Goal: Task Accomplishment & Management: Manage account settings

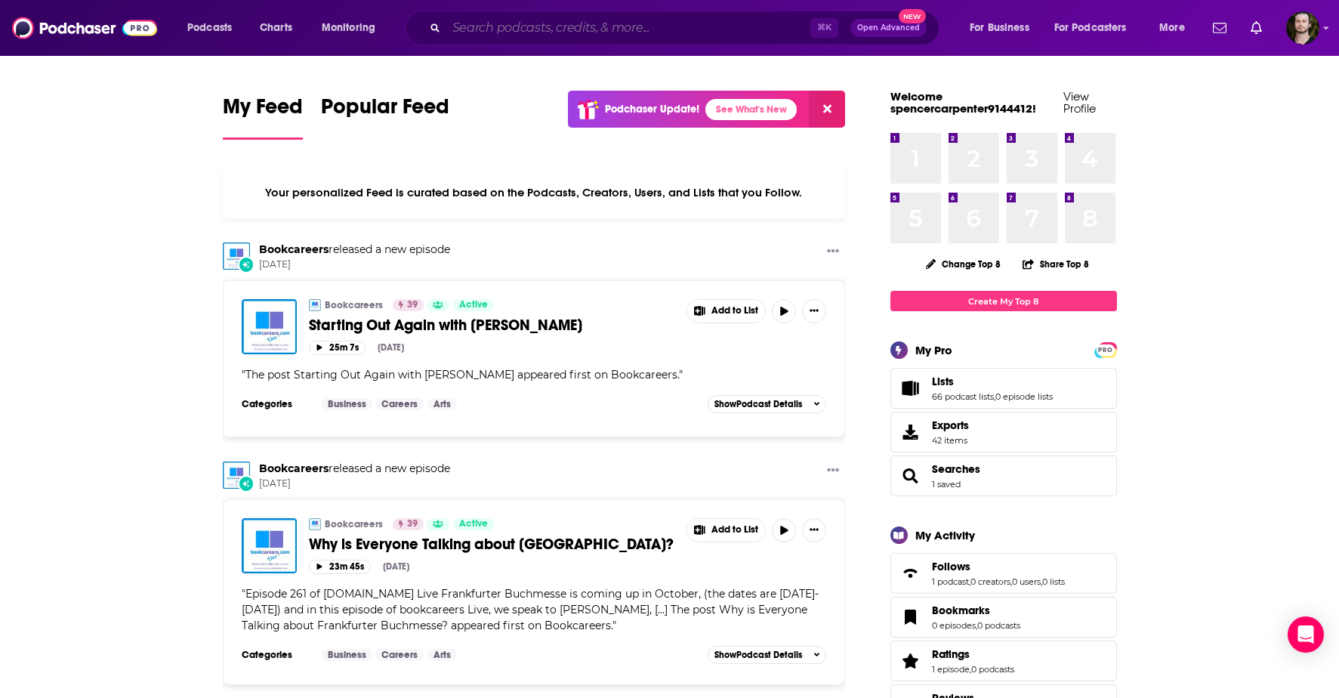
click at [528, 30] on input "Search podcasts, credits, & more..." at bounding box center [628, 28] width 364 height 24
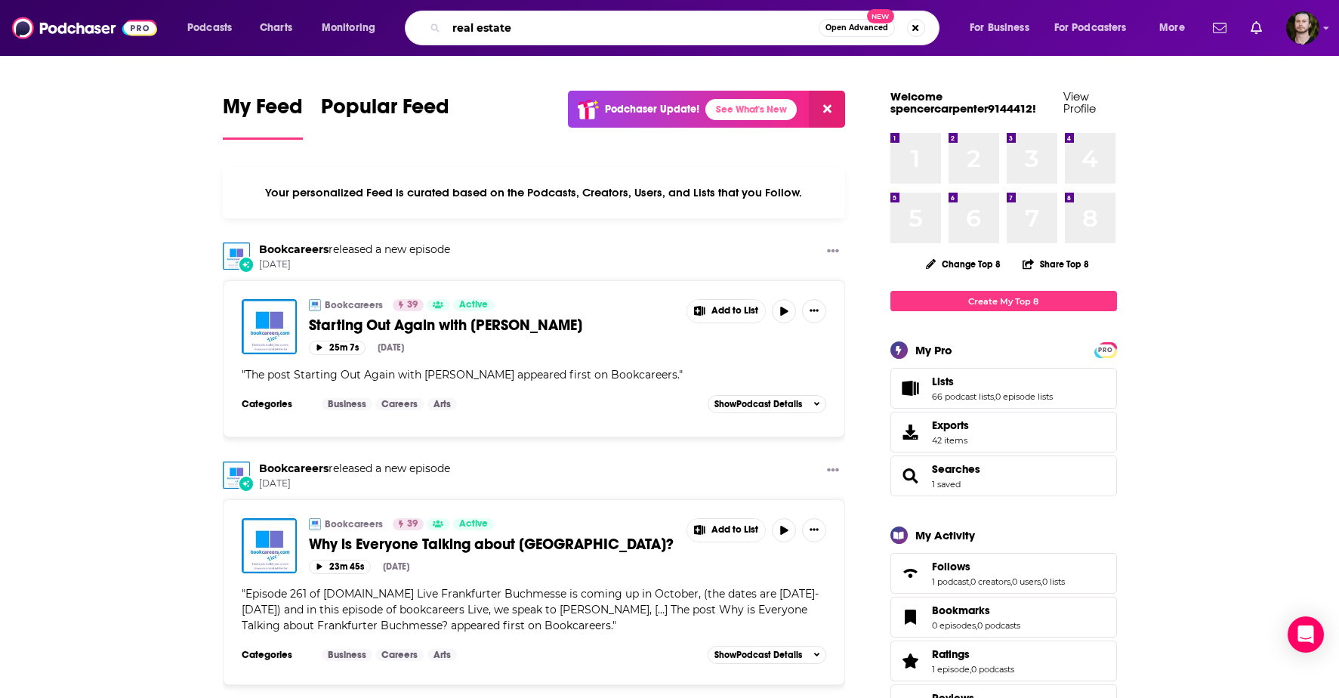
type input "real estate"
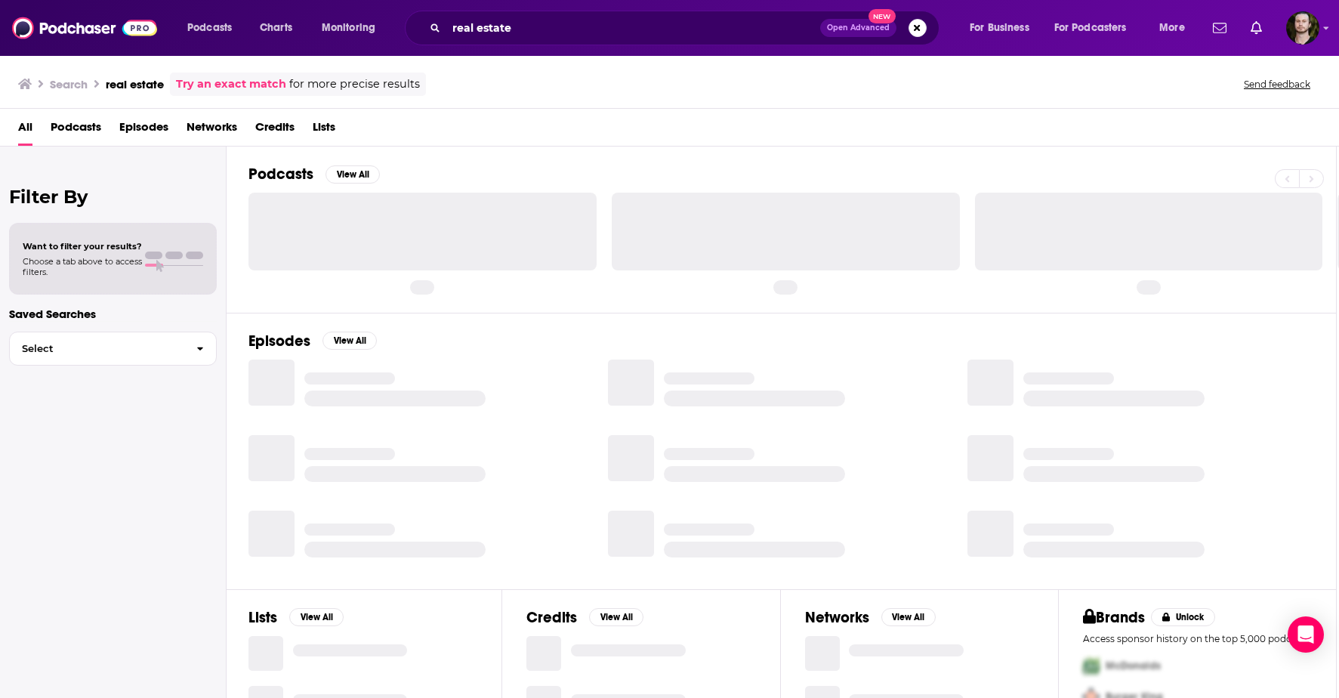
scroll to position [2, 1]
click at [76, 128] on span "Podcasts" at bounding box center [76, 130] width 51 height 31
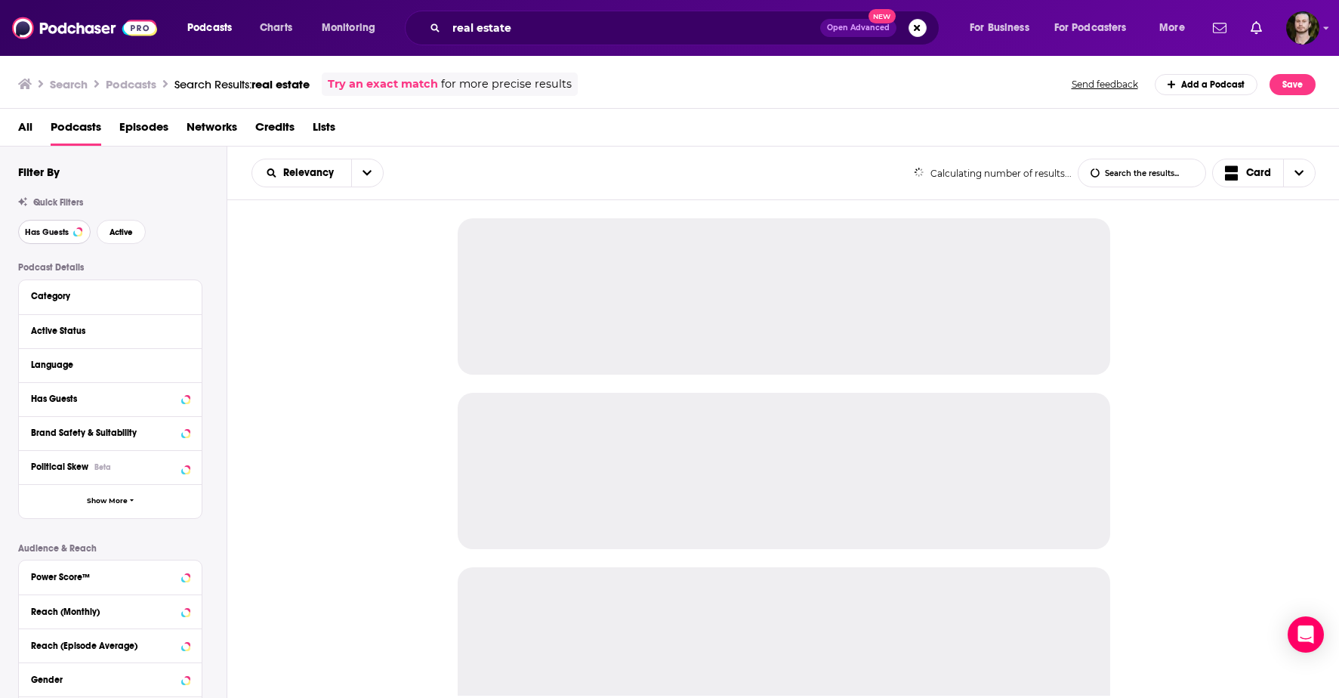
drag, startPoint x: 51, startPoint y: 229, endPoint x: 61, endPoint y: 230, distance: 10.7
click at [51, 229] on span "Has Guests" at bounding box center [47, 232] width 44 height 8
click at [126, 234] on span "Active" at bounding box center [121, 232] width 23 height 8
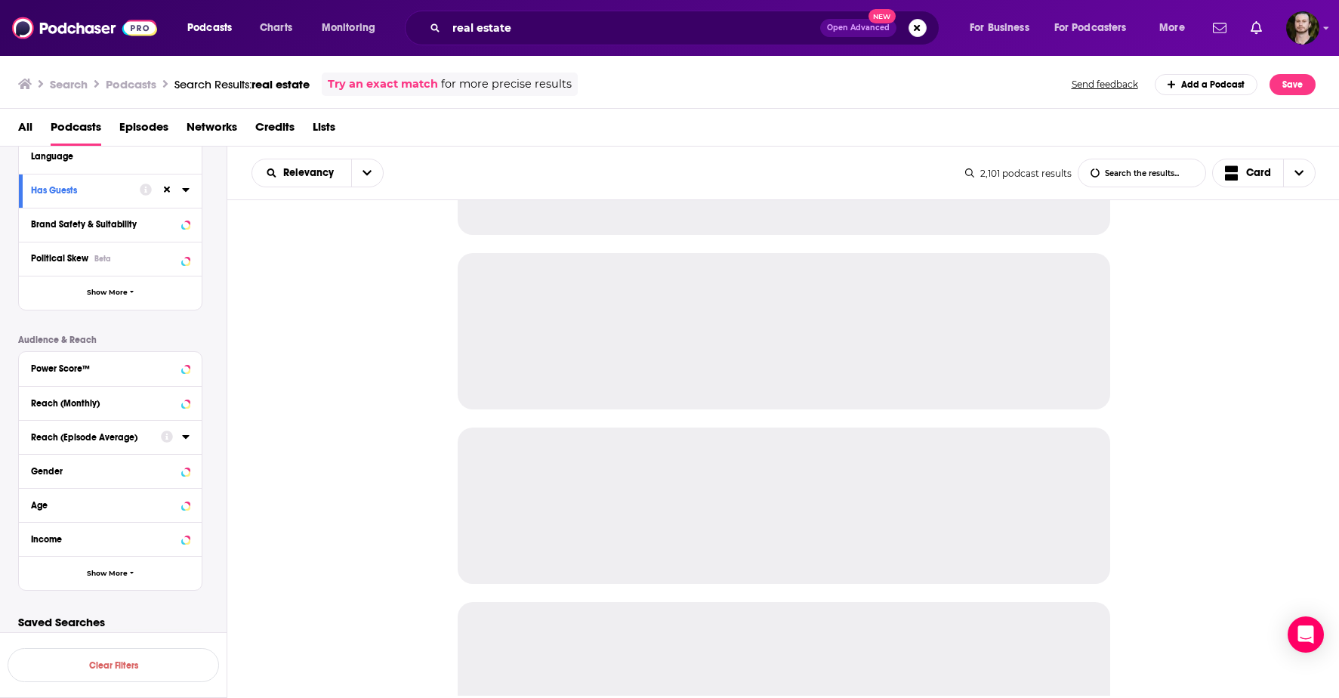
scroll to position [216, 0]
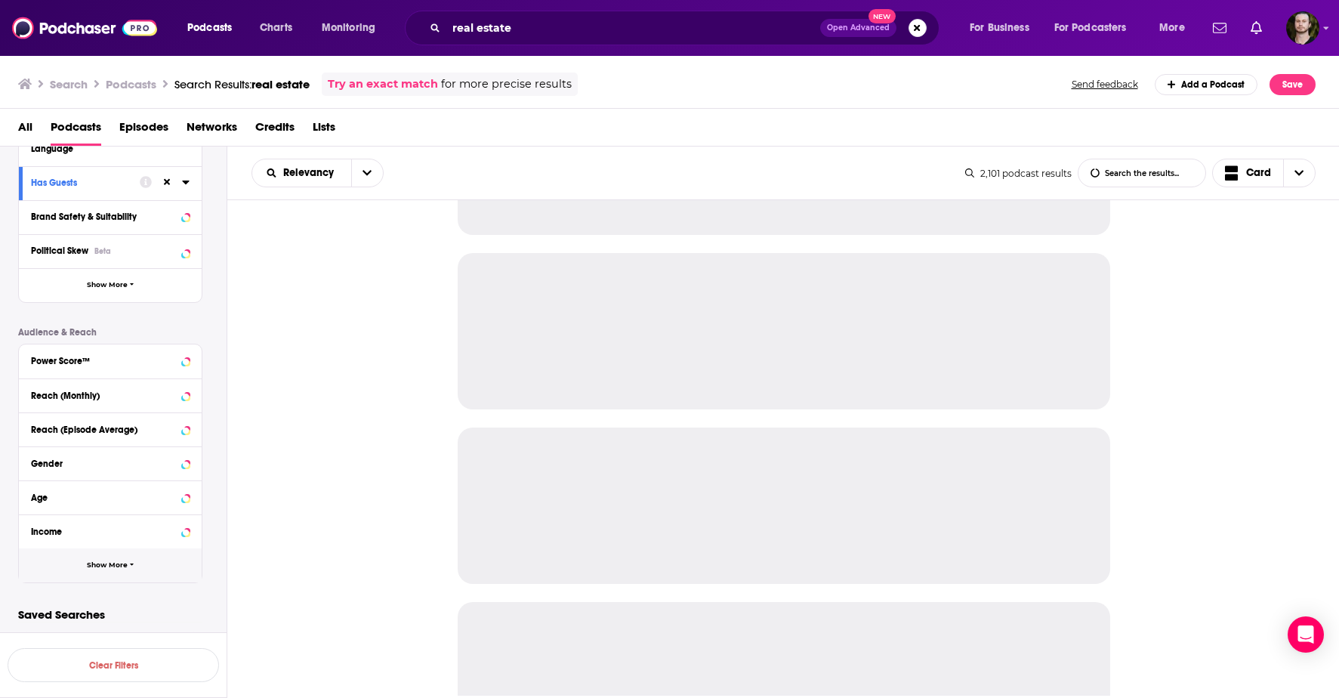
click at [133, 567] on button "Show More" at bounding box center [110, 565] width 183 height 34
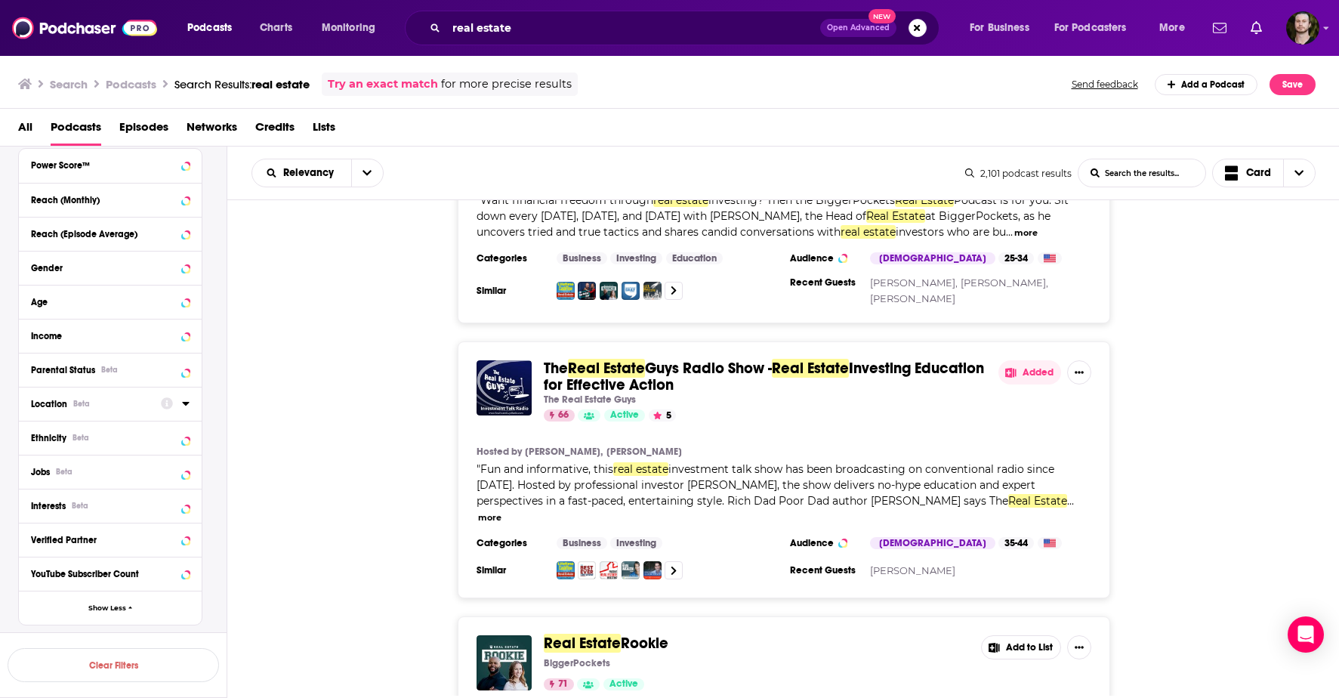
click at [97, 406] on div "Location Beta" at bounding box center [91, 404] width 120 height 11
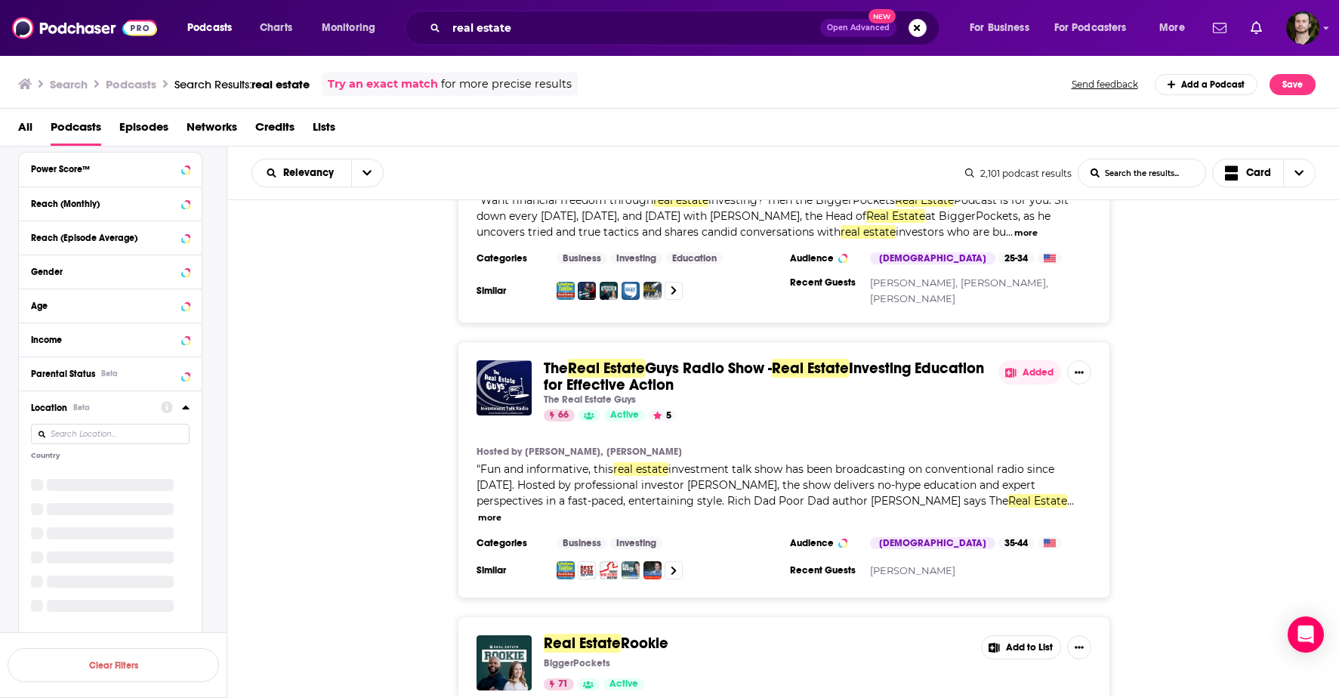
click at [108, 432] on input at bounding box center [110, 434] width 159 height 20
type input "canada"
click at [38, 474] on icon at bounding box center [36, 474] width 9 height 7
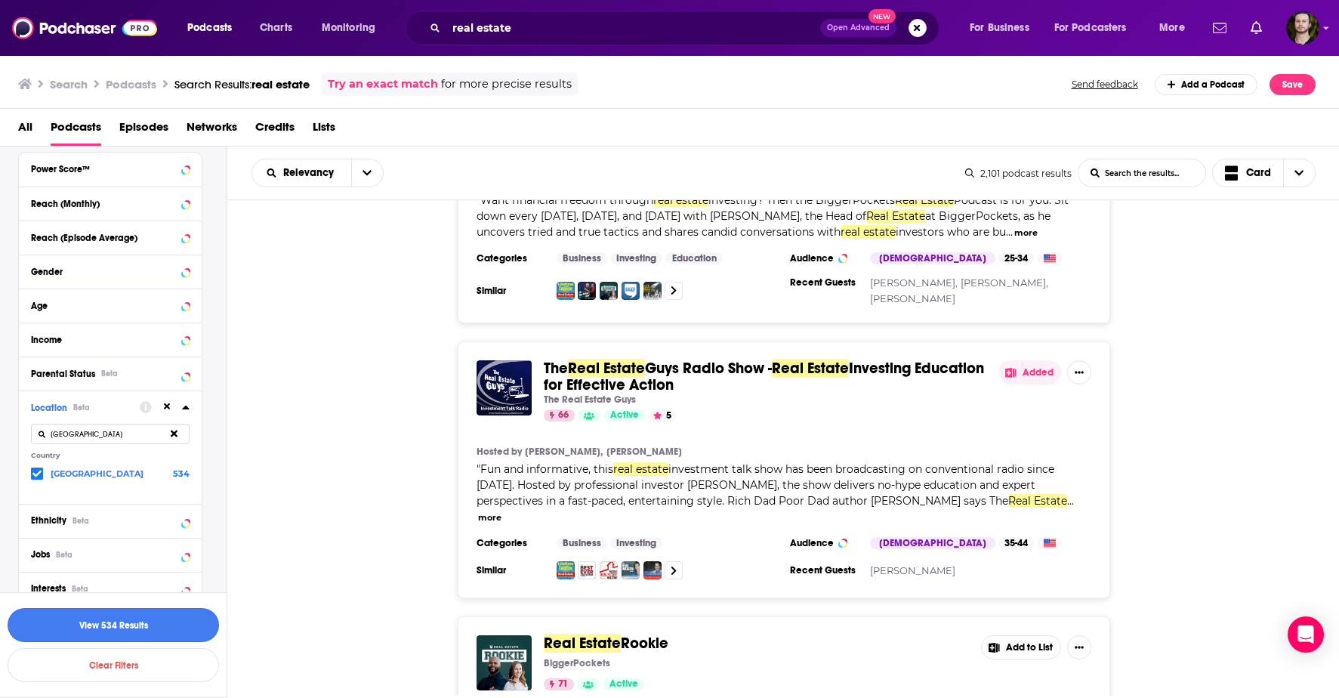
click at [158, 628] on button "View 534 Results" at bounding box center [114, 625] width 212 height 34
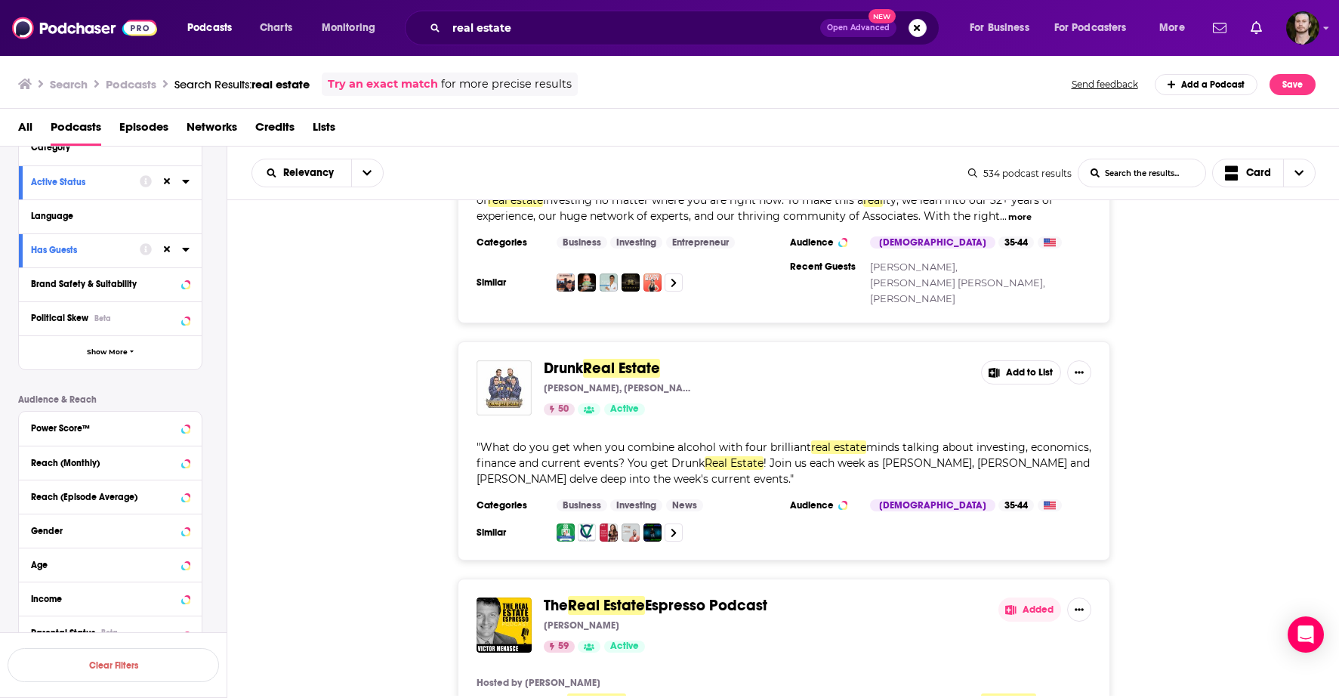
scroll to position [167, 0]
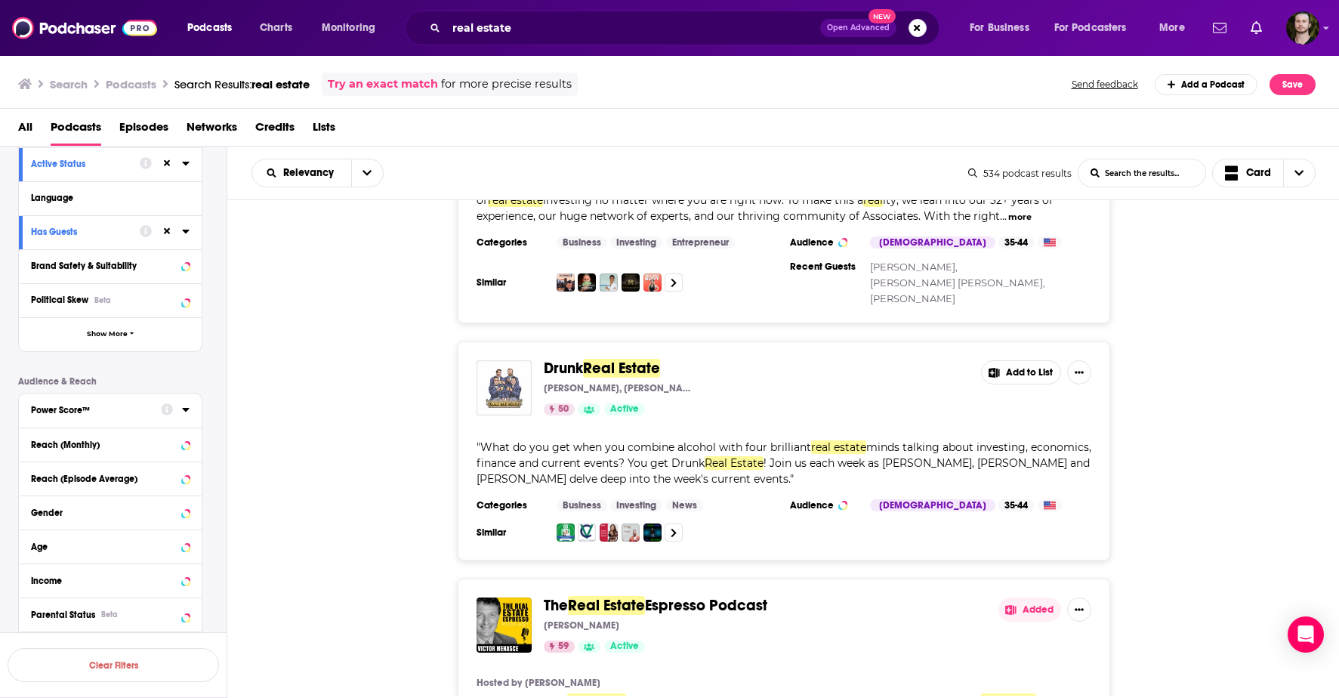
click at [132, 412] on div "Power Score™" at bounding box center [91, 410] width 120 height 11
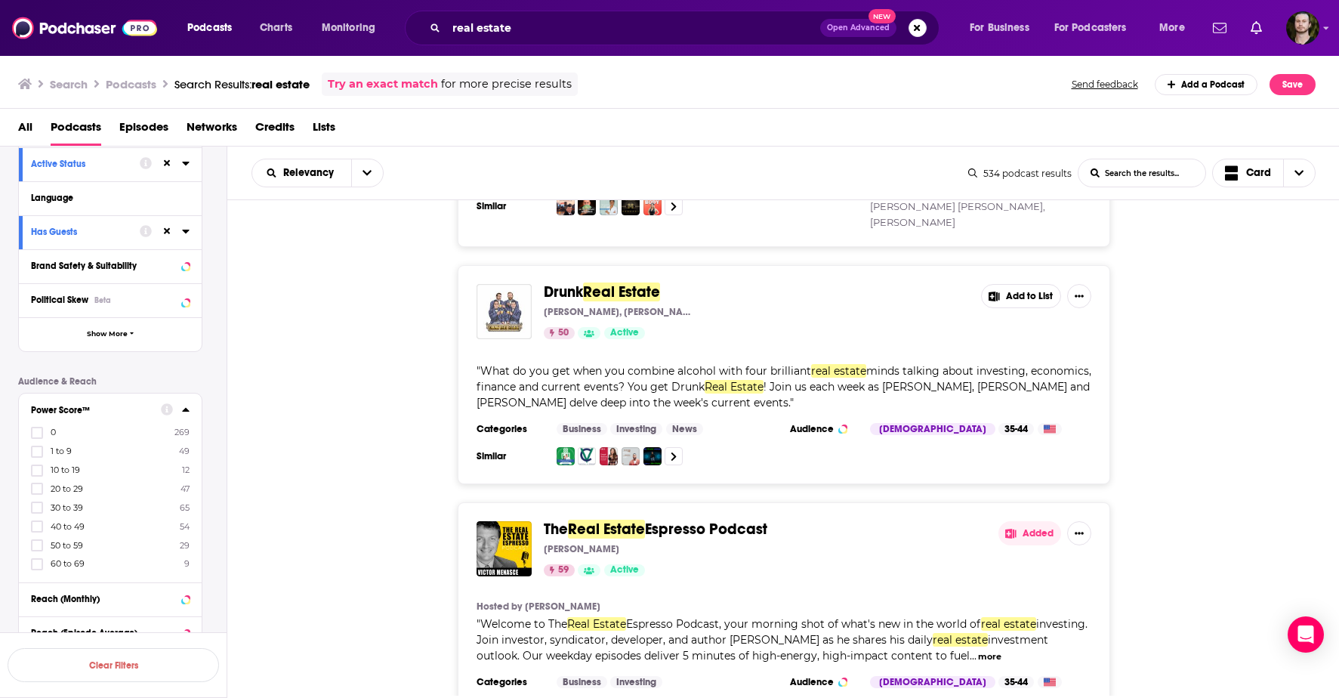
scroll to position [217, 0]
click at [38, 474] on icon at bounding box center [36, 470] width 9 height 9
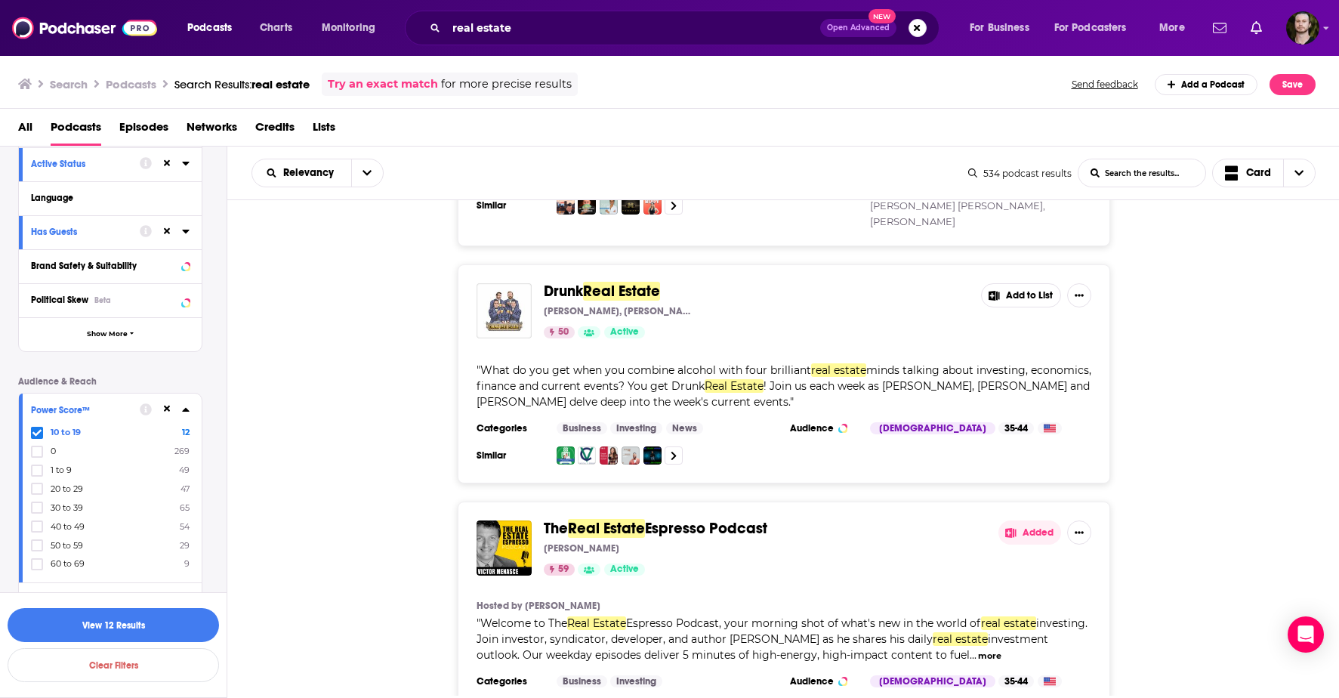
click at [33, 432] on icon at bounding box center [36, 432] width 9 height 7
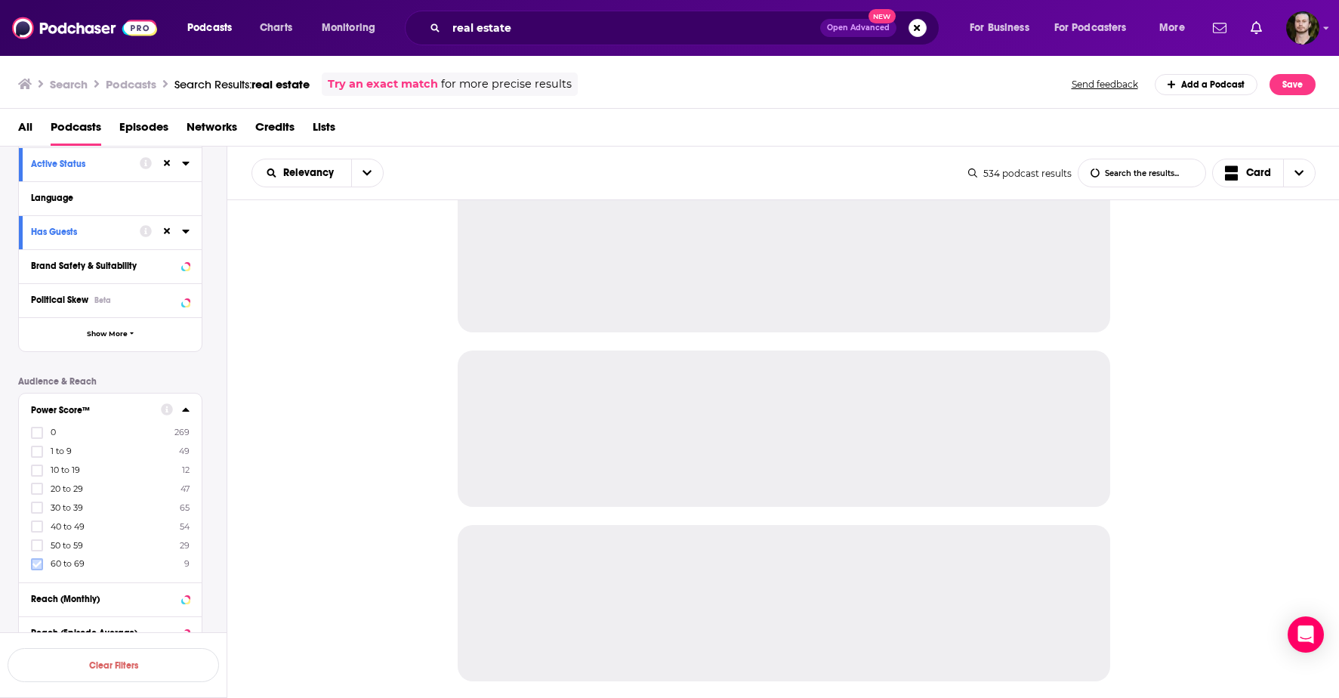
click at [36, 564] on icon at bounding box center [36, 564] width 9 height 9
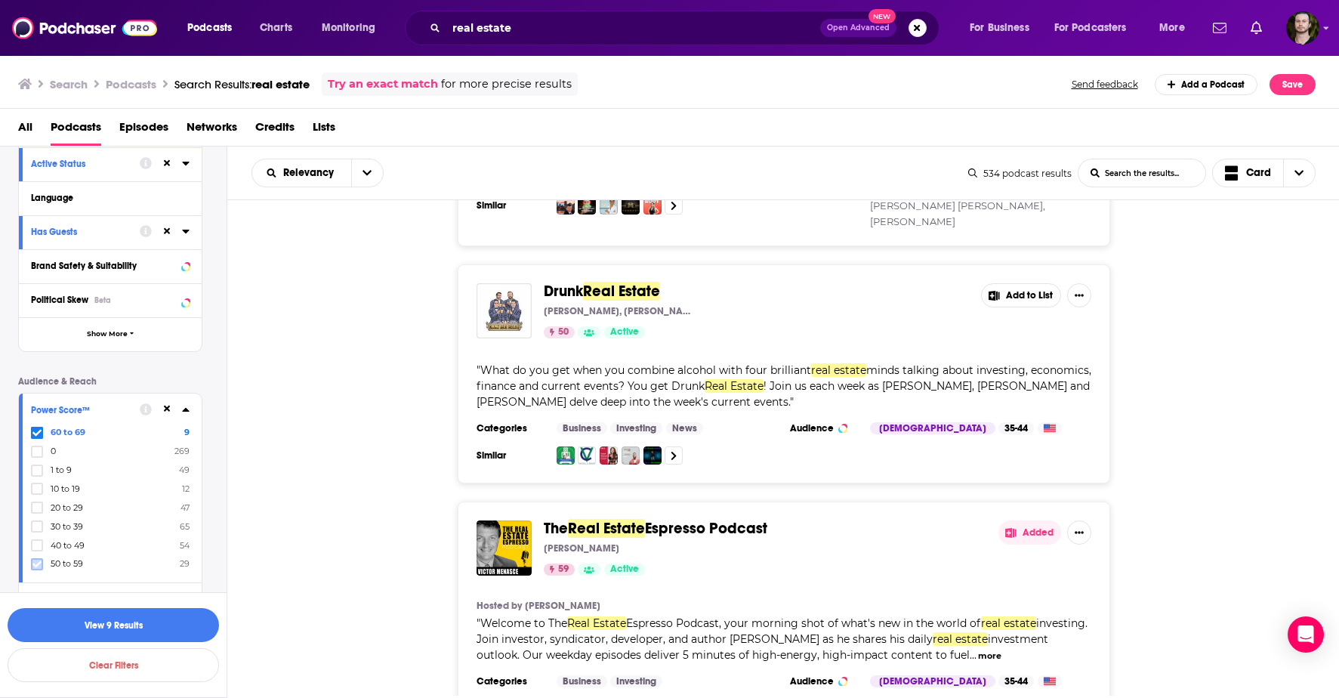
click at [37, 565] on icon at bounding box center [36, 564] width 9 height 7
click at [38, 560] on icon at bounding box center [36, 564] width 9 height 9
click at [38, 561] on icon at bounding box center [36, 564] width 9 height 9
click at [38, 560] on icon at bounding box center [36, 564] width 9 height 9
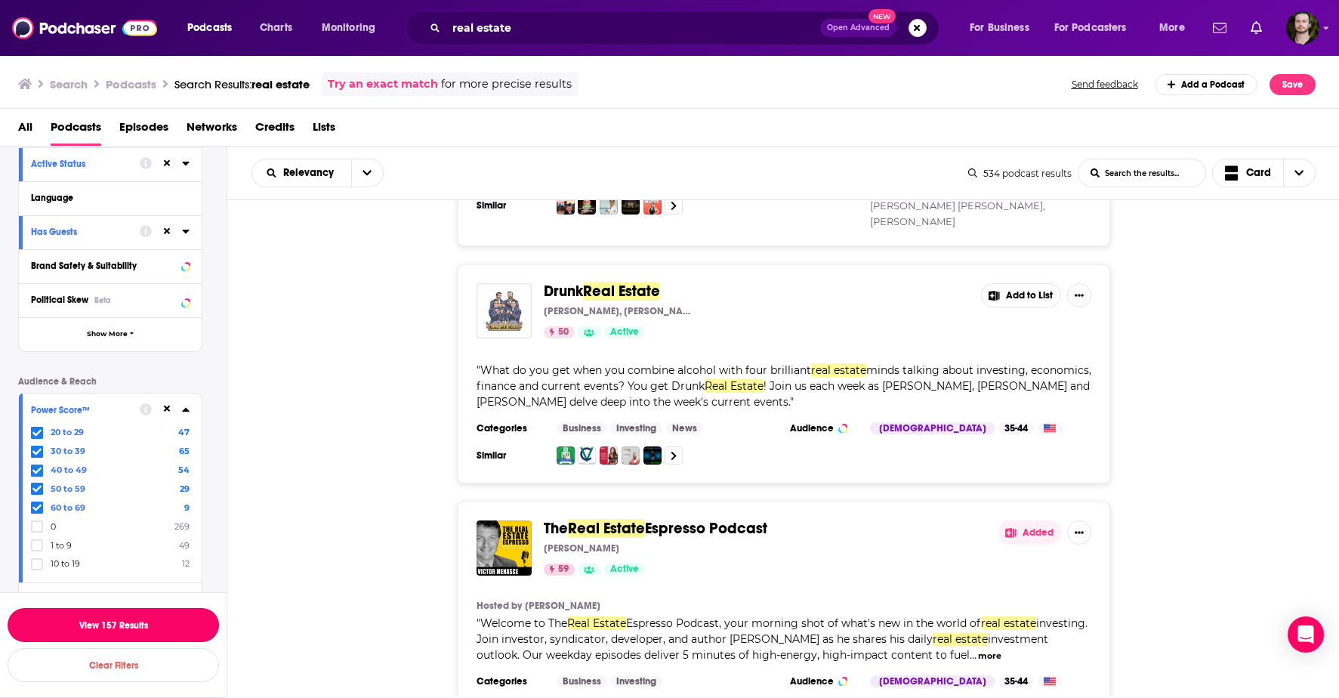
click at [165, 619] on button "View 157 Results" at bounding box center [114, 625] width 212 height 34
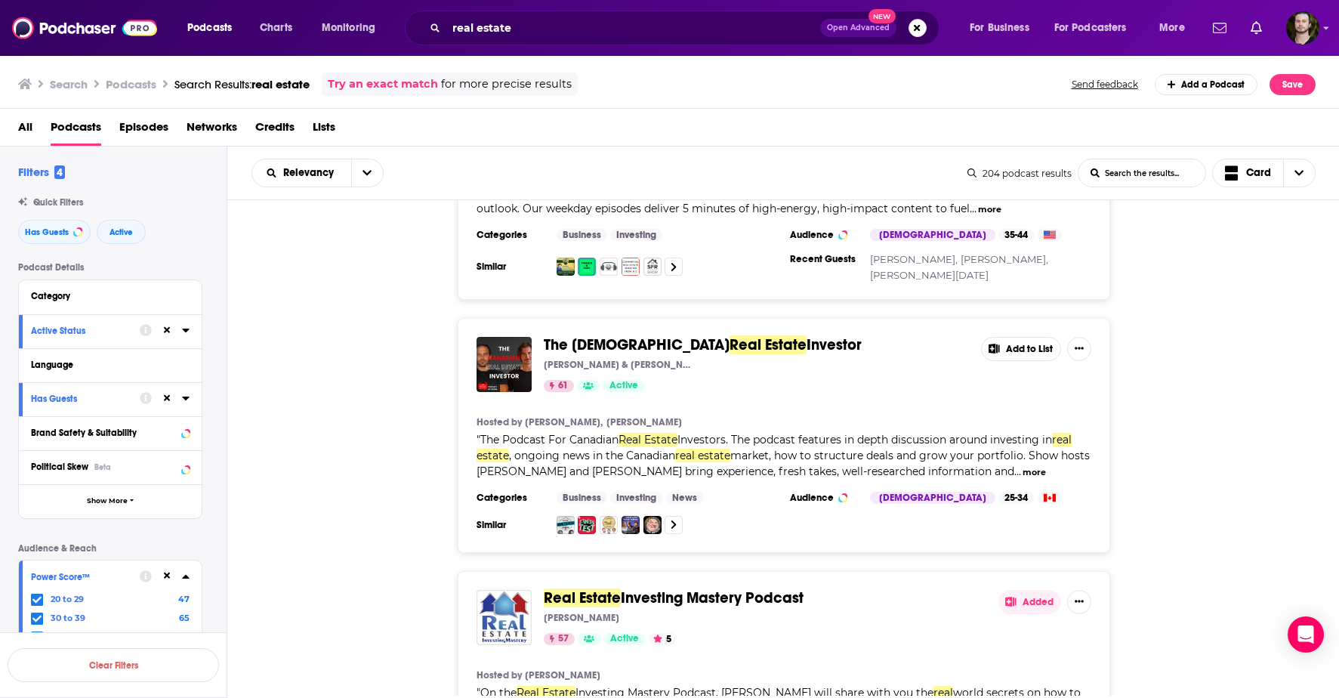
scroll to position [664, 0]
click at [1016, 336] on button "Add to List" at bounding box center [1021, 348] width 80 height 24
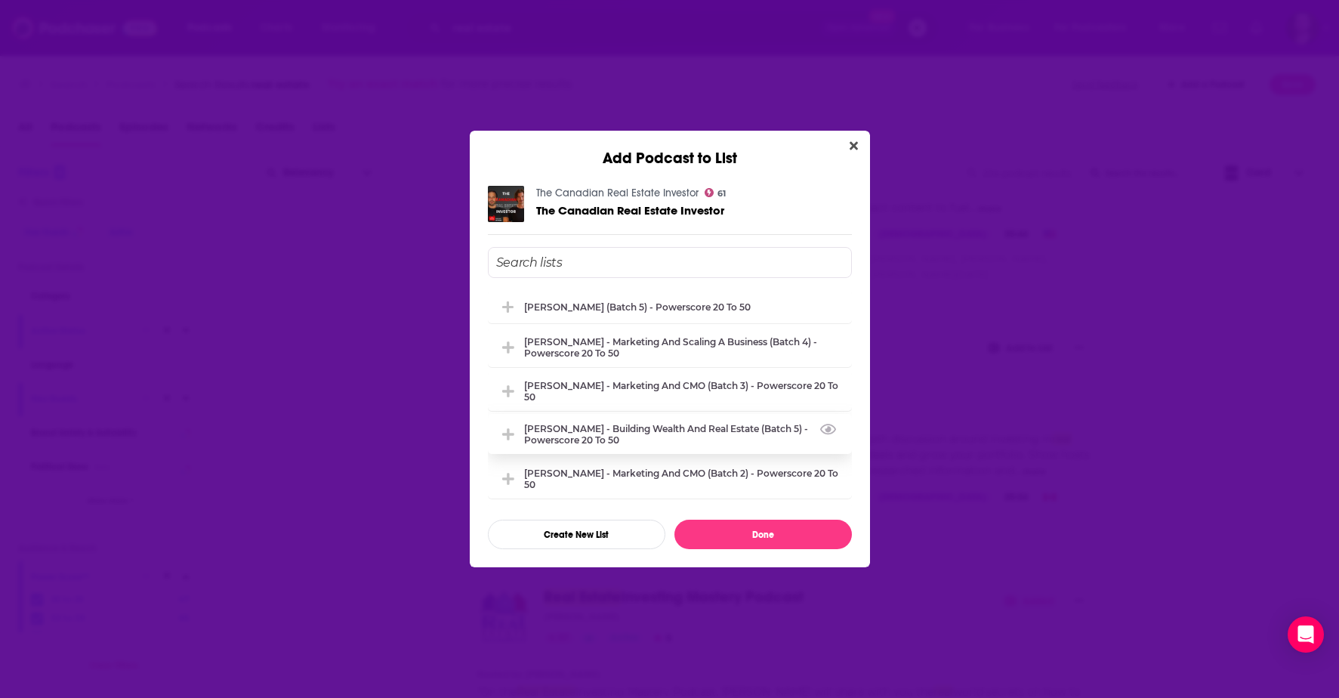
click at [582, 443] on div "Whitney Hutten - Building Wealth and Real Estate (Batch 5) - Powerscore 20 to 50" at bounding box center [683, 434] width 319 height 23
click at [618, 530] on button "Create New List" at bounding box center [577, 534] width 178 height 29
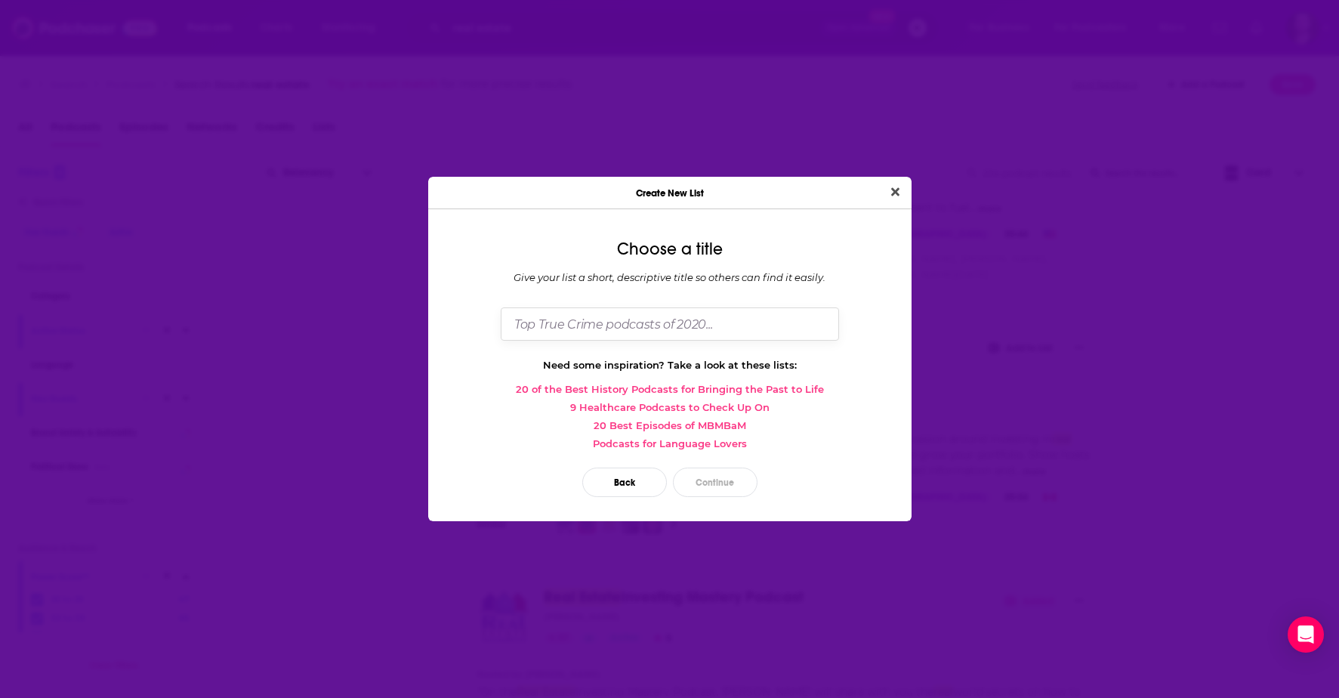
click at [585, 322] on input "Dialog" at bounding box center [670, 323] width 338 height 32
click at [602, 323] on input "Natalie" at bounding box center [670, 323] width 338 height 32
paste input "Cloutier"
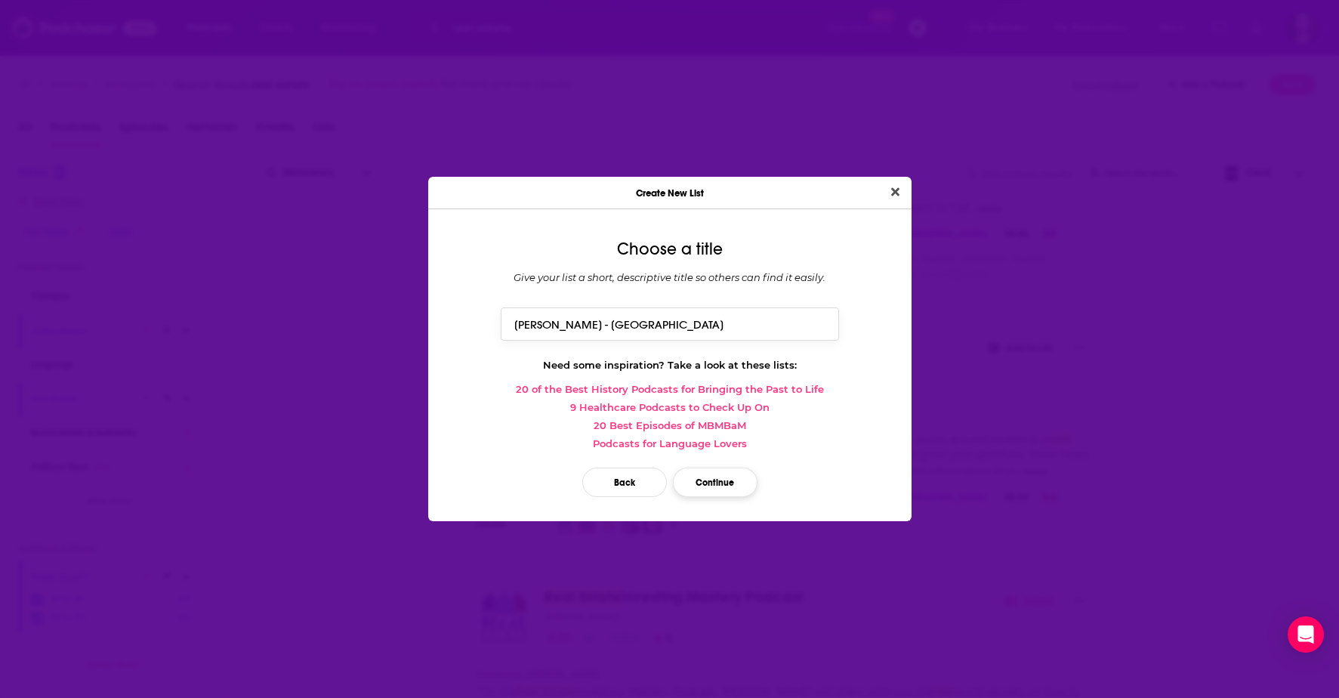
type input "[PERSON_NAME] - [GEOGRAPHIC_DATA]"
click at [721, 489] on button "Continue" at bounding box center [715, 482] width 85 height 29
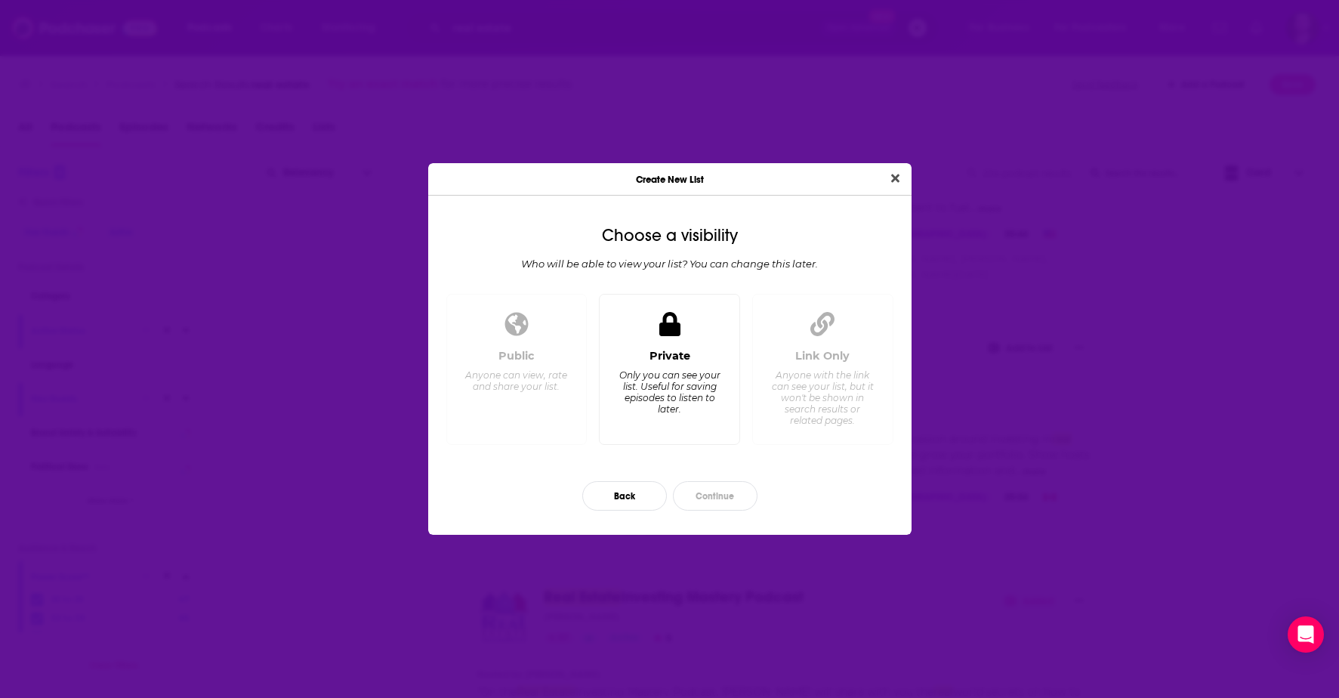
click at [684, 393] on div "Only you can see your list. Useful for saving episodes to listen to later." at bounding box center [669, 391] width 103 height 45
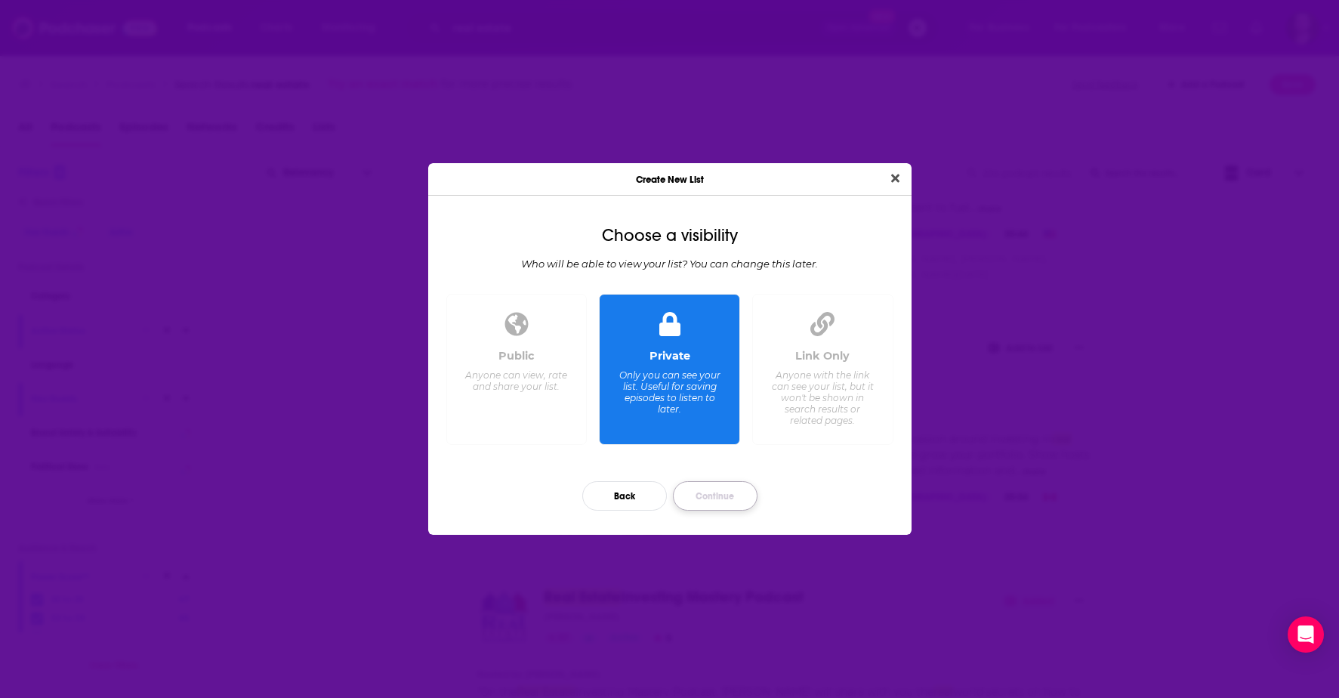
click at [724, 496] on button "Continue" at bounding box center [715, 495] width 85 height 29
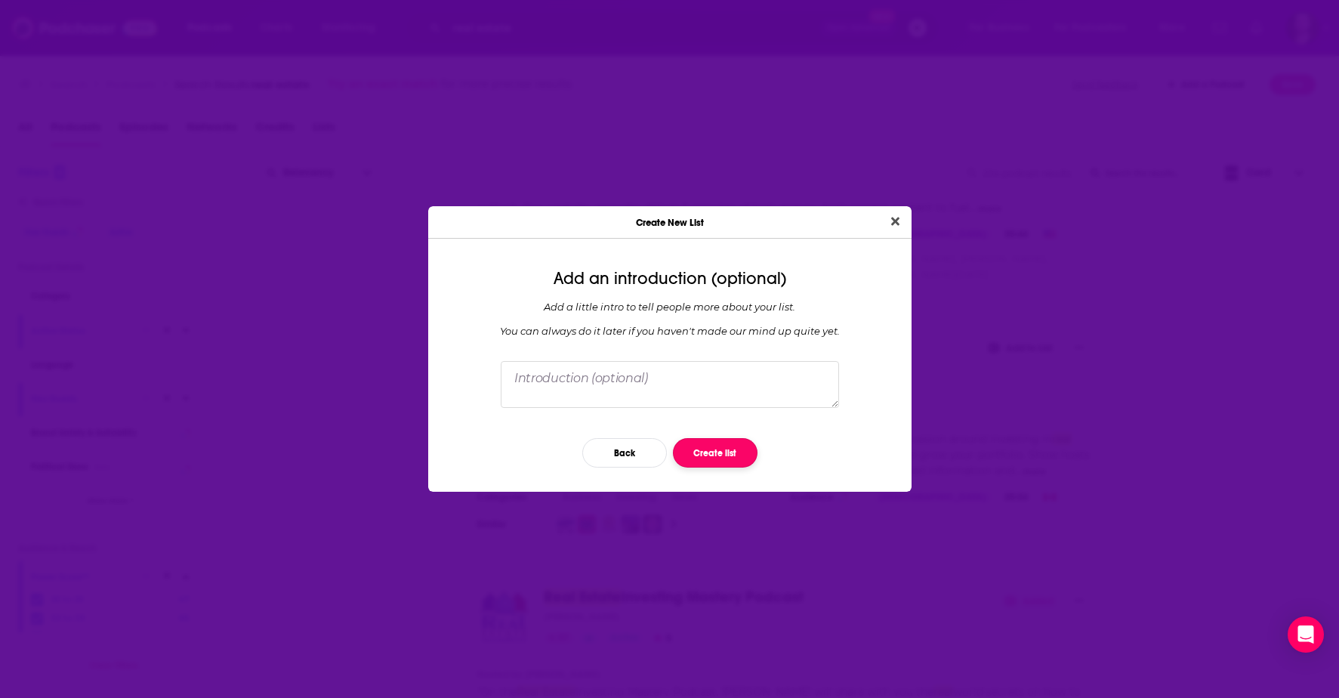
click at [703, 449] on button "Create list" at bounding box center [715, 452] width 85 height 29
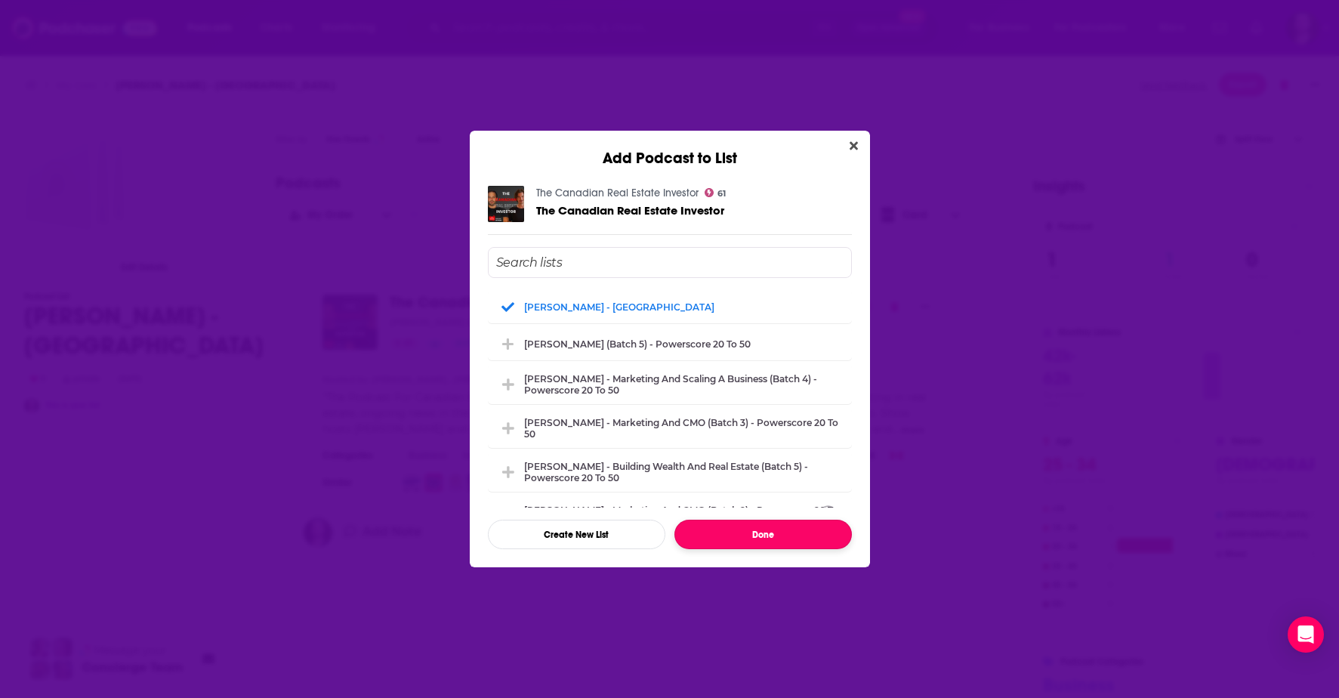
click at [767, 539] on button "Done" at bounding box center [764, 534] width 178 height 29
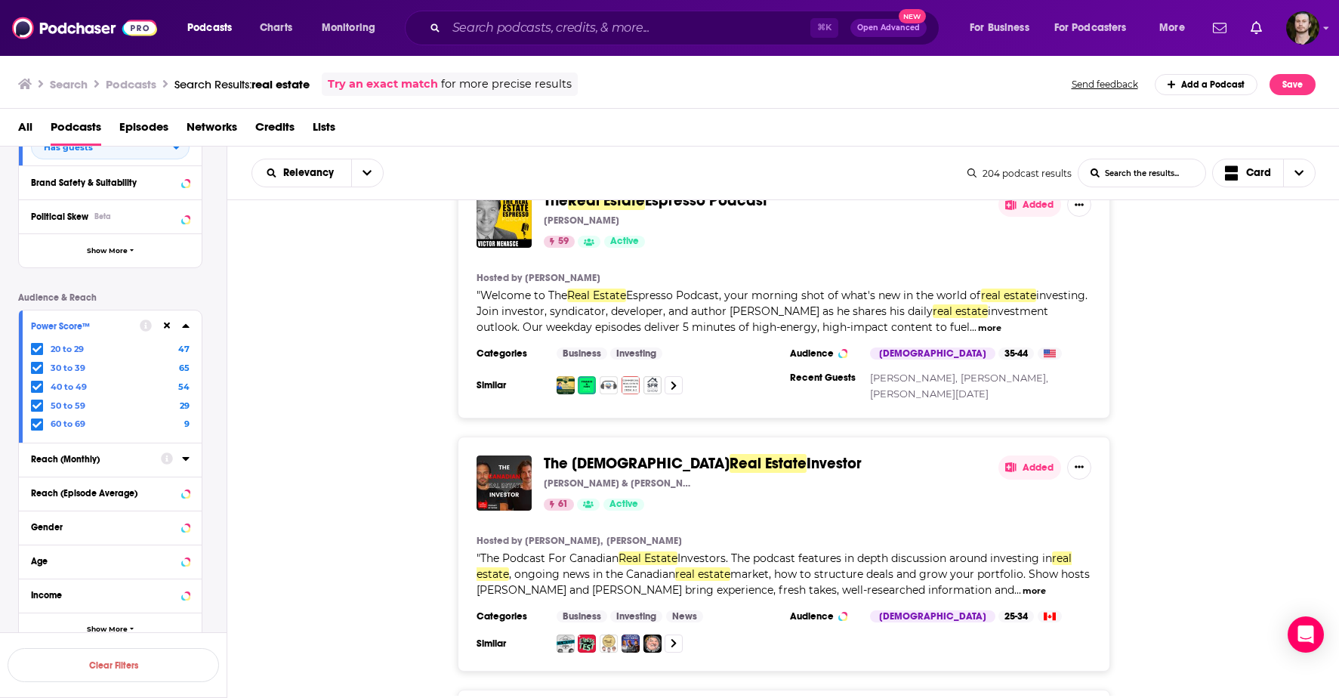
scroll to position [372, 0]
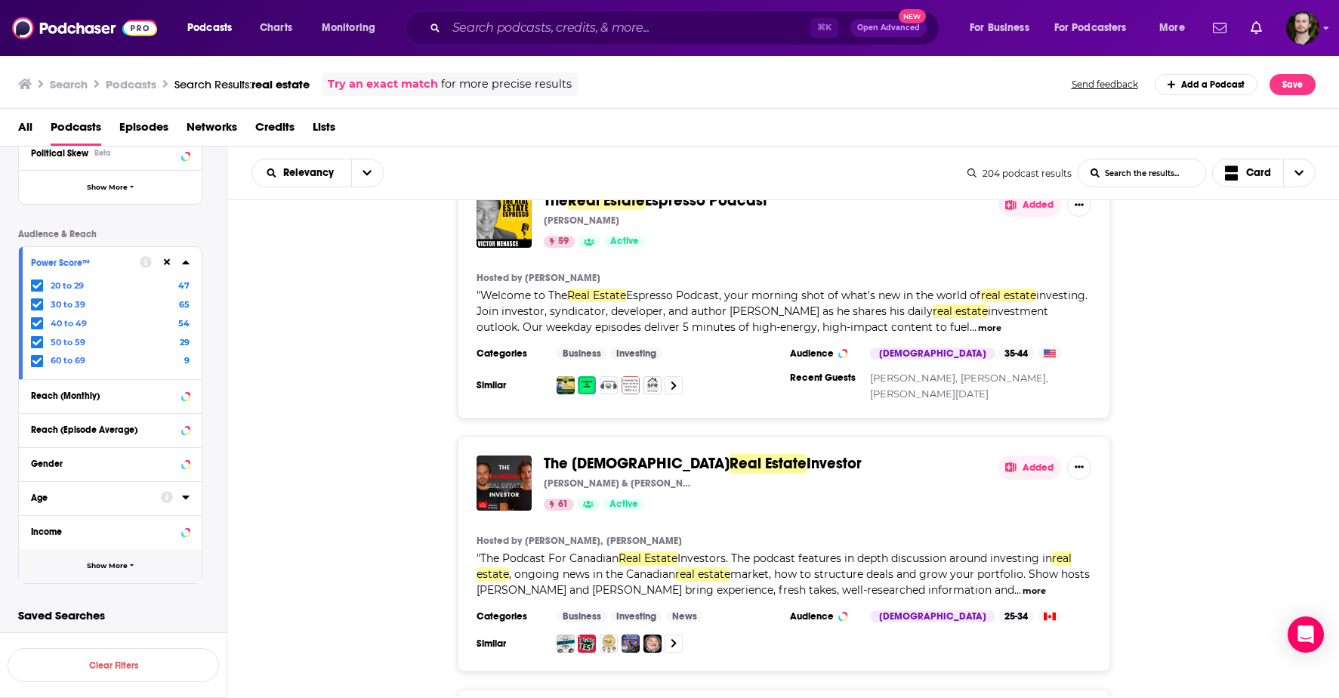
click at [127, 566] on button "Show More" at bounding box center [110, 566] width 183 height 34
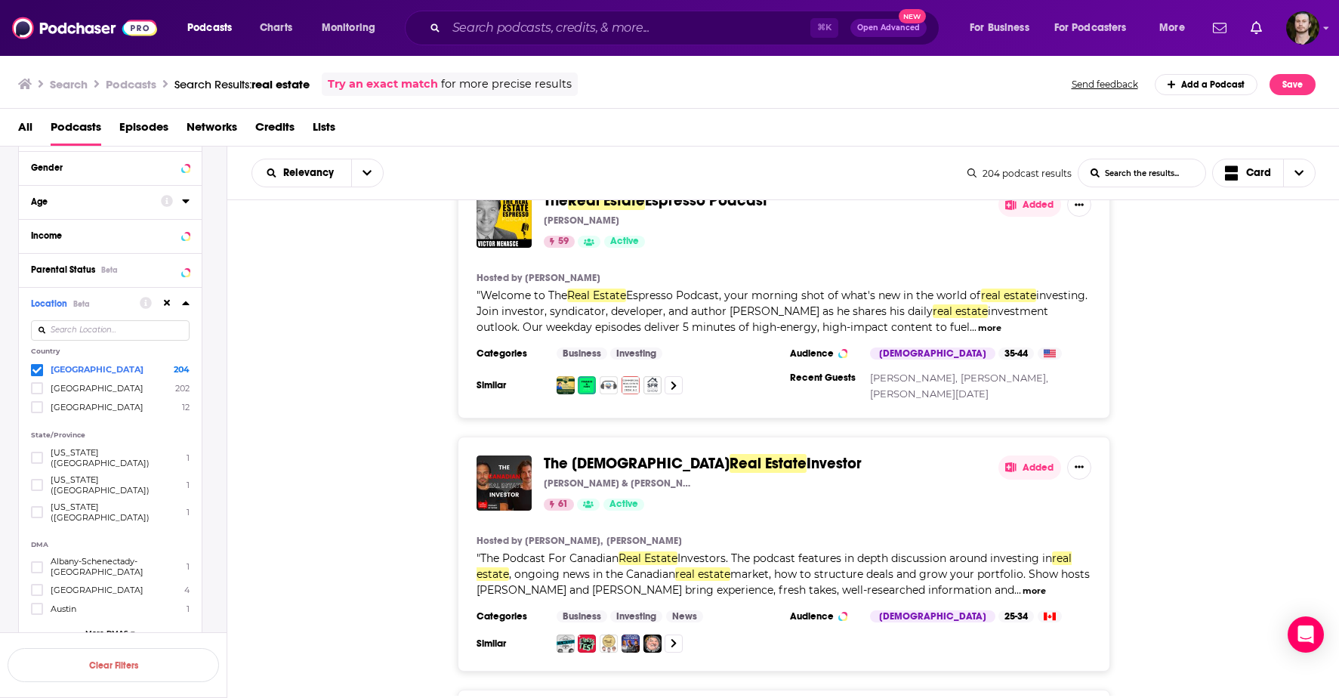
scroll to position [686, 0]
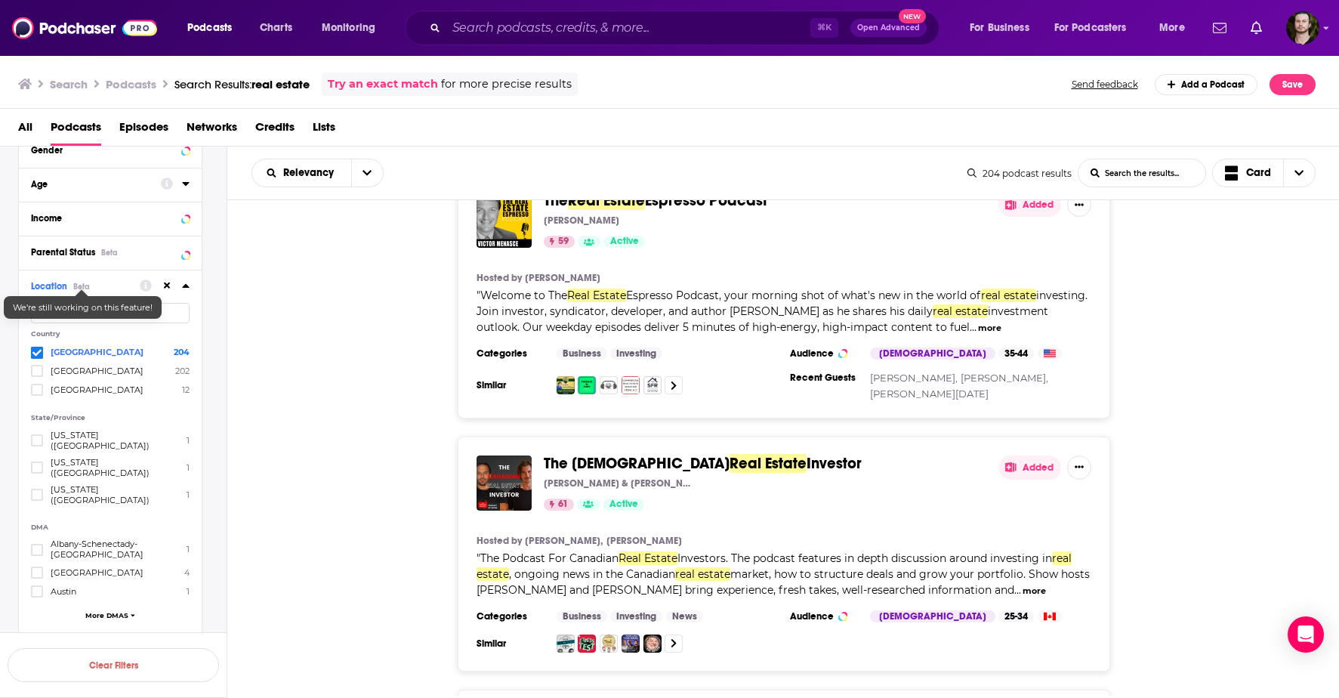
click at [79, 286] on div "Beta" at bounding box center [81, 287] width 17 height 10
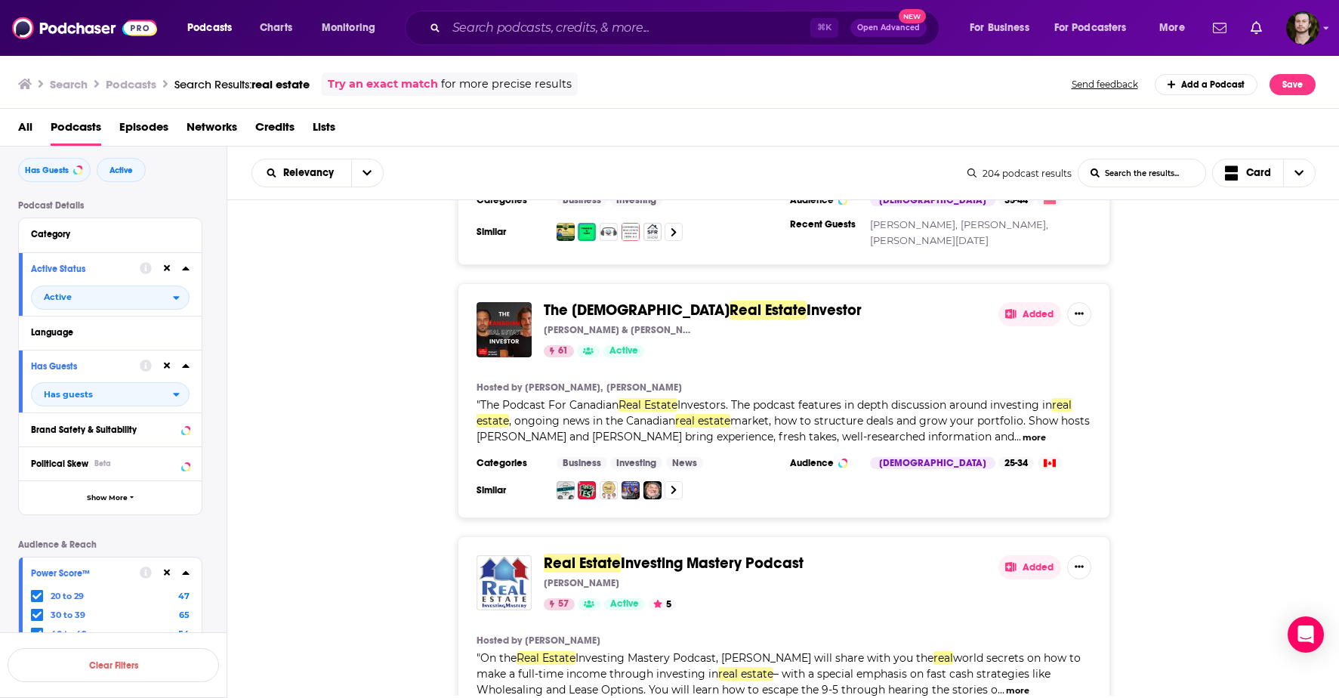
scroll to position [0, 0]
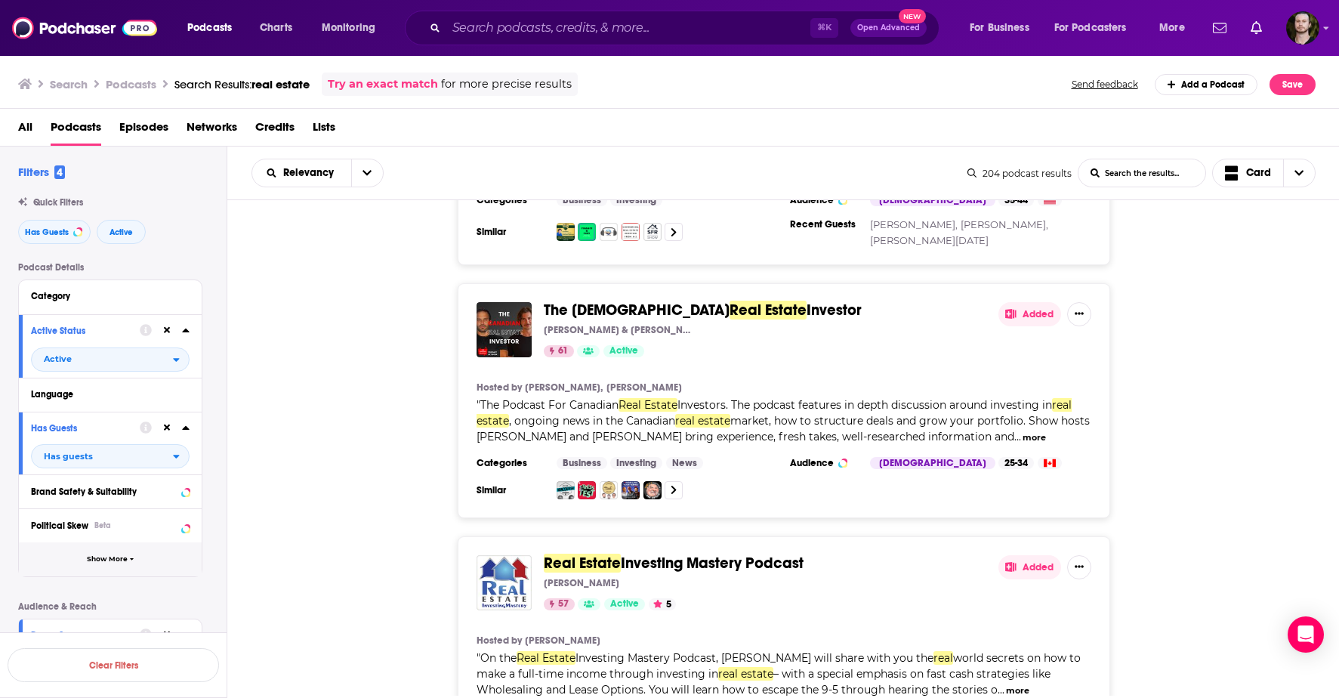
click at [113, 560] on span "Show More" at bounding box center [107, 559] width 41 height 8
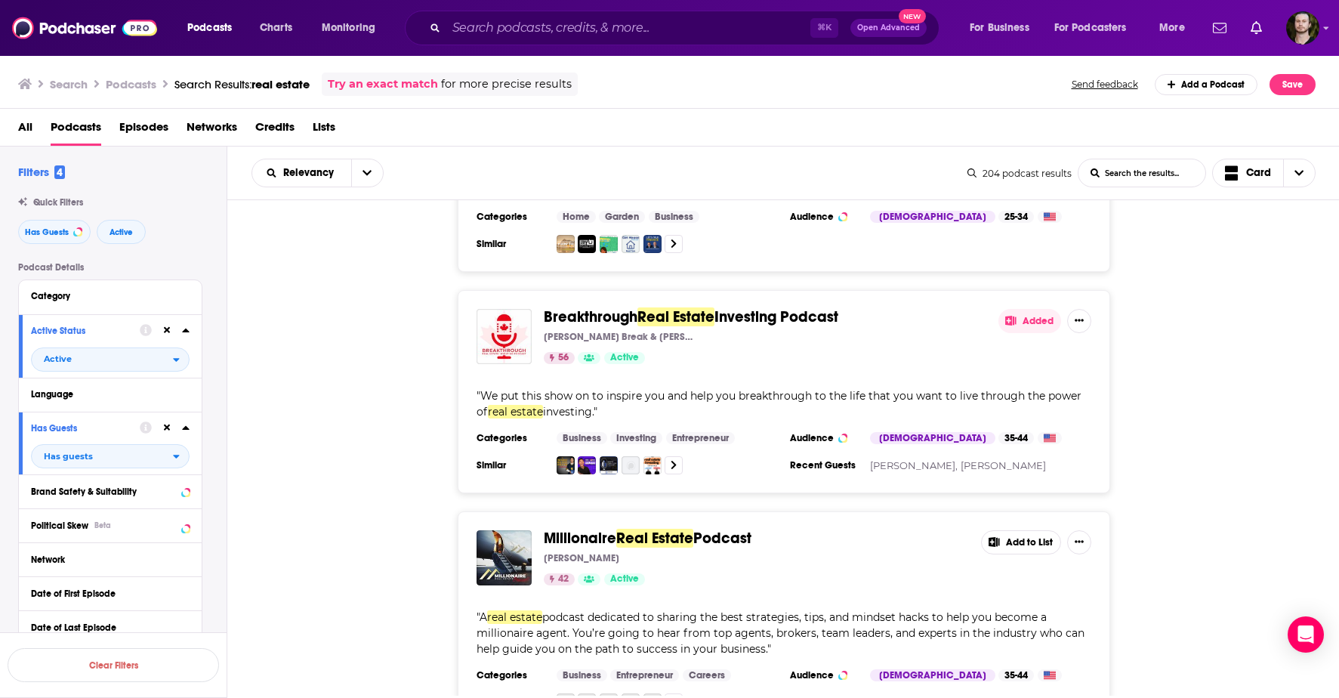
scroll to position [1730, 0]
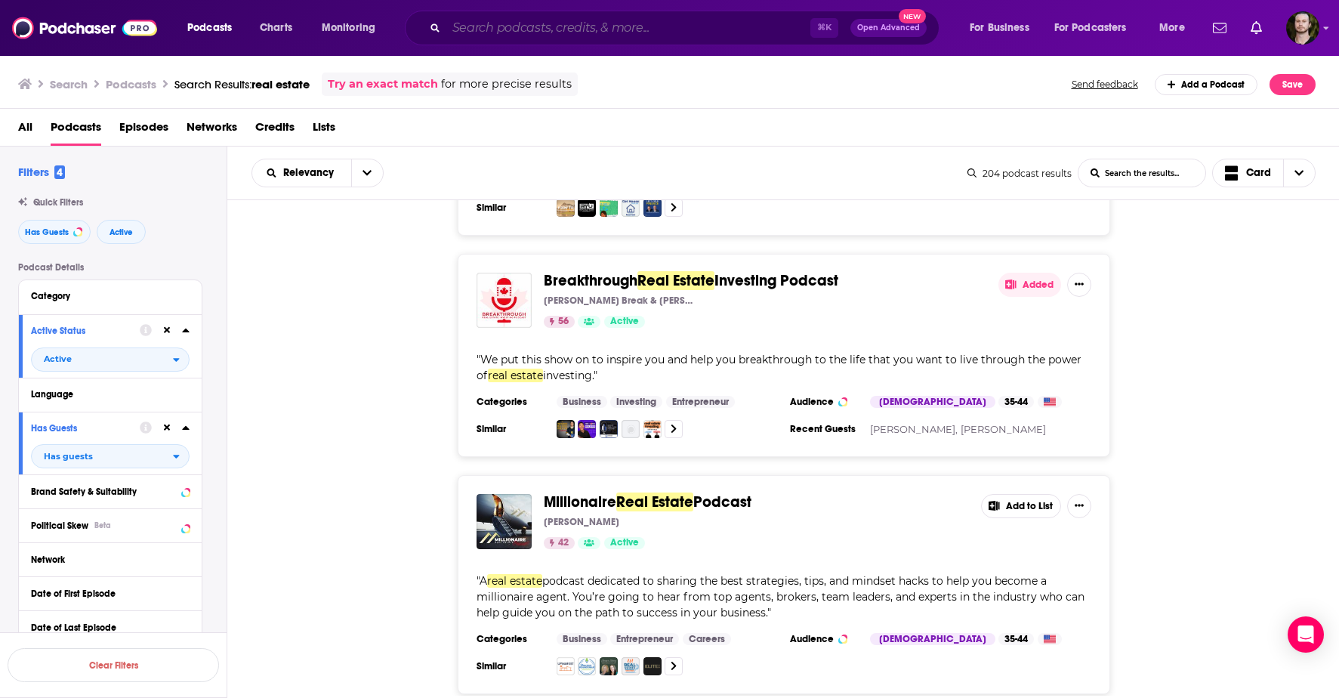
click at [537, 29] on input "Search podcasts, credits, & more..." at bounding box center [628, 28] width 364 height 24
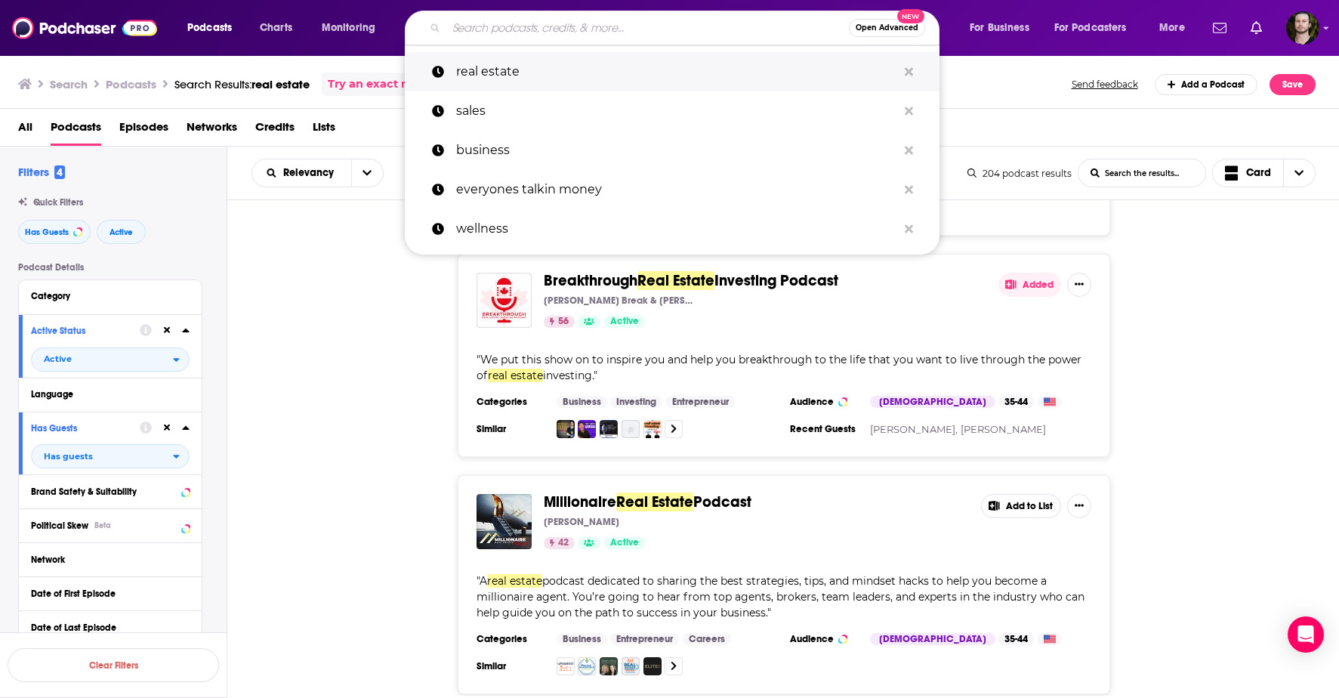
click at [489, 70] on p "real estate" at bounding box center [676, 71] width 441 height 39
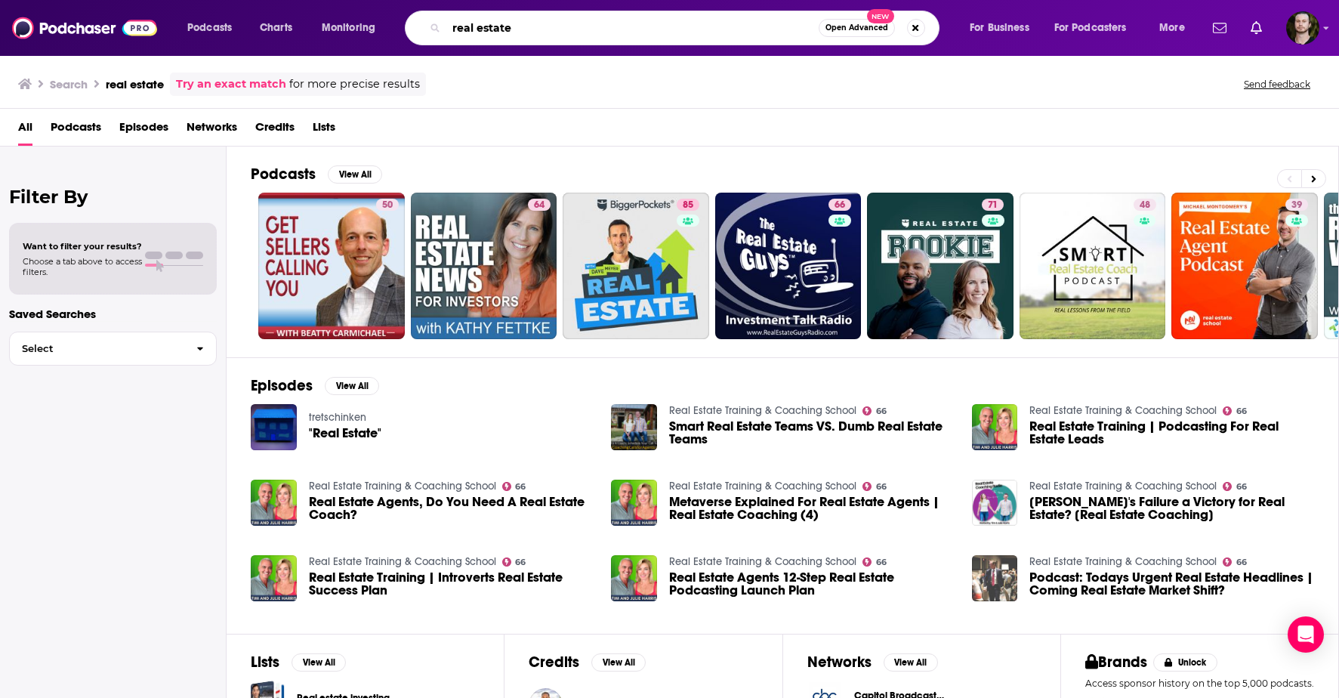
click at [538, 30] on input "real estate" at bounding box center [632, 28] width 372 height 24
type input "real estate canada"
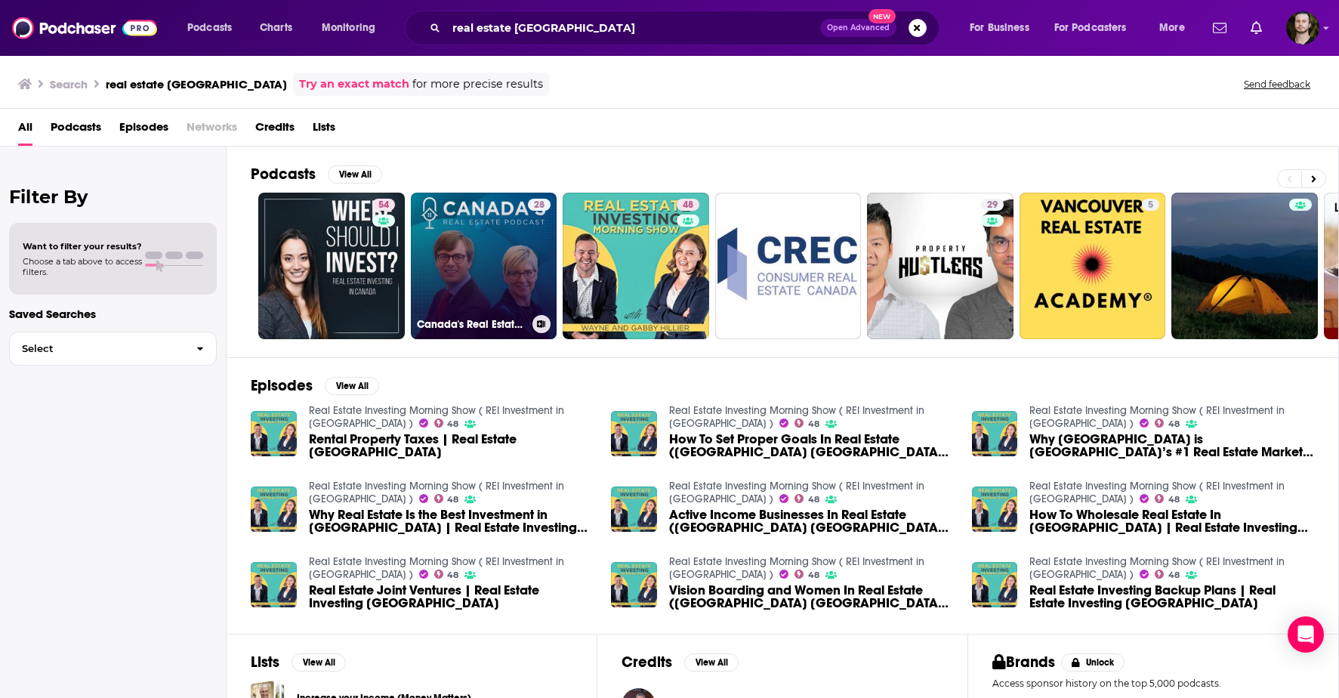
scroll to position [8, 0]
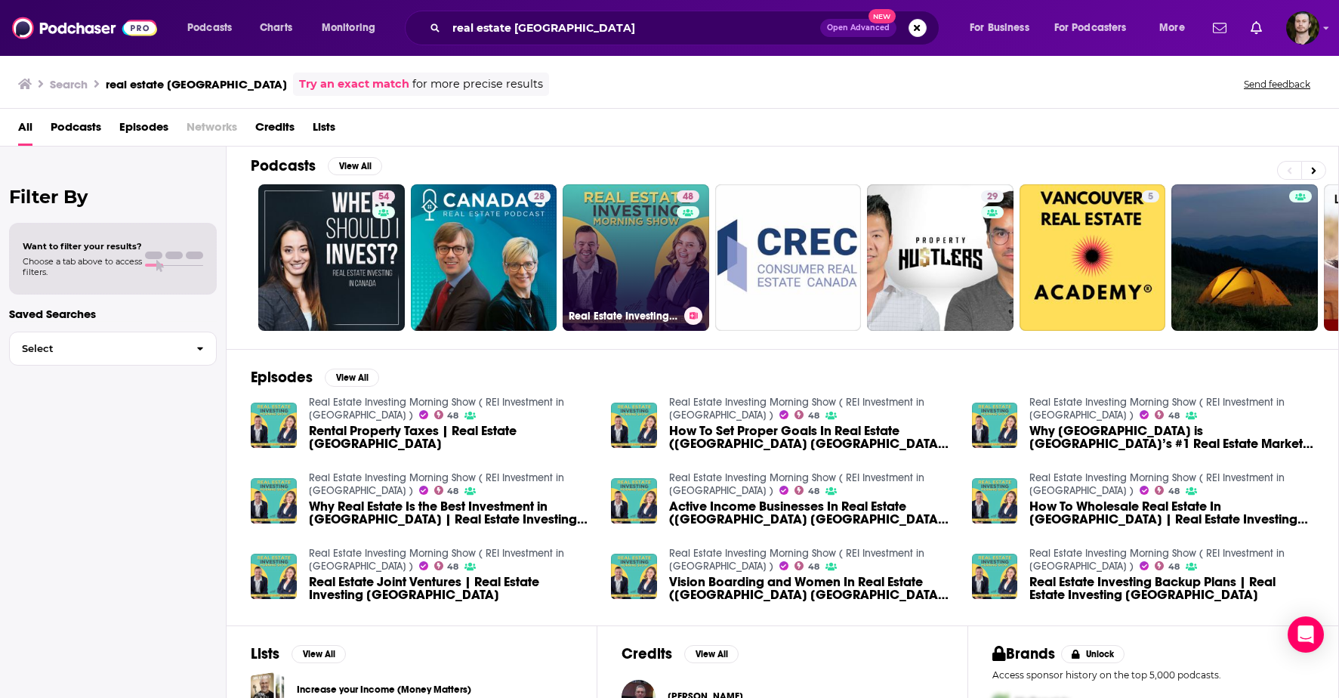
click at [642, 292] on link "48 Real Estate Investing Morning Show ( REI Investment in Canada )" at bounding box center [636, 257] width 147 height 147
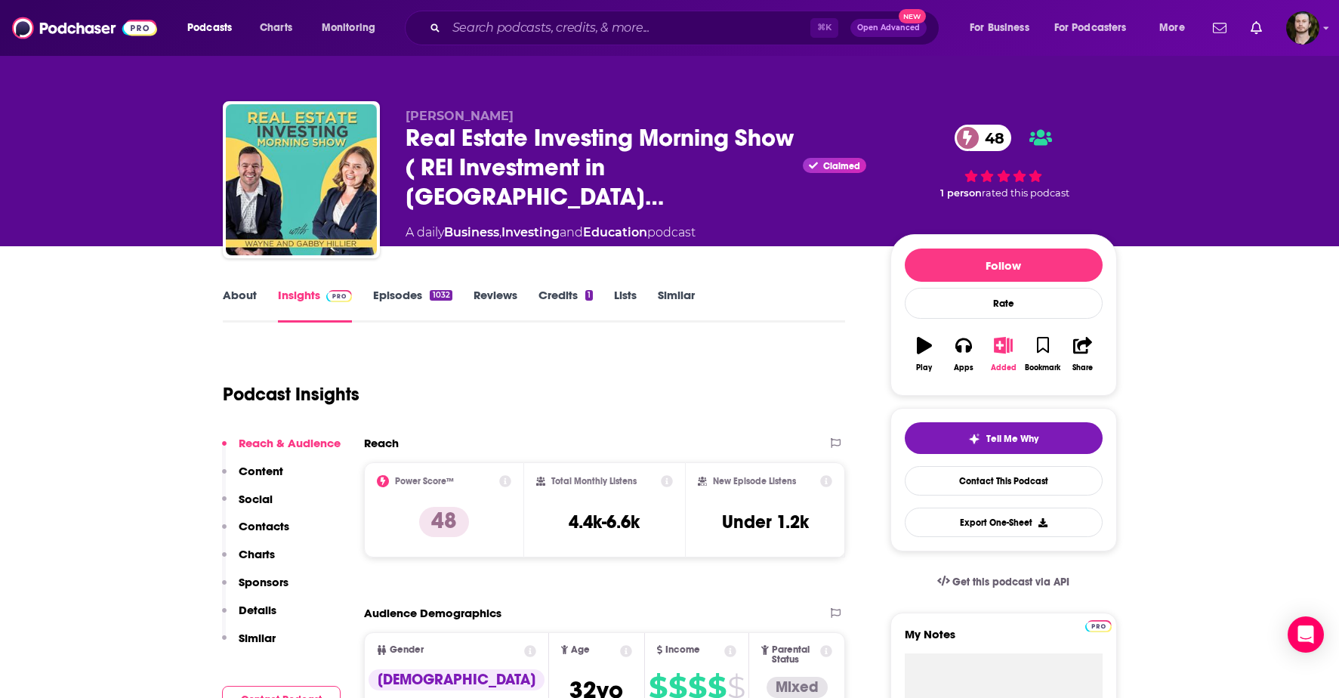
click at [1007, 340] on icon "button" at bounding box center [1003, 345] width 19 height 17
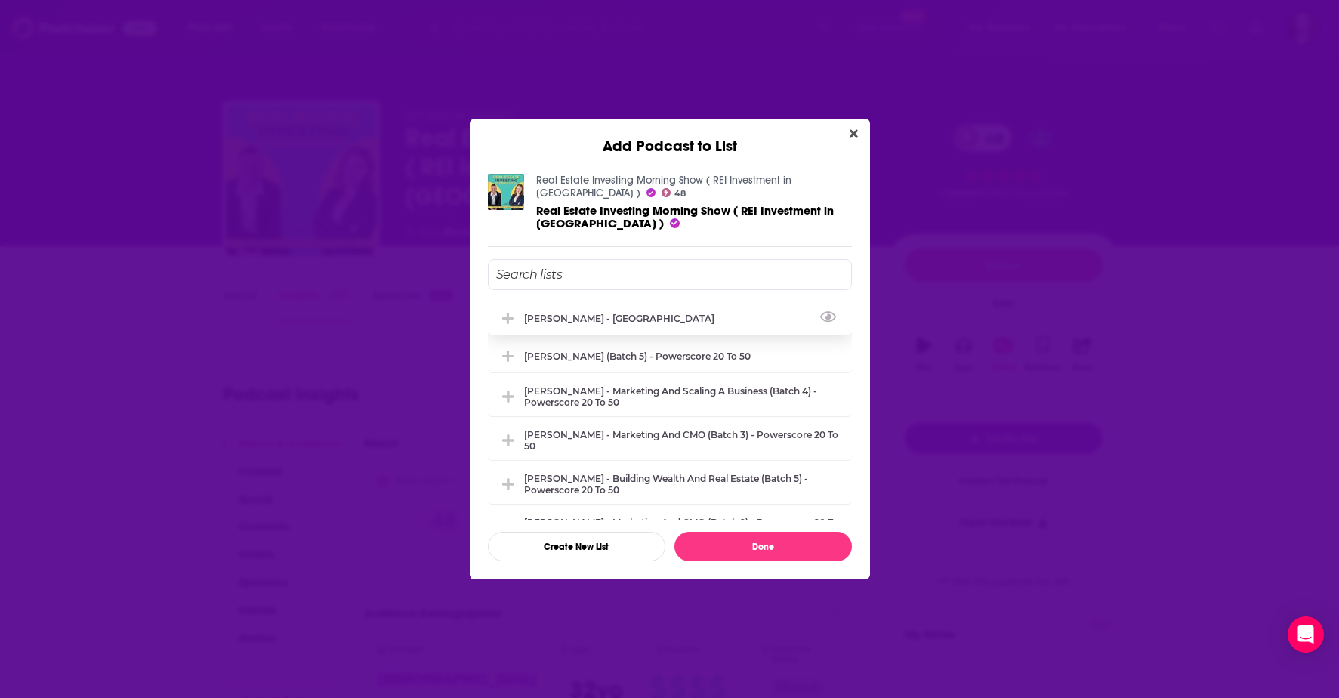
drag, startPoint x: 568, startPoint y: 320, endPoint x: 576, endPoint y: 326, distance: 10.3
click at [567, 320] on div "[PERSON_NAME] - [GEOGRAPHIC_DATA]" at bounding box center [623, 318] width 199 height 11
click at [811, 552] on button "Done" at bounding box center [764, 546] width 178 height 29
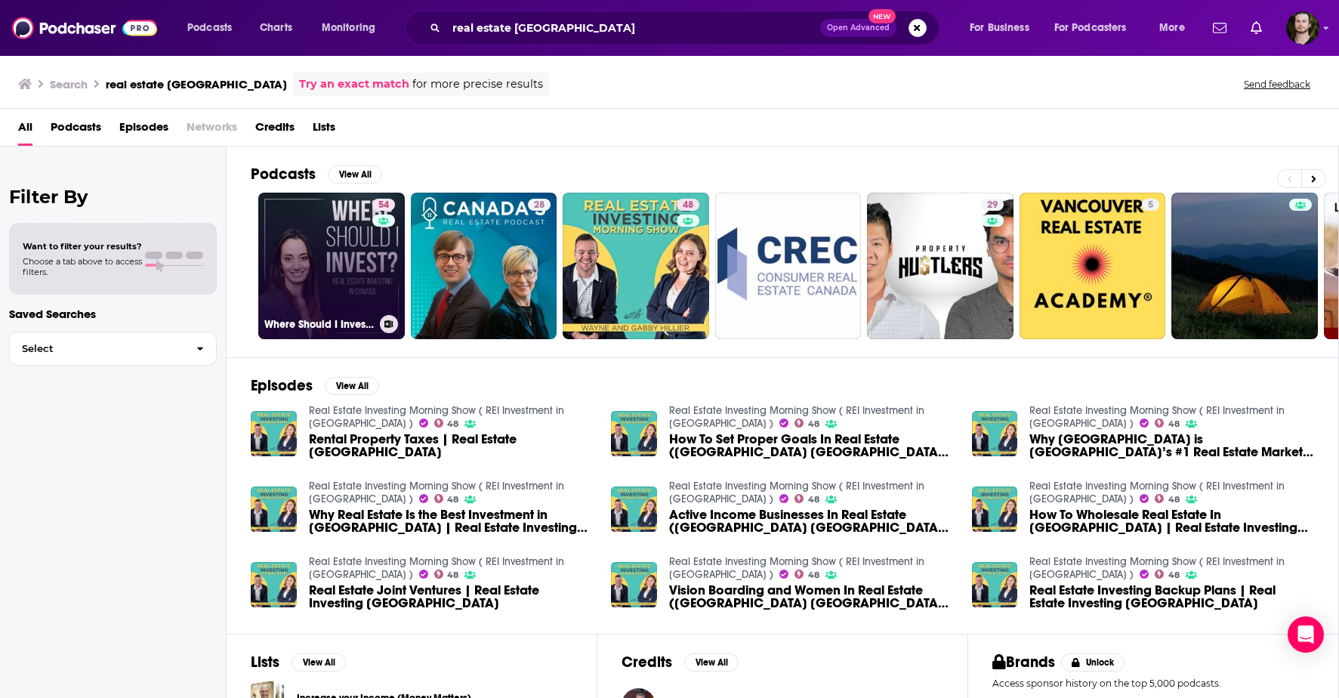
click at [338, 255] on link "54 Where Should I Invest? Real Estate Investing in Canada" at bounding box center [331, 266] width 147 height 147
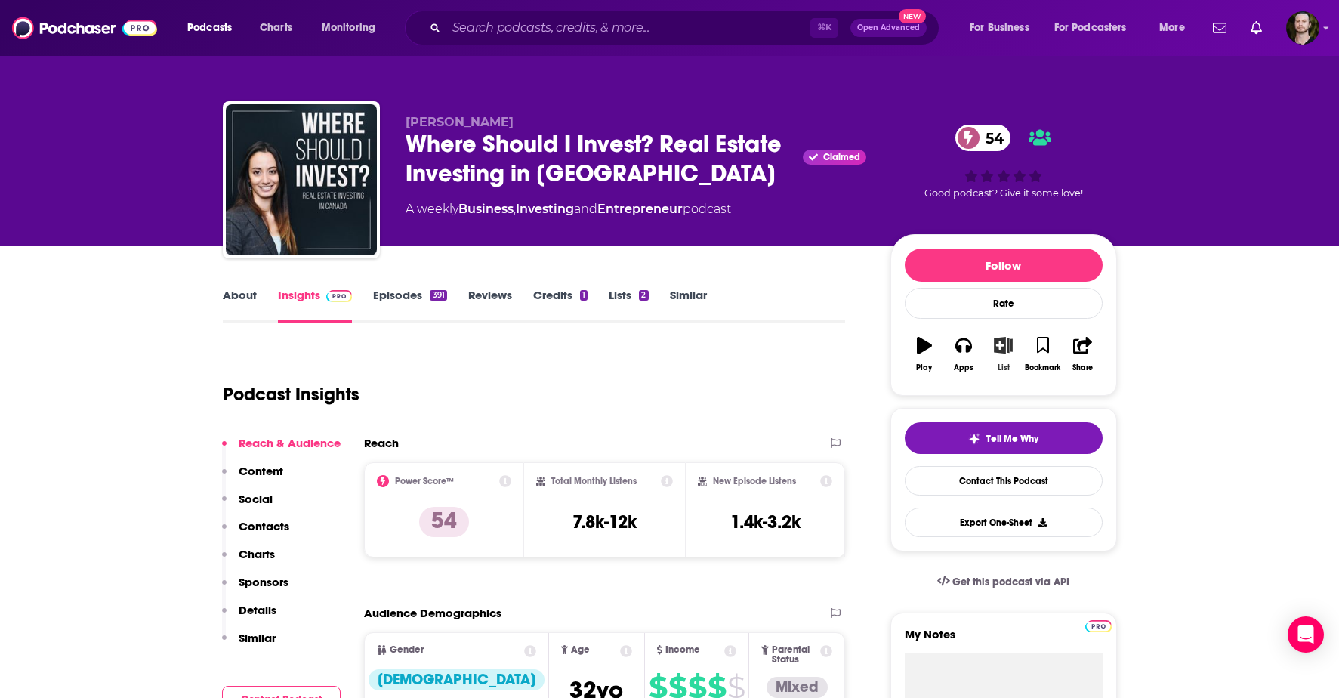
click at [1000, 345] on icon "button" at bounding box center [1003, 345] width 19 height 17
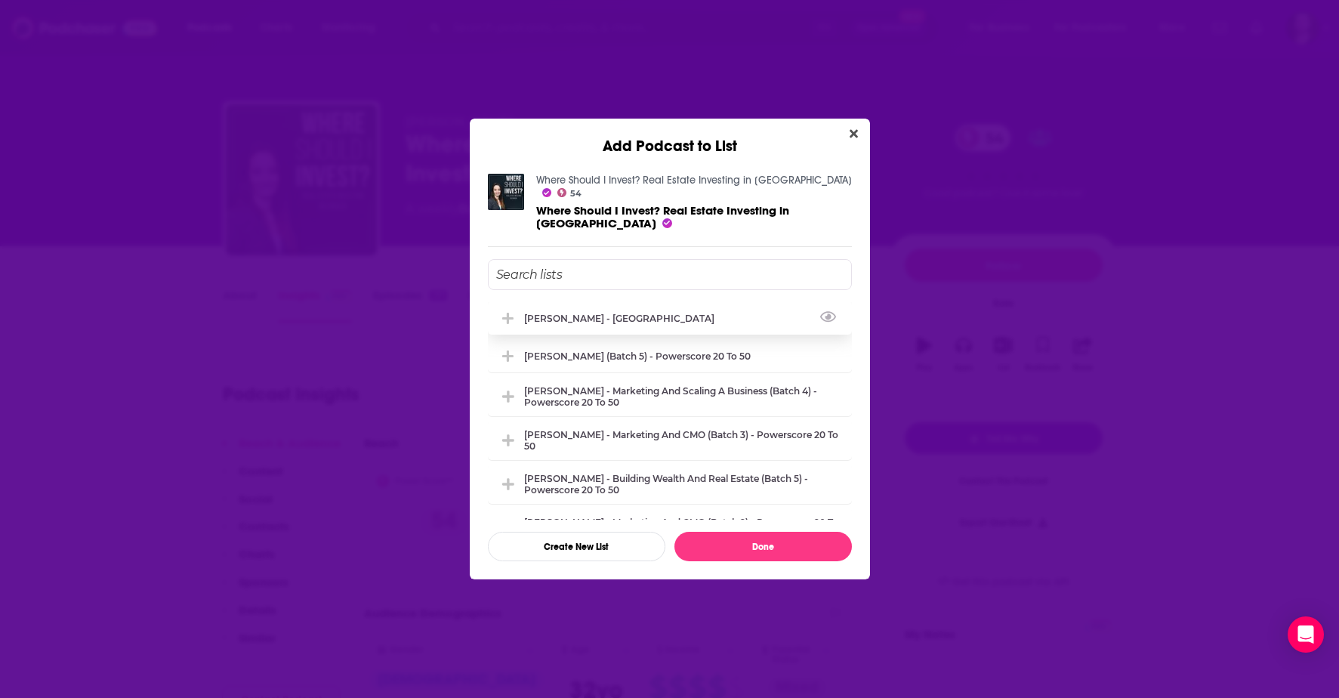
click at [589, 320] on div "[PERSON_NAME] - [GEOGRAPHIC_DATA]" at bounding box center [670, 317] width 364 height 33
click at [781, 533] on button "Done" at bounding box center [764, 546] width 178 height 29
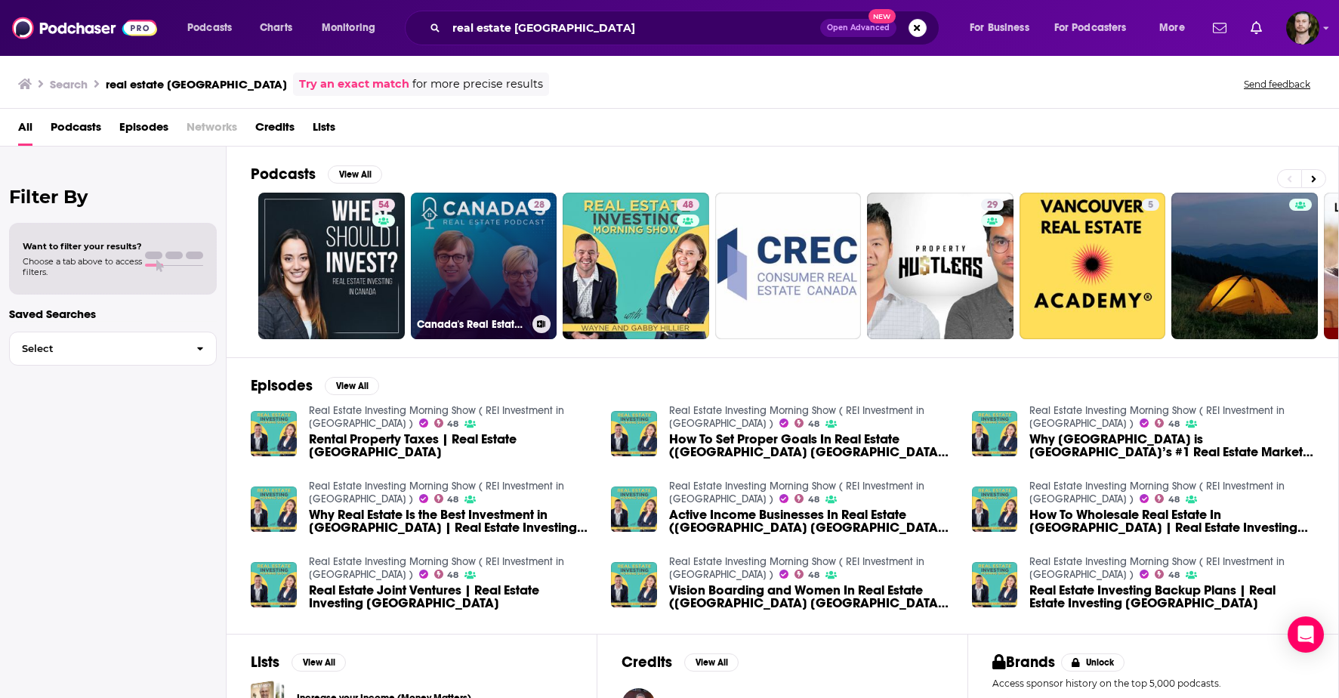
click at [483, 225] on link "28 Canada's Real Estate Podcast" at bounding box center [484, 266] width 147 height 147
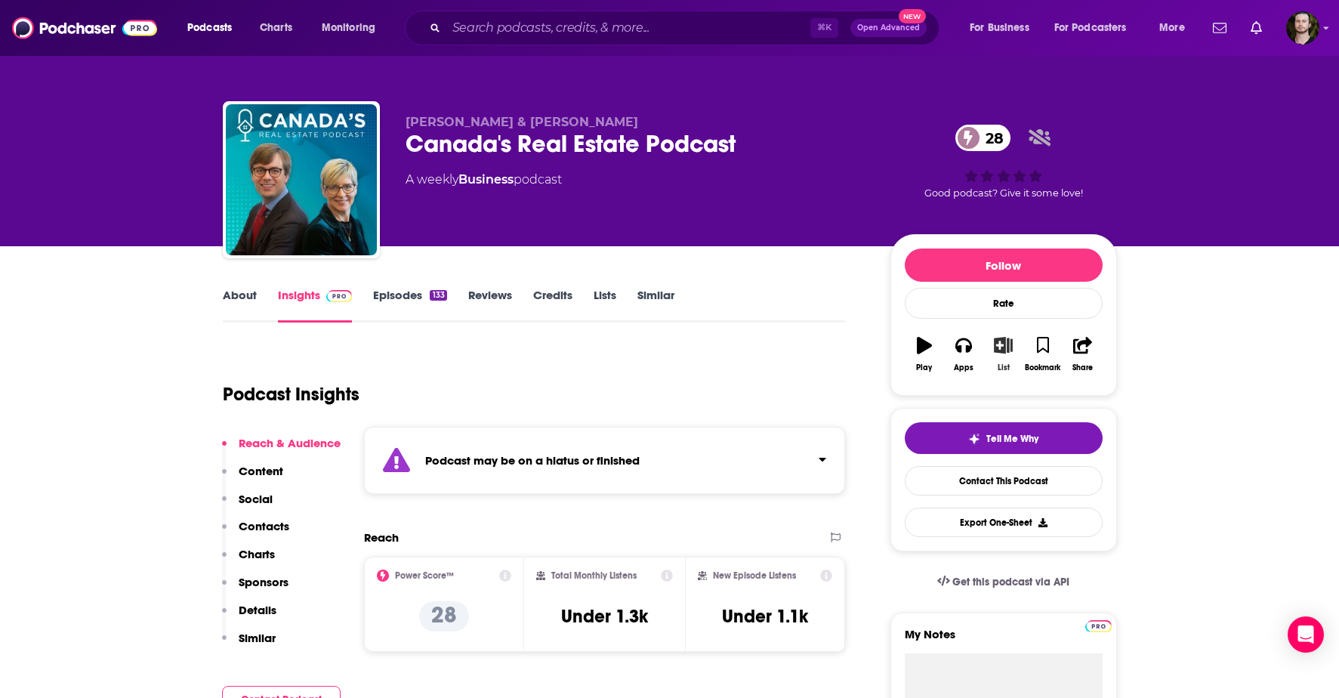
click at [1005, 351] on icon "button" at bounding box center [1003, 345] width 19 height 17
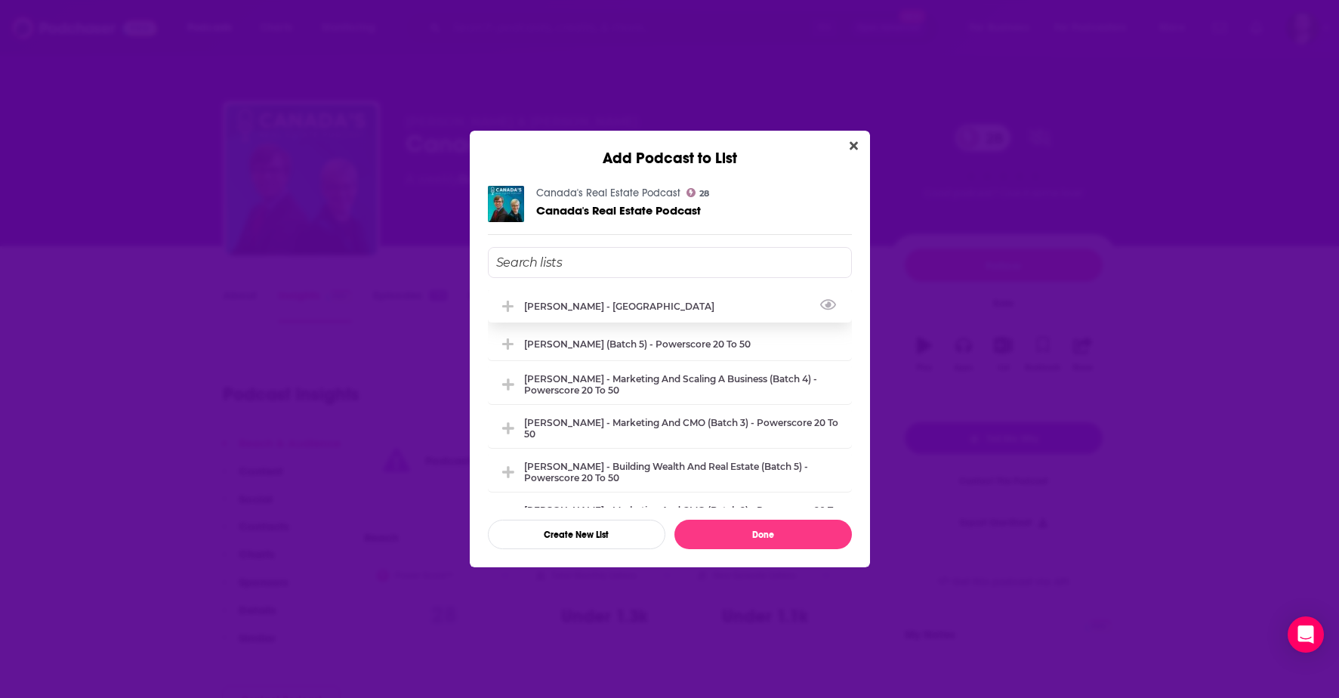
click at [610, 307] on div "[PERSON_NAME] - [GEOGRAPHIC_DATA]" at bounding box center [623, 306] width 199 height 11
drag, startPoint x: 749, startPoint y: 530, endPoint x: 694, endPoint y: 433, distance: 112.0
click at [749, 530] on button "Done" at bounding box center [764, 534] width 178 height 29
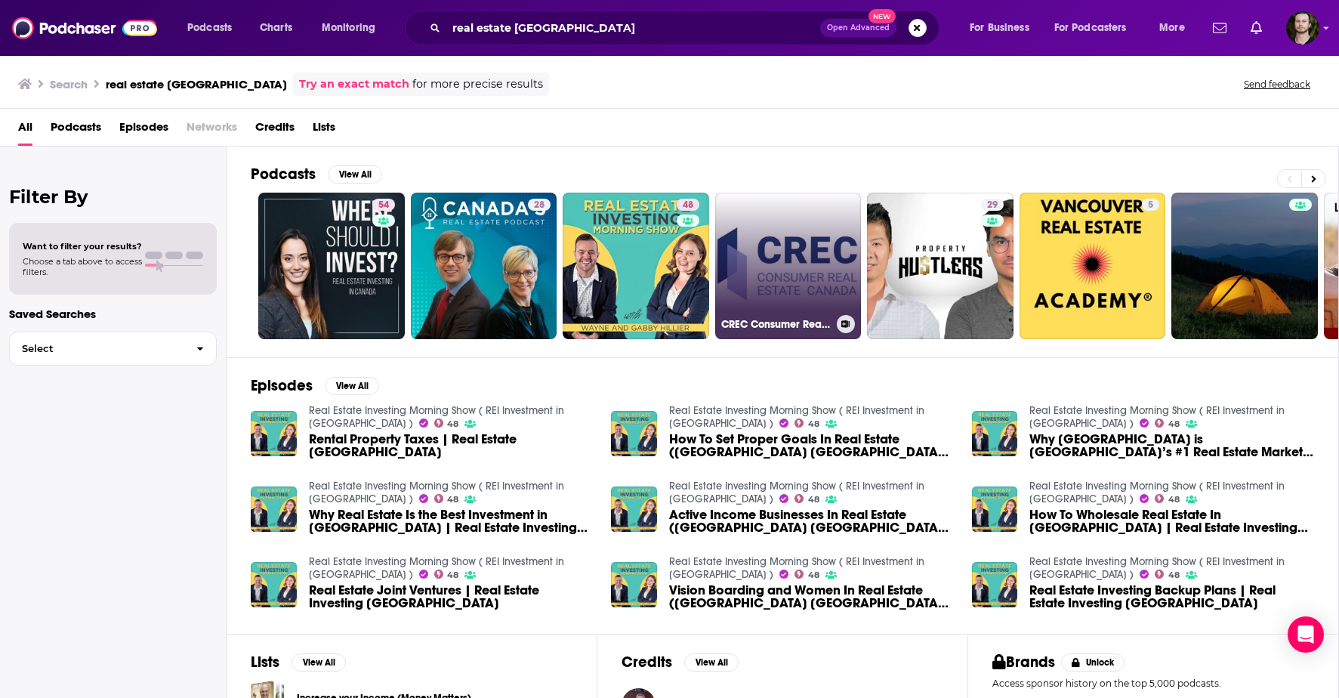
click at [843, 323] on icon at bounding box center [846, 324] width 8 height 8
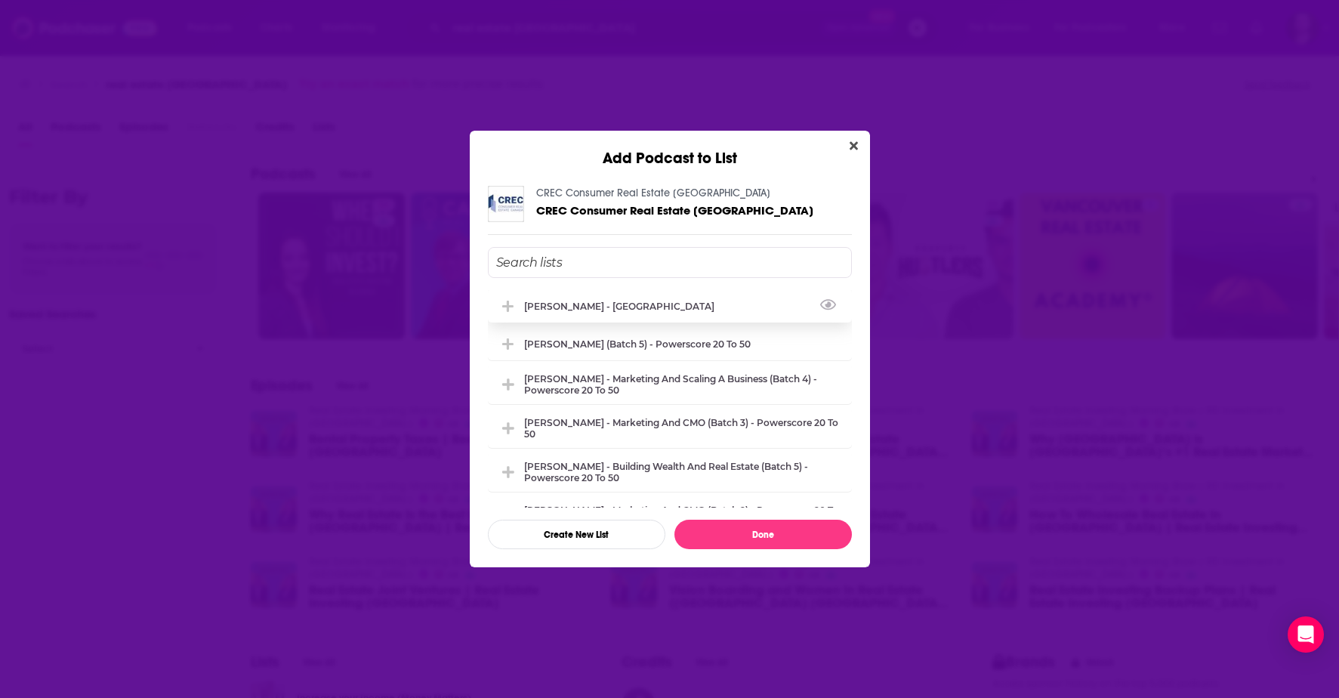
click at [611, 308] on div "[PERSON_NAME] - [GEOGRAPHIC_DATA]" at bounding box center [623, 306] width 199 height 11
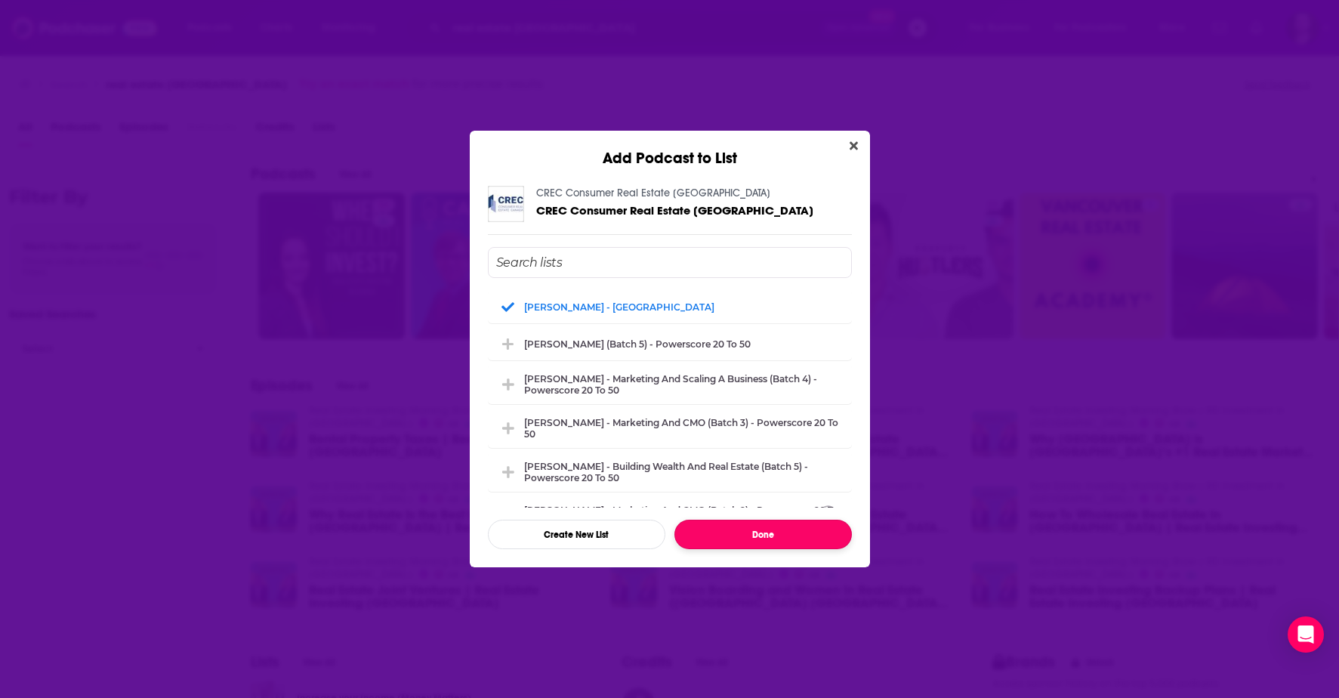
click at [758, 532] on button "Done" at bounding box center [764, 534] width 178 height 29
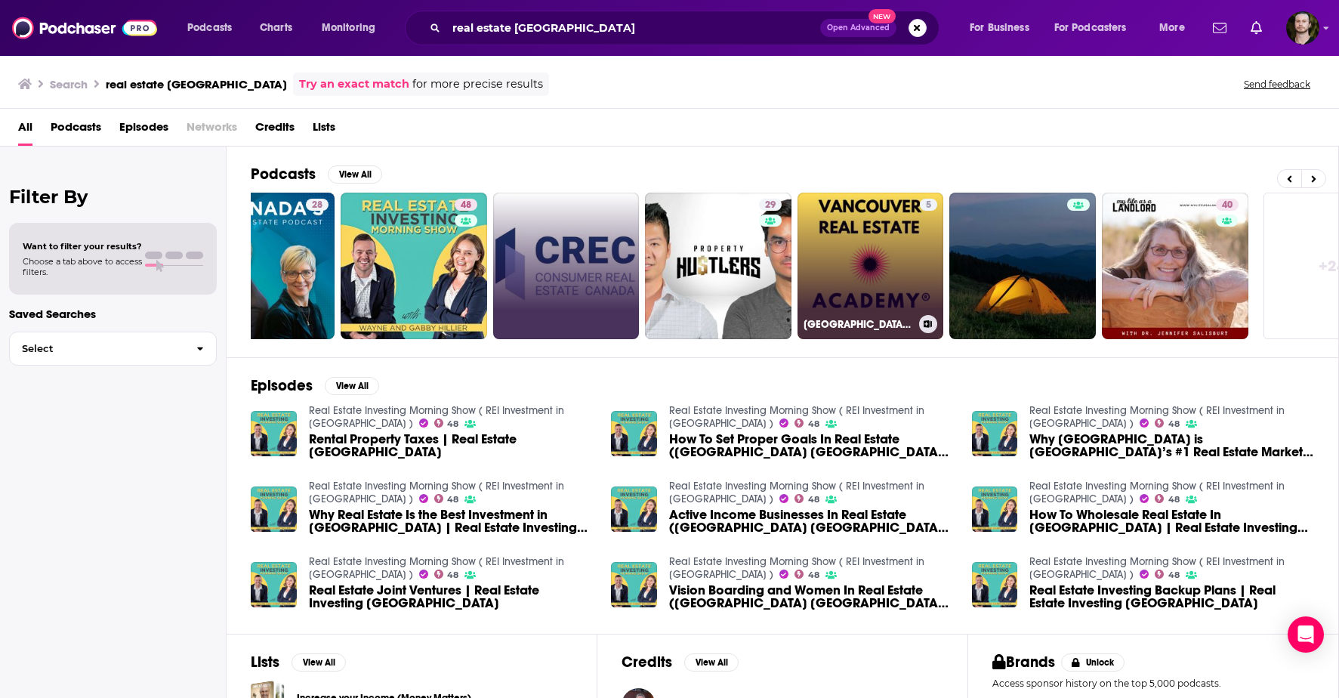
scroll to position [0, 227]
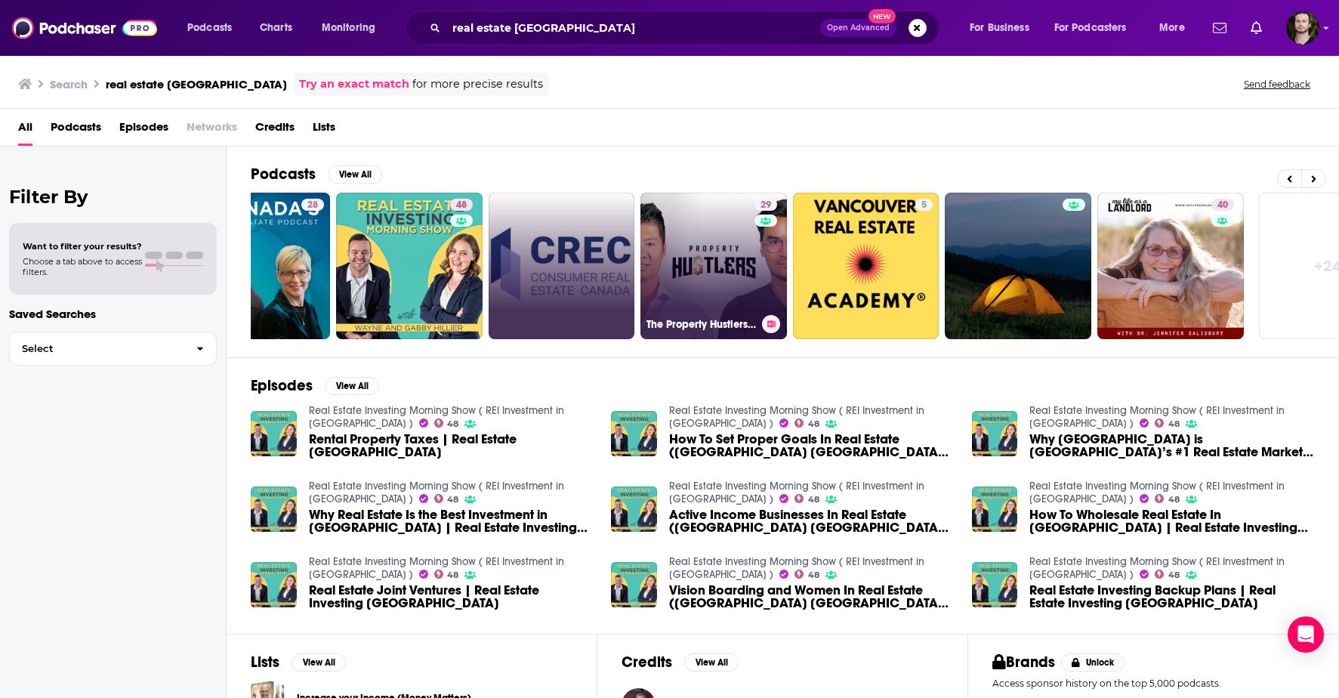
click at [727, 275] on link "29 The Property Hustlers Show - Real Estate In Canada" at bounding box center [714, 266] width 147 height 147
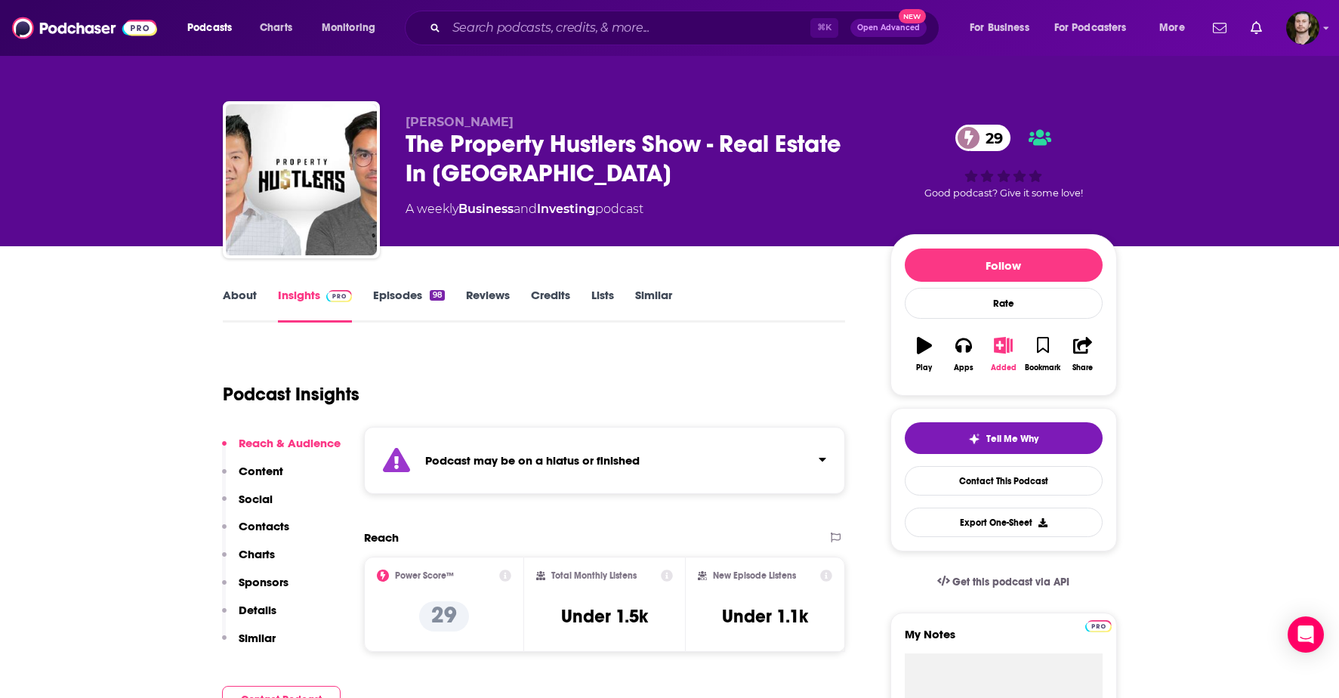
click at [1002, 347] on icon "button" at bounding box center [1003, 345] width 19 height 17
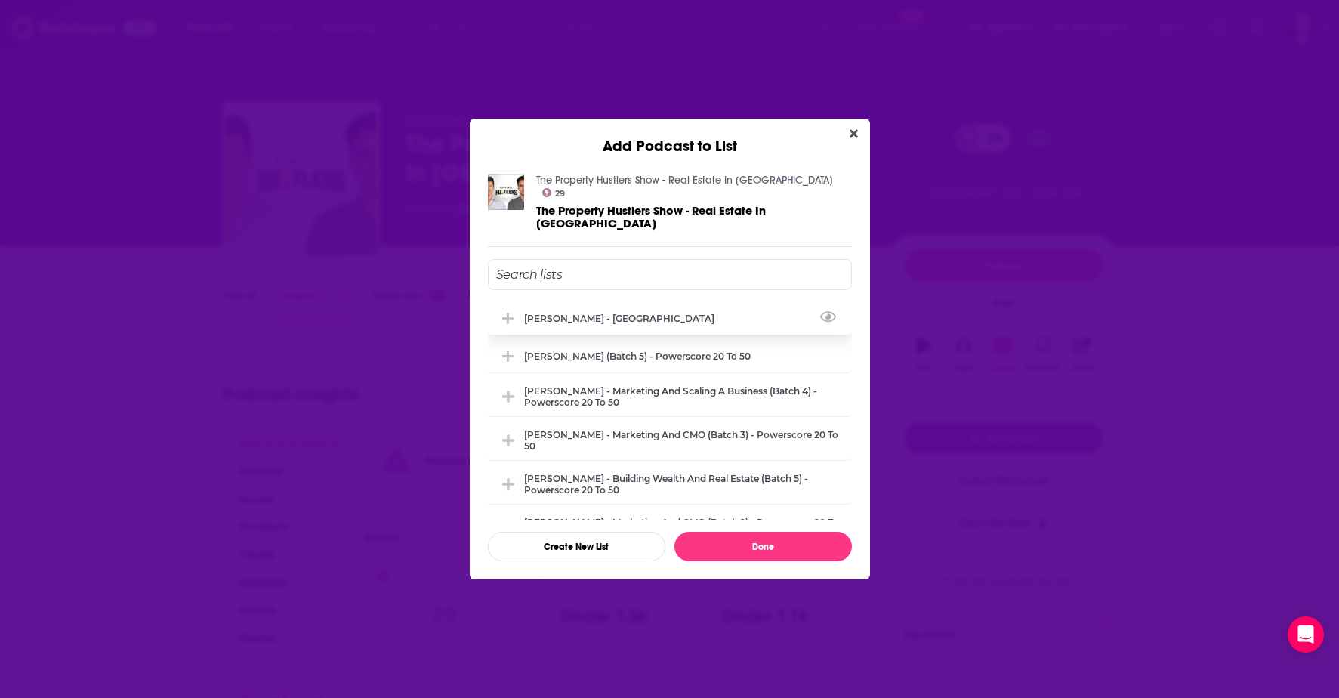
click at [622, 313] on div "[PERSON_NAME] - [GEOGRAPHIC_DATA]" at bounding box center [623, 318] width 199 height 11
click at [787, 532] on button "Done" at bounding box center [764, 546] width 178 height 29
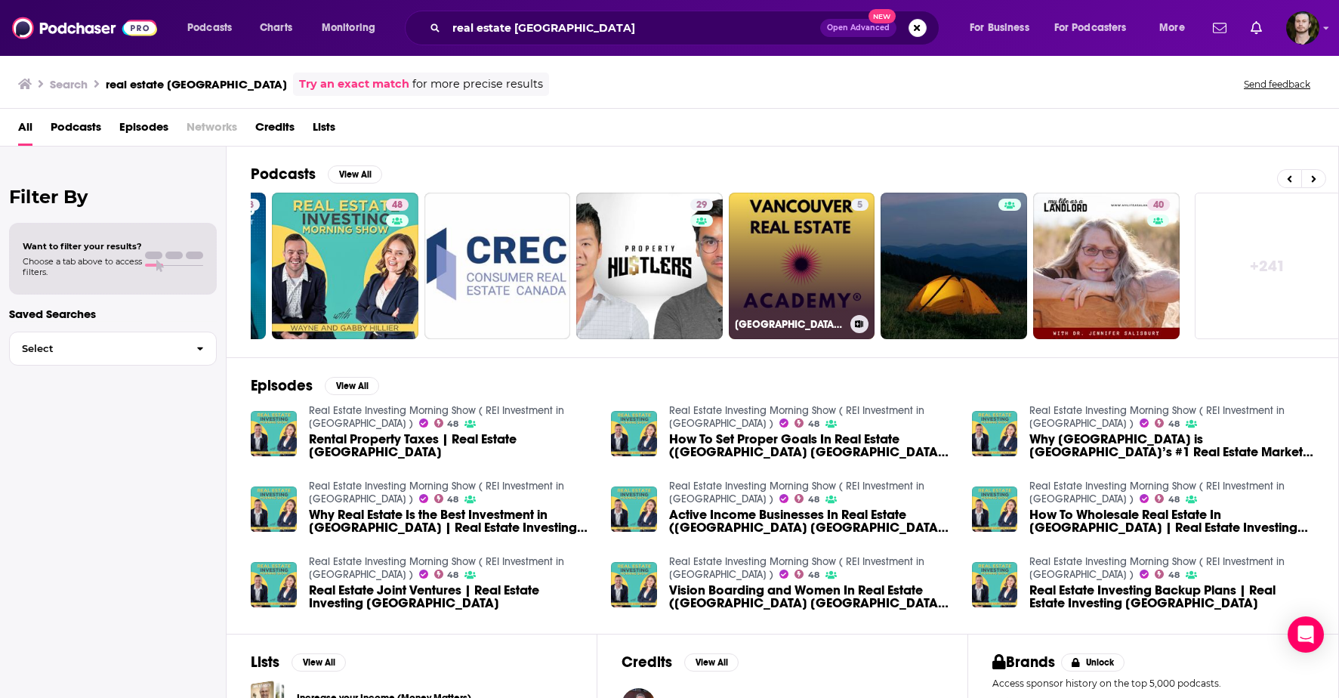
scroll to position [0, 299]
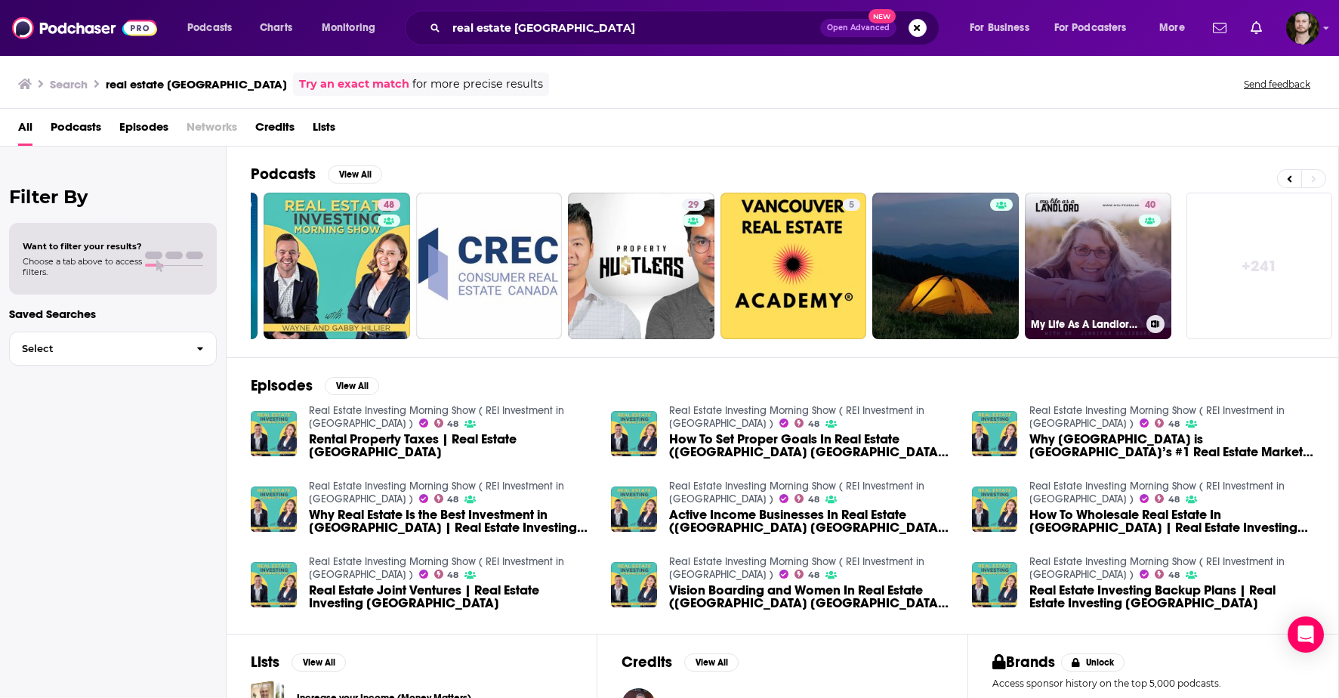
click at [1158, 320] on icon at bounding box center [1155, 324] width 8 height 8
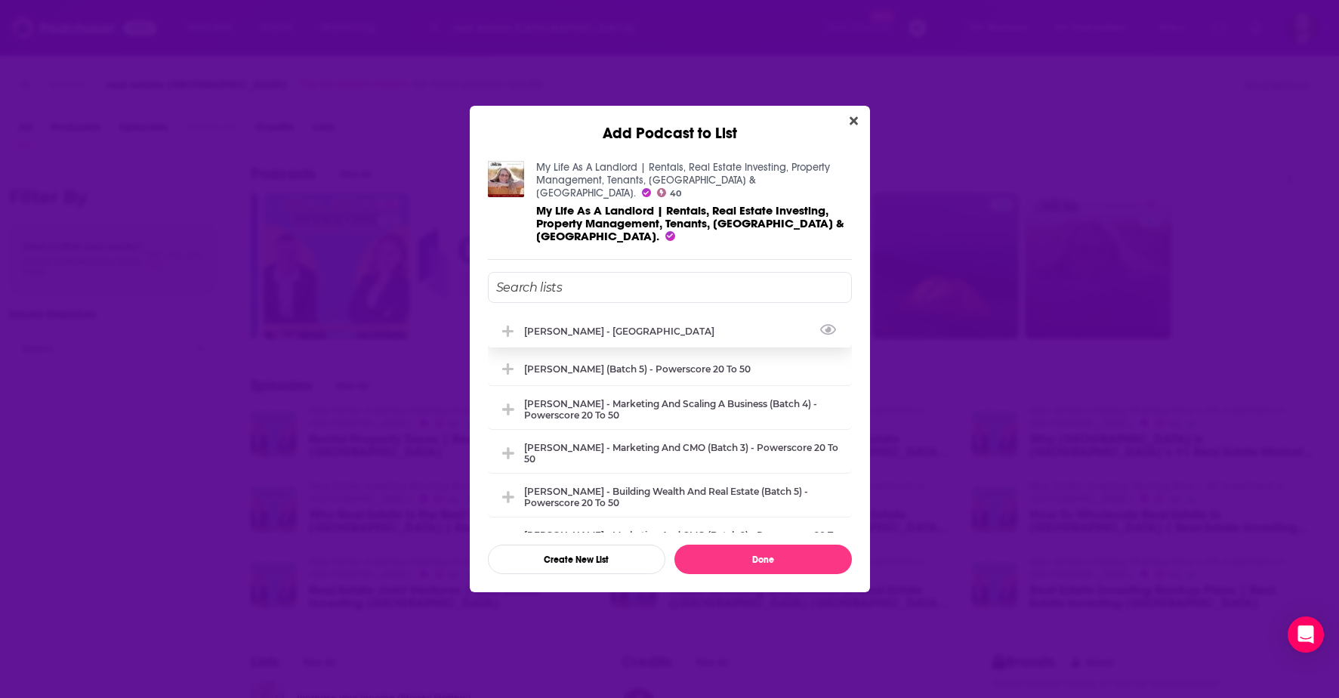
click at [615, 326] on div "[PERSON_NAME] - [GEOGRAPHIC_DATA]" at bounding box center [670, 330] width 364 height 33
click at [801, 545] on button "Done" at bounding box center [764, 559] width 178 height 29
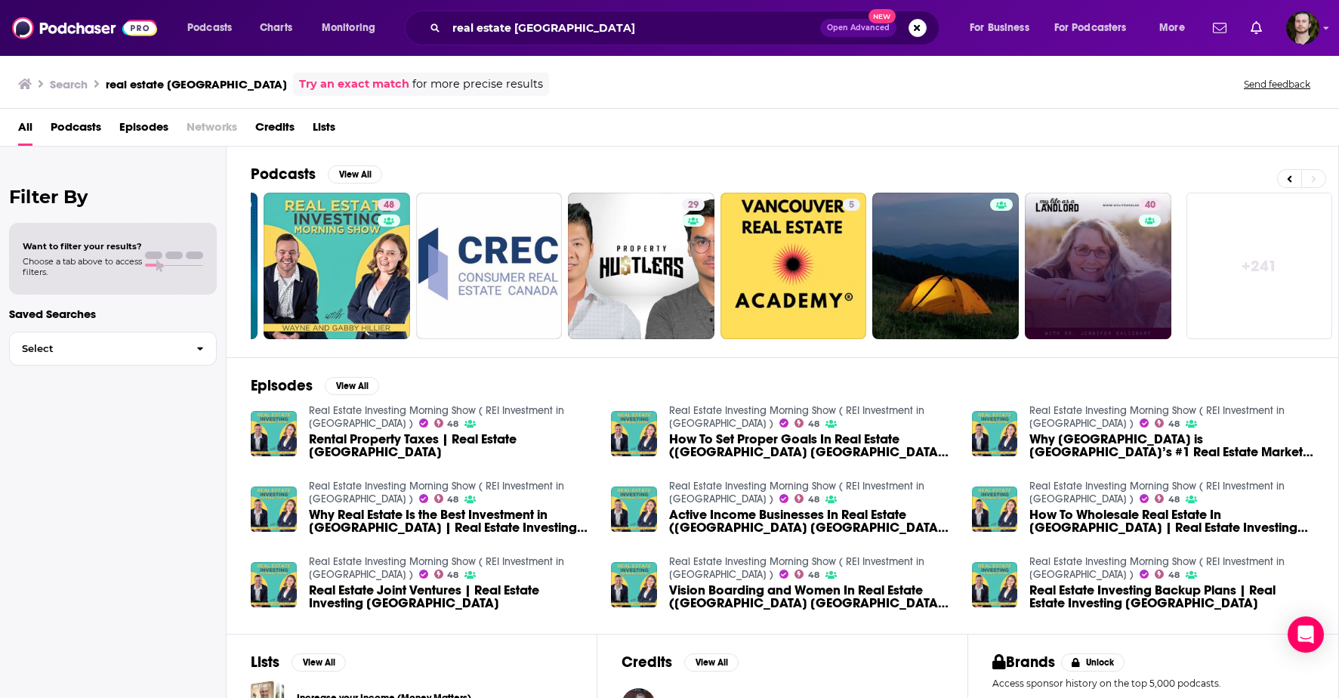
click at [1274, 274] on link "+ 241" at bounding box center [1260, 266] width 147 height 147
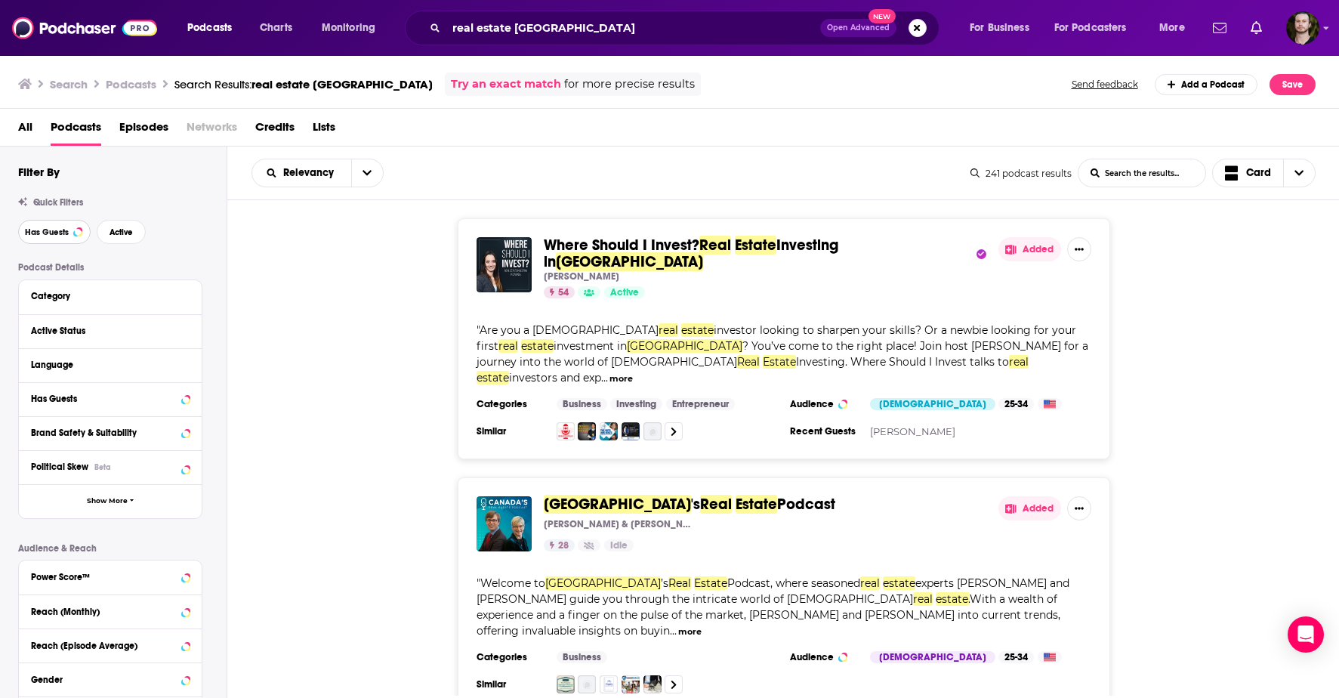
drag, startPoint x: 47, startPoint y: 238, endPoint x: 59, endPoint y: 239, distance: 12.1
click at [48, 238] on button "Has Guests" at bounding box center [54, 232] width 73 height 24
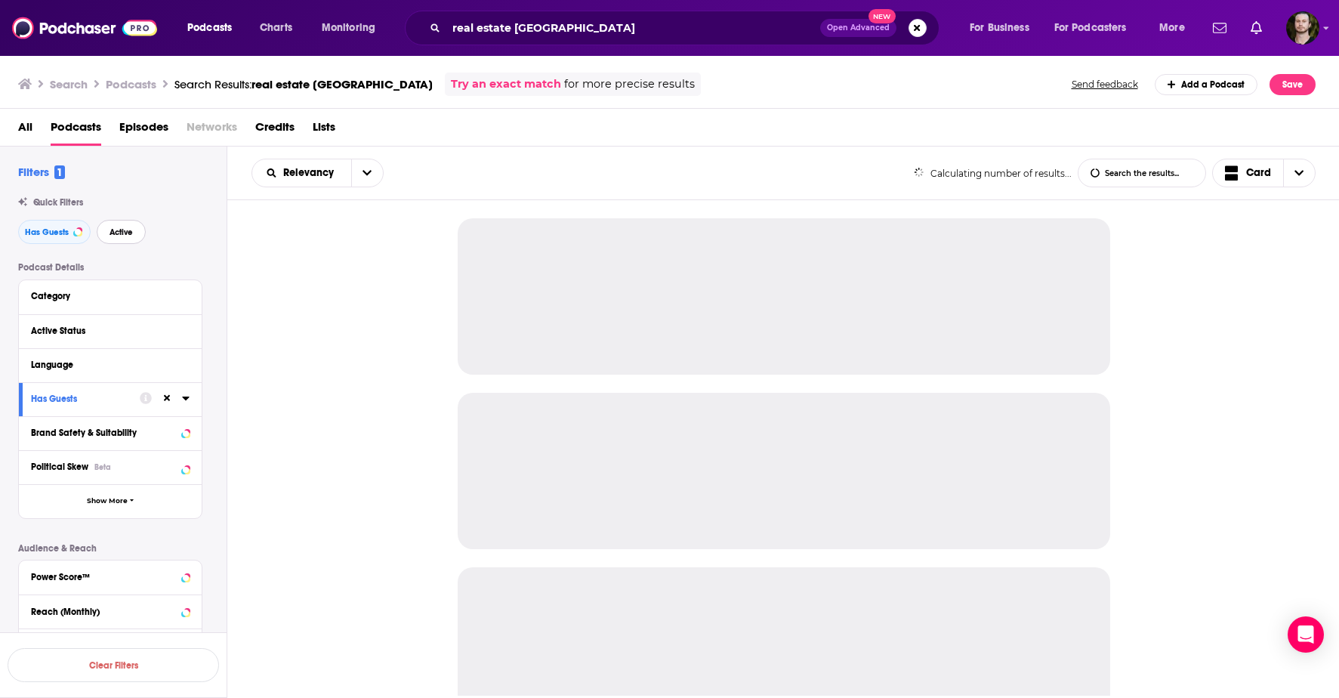
click at [118, 238] on button "Active" at bounding box center [121, 232] width 49 height 24
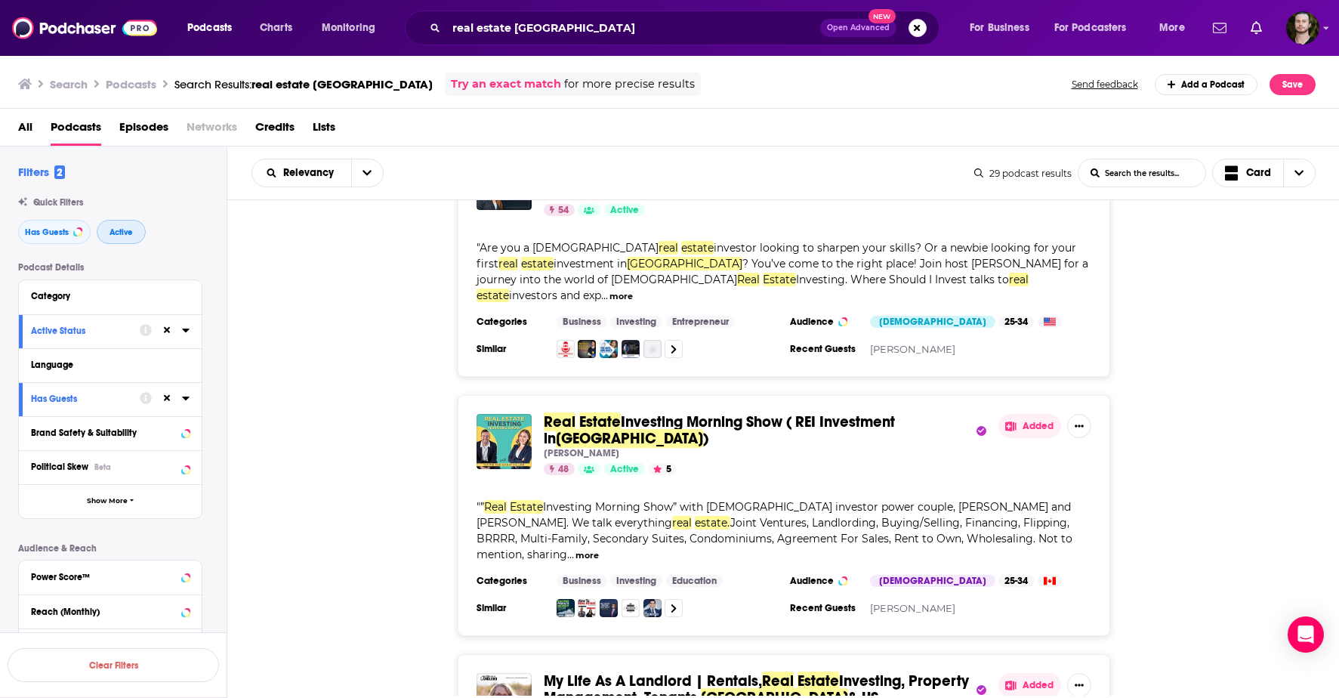
scroll to position [85, 0]
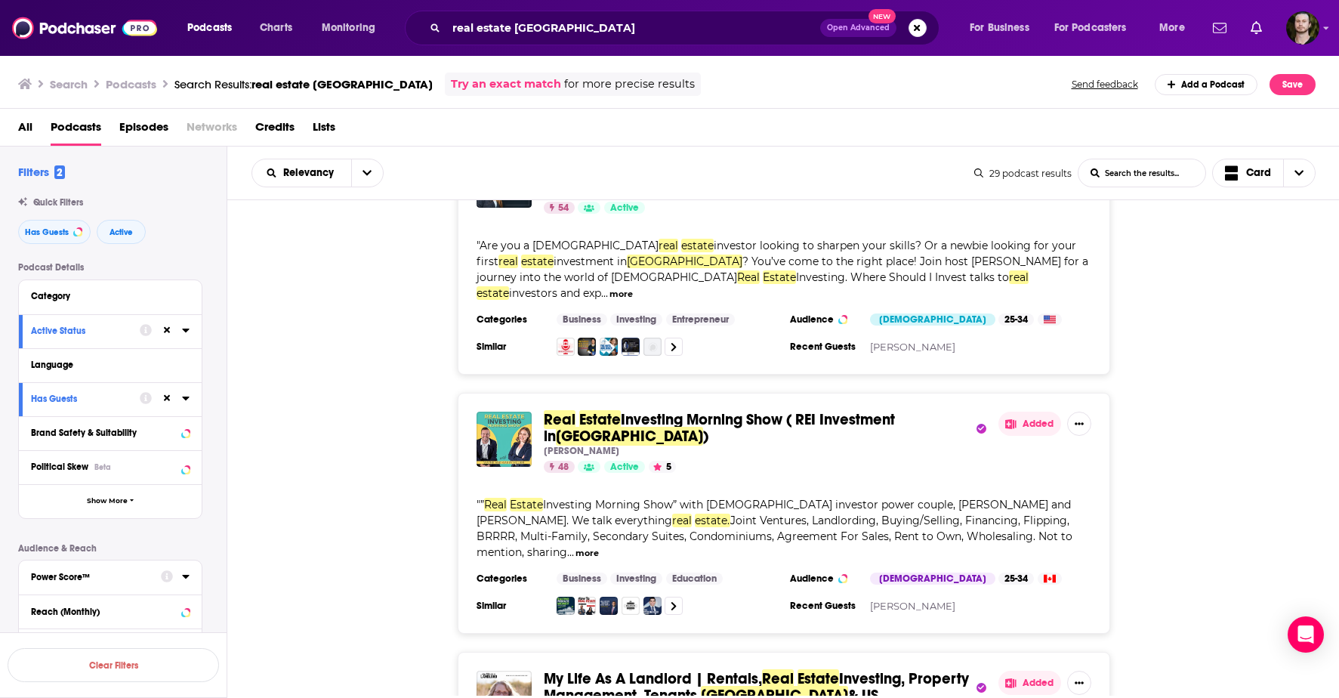
click at [93, 570] on button "Power Score™" at bounding box center [96, 576] width 130 height 19
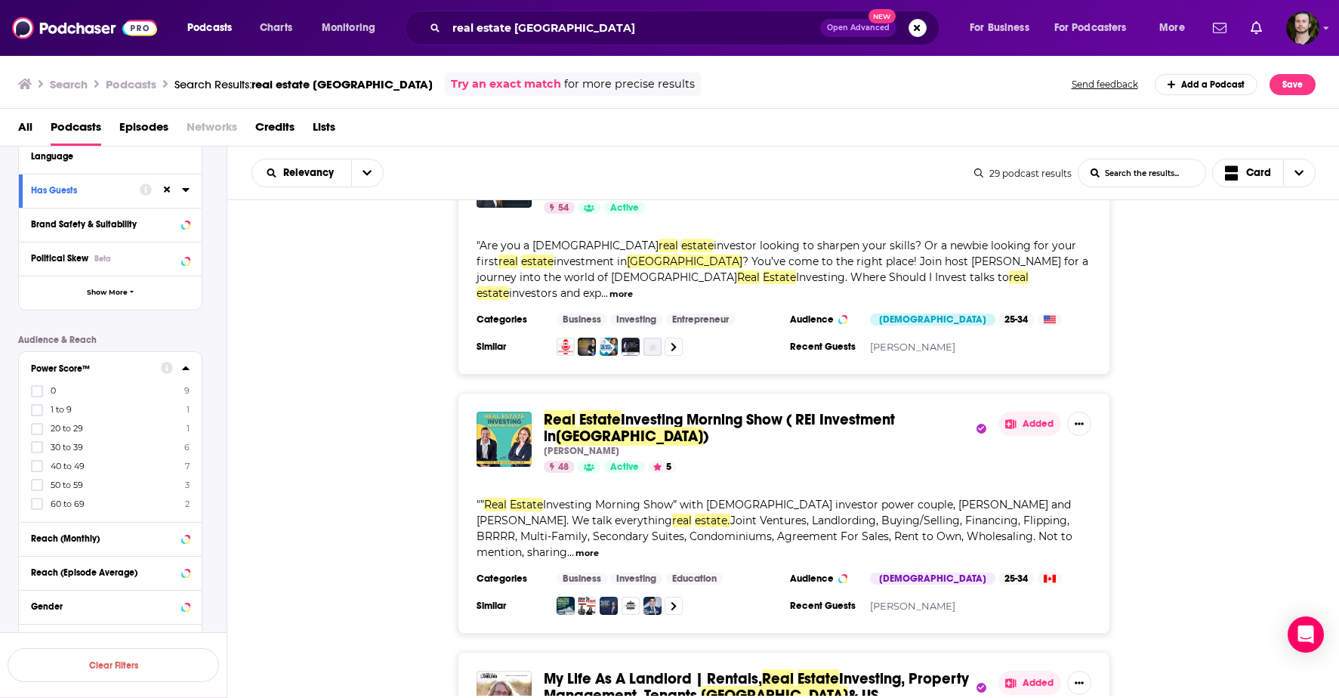
scroll to position [289, 0]
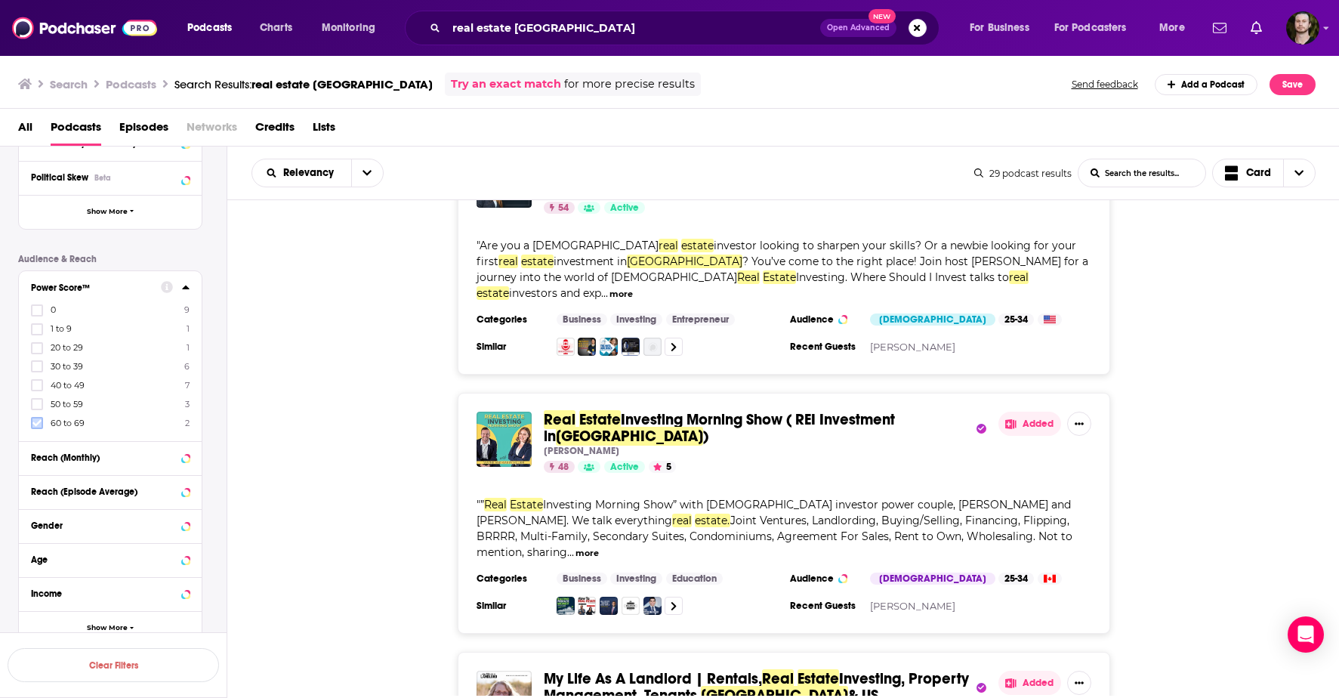
click at [36, 424] on icon at bounding box center [36, 422] width 9 height 7
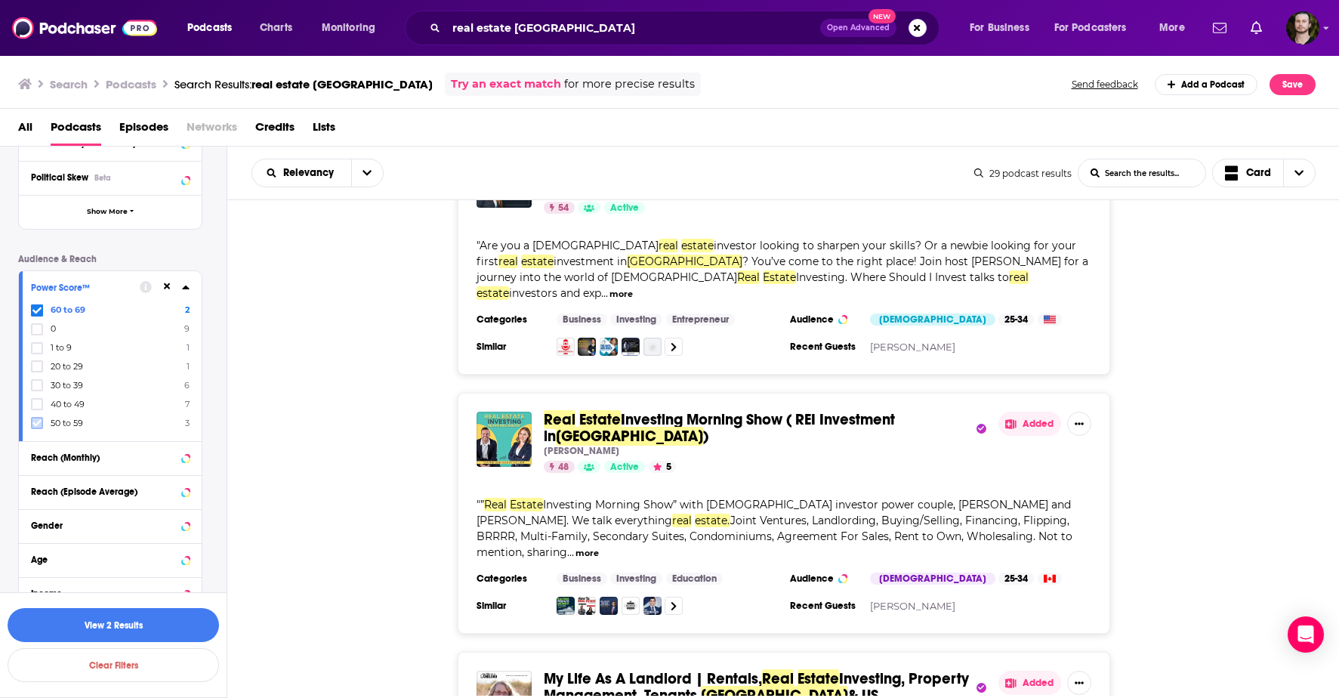
click at [38, 422] on icon at bounding box center [36, 422] width 9 height 7
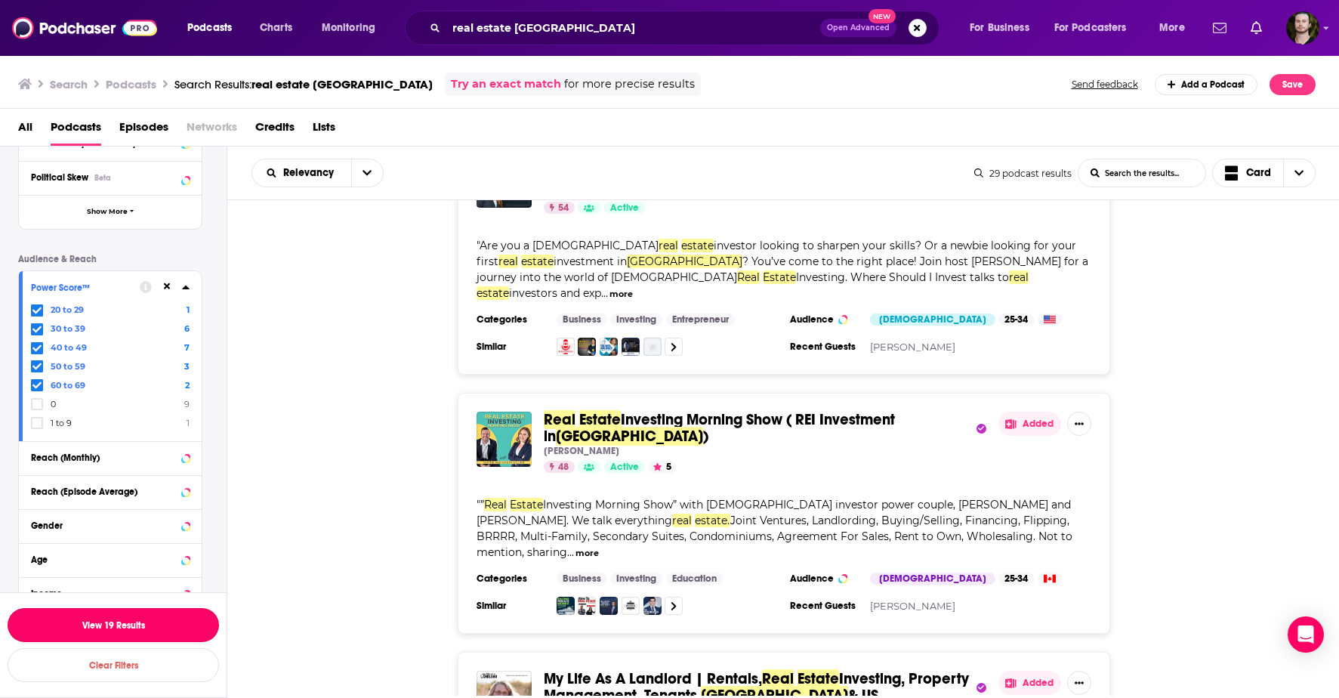
click at [176, 616] on button "View 19 Results" at bounding box center [114, 625] width 212 height 34
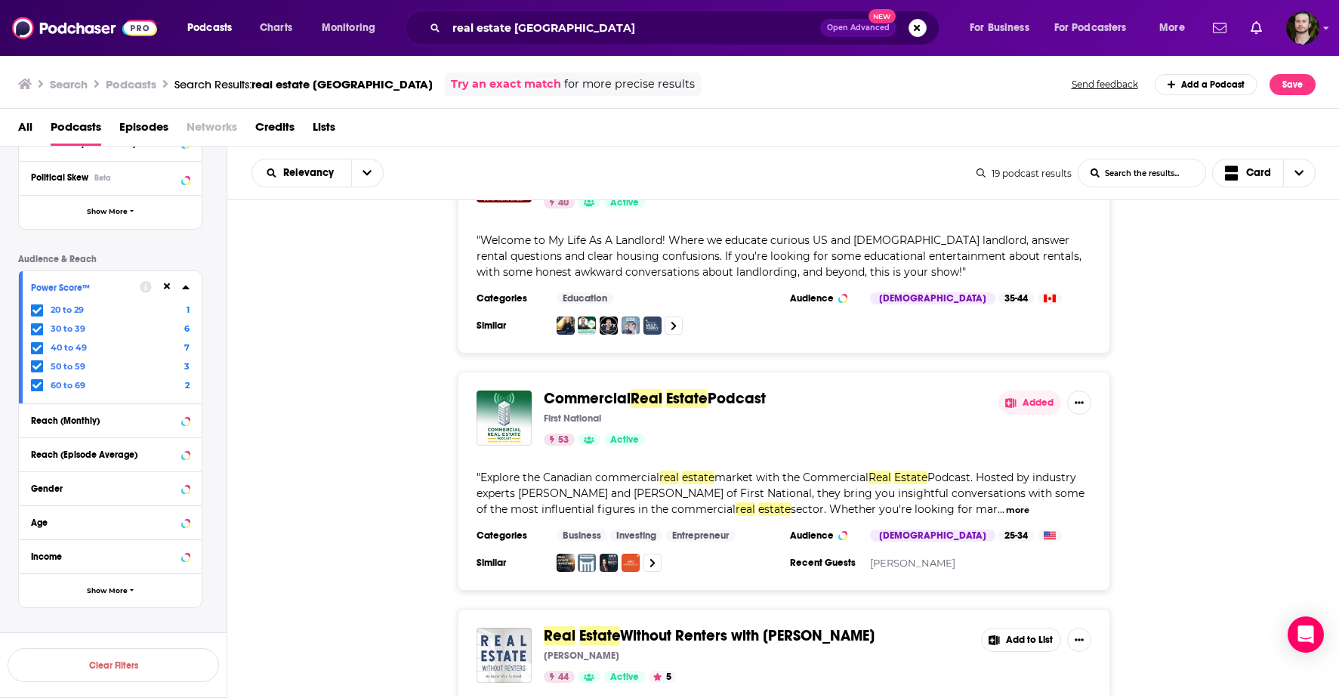
scroll to position [616, 0]
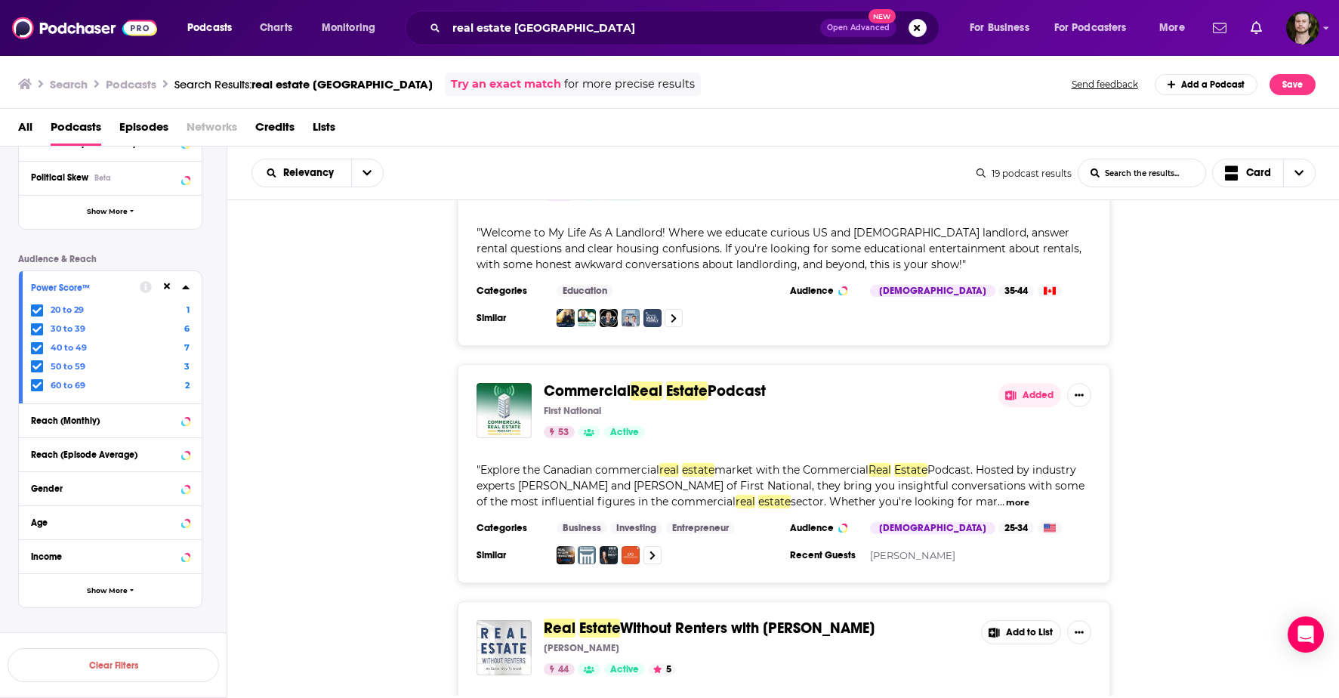
click at [1006, 496] on button "more" at bounding box center [1017, 502] width 23 height 13
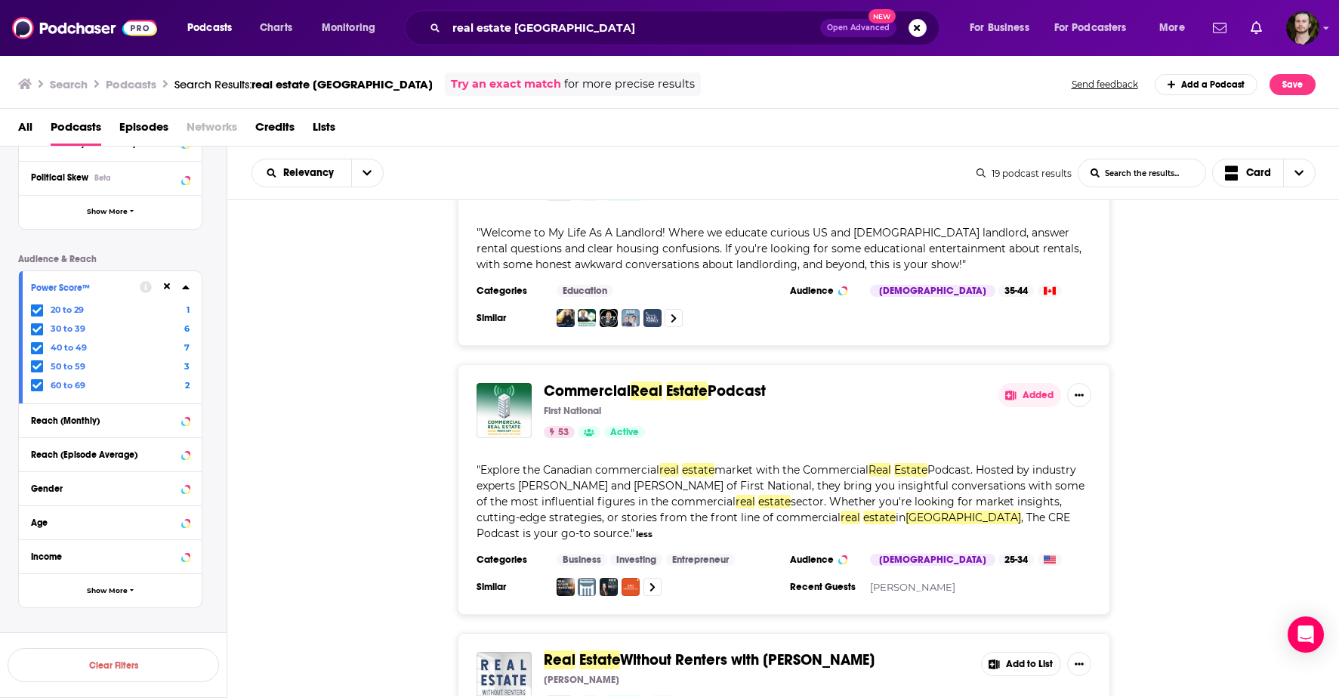
click at [1033, 383] on button "Added" at bounding box center [1030, 395] width 63 height 24
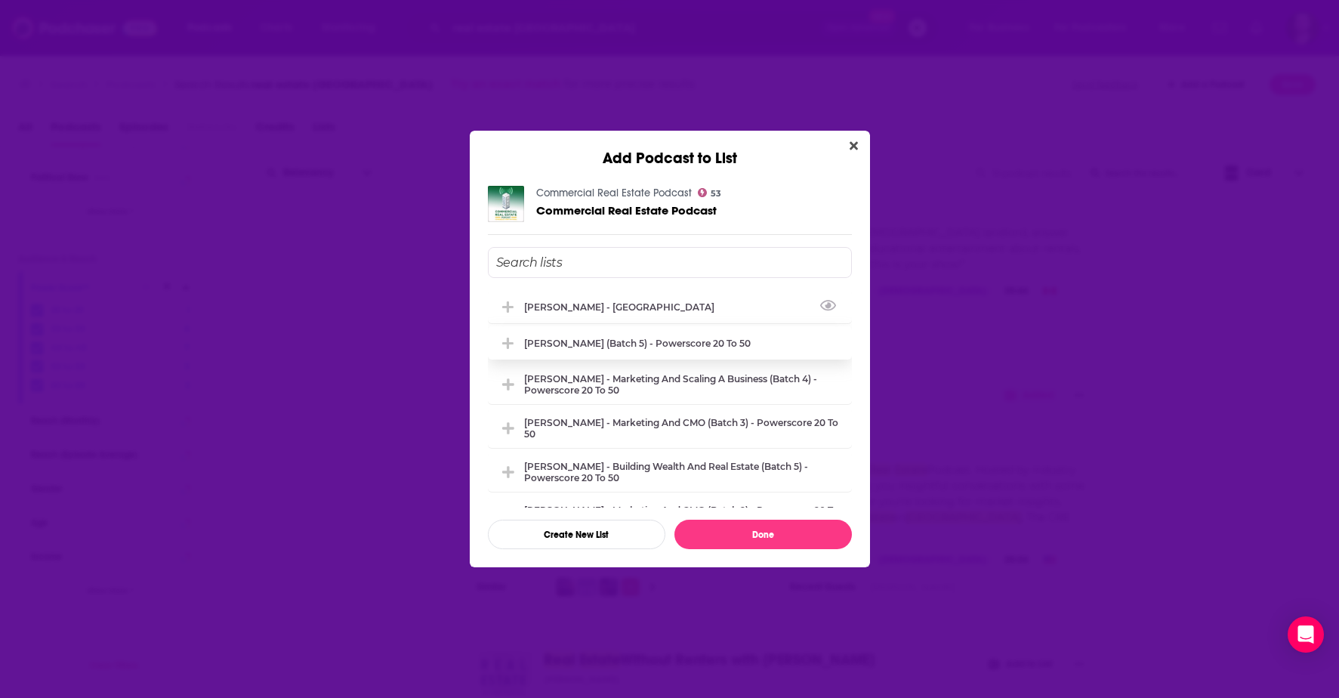
drag, startPoint x: 543, startPoint y: 307, endPoint x: 579, endPoint y: 341, distance: 49.7
click at [543, 307] on div "[PERSON_NAME] - [GEOGRAPHIC_DATA]" at bounding box center [623, 306] width 199 height 11
click at [811, 548] on div "Commercial Real Estate Podcast 53 Commercial Real Estate Podcast Natalie Clouti…" at bounding box center [670, 368] width 400 height 400
click at [814, 533] on button "Done" at bounding box center [764, 534] width 178 height 29
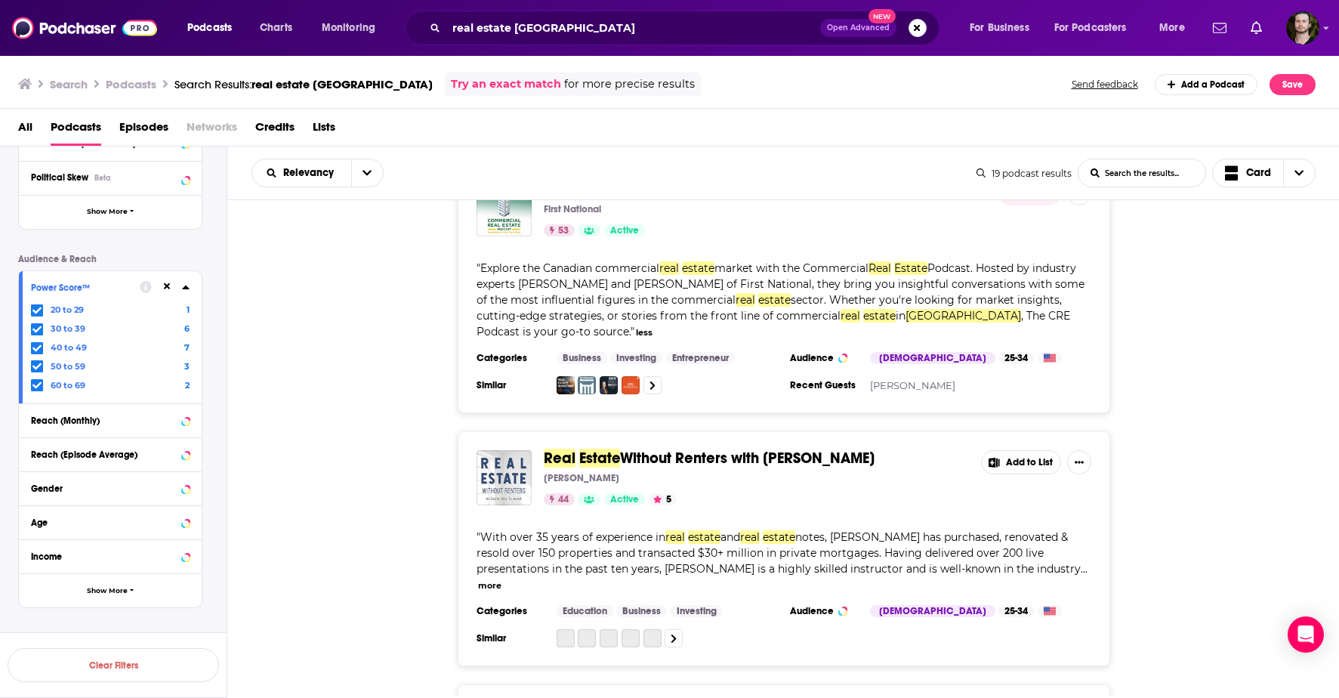
scroll to position [900, 0]
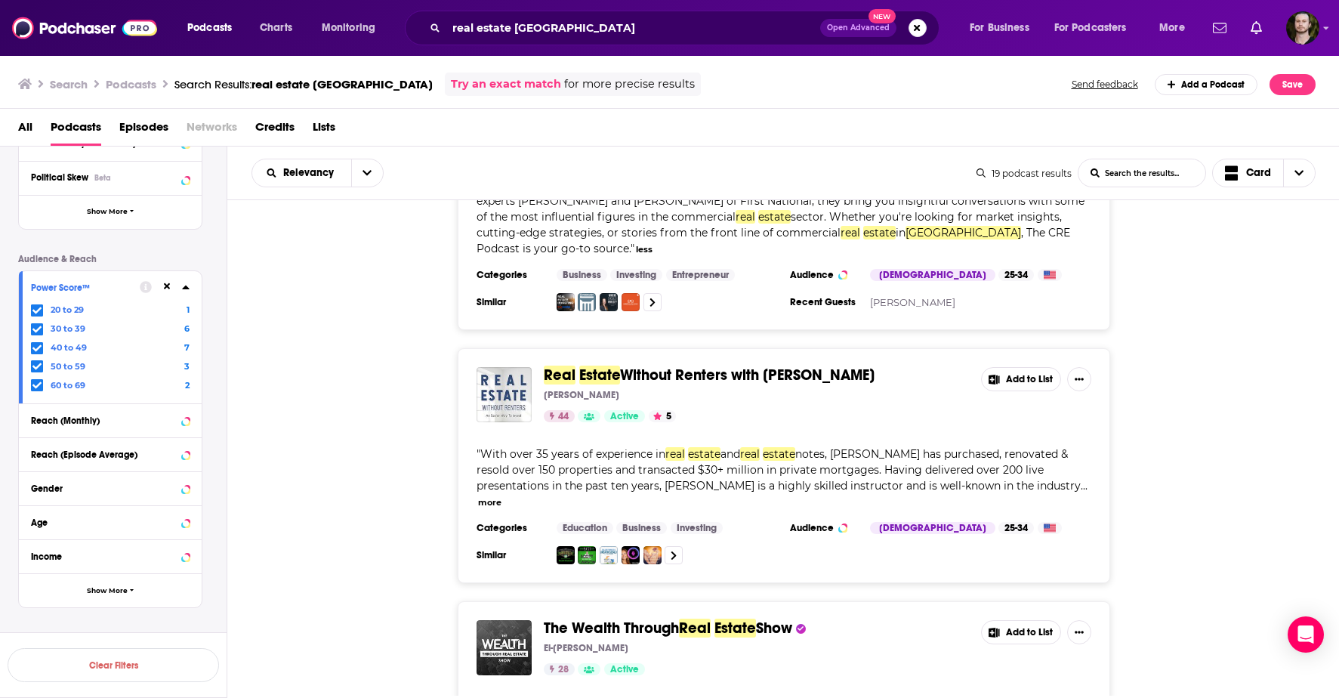
click at [502, 496] on button "more" at bounding box center [489, 502] width 23 height 13
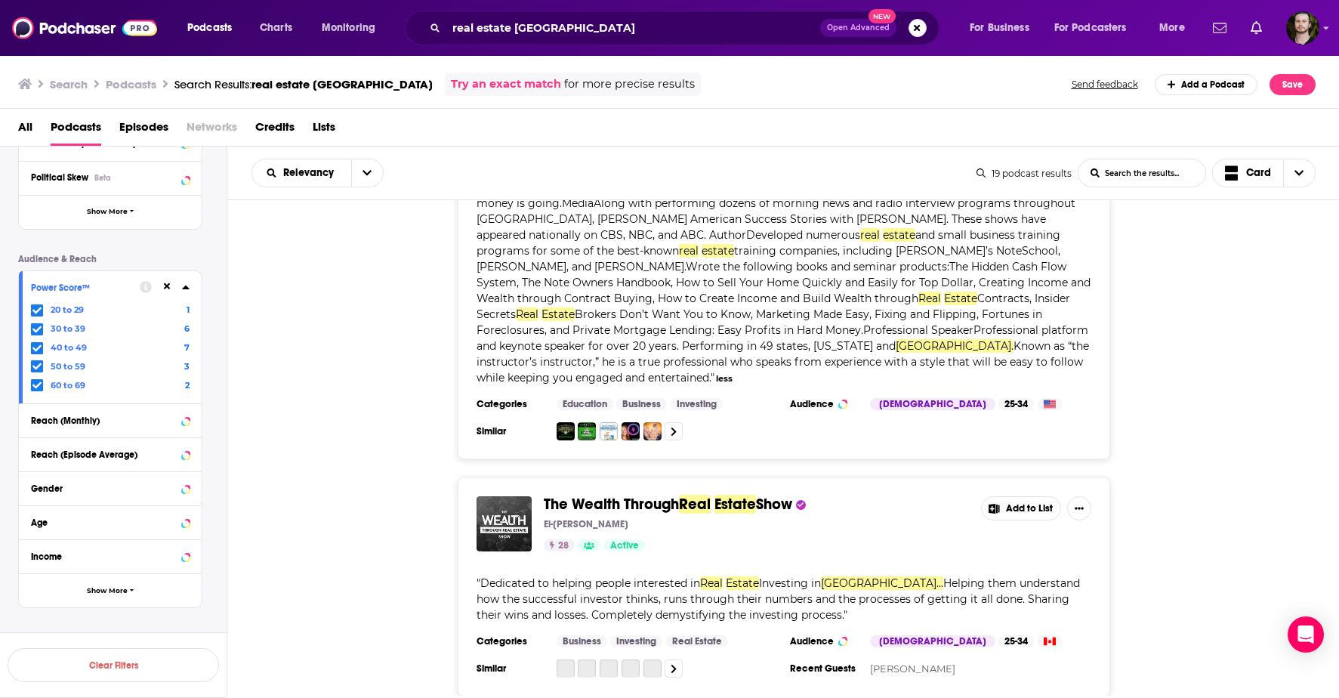
scroll to position [1531, 0]
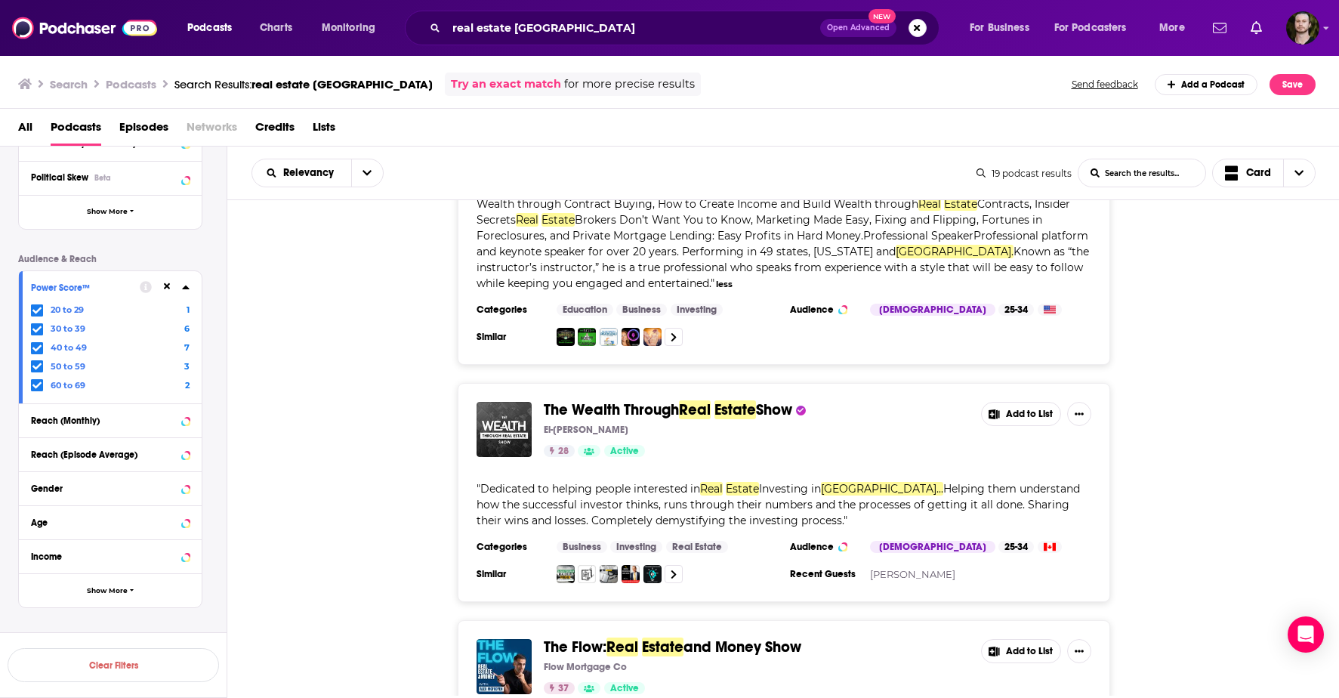
click at [1022, 402] on button "Add to List" at bounding box center [1021, 414] width 80 height 24
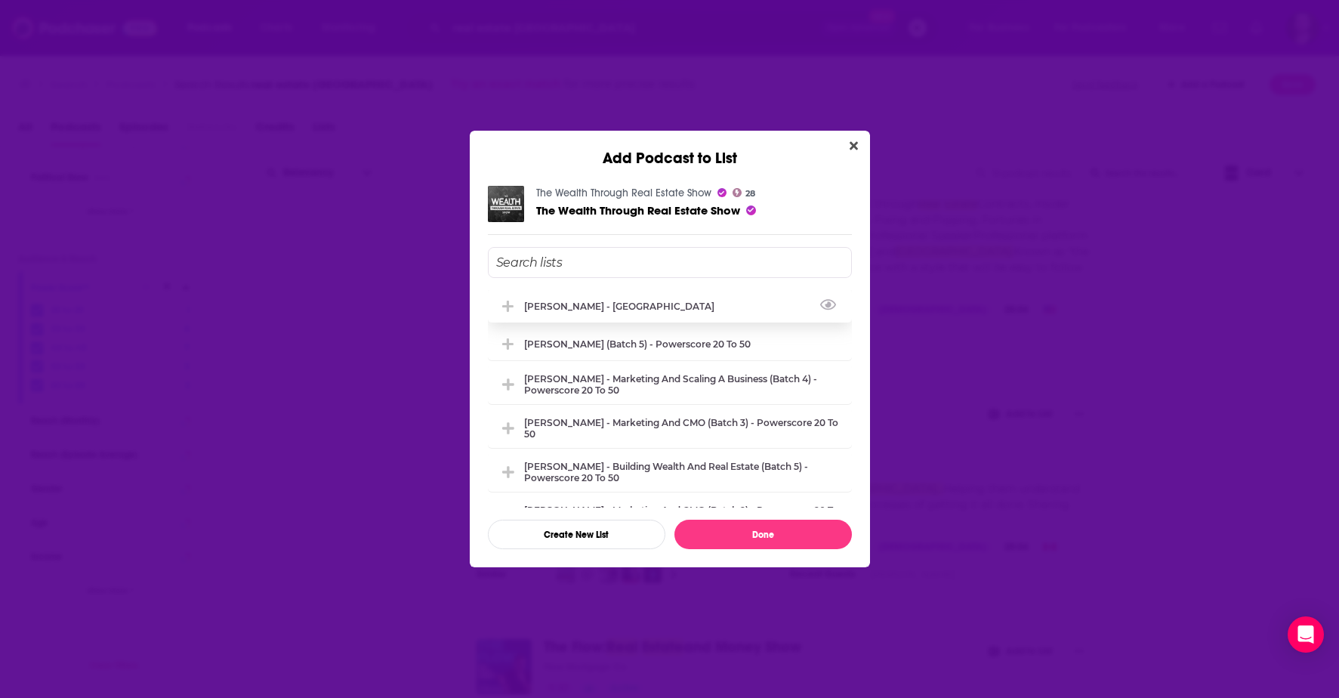
click at [625, 309] on div "[PERSON_NAME] - [GEOGRAPHIC_DATA]" at bounding box center [623, 306] width 199 height 11
click at [808, 530] on button "Done" at bounding box center [764, 534] width 178 height 29
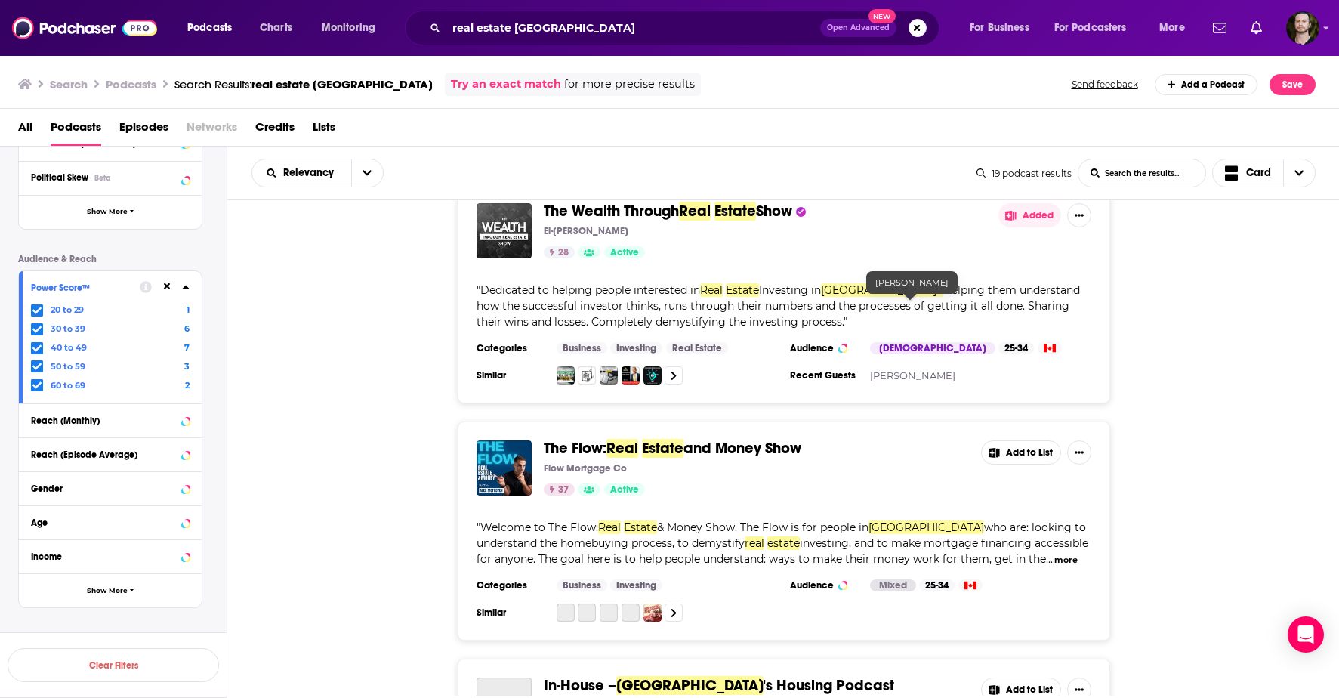
scroll to position [1798, 0]
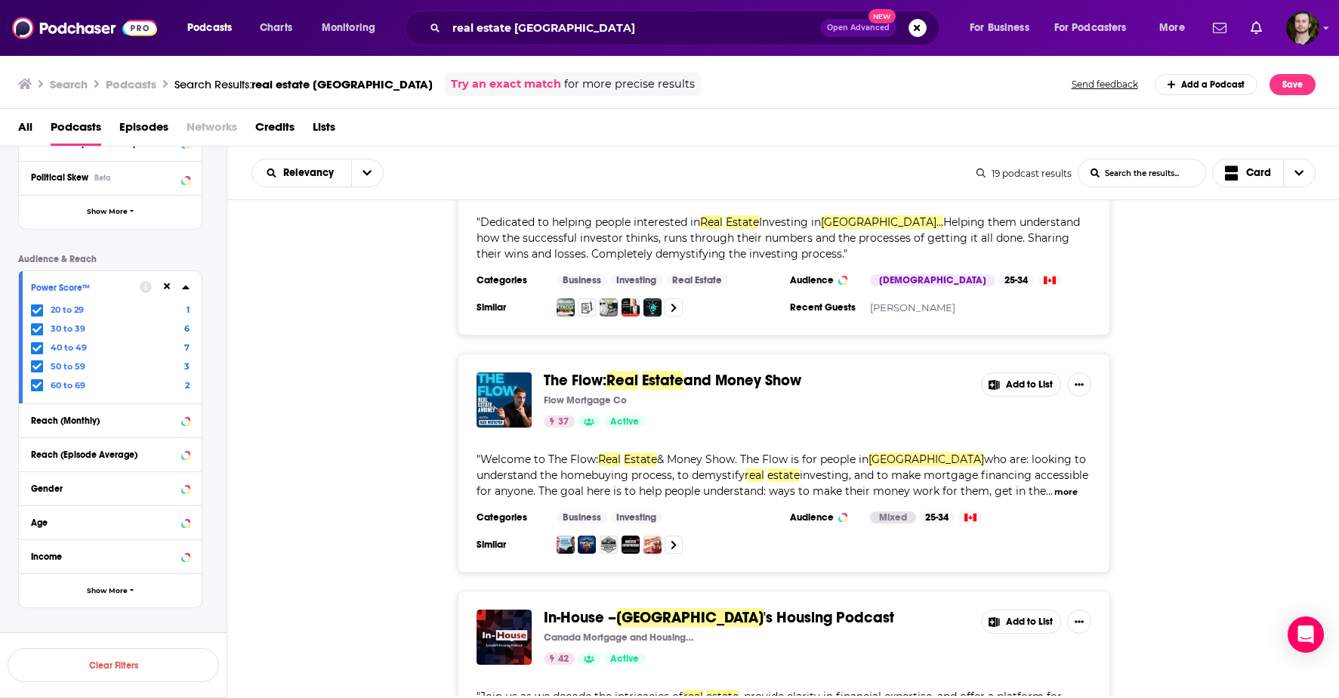
click at [1018, 372] on button "Add to List" at bounding box center [1021, 384] width 80 height 24
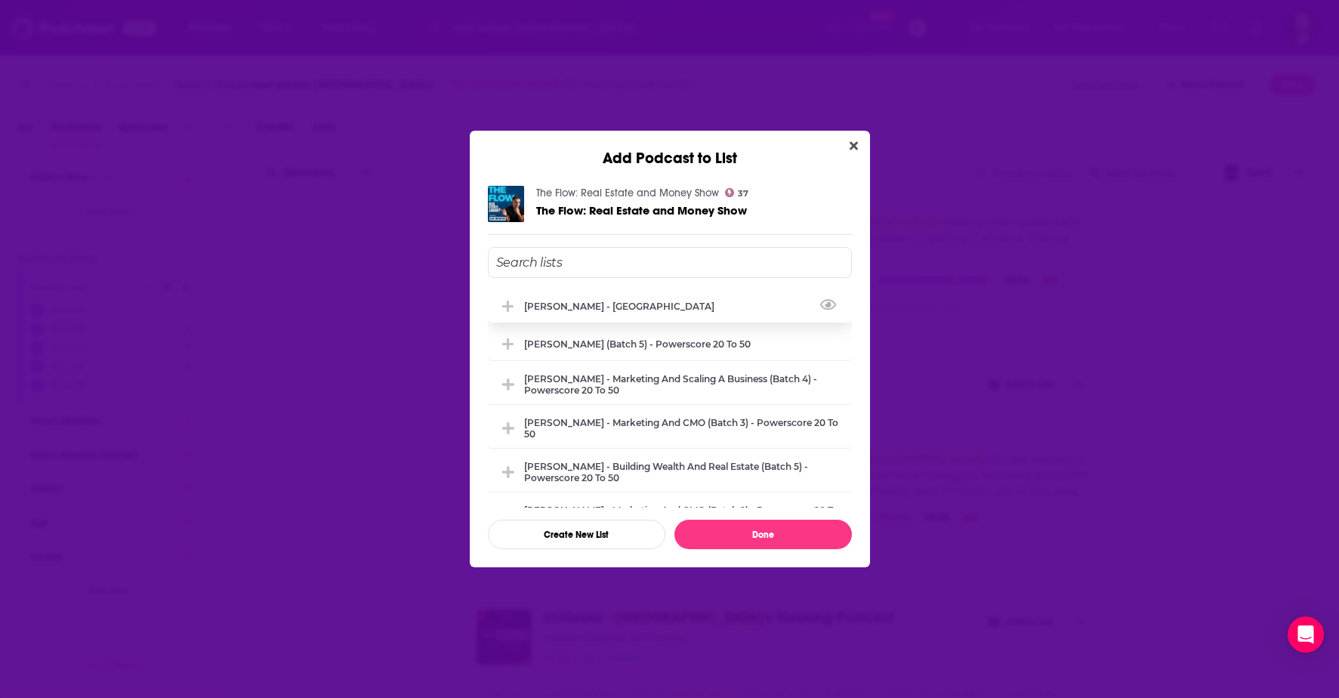
drag, startPoint x: 586, startPoint y: 310, endPoint x: 597, endPoint y: 311, distance: 10.6
click at [587, 310] on div "[PERSON_NAME] - [GEOGRAPHIC_DATA]" at bounding box center [623, 306] width 199 height 11
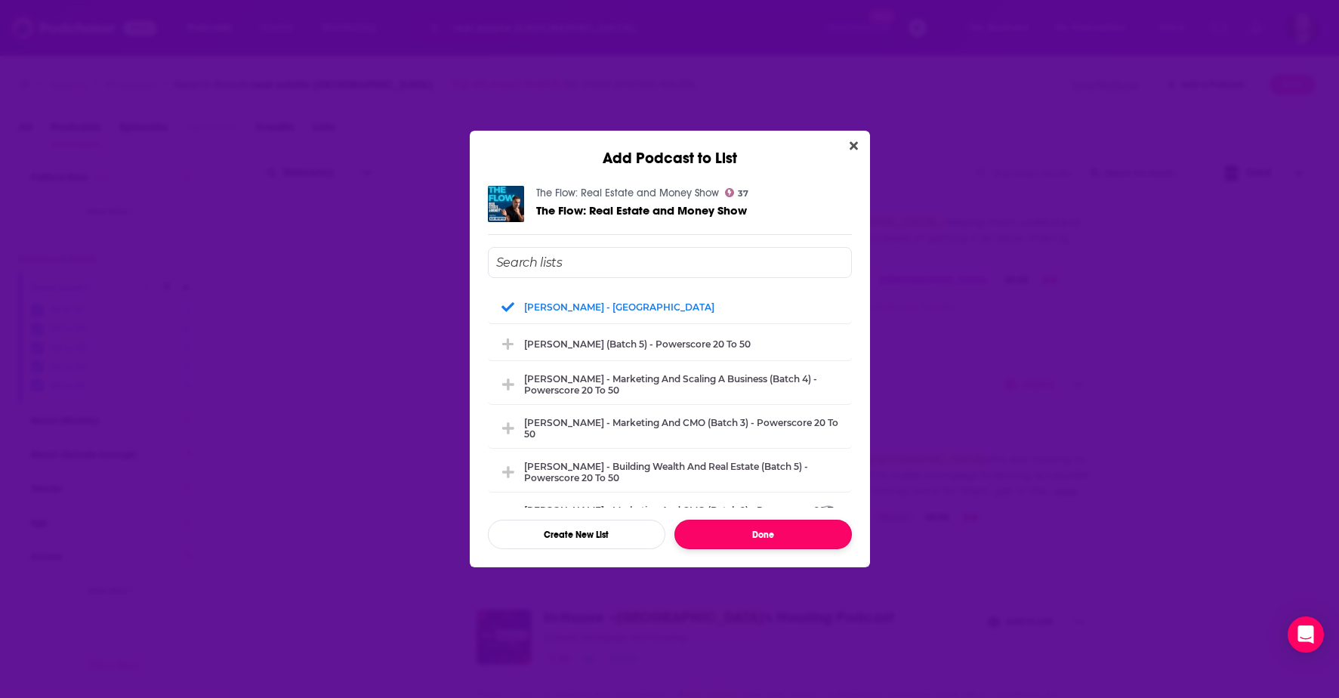
click at [798, 528] on button "Done" at bounding box center [764, 534] width 178 height 29
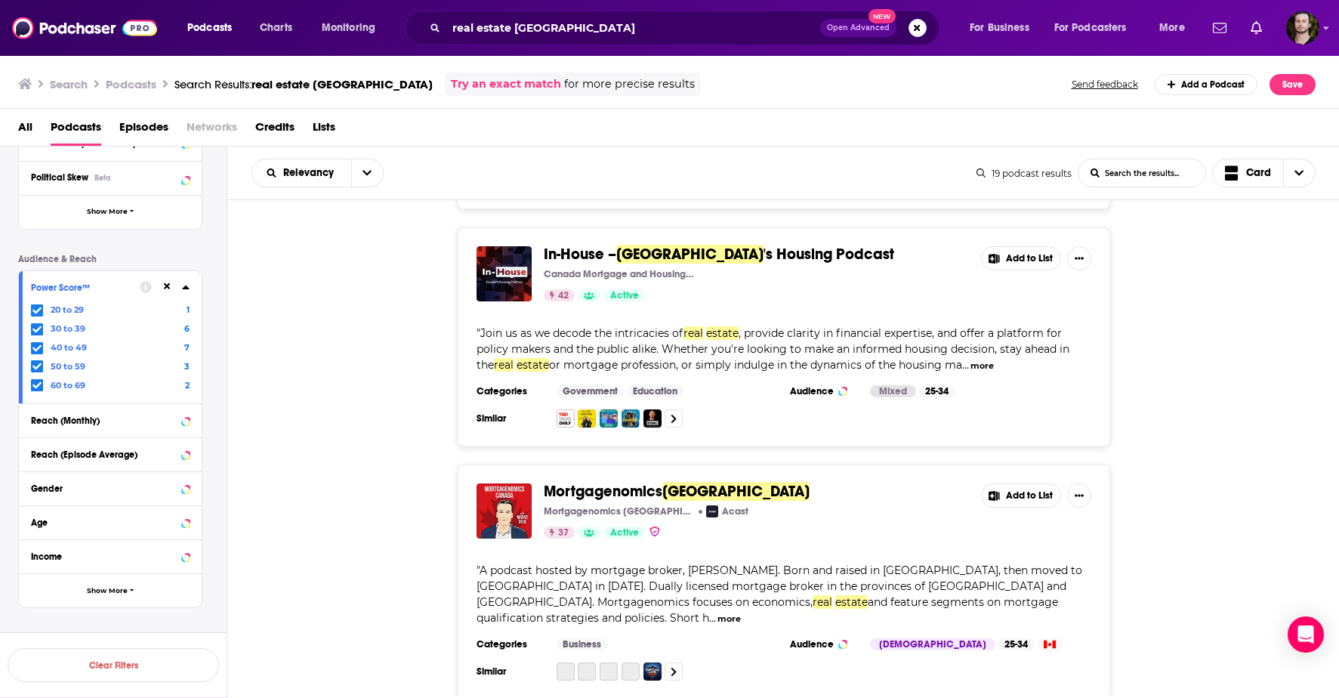
scroll to position [2252, 0]
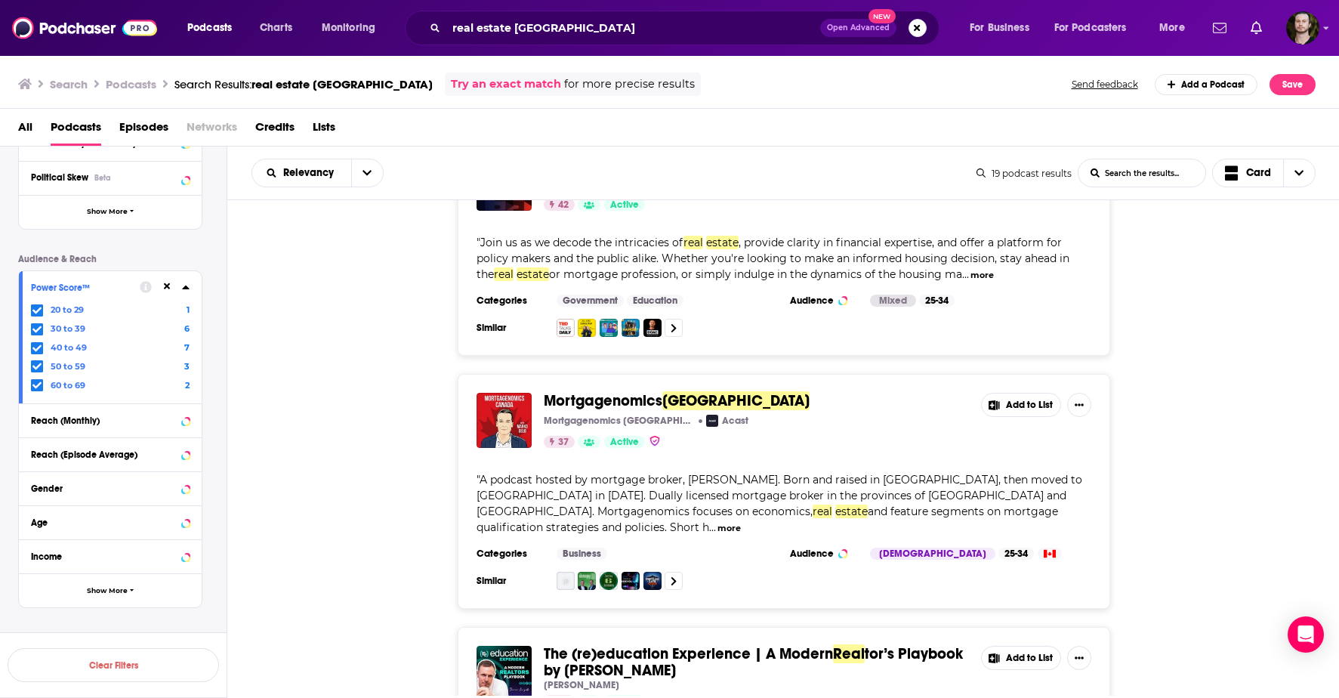
click at [741, 522] on button "more" at bounding box center [729, 528] width 23 height 13
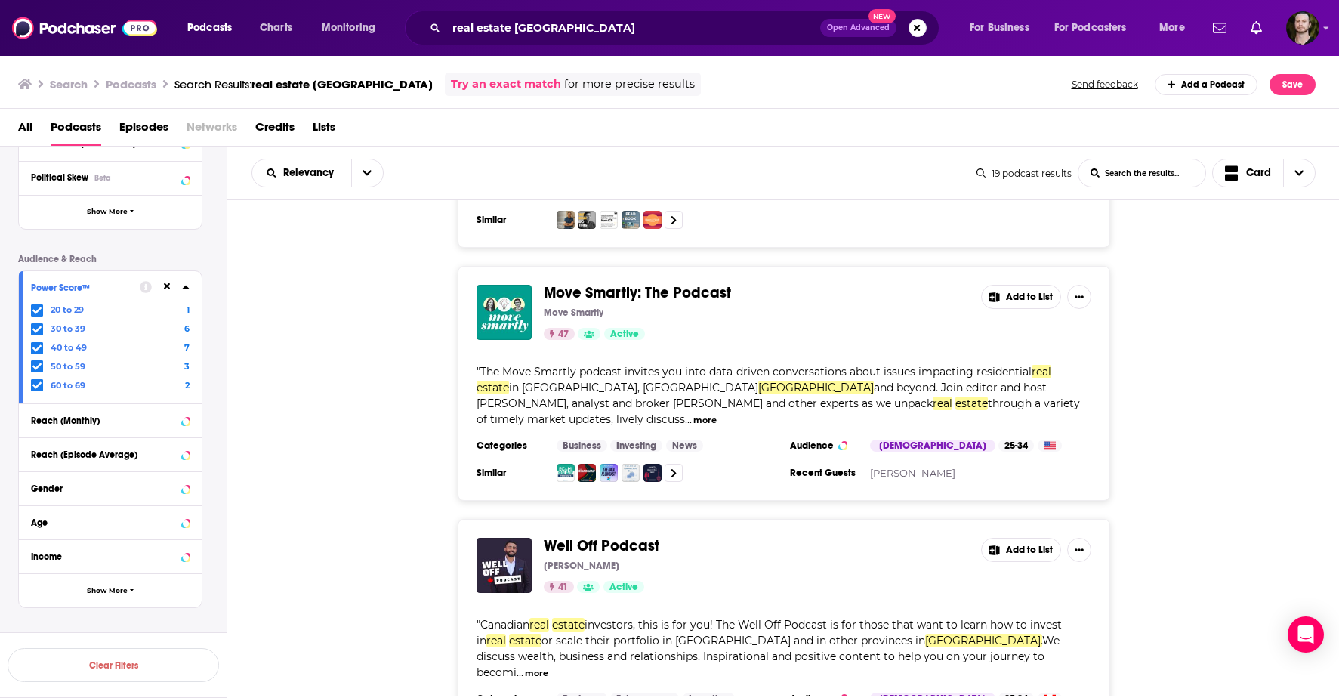
scroll to position [2942, 0]
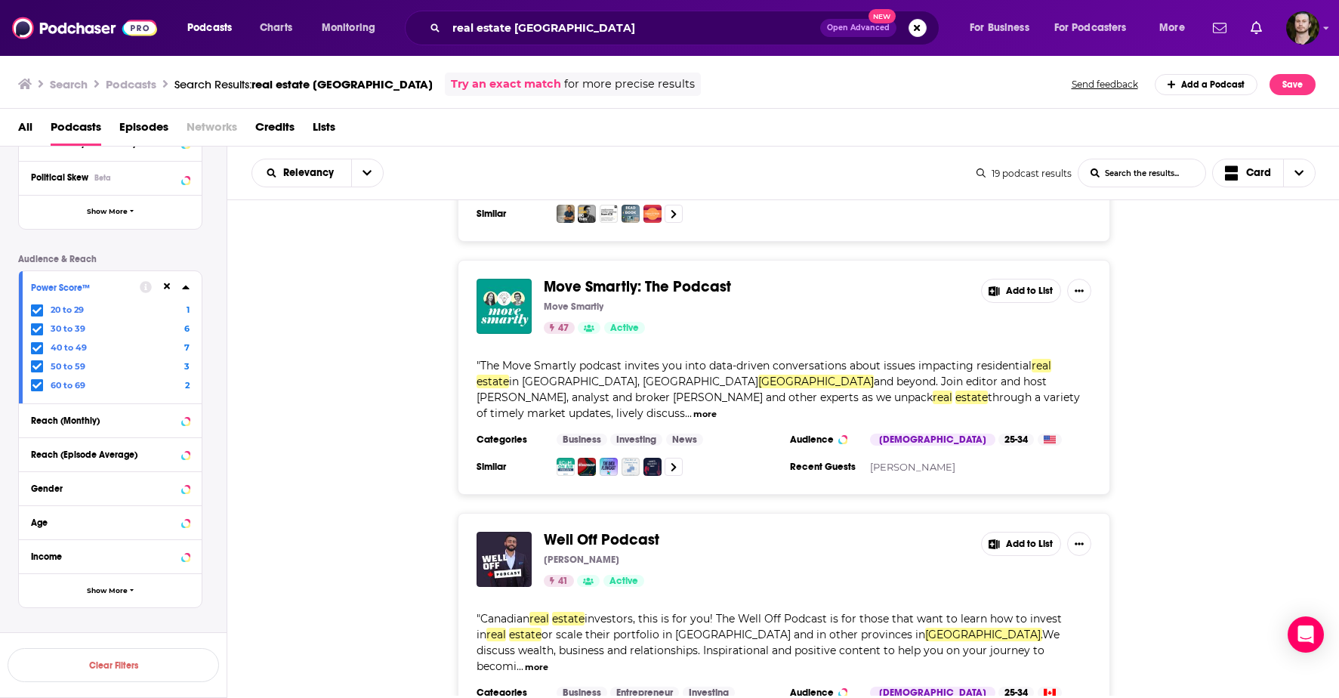
click at [1032, 532] on button "Add to List" at bounding box center [1021, 544] width 80 height 24
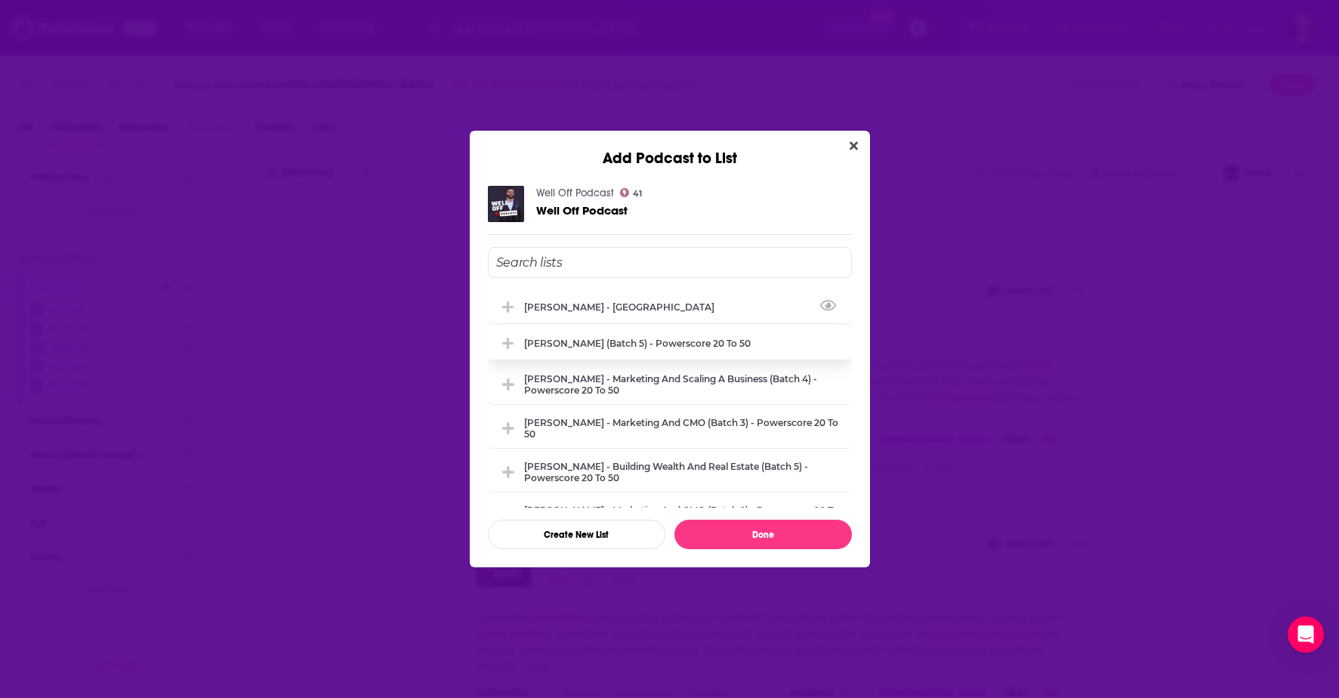
drag, startPoint x: 664, startPoint y: 302, endPoint x: 690, endPoint y: 333, distance: 40.7
click at [664, 302] on div "[PERSON_NAME] - [GEOGRAPHIC_DATA]" at bounding box center [670, 306] width 364 height 33
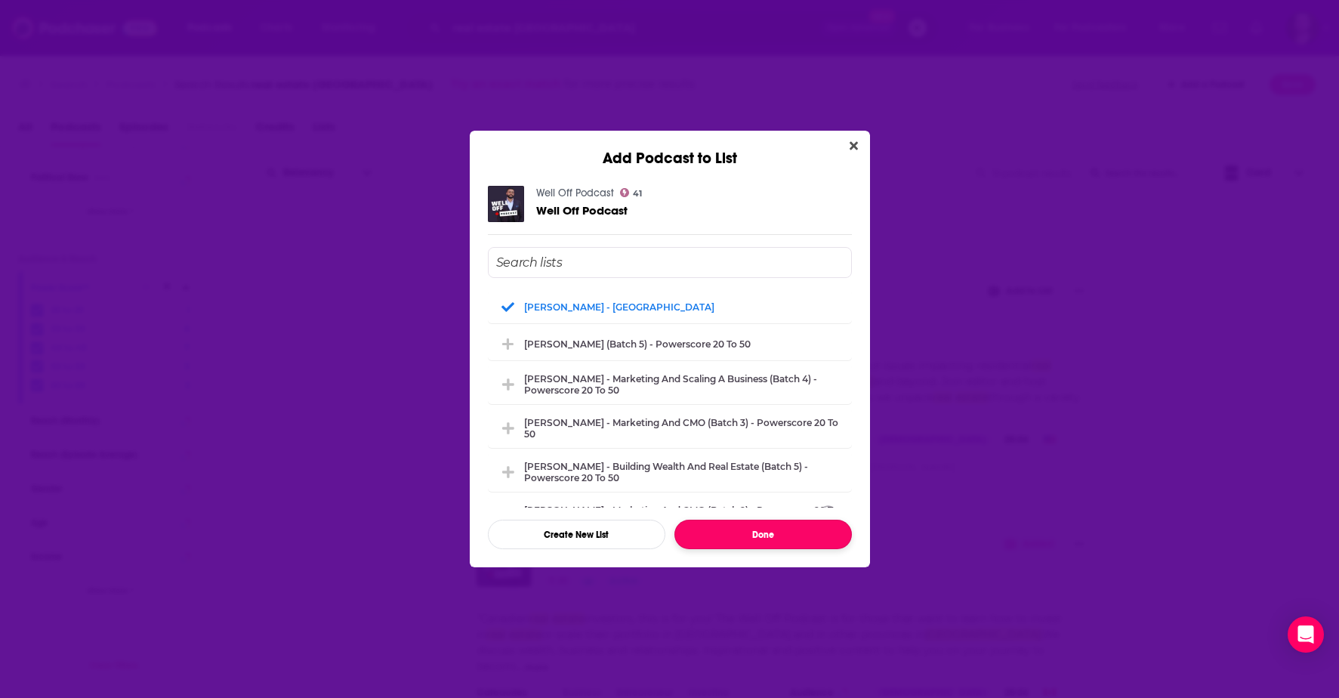
click at [809, 526] on button "Done" at bounding box center [764, 534] width 178 height 29
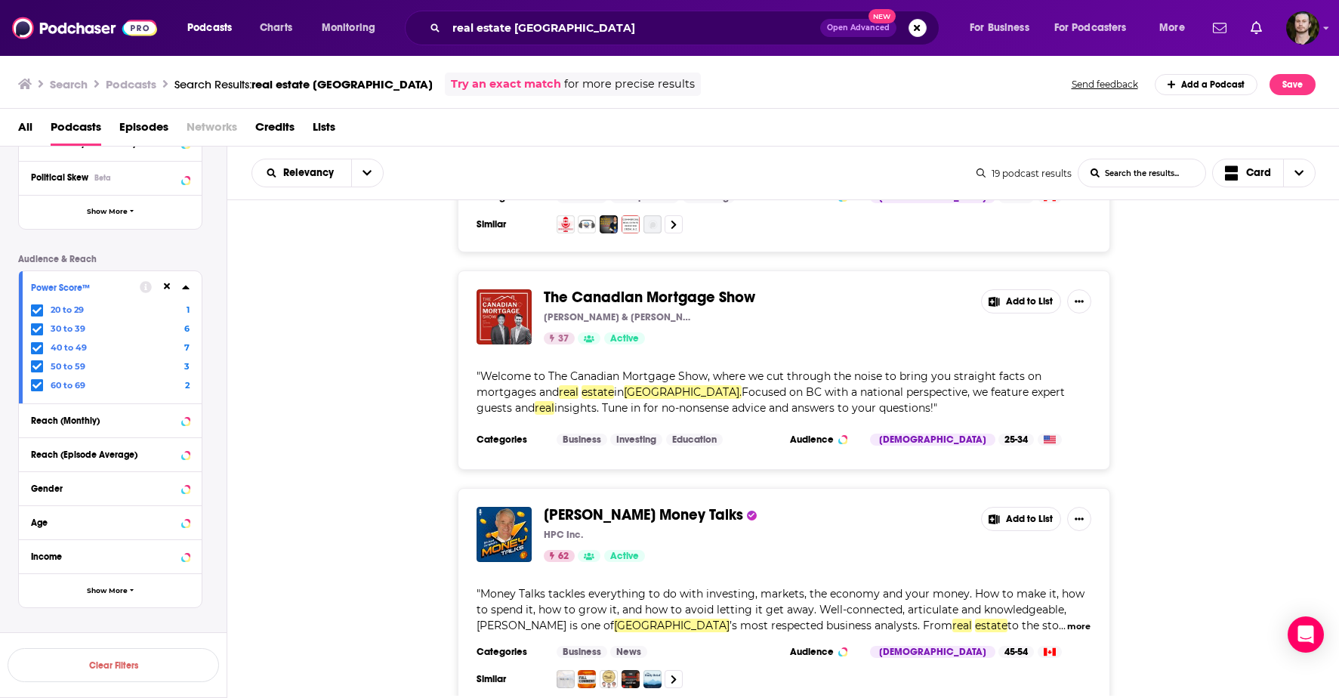
scroll to position [3458, 0]
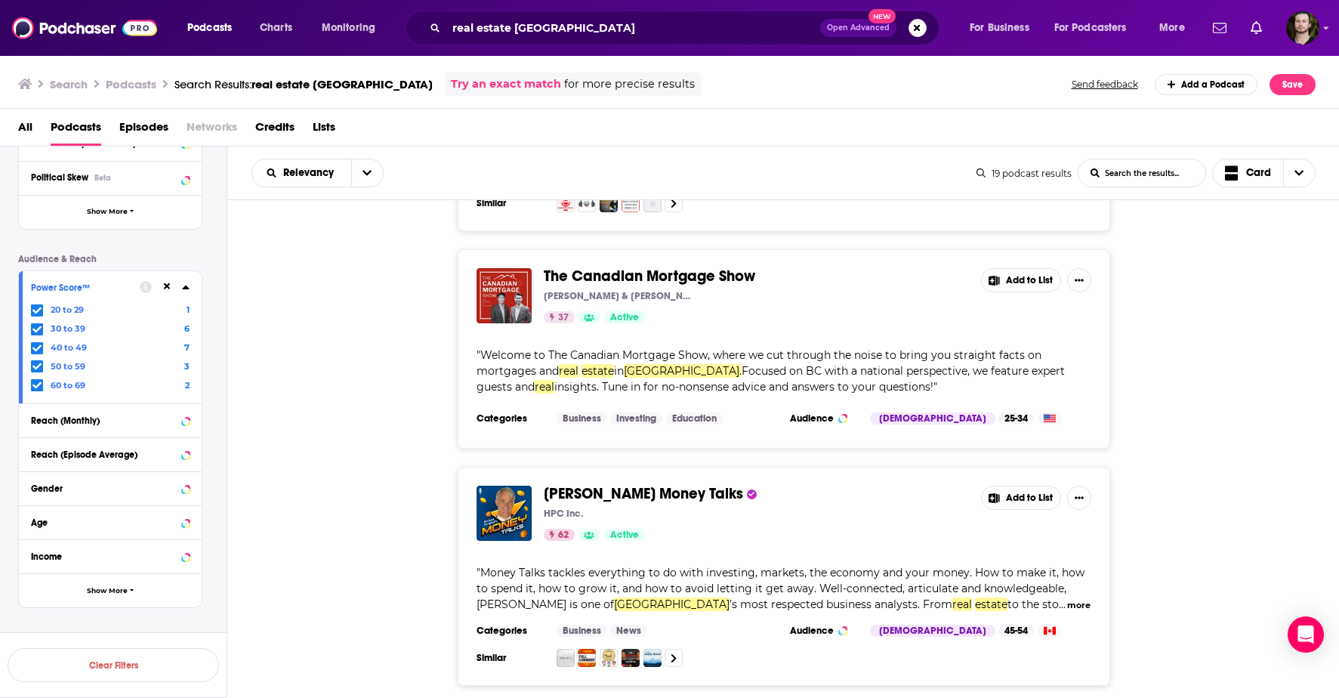
click at [1017, 486] on button "Add to List" at bounding box center [1021, 498] width 80 height 24
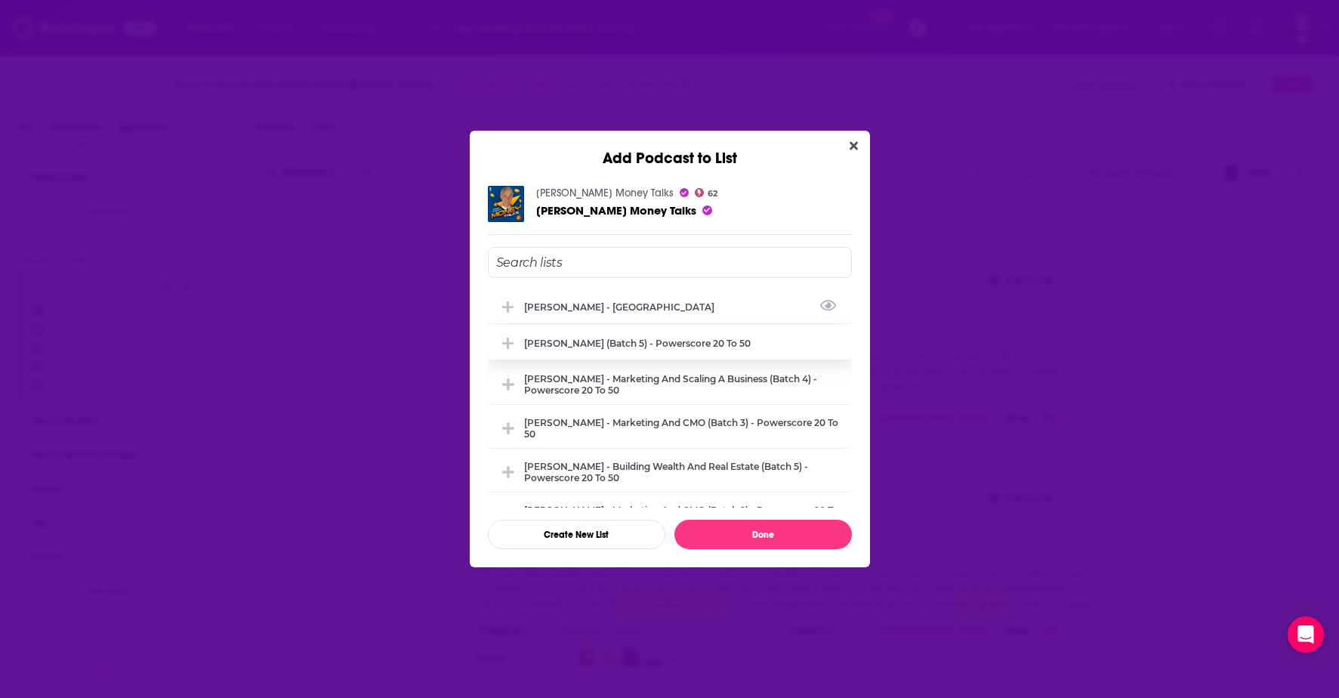
drag, startPoint x: 652, startPoint y: 310, endPoint x: 686, endPoint y: 355, distance: 56.1
click at [652, 310] on div "[PERSON_NAME] - [GEOGRAPHIC_DATA]" at bounding box center [670, 306] width 364 height 33
click at [804, 531] on button "Done" at bounding box center [764, 534] width 178 height 29
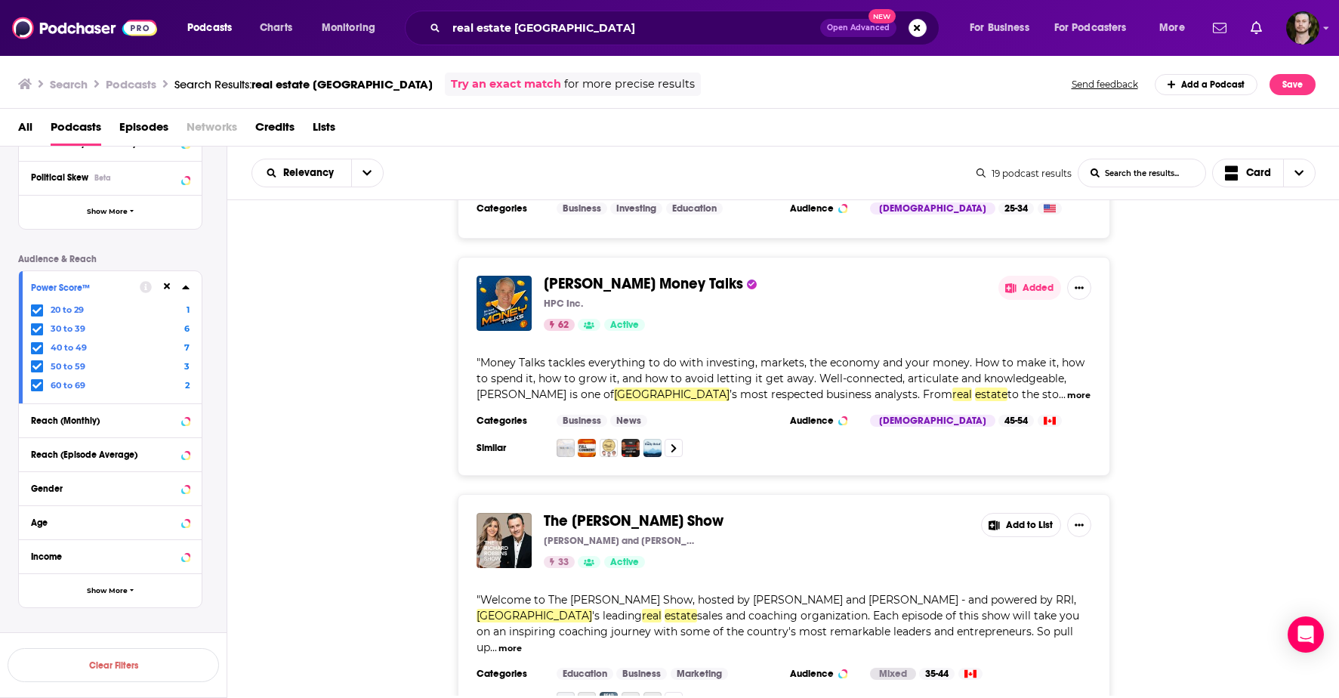
scroll to position [3711, 0]
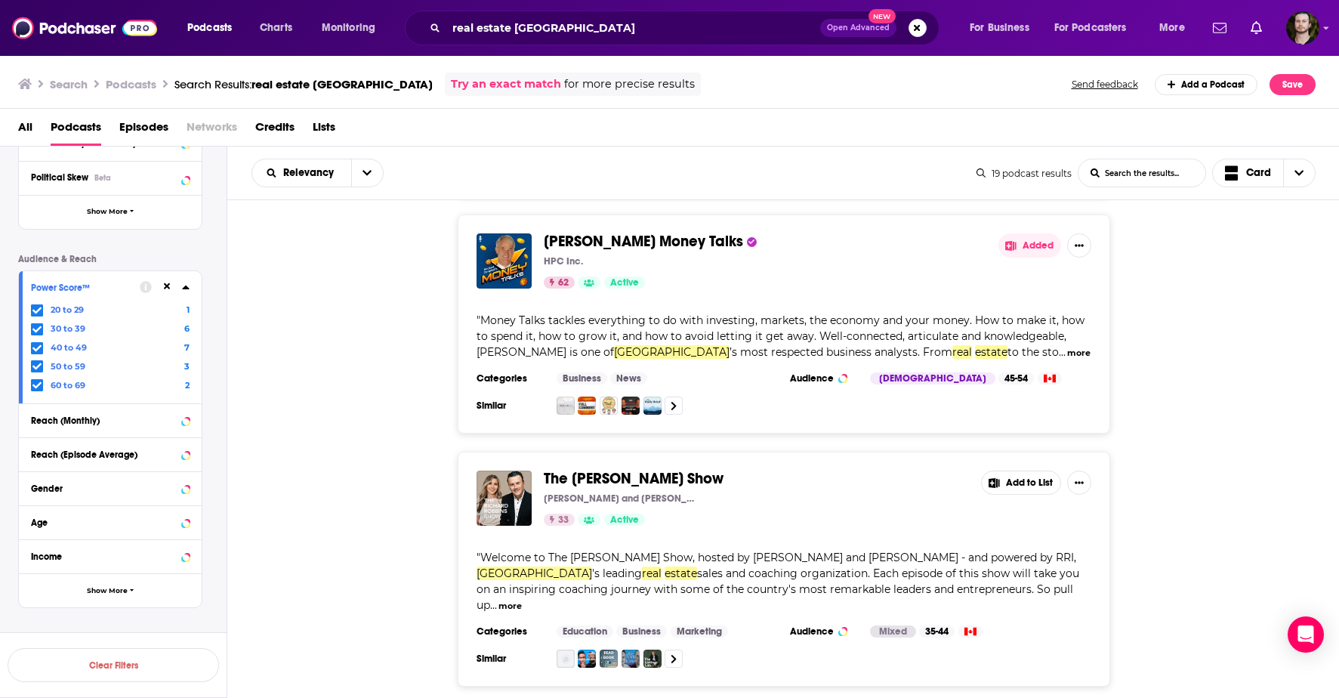
click at [522, 600] on button "more" at bounding box center [510, 606] width 23 height 13
click at [1015, 471] on button "Add to List" at bounding box center [1021, 483] width 80 height 24
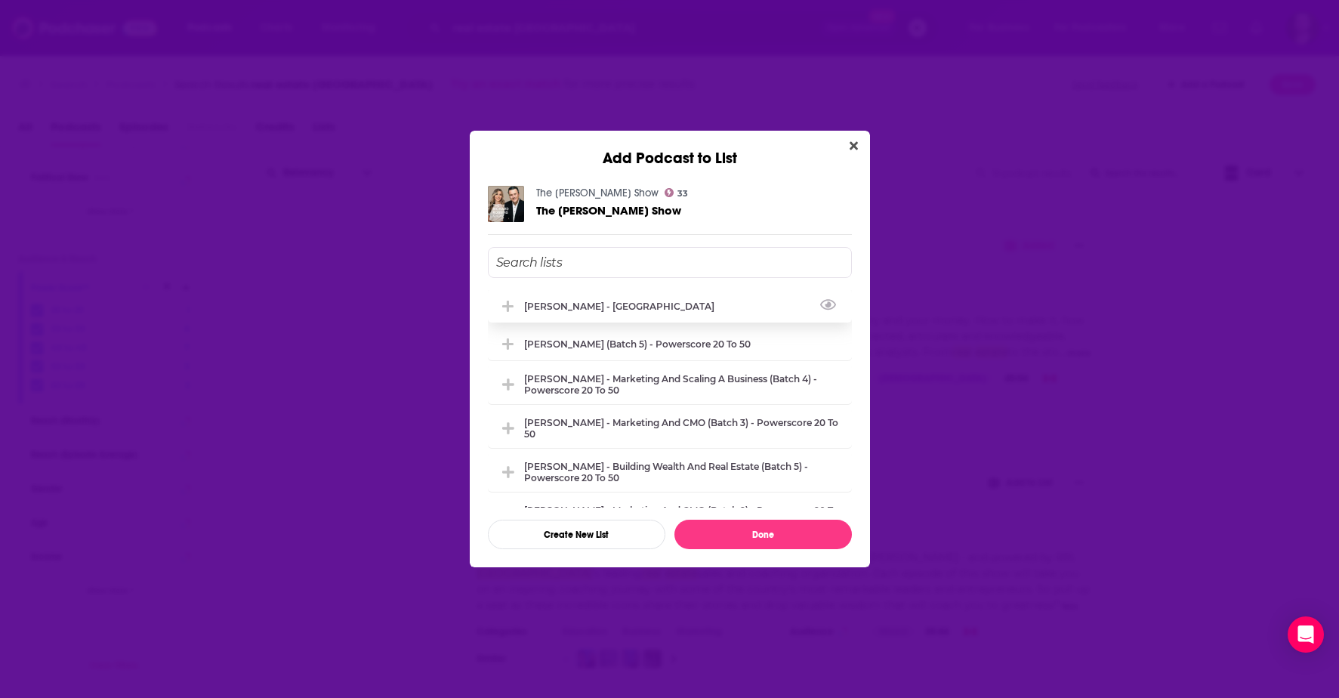
click at [594, 315] on div "[PERSON_NAME] - [GEOGRAPHIC_DATA]" at bounding box center [670, 305] width 364 height 33
click at [812, 534] on button "Done" at bounding box center [764, 534] width 178 height 29
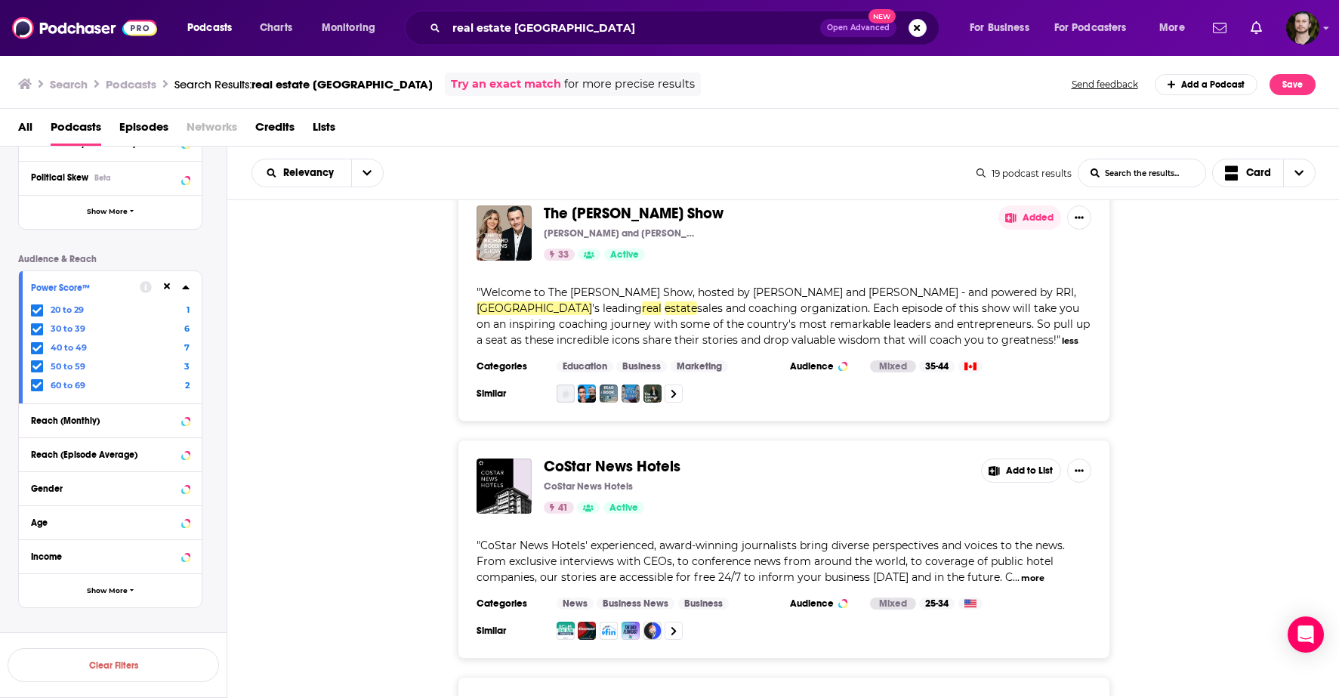
scroll to position [4006, 0]
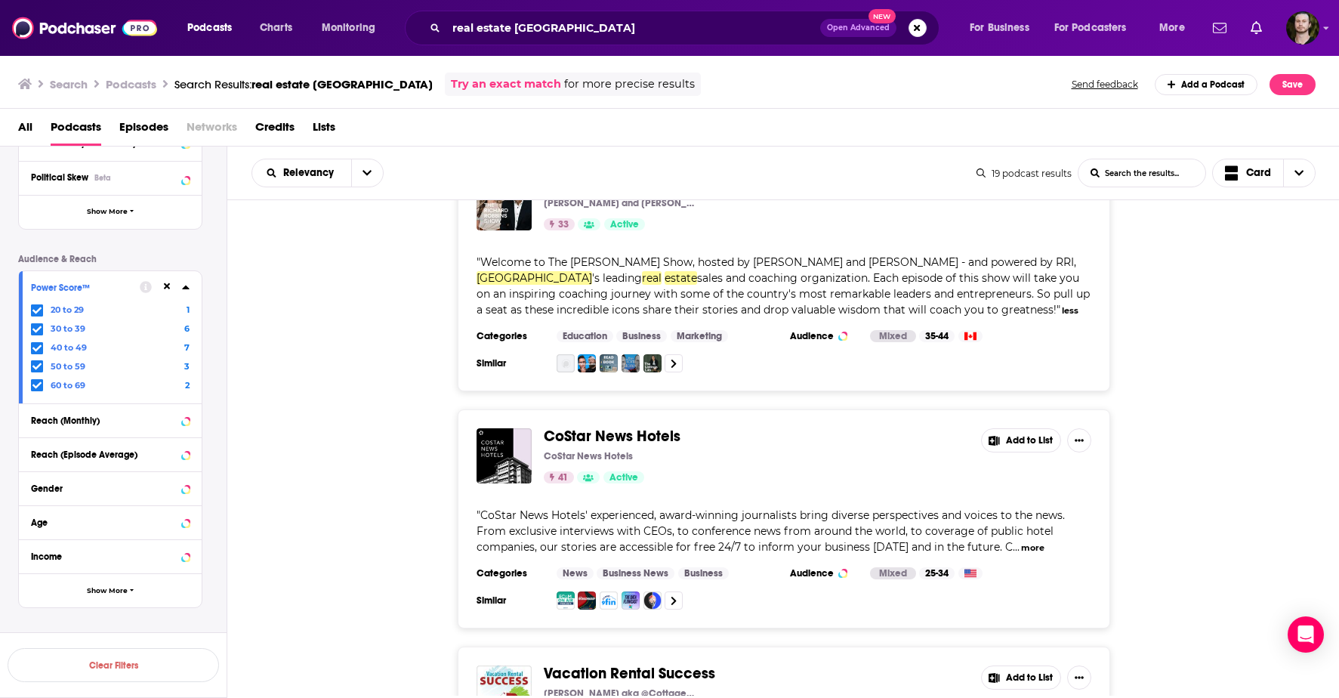
click at [1022, 542] on button "more" at bounding box center [1032, 548] width 23 height 13
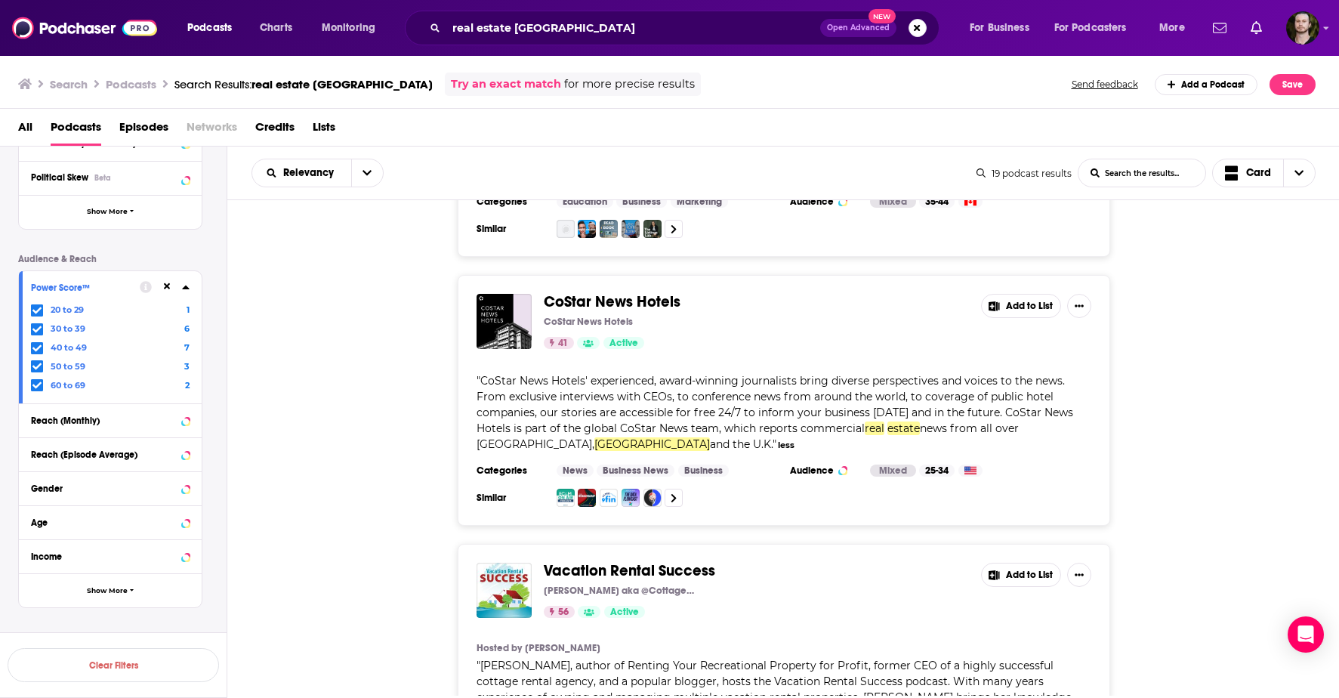
scroll to position [4223, 0]
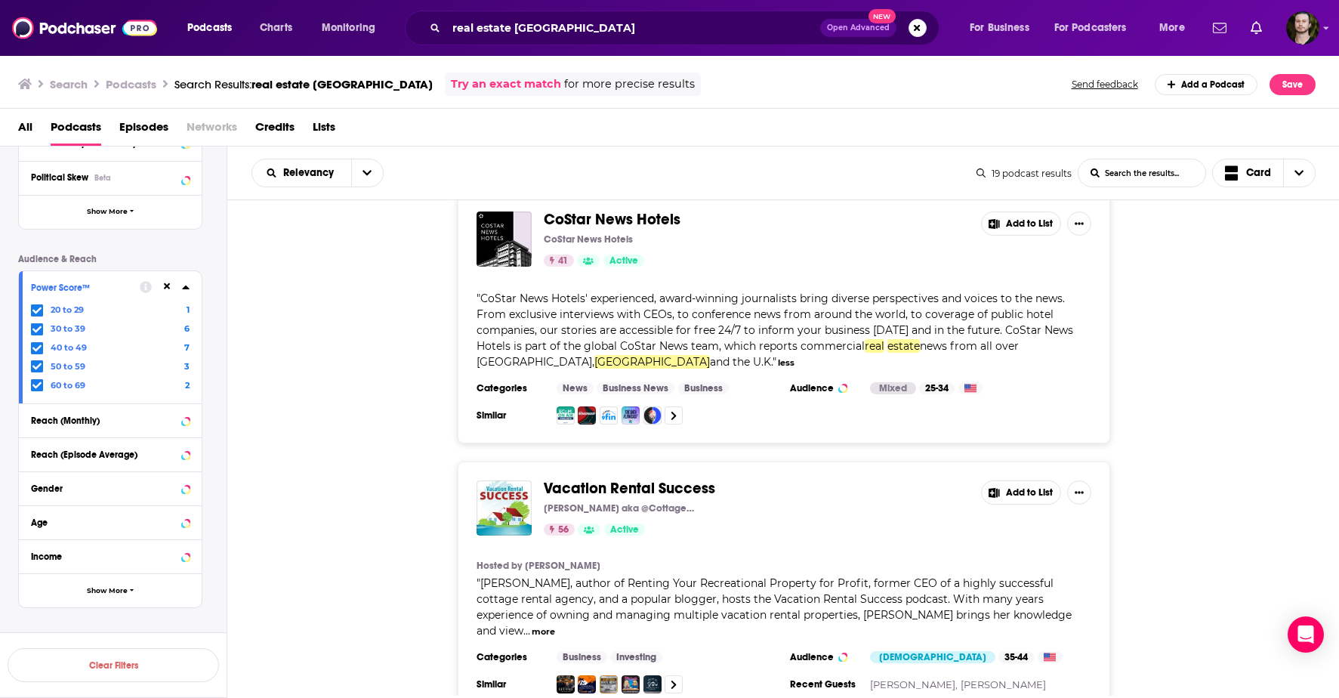
click at [555, 625] on button "more" at bounding box center [543, 631] width 23 height 13
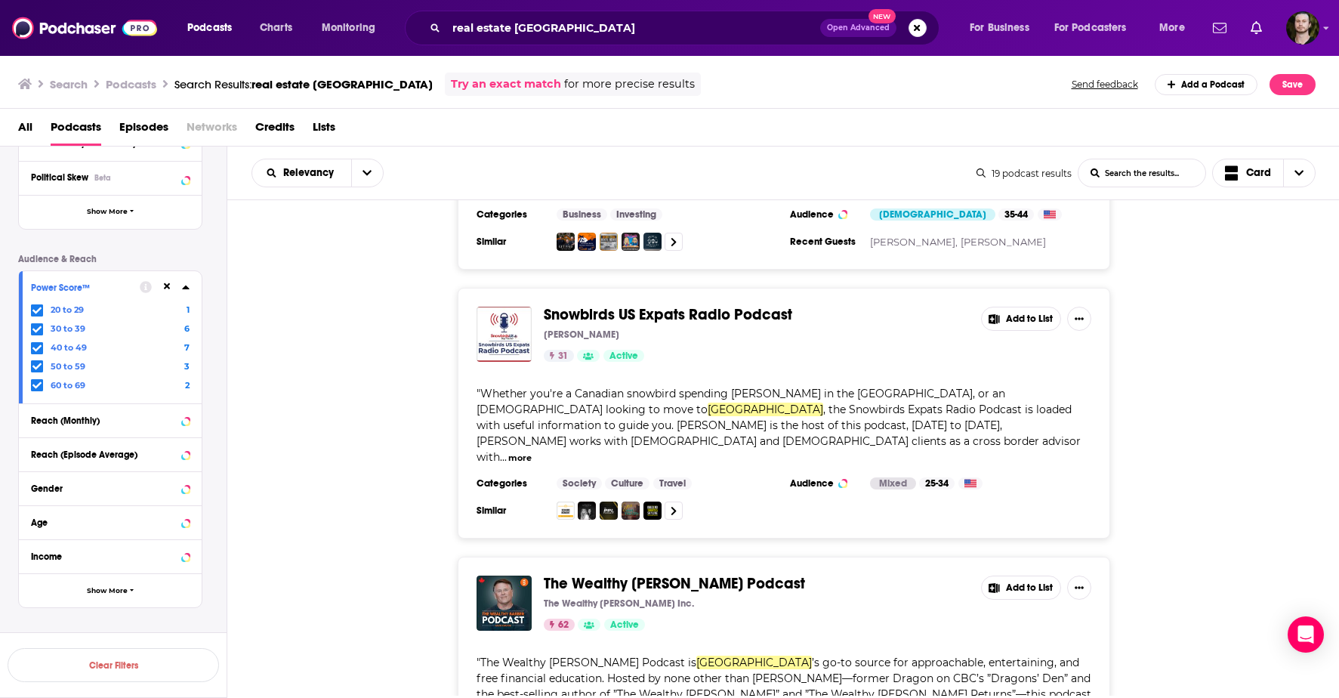
scroll to position [4724, 0]
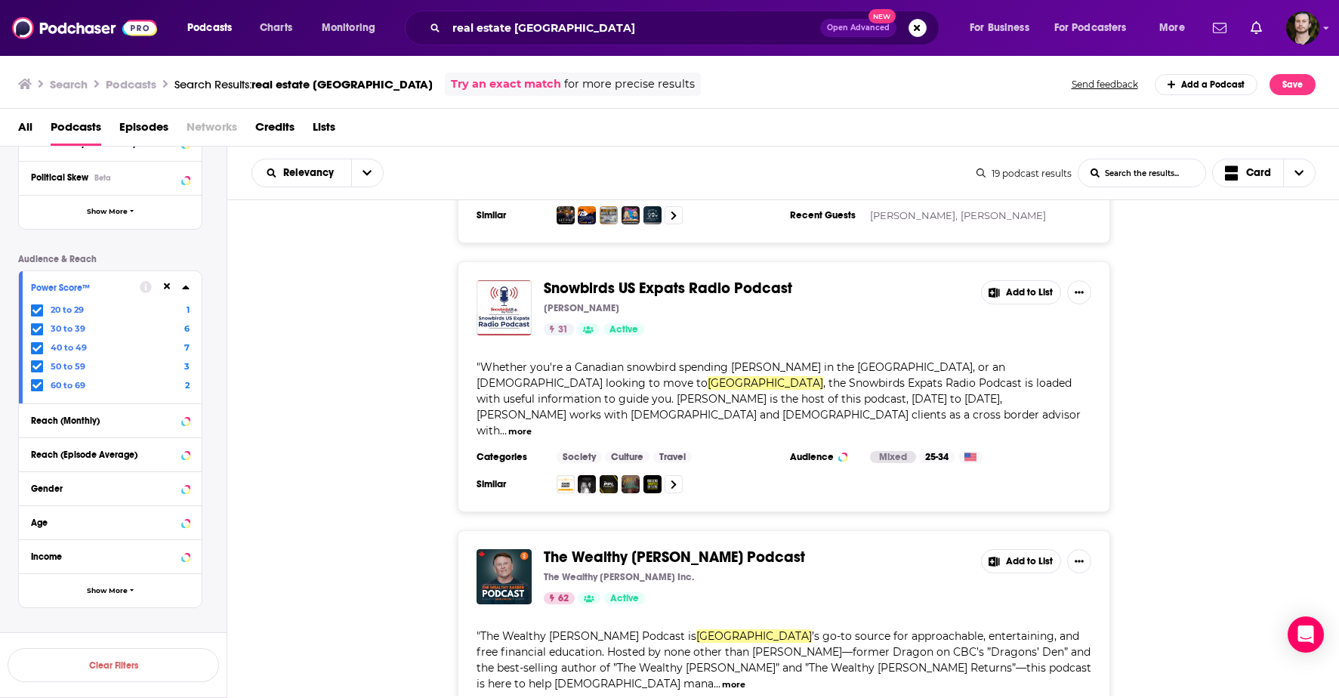
click at [746, 678] on button "more" at bounding box center [733, 684] width 23 height 13
click at [1028, 549] on button "Add to List" at bounding box center [1021, 561] width 80 height 24
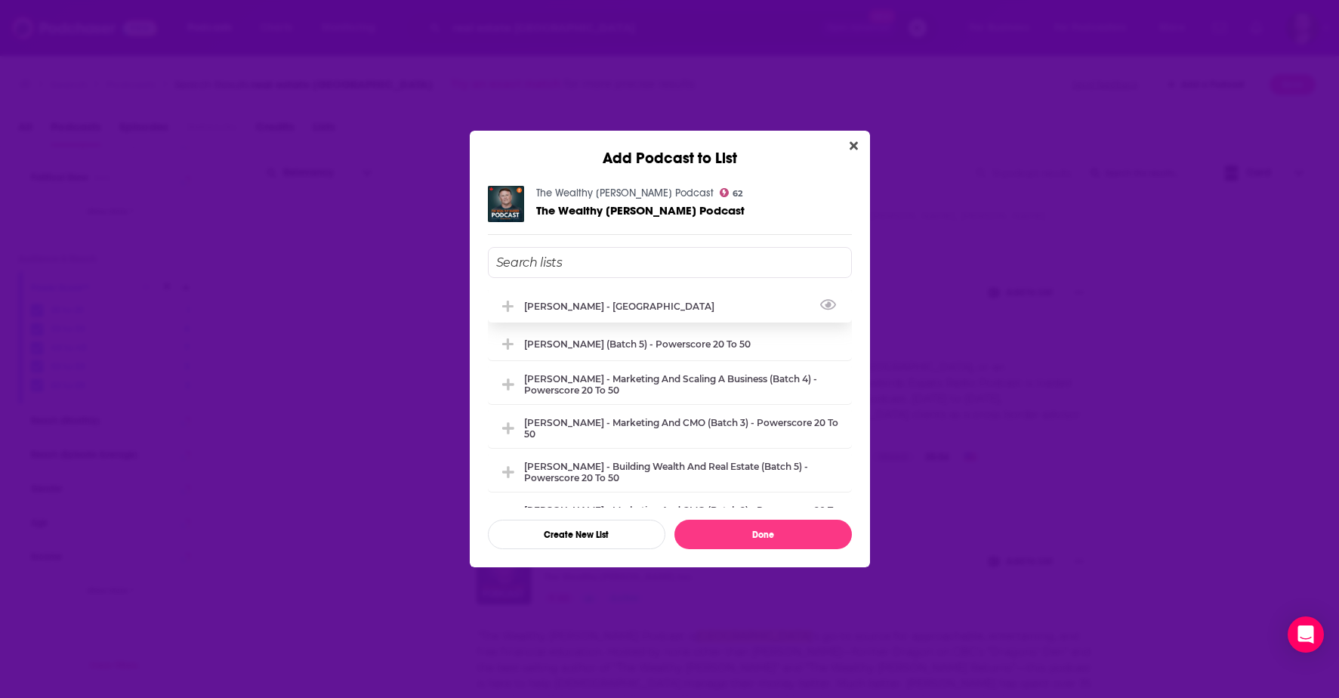
click at [642, 315] on div "[PERSON_NAME] - [GEOGRAPHIC_DATA]" at bounding box center [670, 305] width 364 height 33
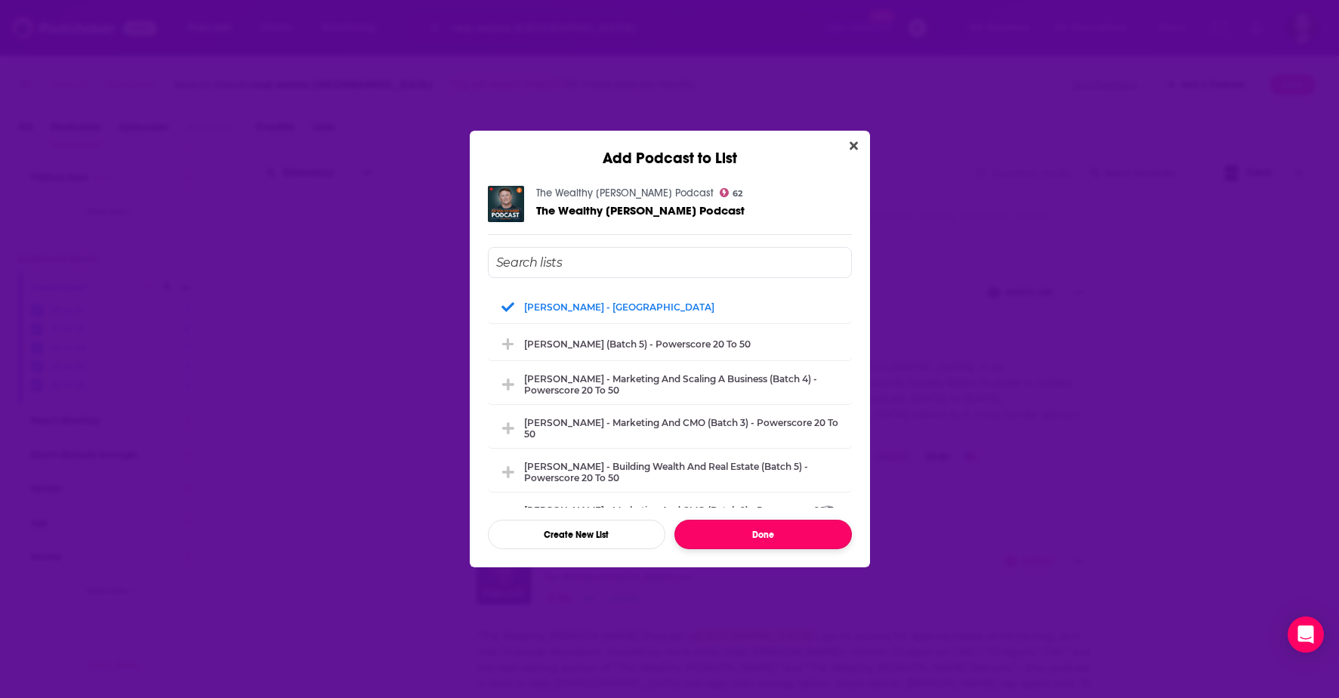
click at [819, 528] on button "Done" at bounding box center [764, 534] width 178 height 29
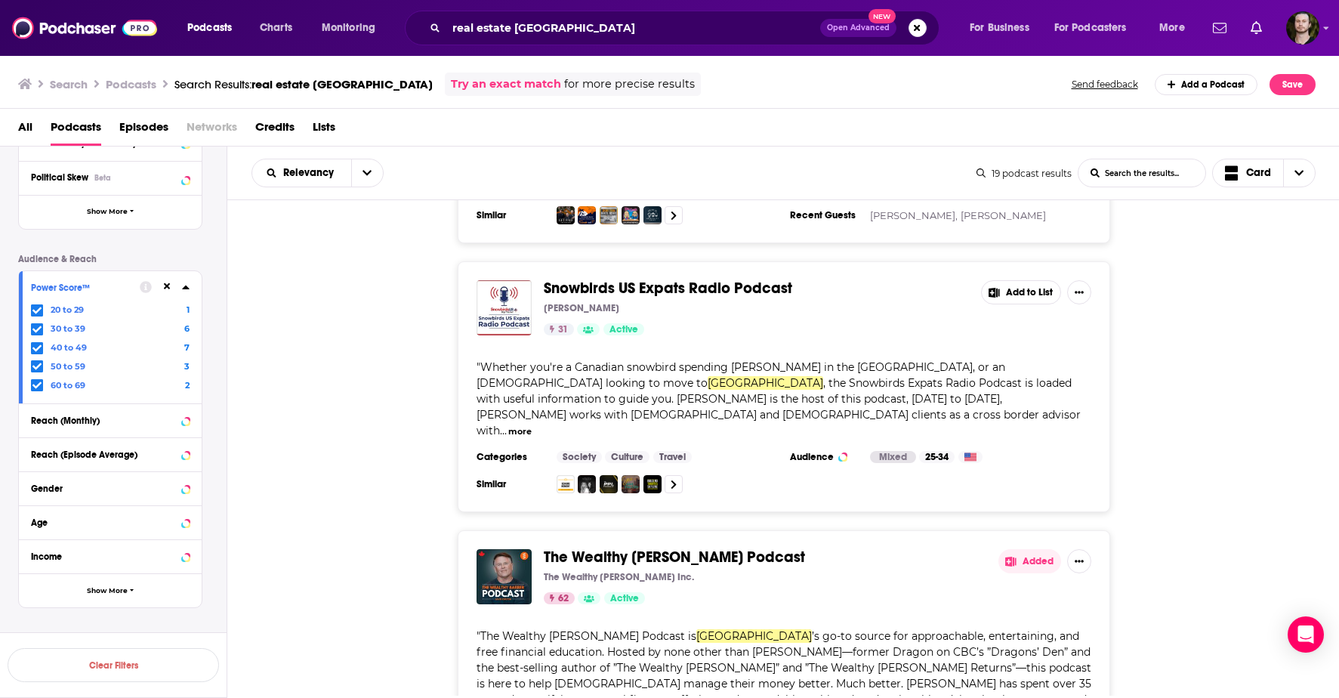
scroll to position [4866, 0]
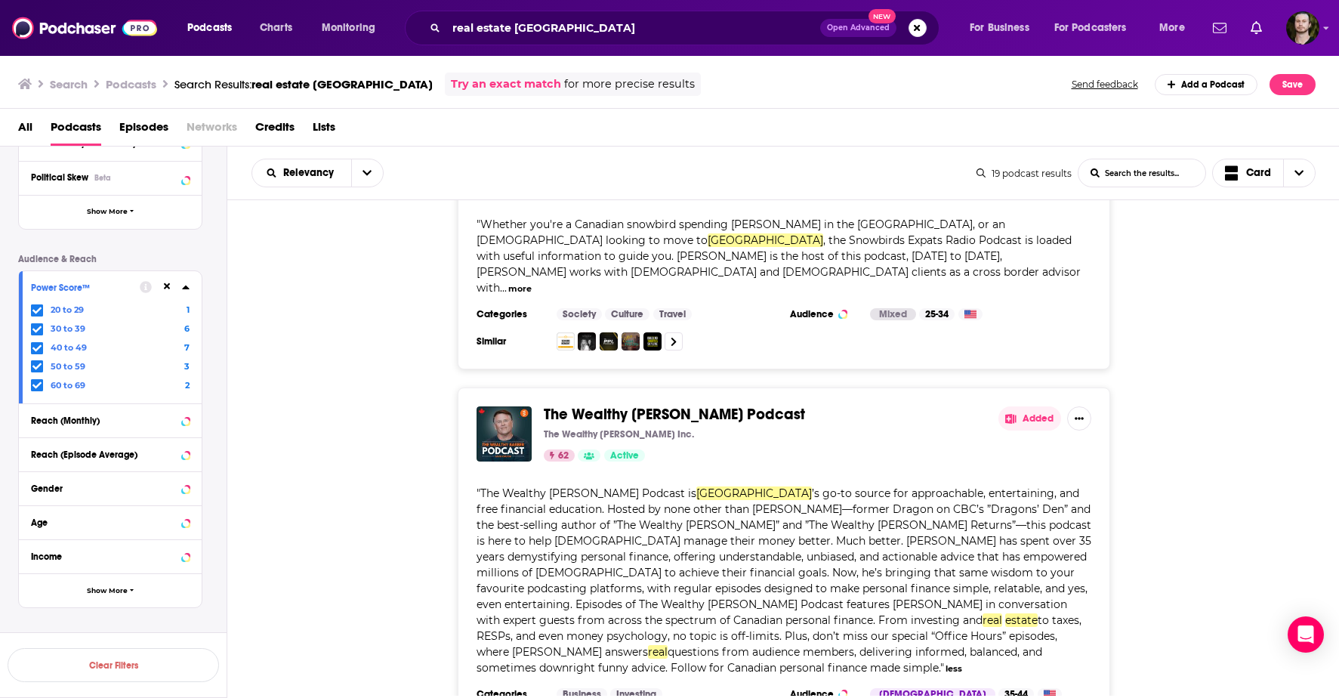
click at [189, 285] on icon at bounding box center [186, 287] width 8 height 12
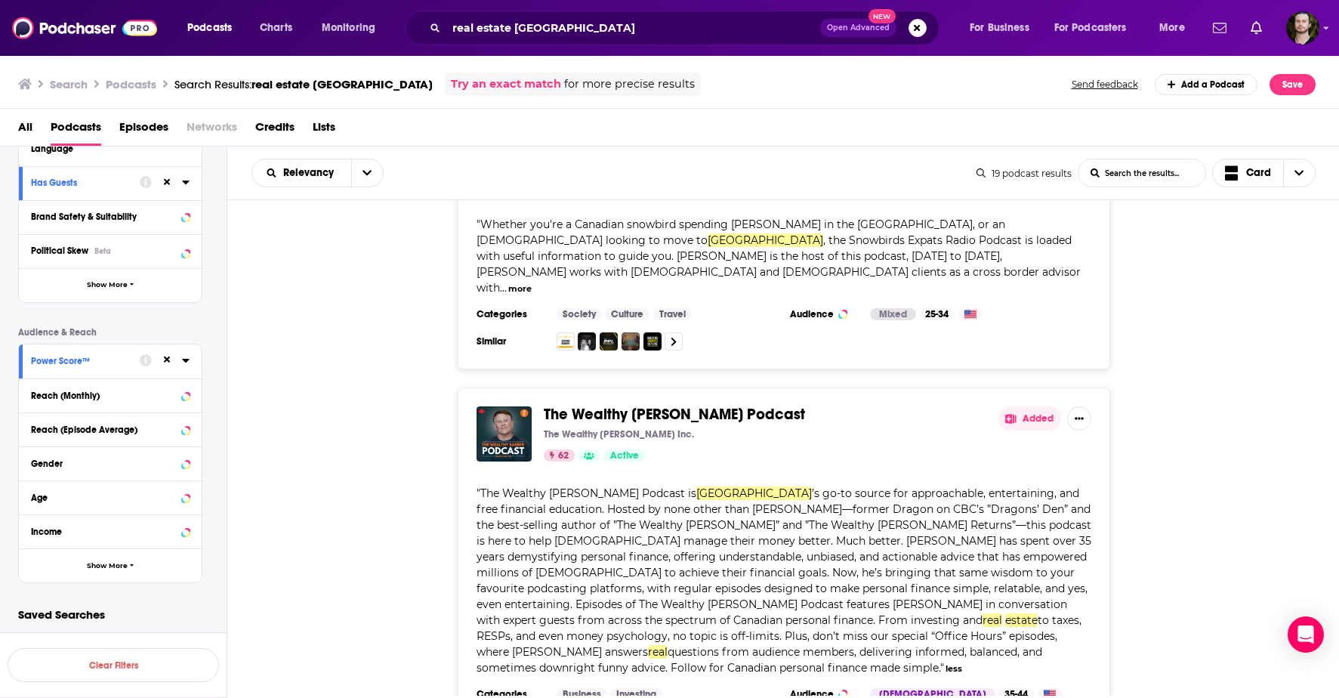
click at [185, 364] on icon at bounding box center [186, 360] width 8 height 12
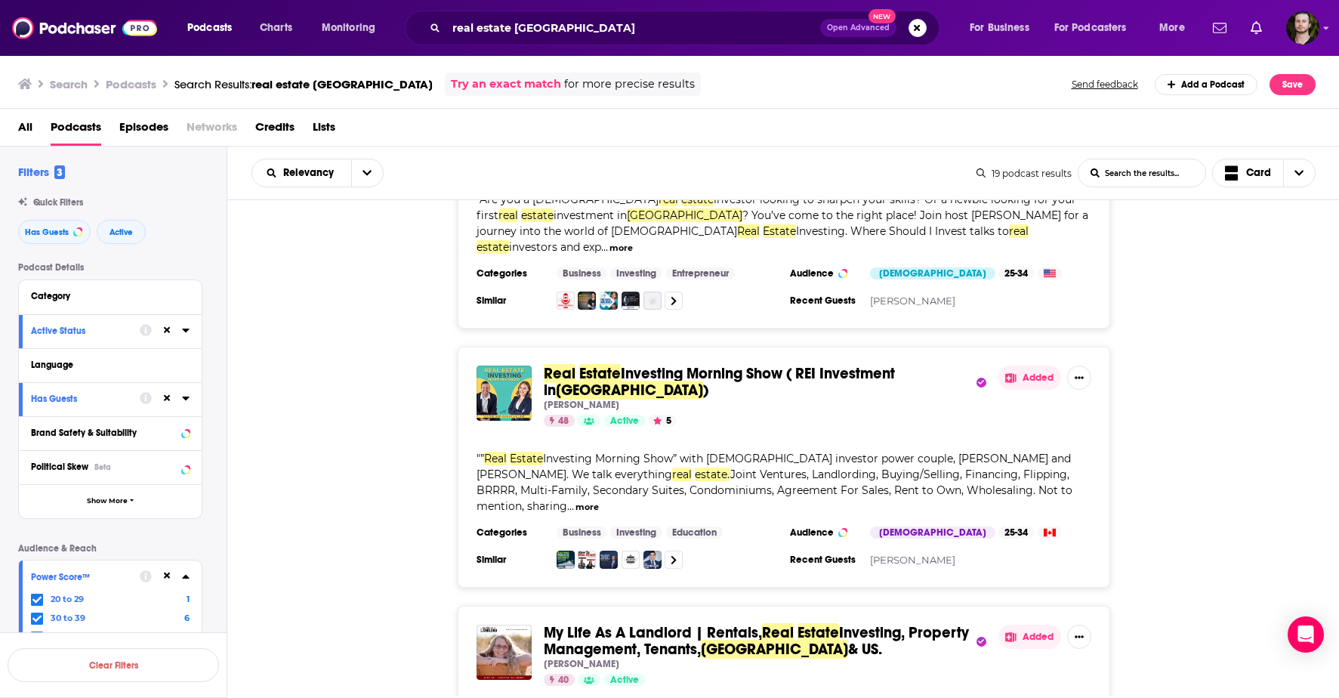
scroll to position [0, 0]
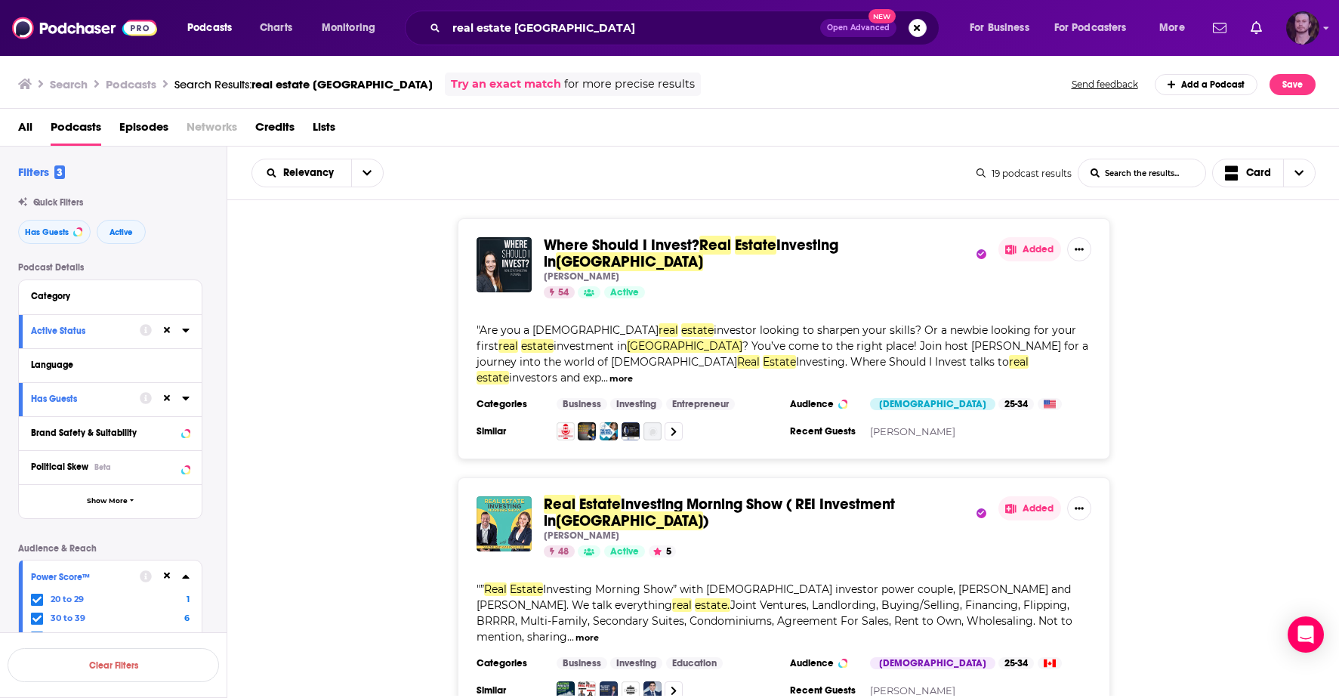
click at [1306, 36] on img "Logged in as OutlierAudio" at bounding box center [1302, 27] width 33 height 33
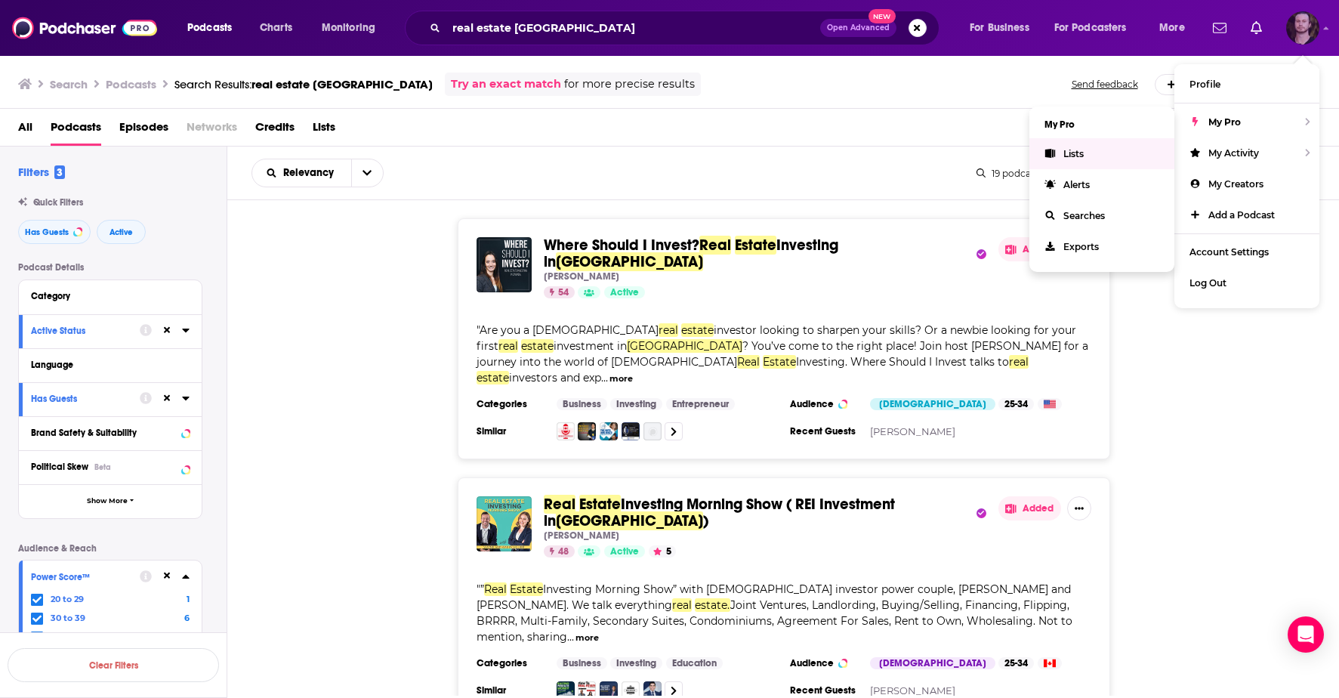
click at [1067, 153] on span "Lists" at bounding box center [1074, 153] width 20 height 11
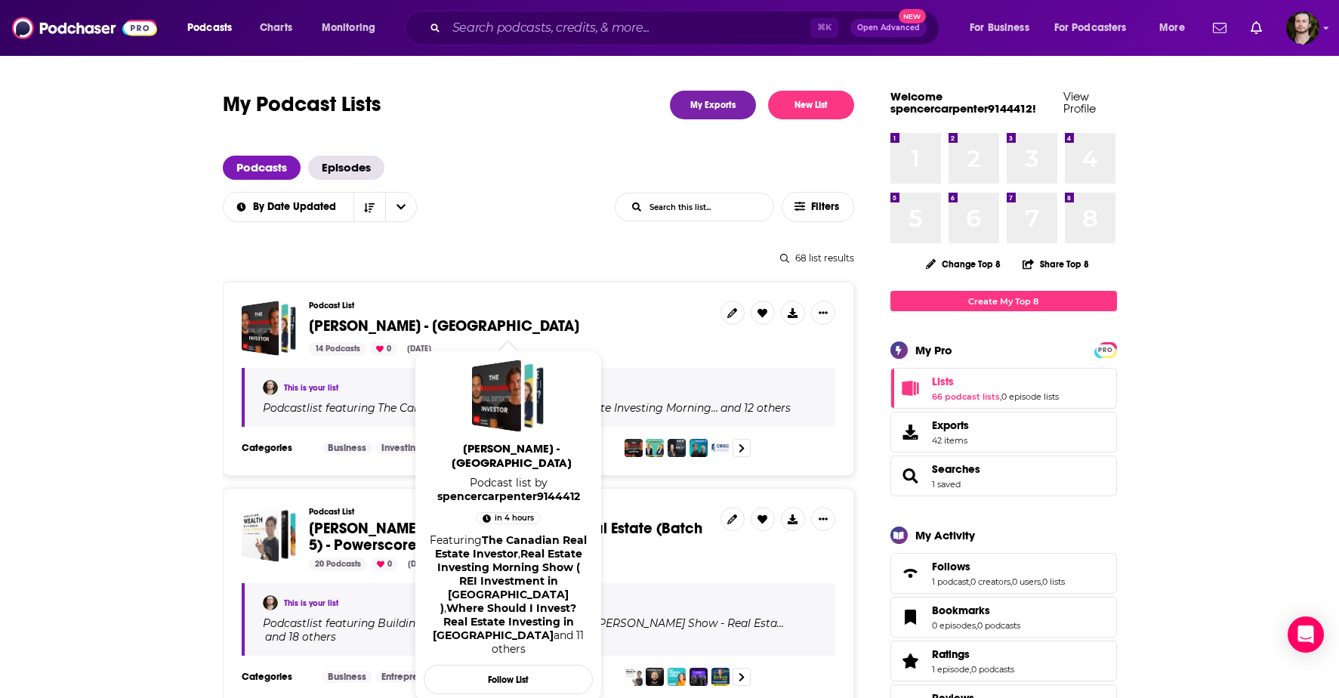
click at [437, 325] on span "[PERSON_NAME] - [GEOGRAPHIC_DATA]" at bounding box center [444, 326] width 270 height 19
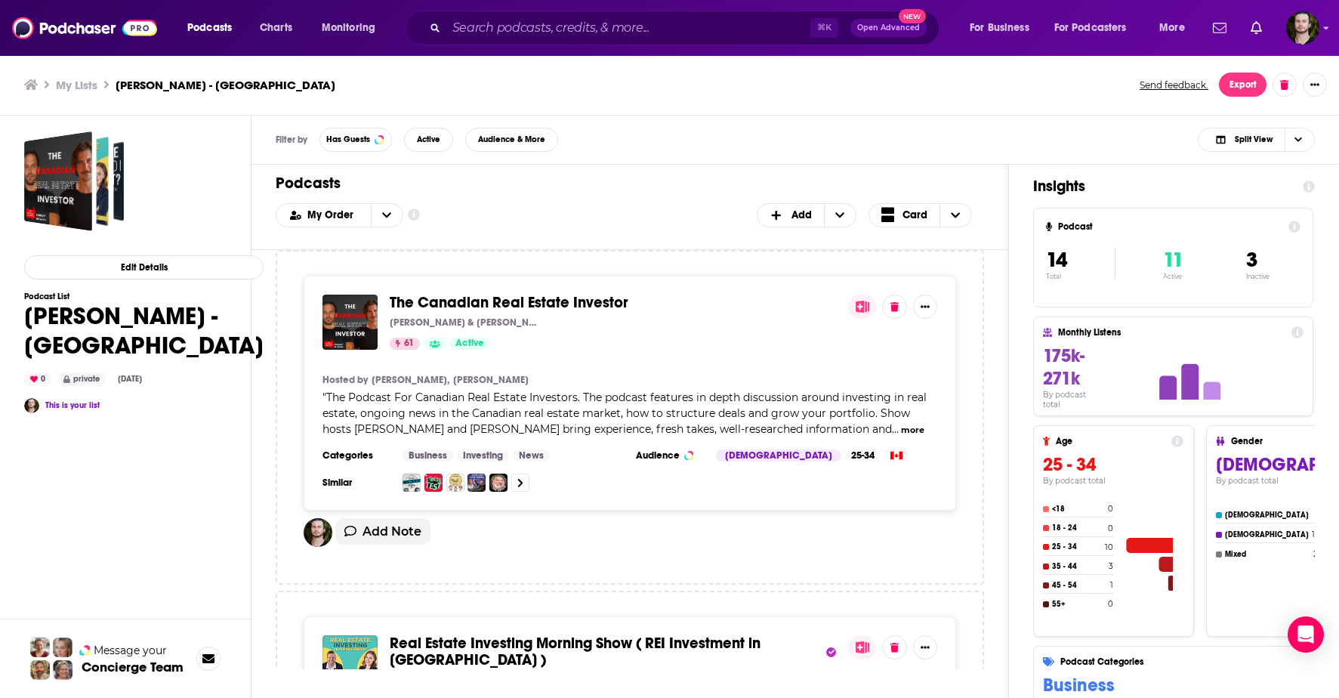
scroll to position [1, 0]
click at [583, 301] on span "The Canadian Real Estate Investor" at bounding box center [509, 301] width 239 height 19
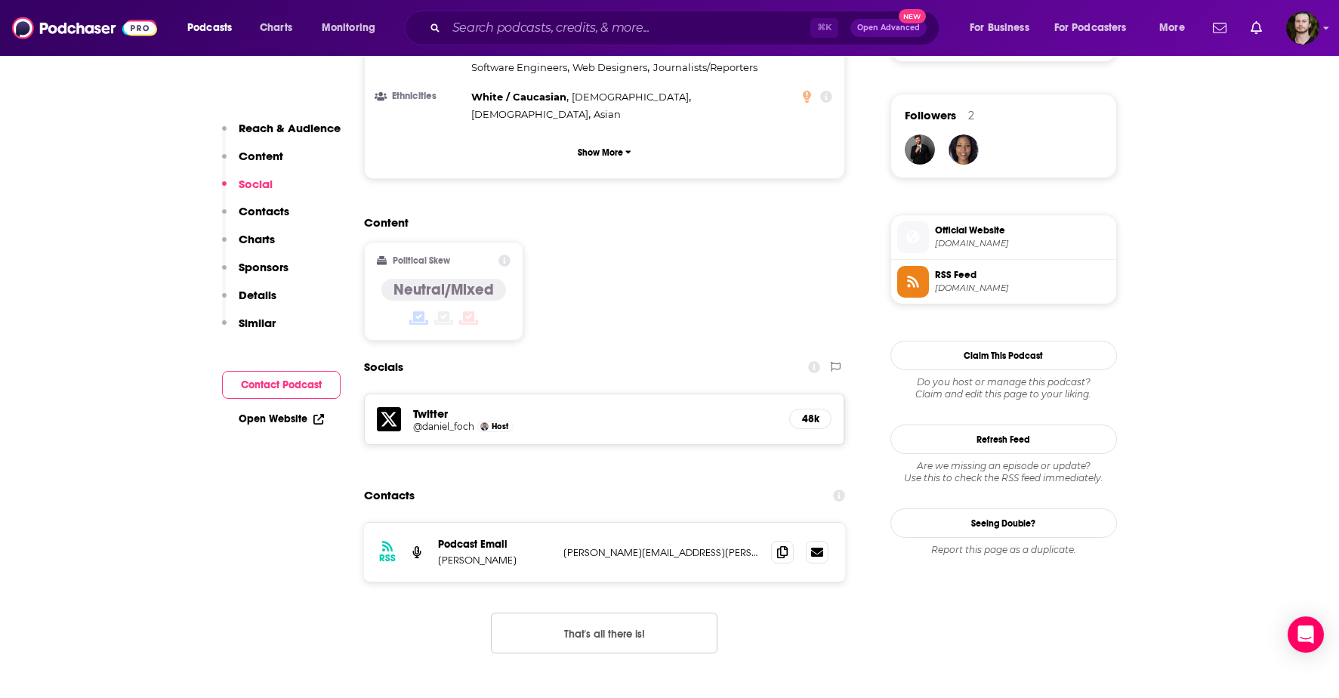
scroll to position [1077, 0]
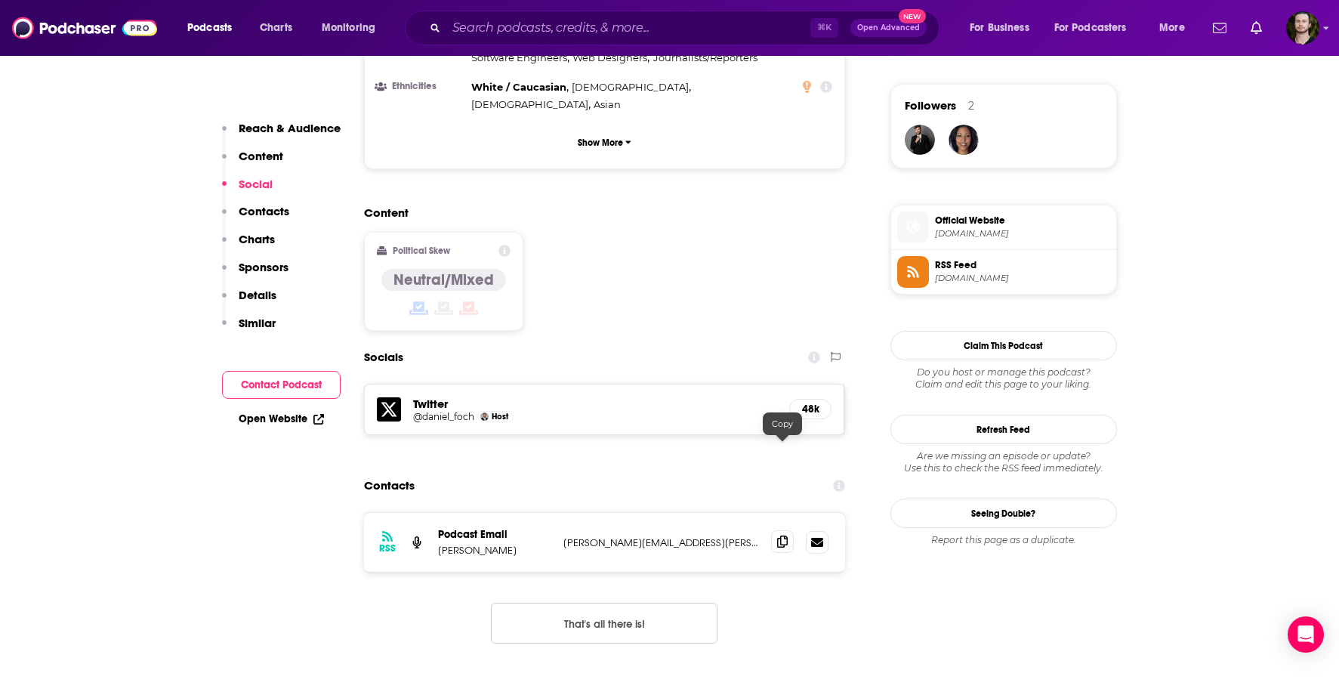
click at [782, 536] on icon at bounding box center [782, 542] width 11 height 12
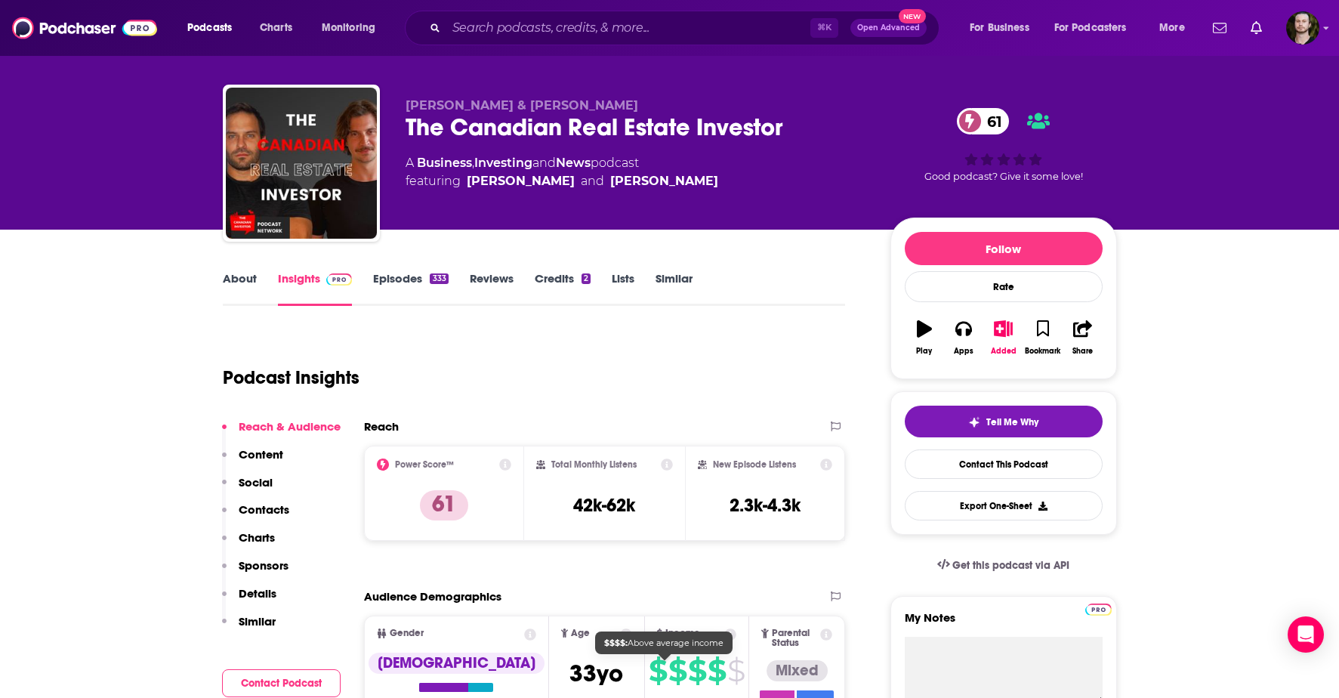
scroll to position [0, 0]
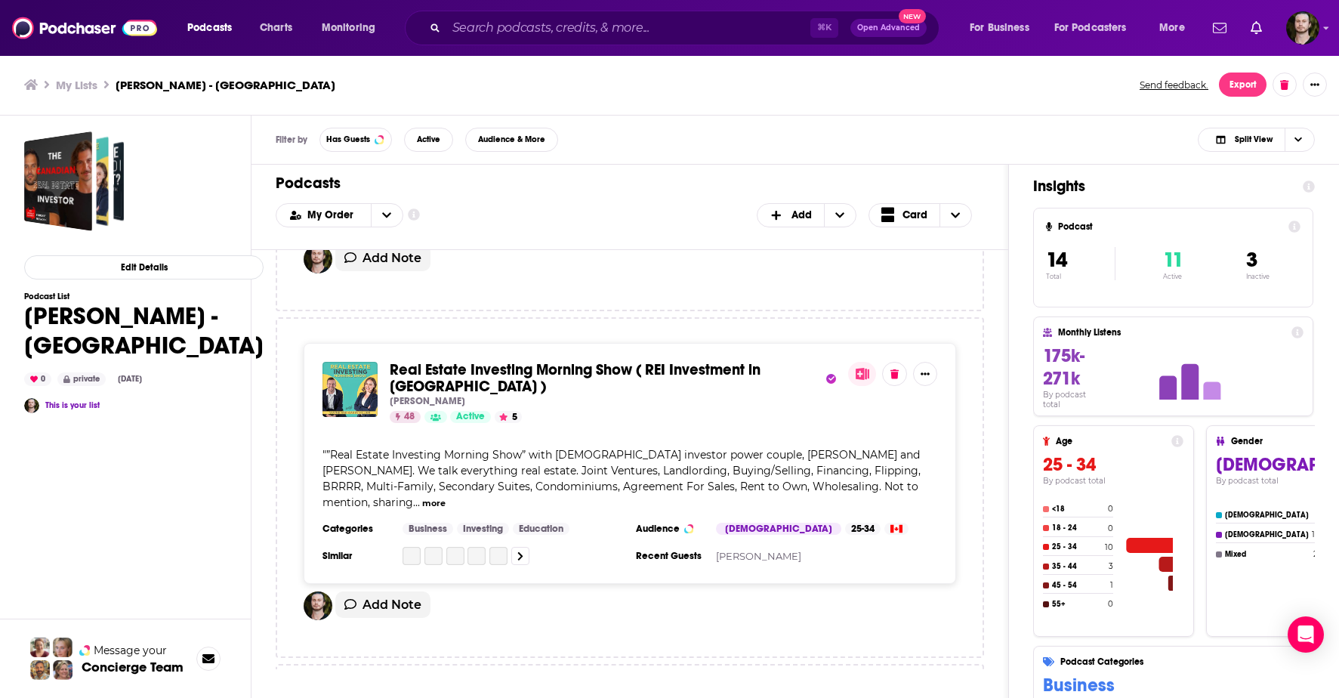
scroll to position [264, 0]
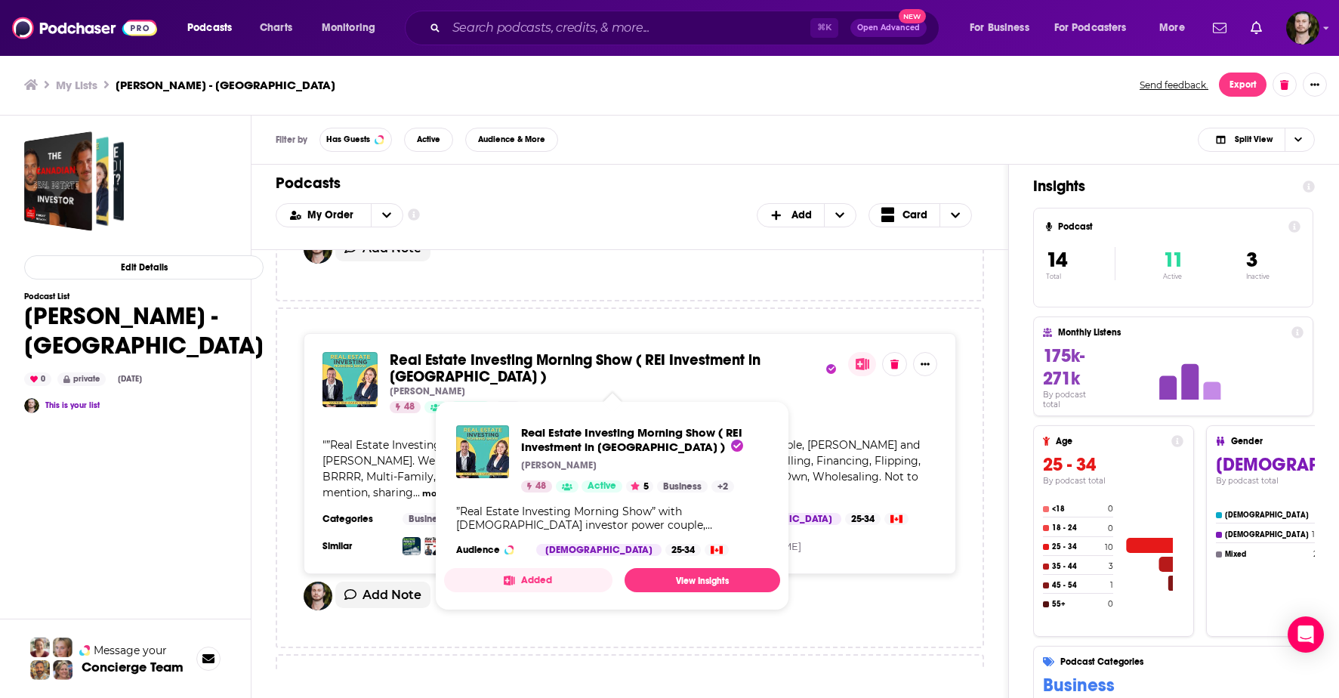
click at [561, 363] on span "Real Estate Investing Morning Show ( REI Investment in [GEOGRAPHIC_DATA] )" at bounding box center [575, 369] width 371 height 36
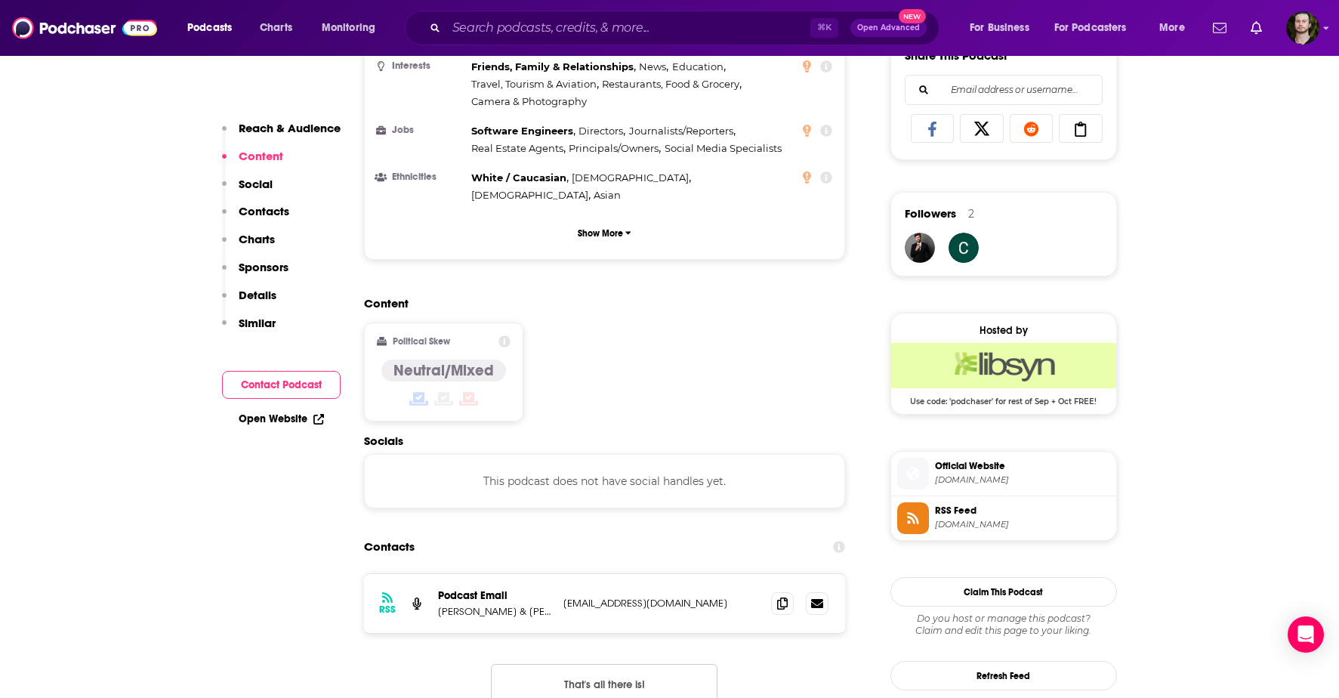
scroll to position [976, 0]
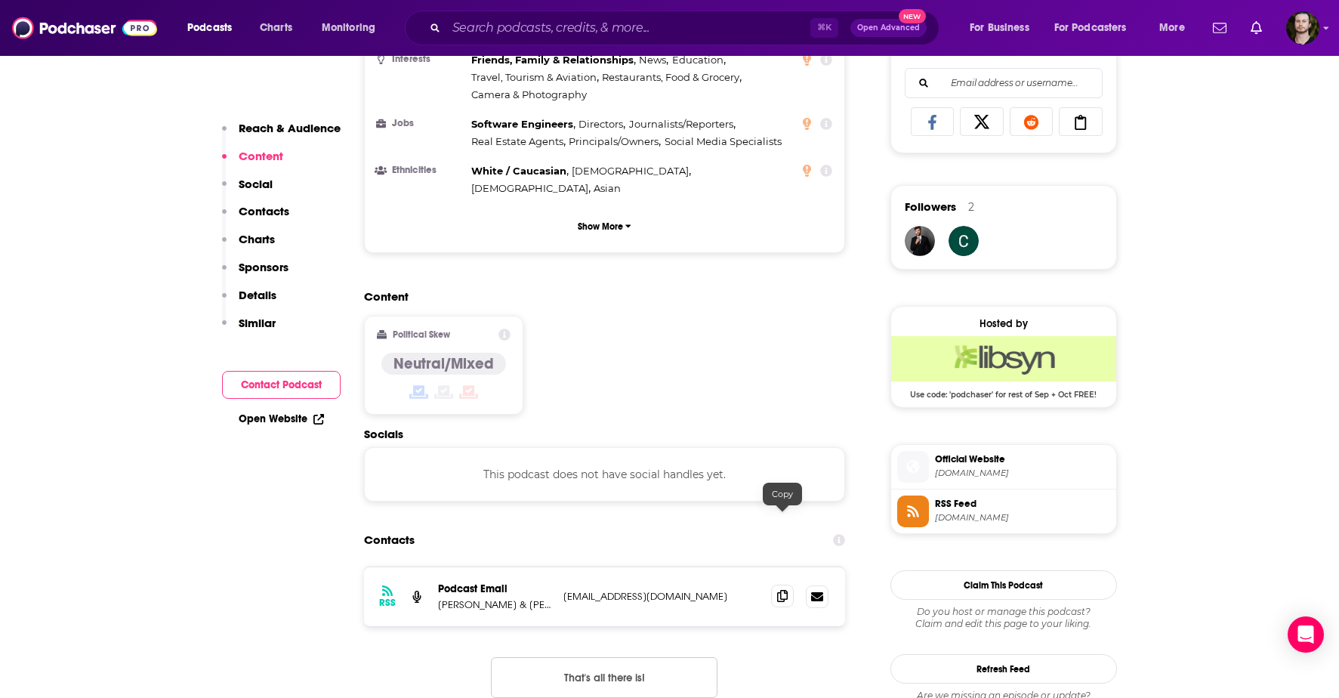
click at [786, 590] on icon at bounding box center [782, 596] width 11 height 12
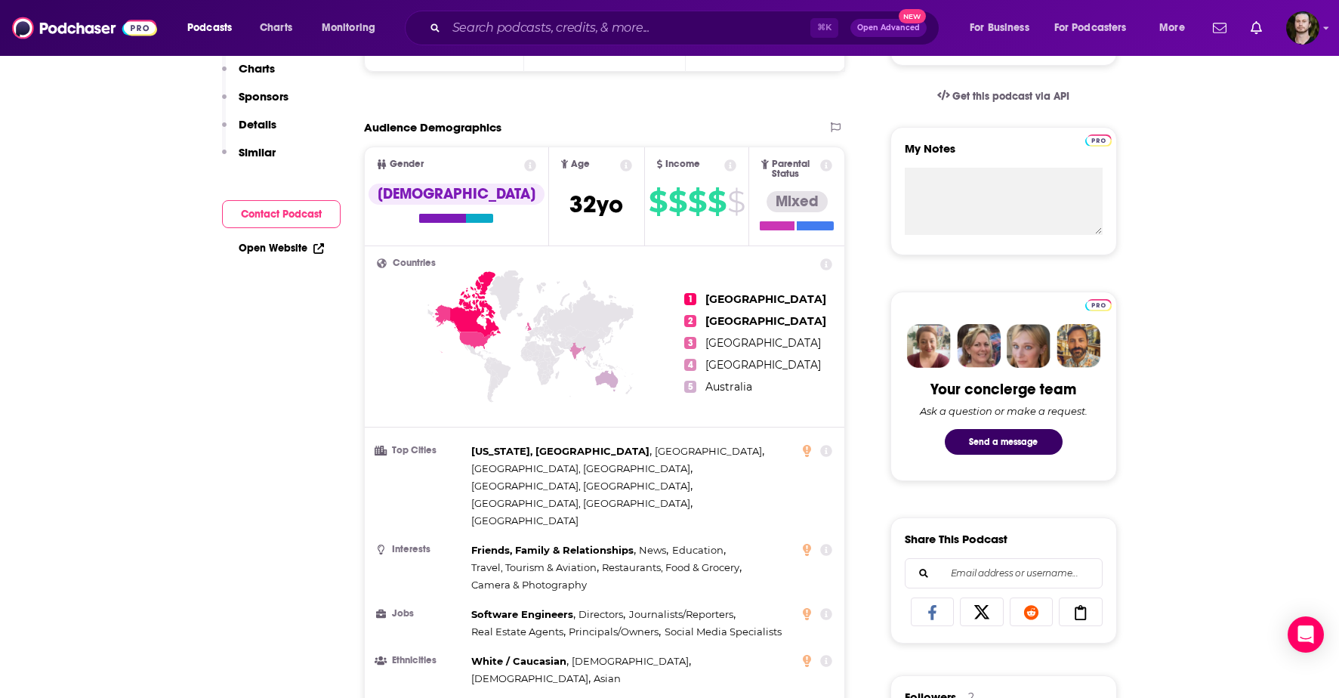
scroll to position [0, 0]
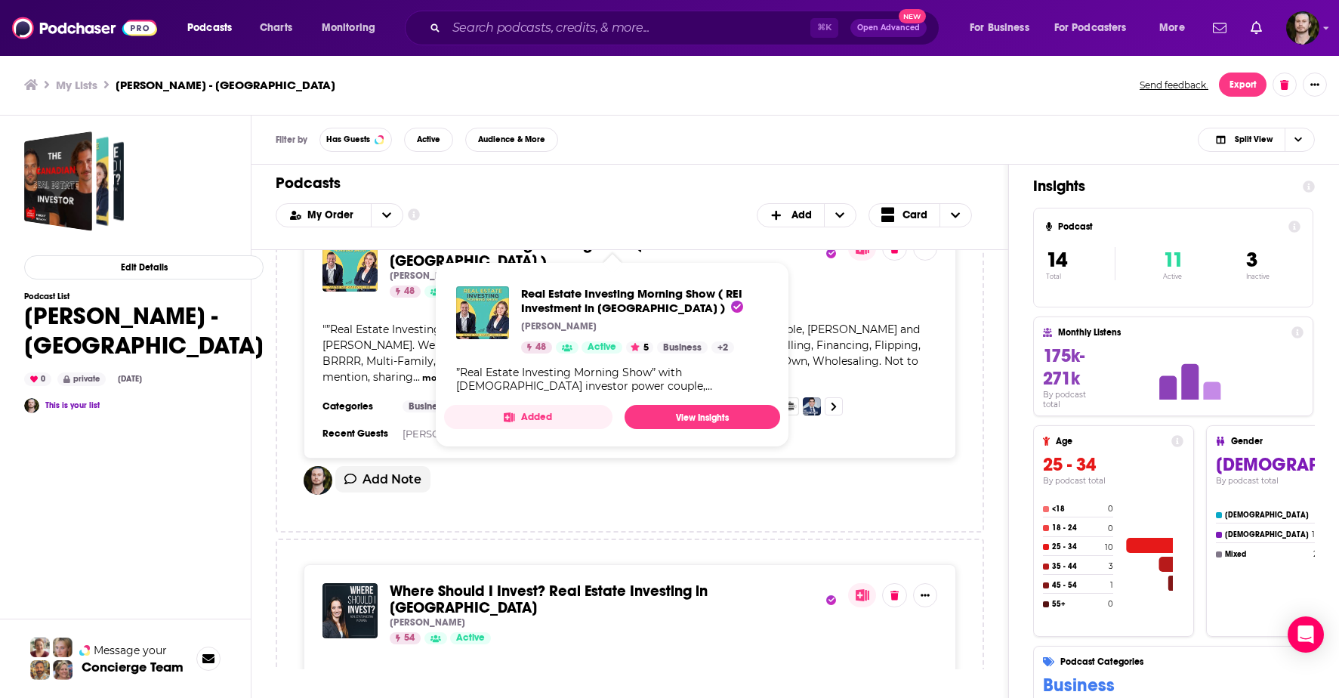
scroll to position [517, 0]
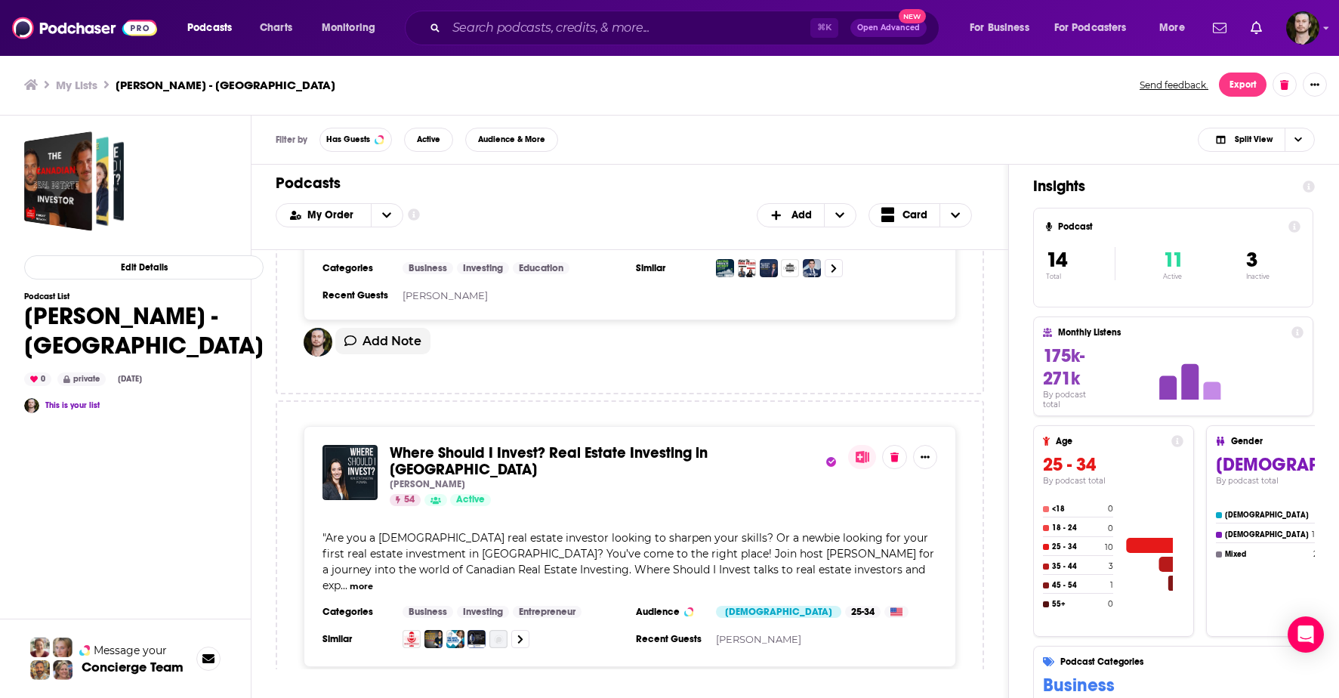
click at [720, 478] on div "[PERSON_NAME]" at bounding box center [613, 484] width 446 height 12
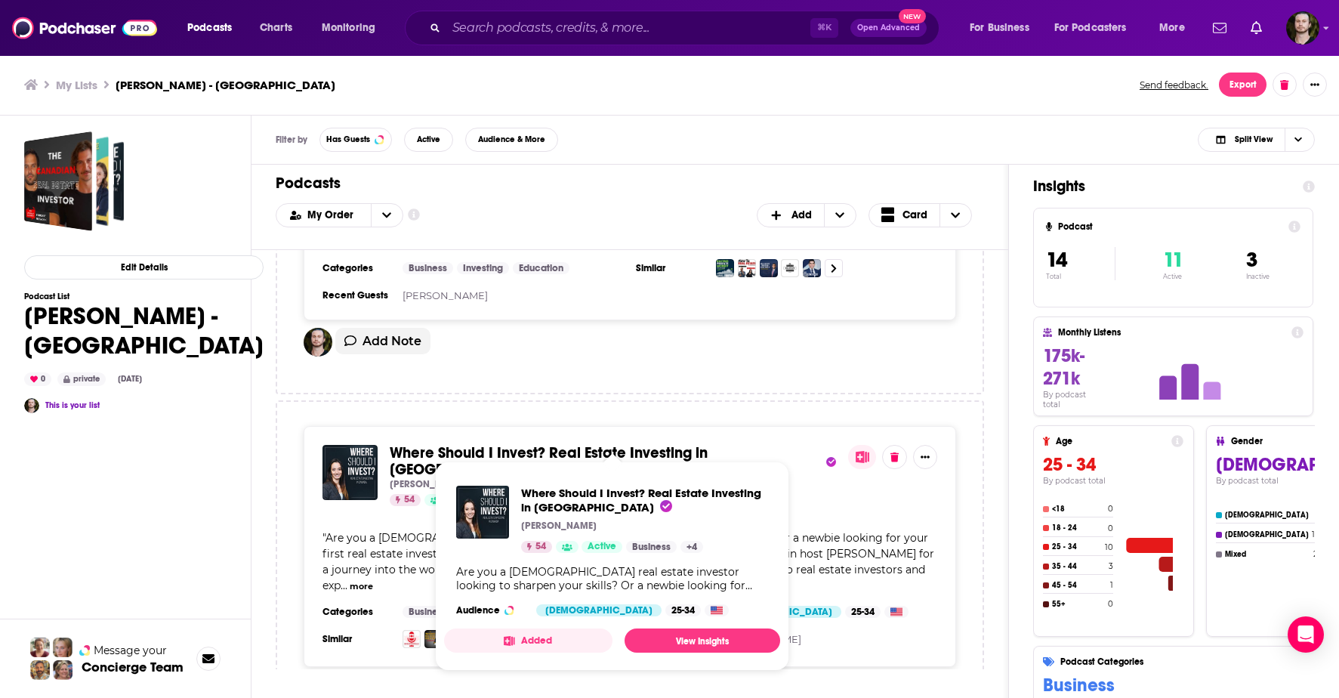
click at [678, 443] on span "Where Should I Invest? Real Estate Investing in [GEOGRAPHIC_DATA]" at bounding box center [549, 461] width 318 height 36
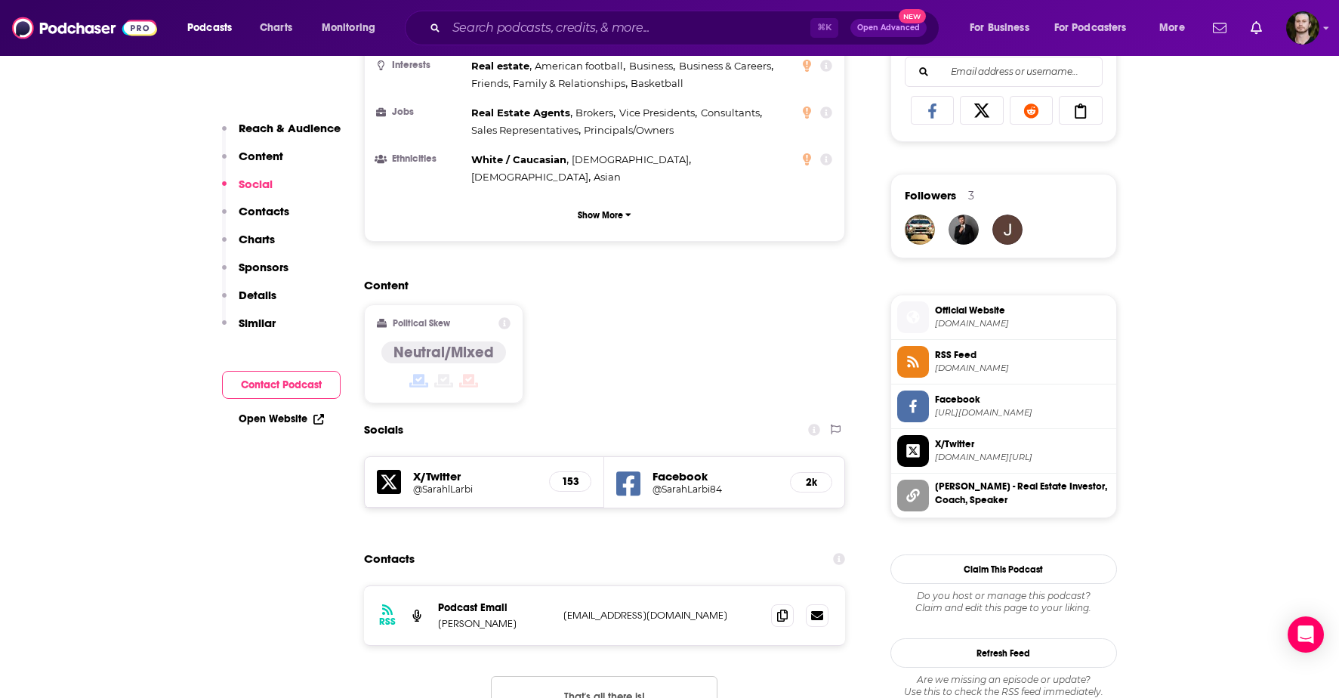
scroll to position [1135, 0]
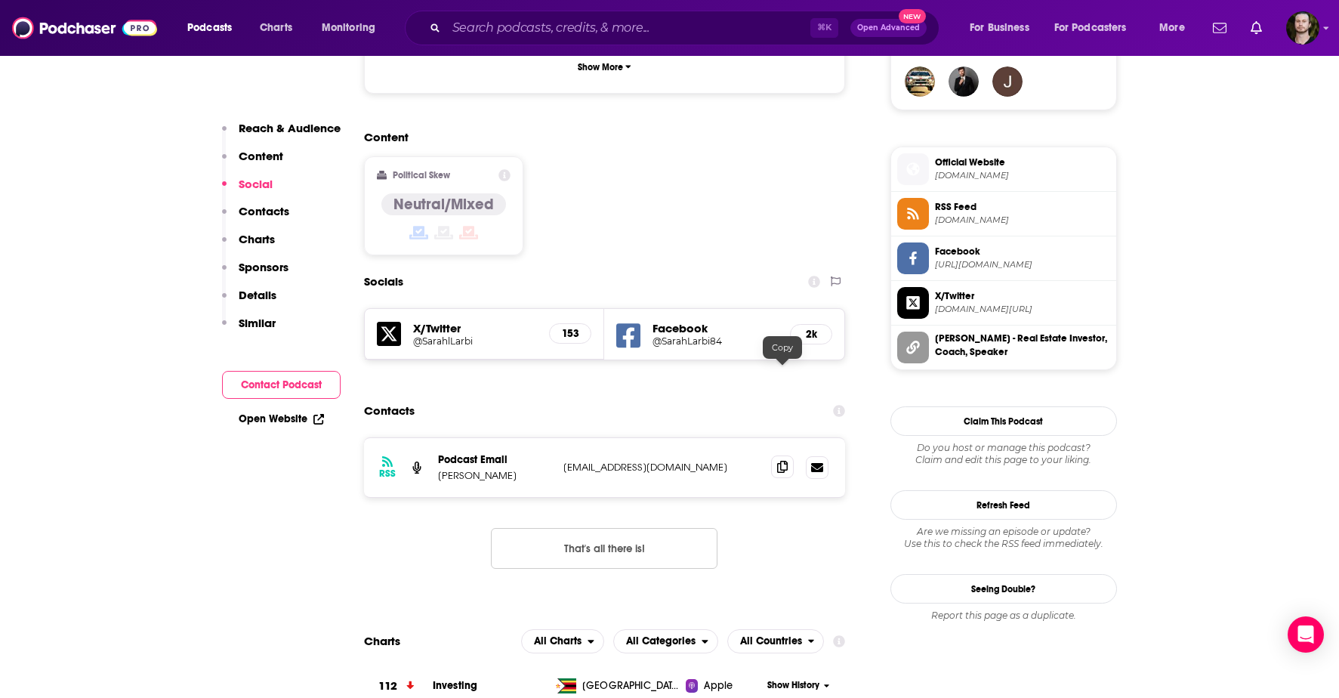
click at [787, 461] on icon at bounding box center [782, 467] width 11 height 12
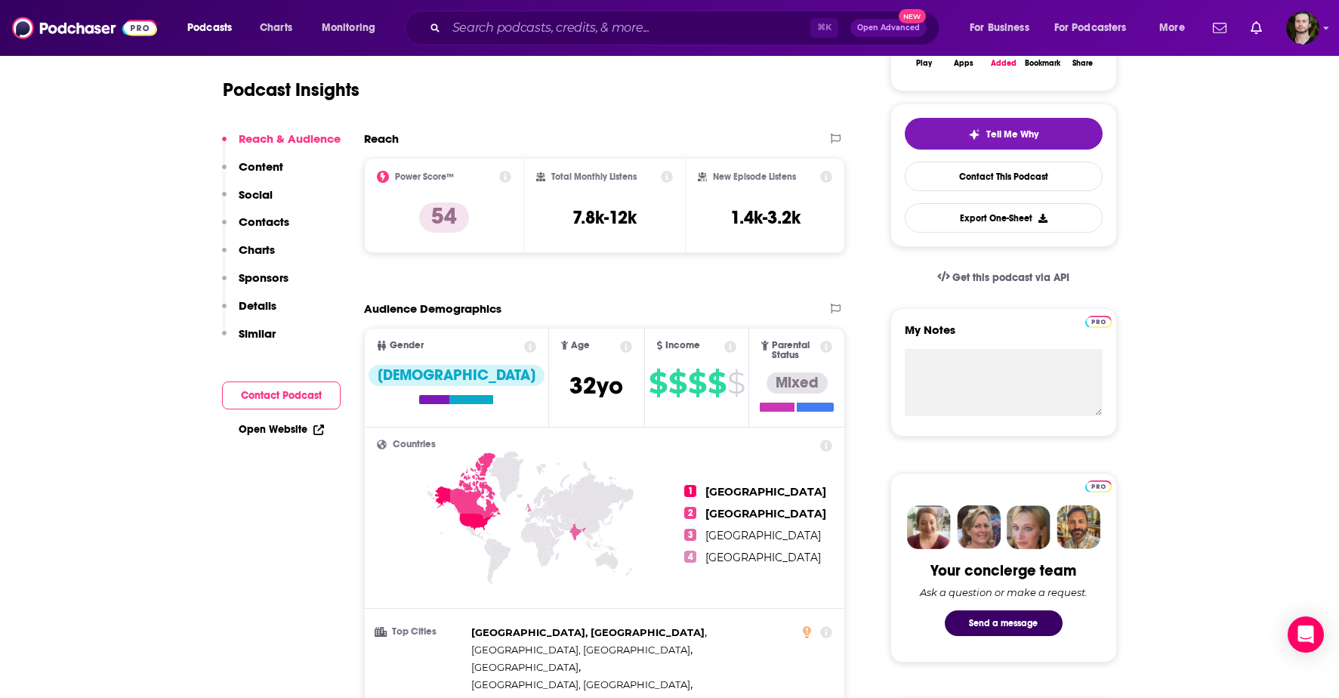
scroll to position [0, 0]
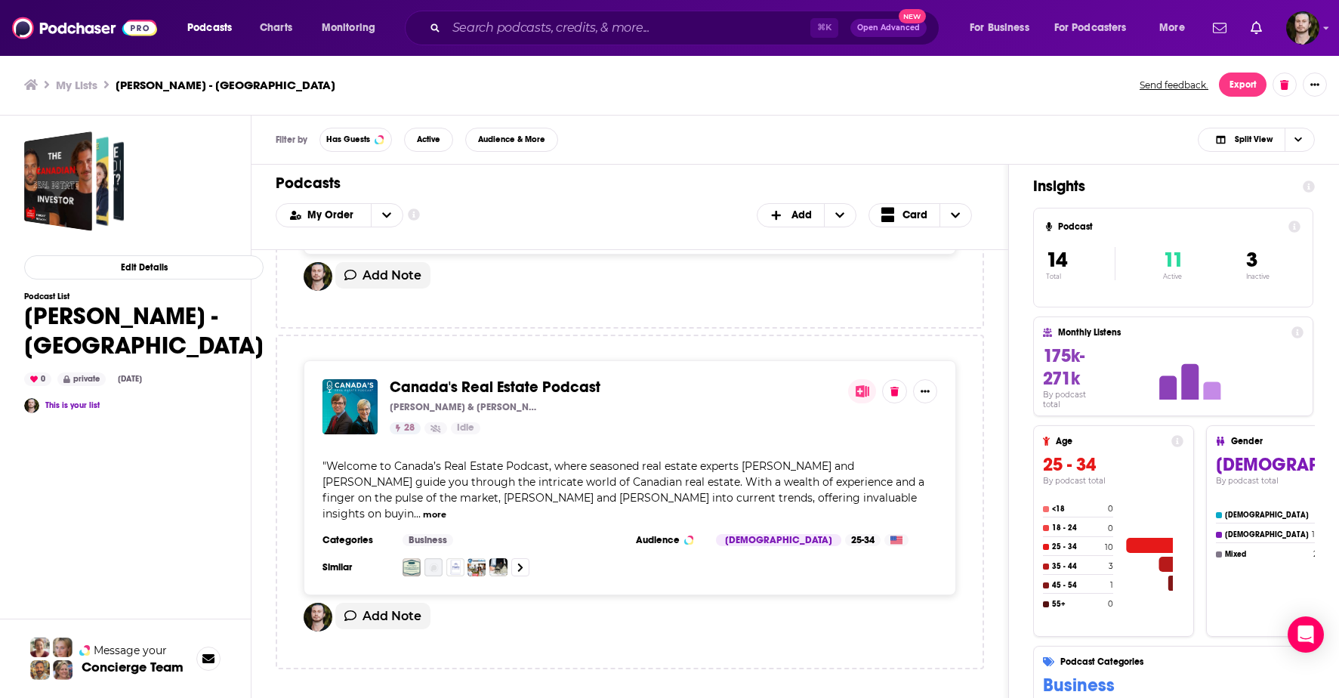
scroll to position [959, 0]
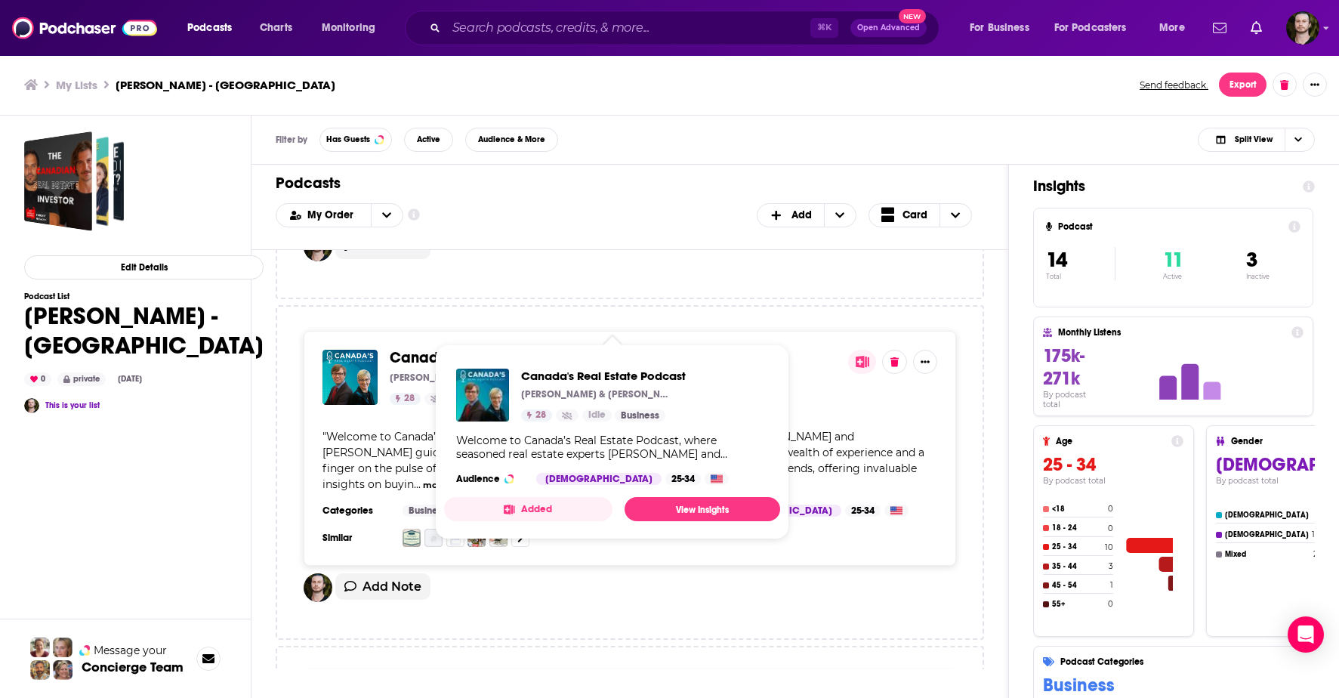
click at [548, 348] on span "Canada's Real Estate Podcast" at bounding box center [495, 357] width 211 height 19
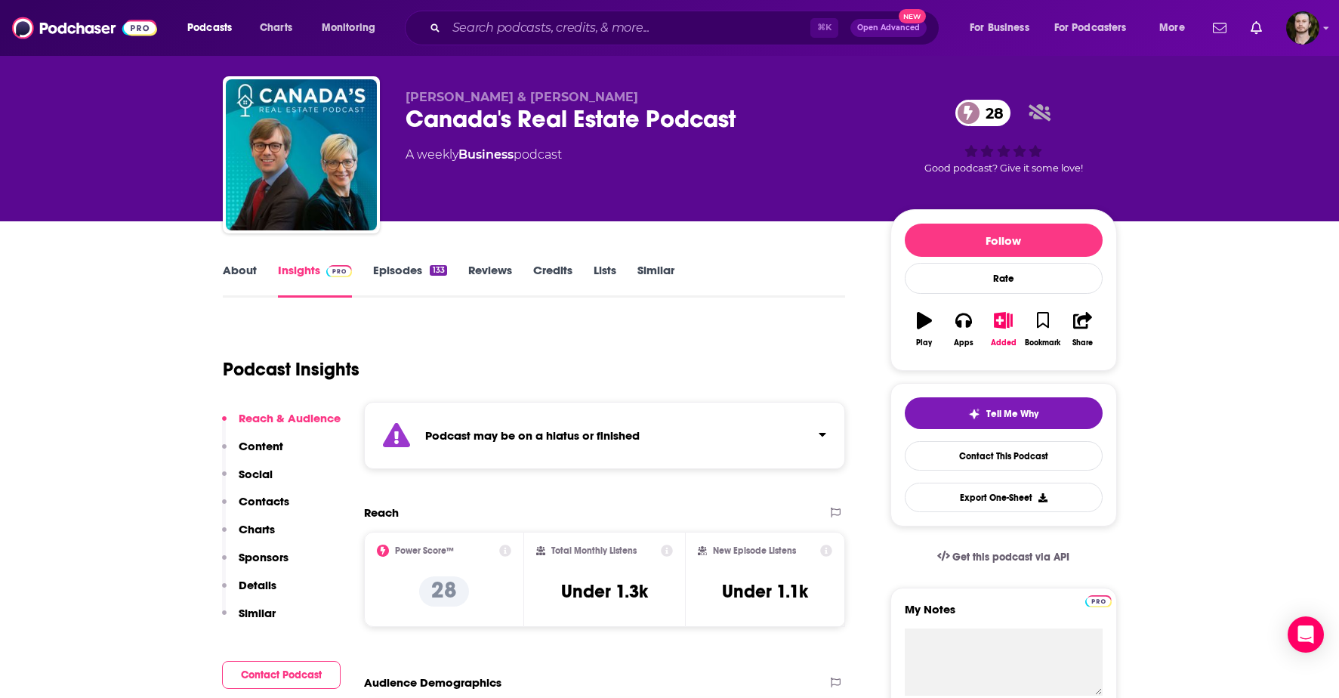
scroll to position [26, 0]
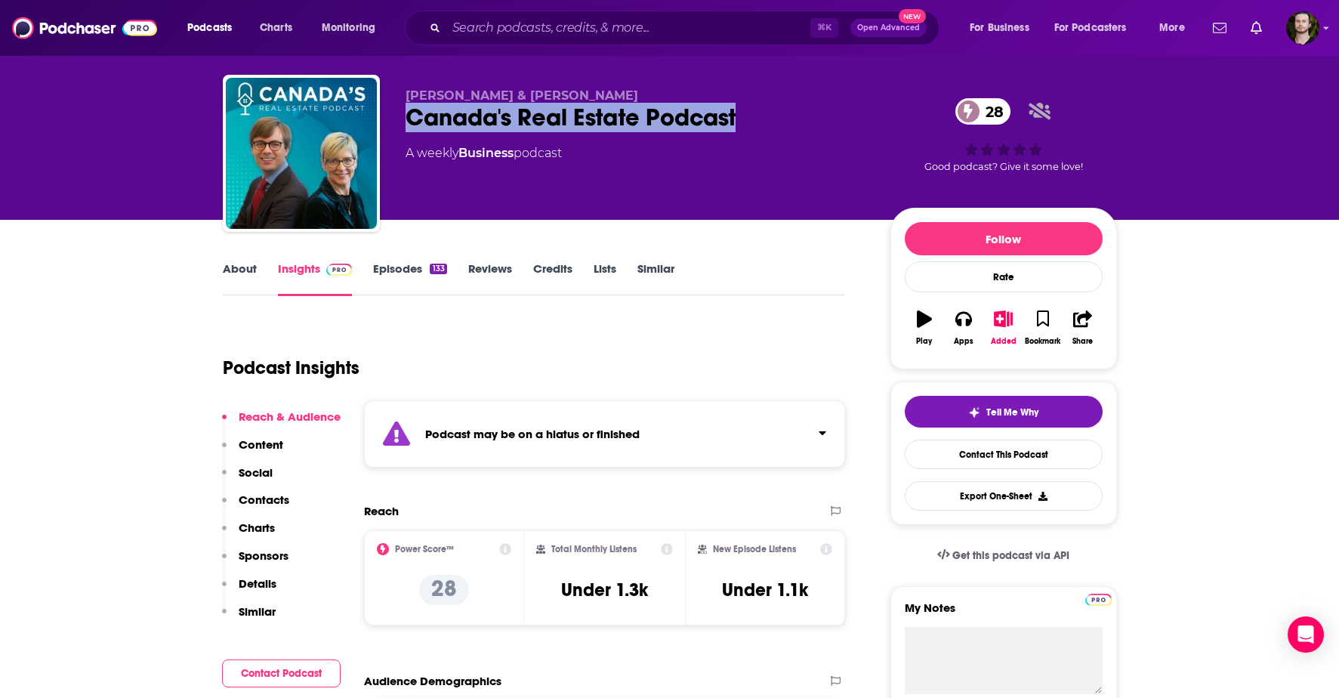
drag, startPoint x: 745, startPoint y: 114, endPoint x: 409, endPoint y: 122, distance: 335.5
click at [409, 122] on div "Canada's Real Estate Podcast 28" at bounding box center [636, 117] width 461 height 29
copy h2 "Canada's Real Estate Podcast"
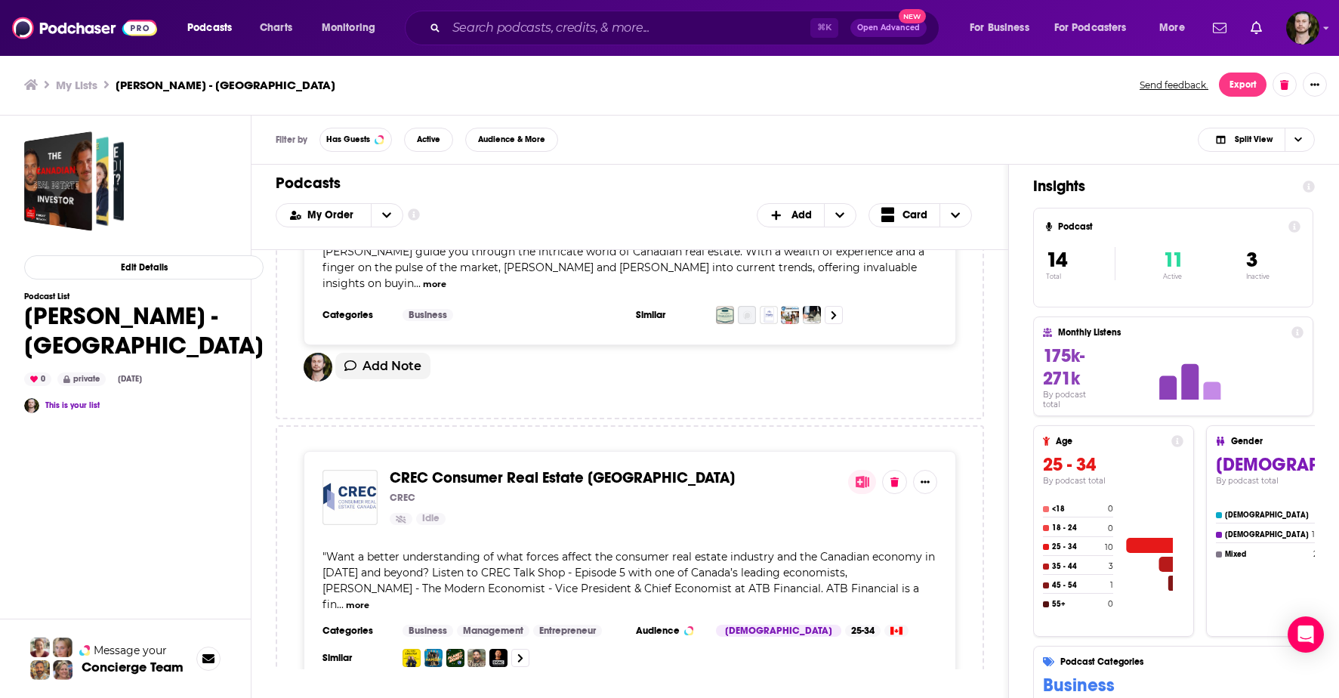
scroll to position [1175, 0]
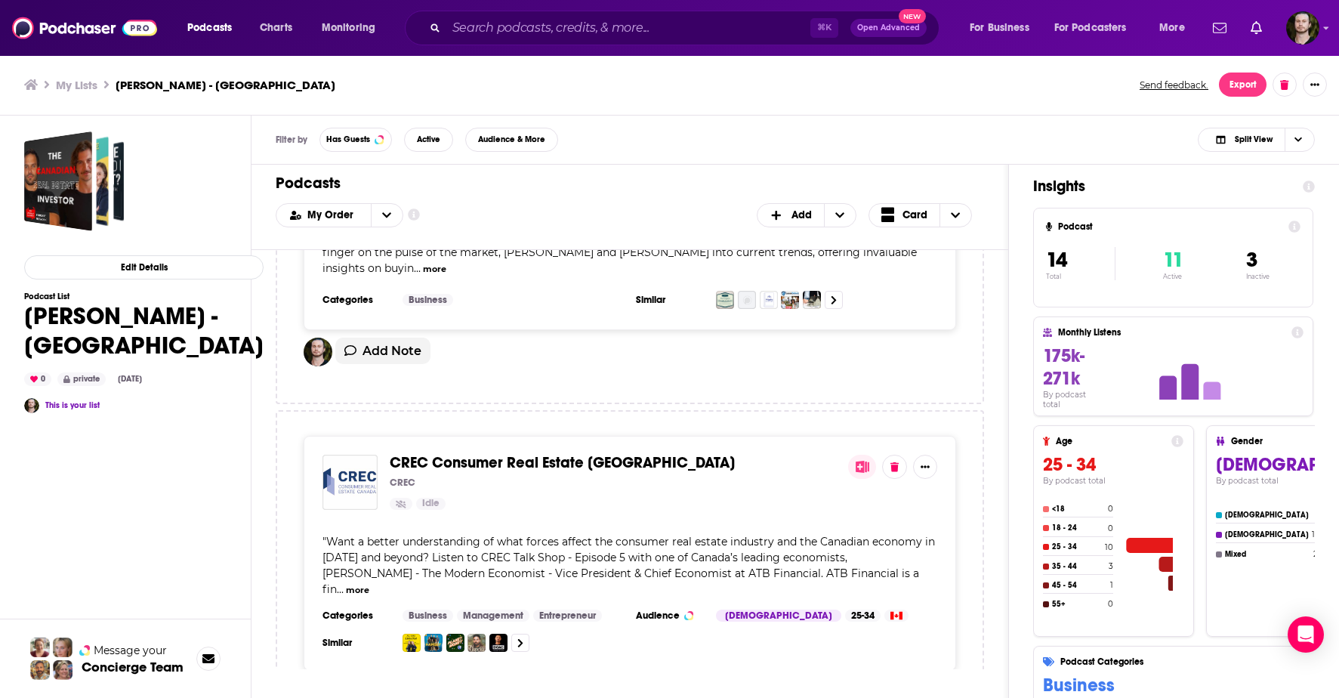
click at [547, 453] on span "CREC Consumer Real Estate [GEOGRAPHIC_DATA]" at bounding box center [562, 462] width 345 height 19
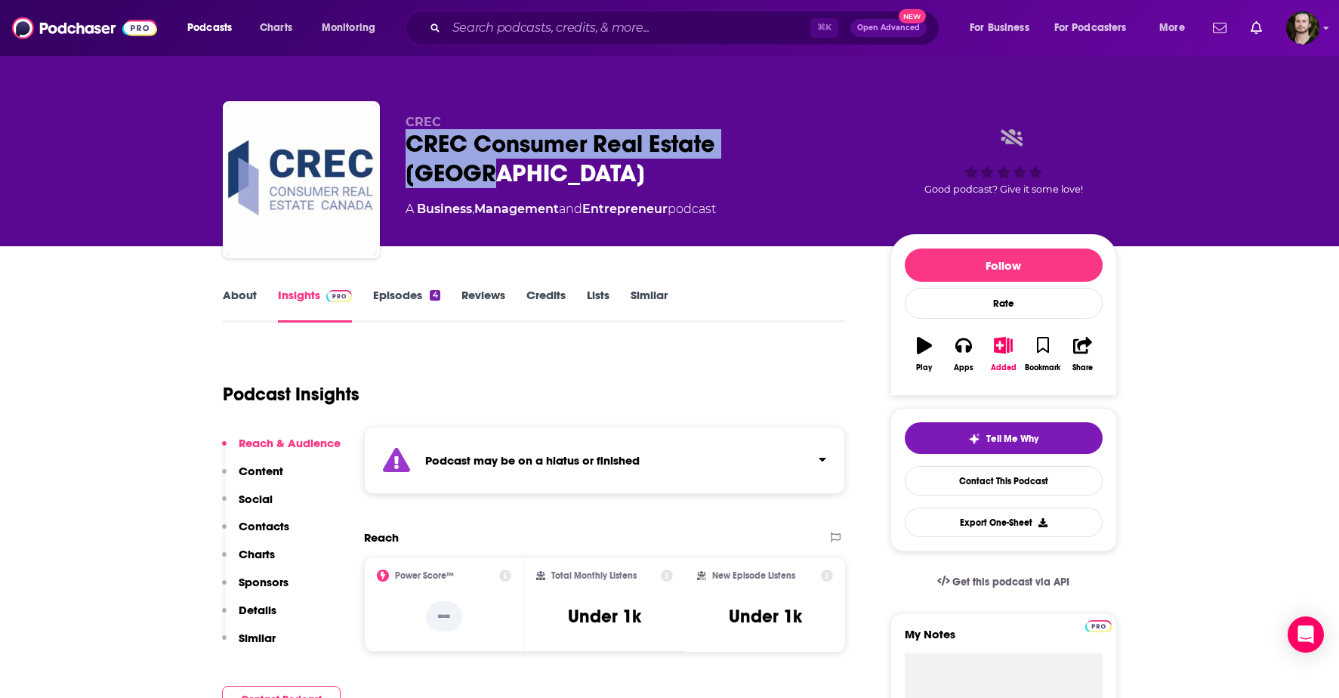
click at [411, 156] on div "CREC Consumer Real Estate [GEOGRAPHIC_DATA]" at bounding box center [636, 158] width 461 height 59
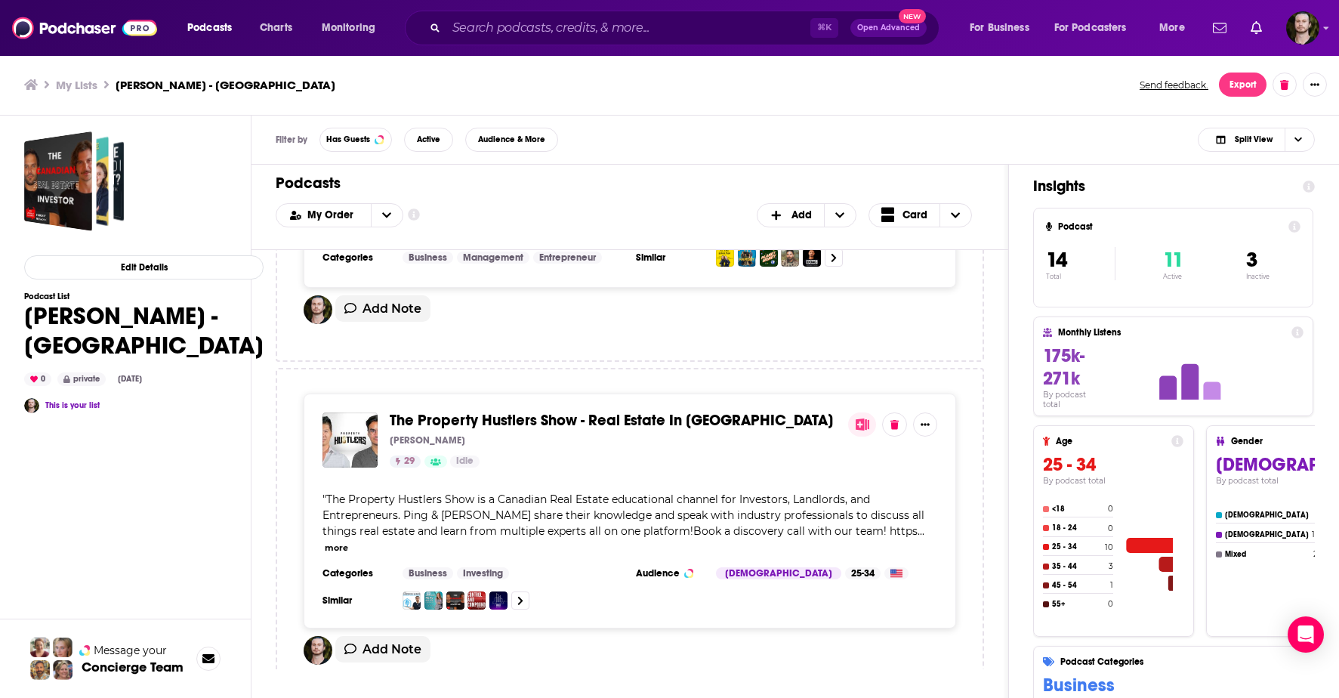
scroll to position [1577, 0]
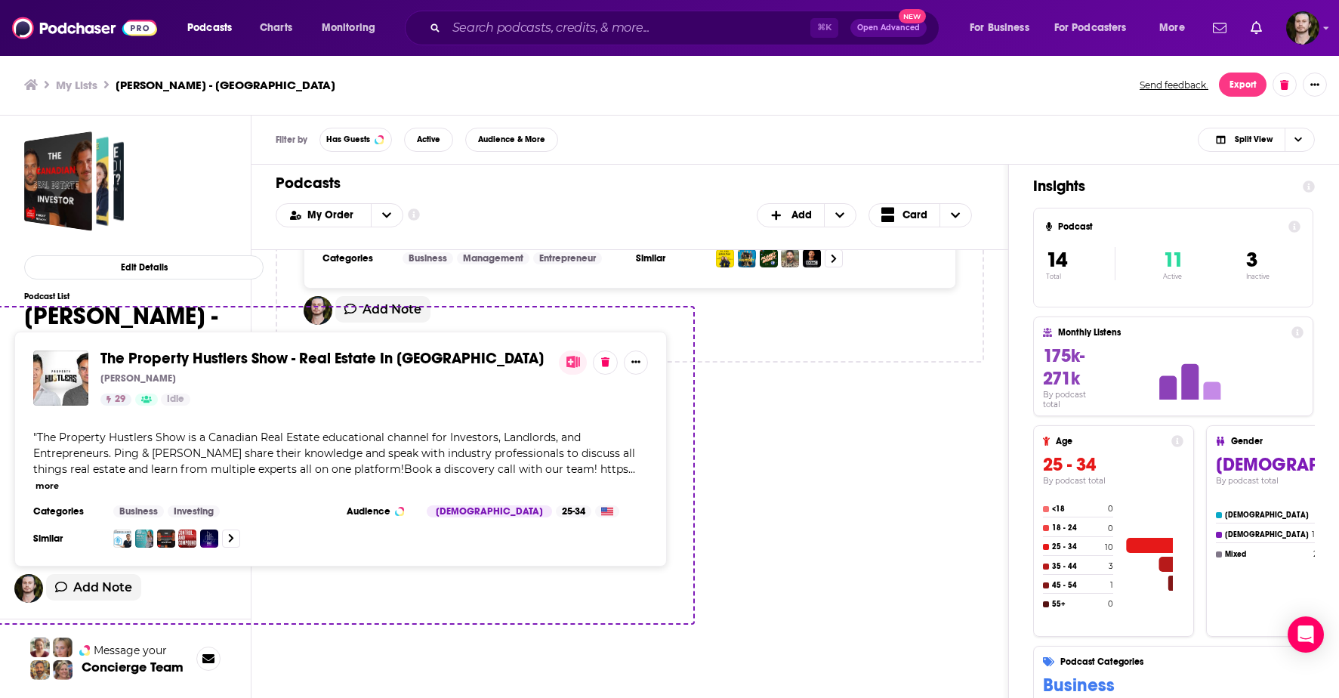
drag, startPoint x: 759, startPoint y: 354, endPoint x: 724, endPoint y: 372, distance: 39.2
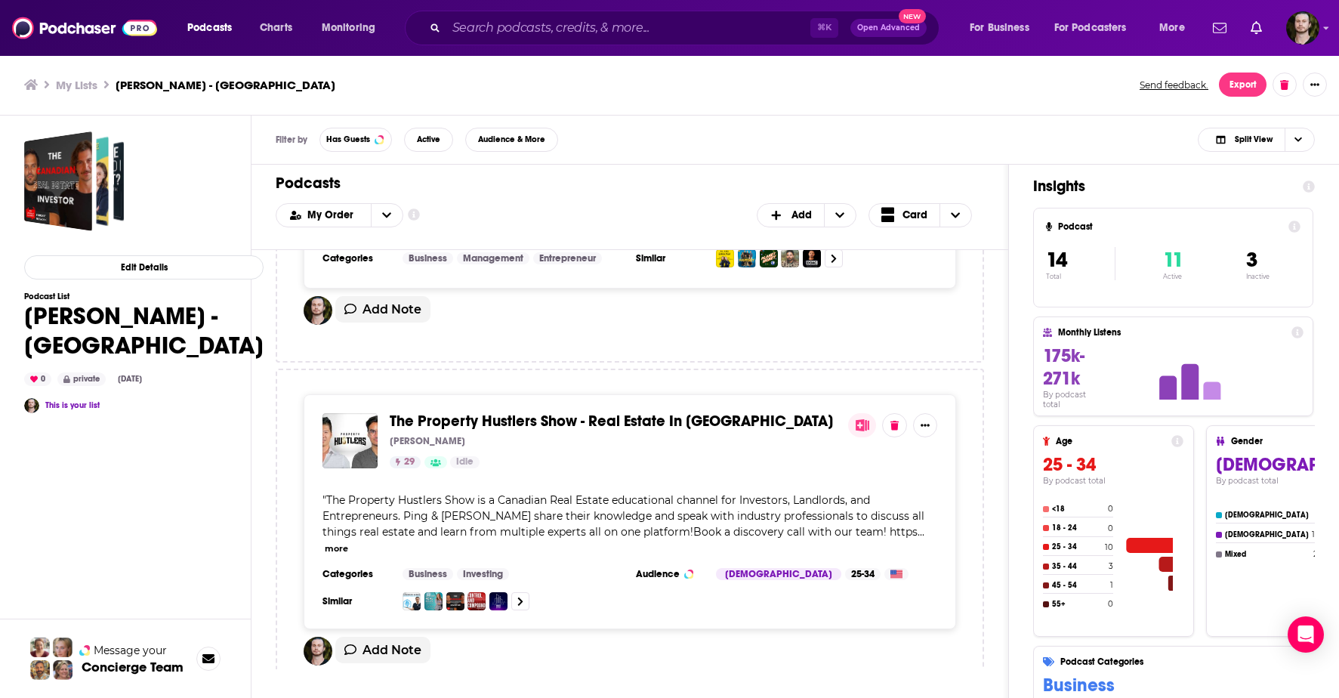
click at [439, 412] on span "The Property Hustlers Show - Real Estate In [GEOGRAPHIC_DATA]" at bounding box center [611, 421] width 443 height 19
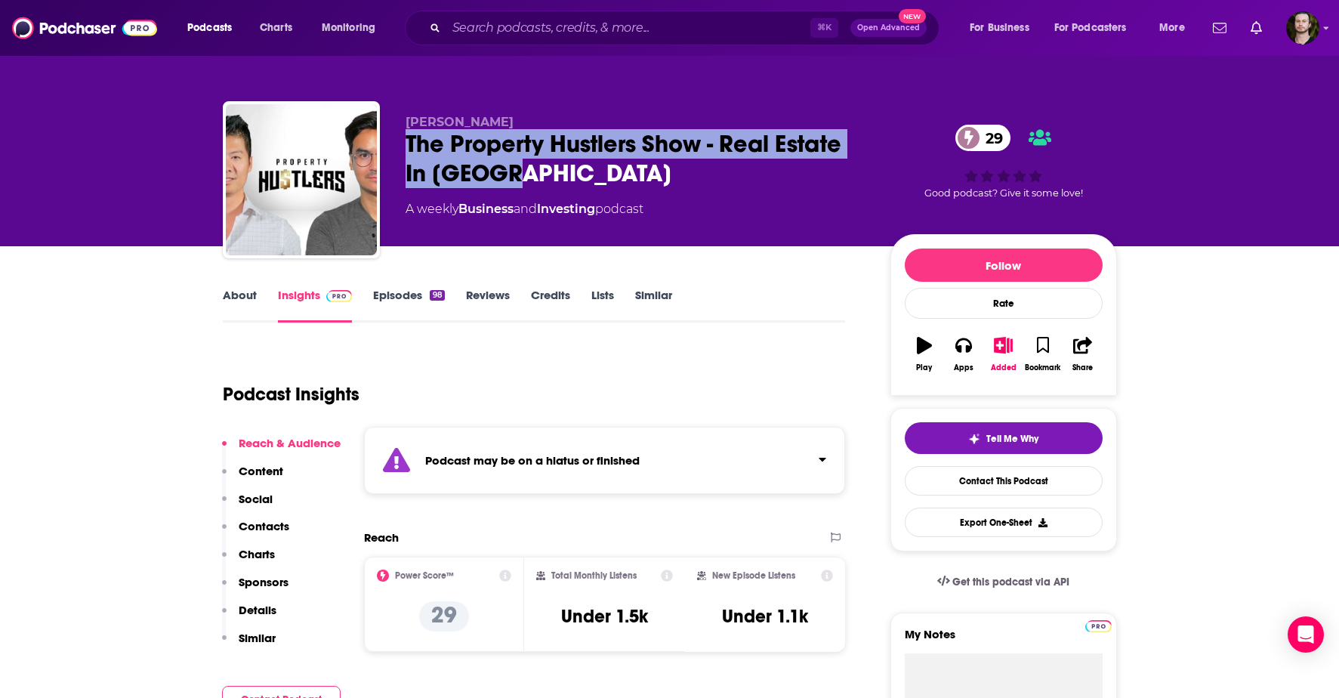
drag, startPoint x: 546, startPoint y: 179, endPoint x: 405, endPoint y: 144, distance: 145.5
click at [406, 144] on div "The Property Hustlers Show - Real Estate In [GEOGRAPHIC_DATA] 29" at bounding box center [636, 158] width 461 height 59
copy h2 "The Property Hustlers Show - Real Estate In [GEOGRAPHIC_DATA]"
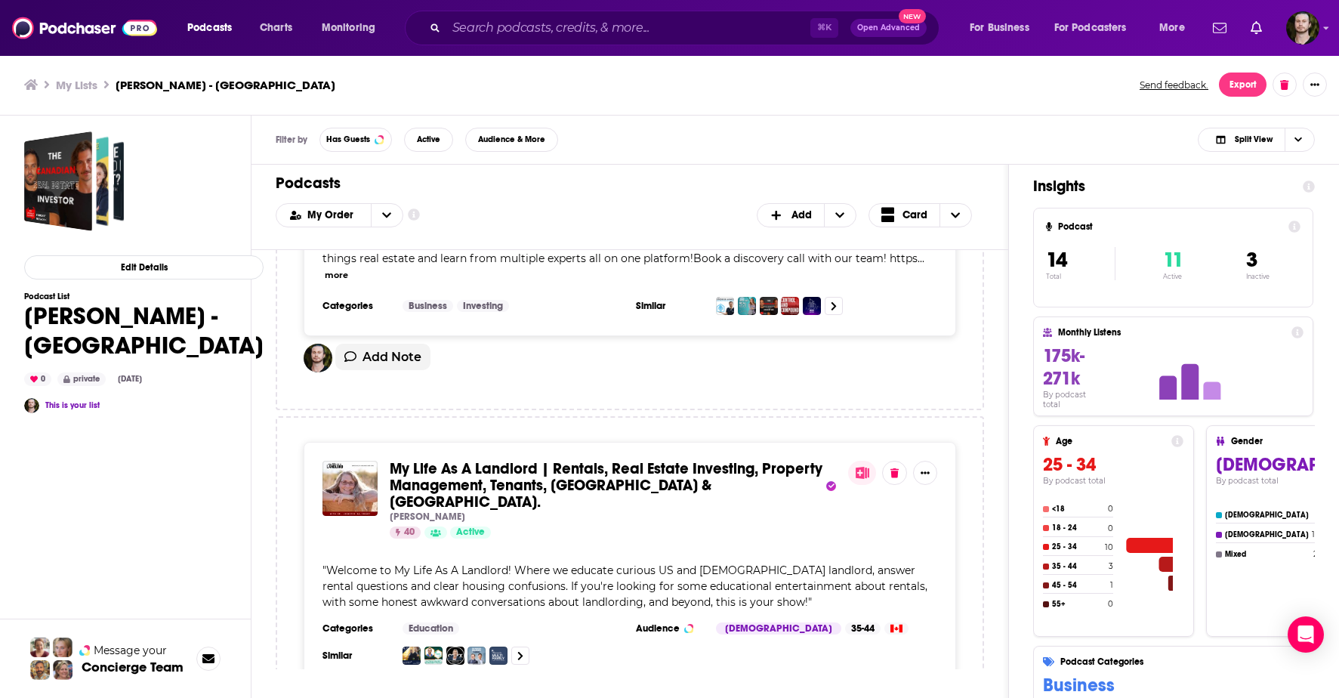
scroll to position [1856, 0]
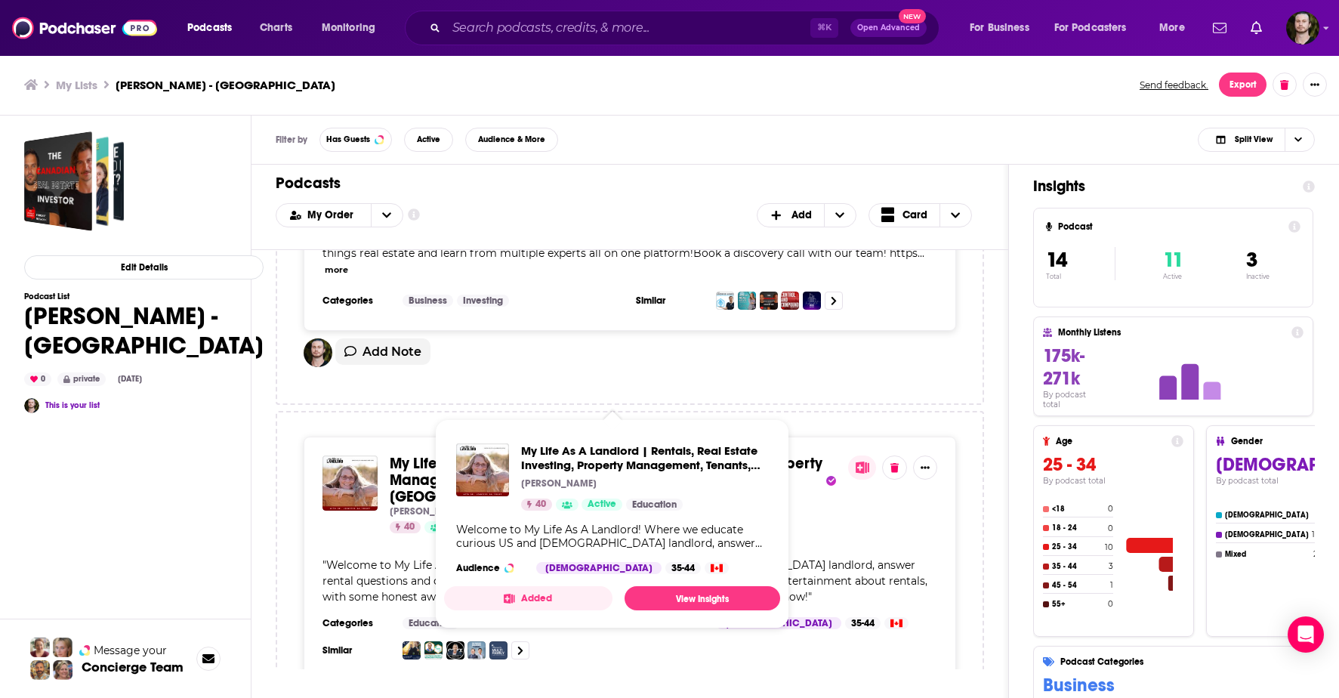
click at [506, 454] on span "My Life As A Landlord | Rentals, Real Estate Investing, Property Management, Te…" at bounding box center [606, 480] width 433 height 52
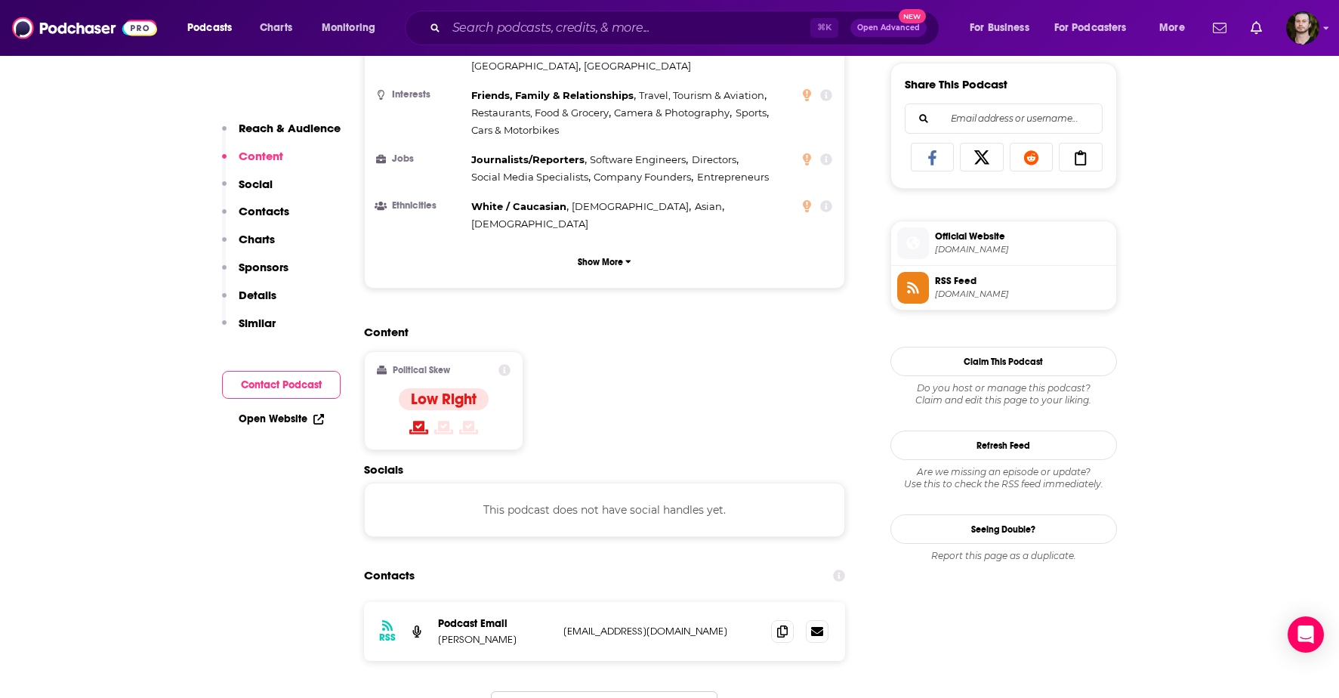
scroll to position [1010, 0]
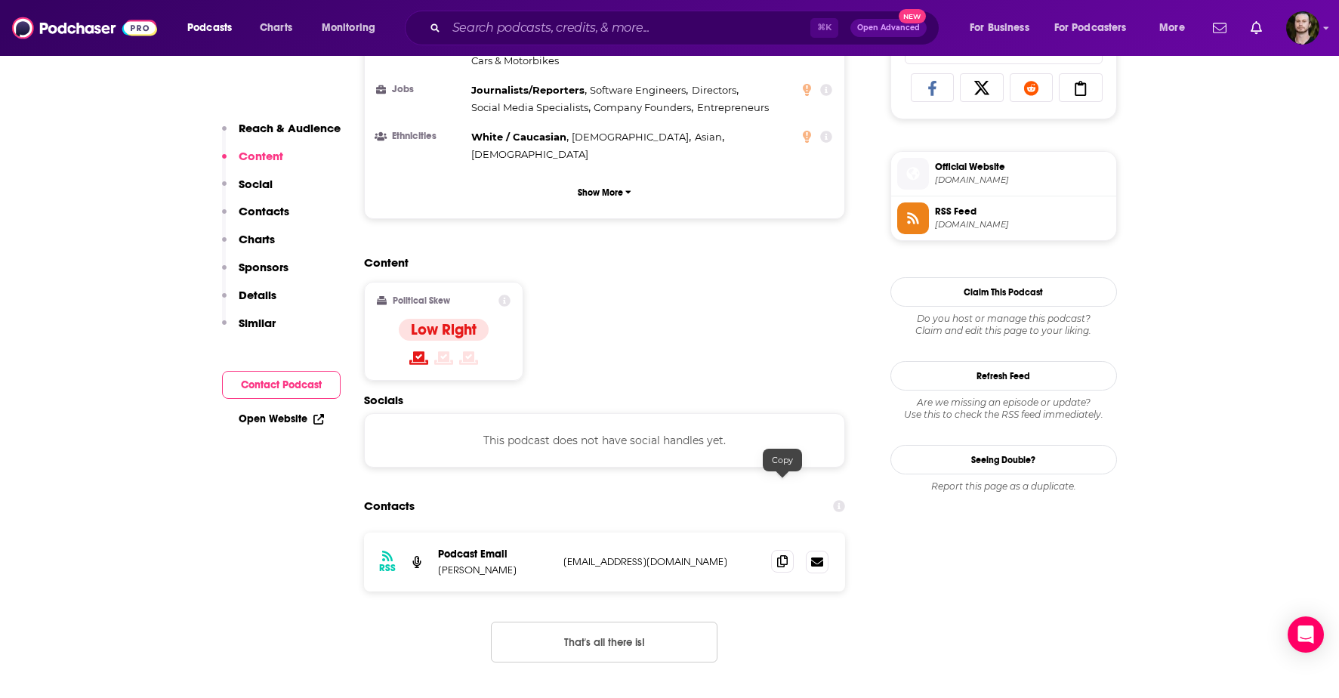
click at [782, 555] on icon at bounding box center [782, 561] width 11 height 12
click at [780, 555] on icon at bounding box center [782, 561] width 11 height 12
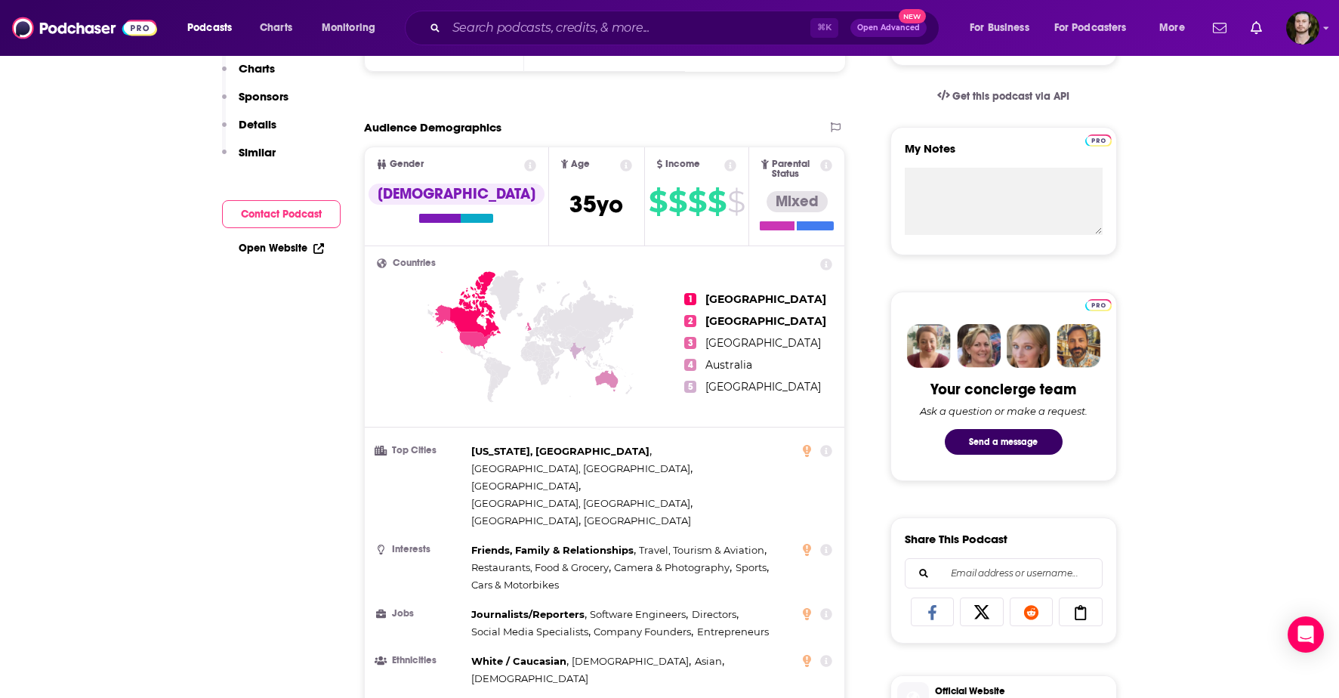
scroll to position [0, 0]
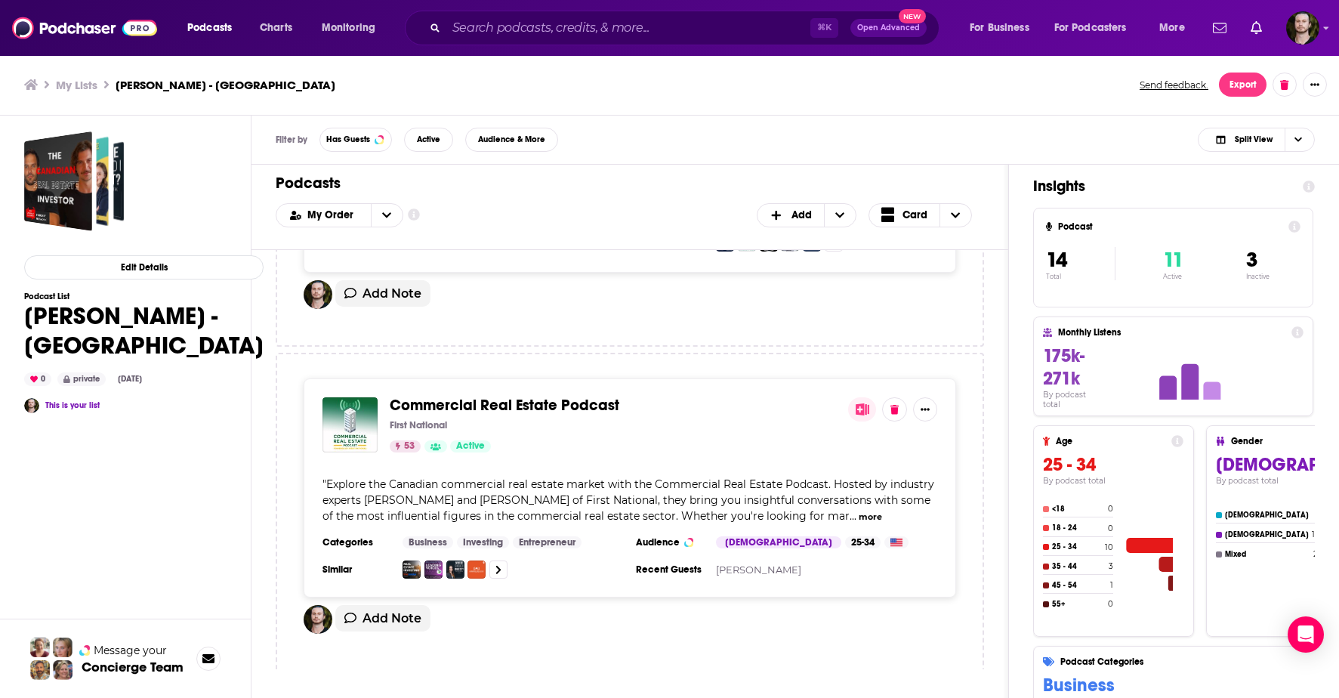
scroll to position [2268, 0]
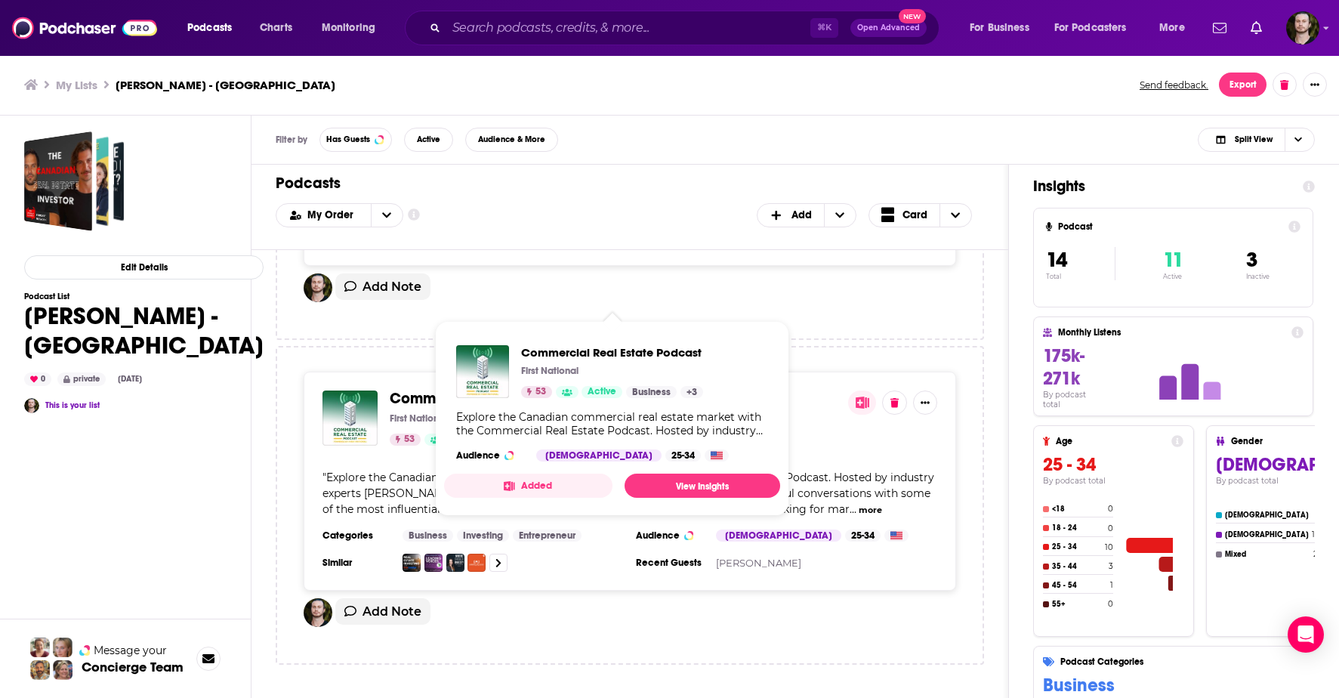
click at [508, 389] on span "Commercial Real Estate Podcast" at bounding box center [505, 398] width 230 height 19
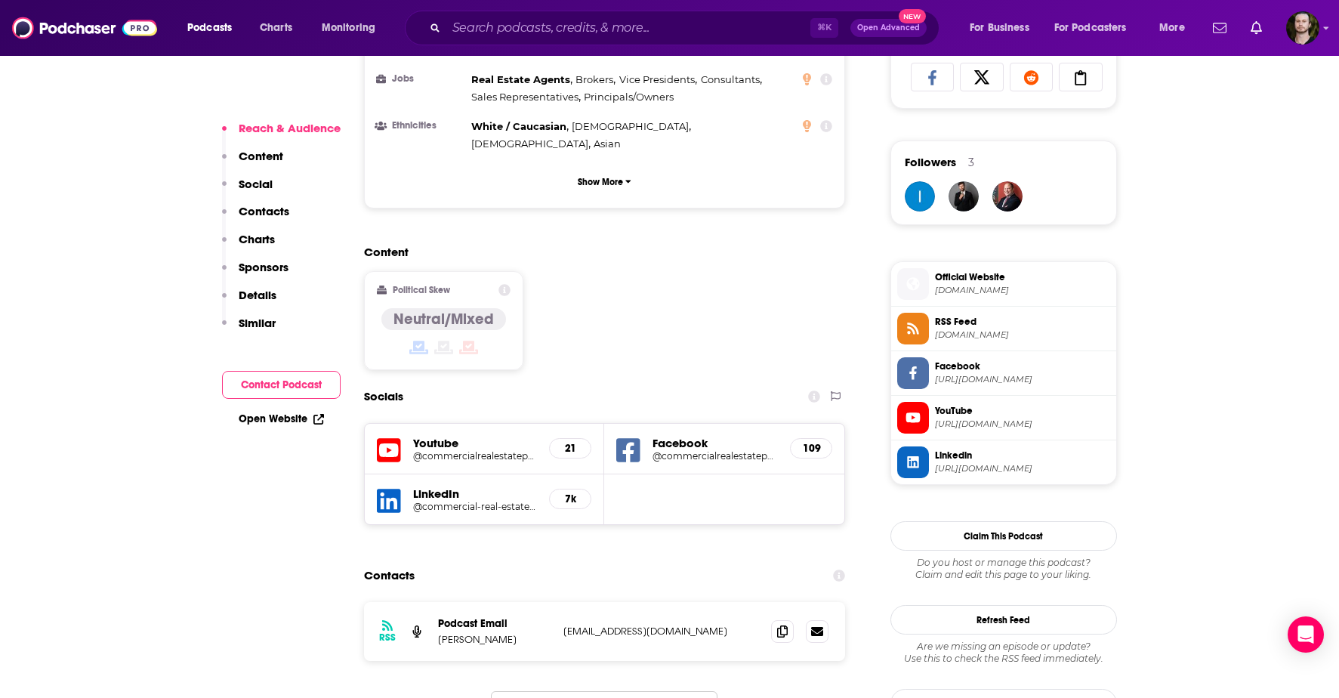
scroll to position [1039, 0]
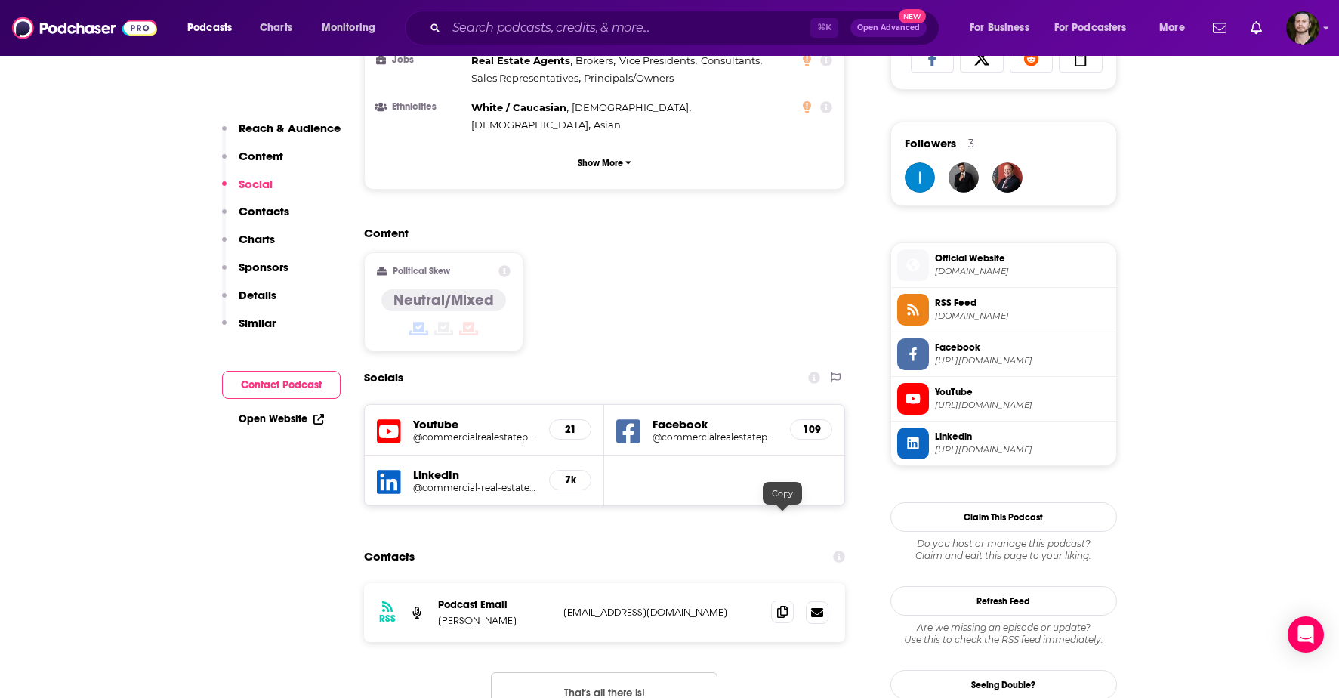
click at [774, 601] on span at bounding box center [782, 612] width 23 height 23
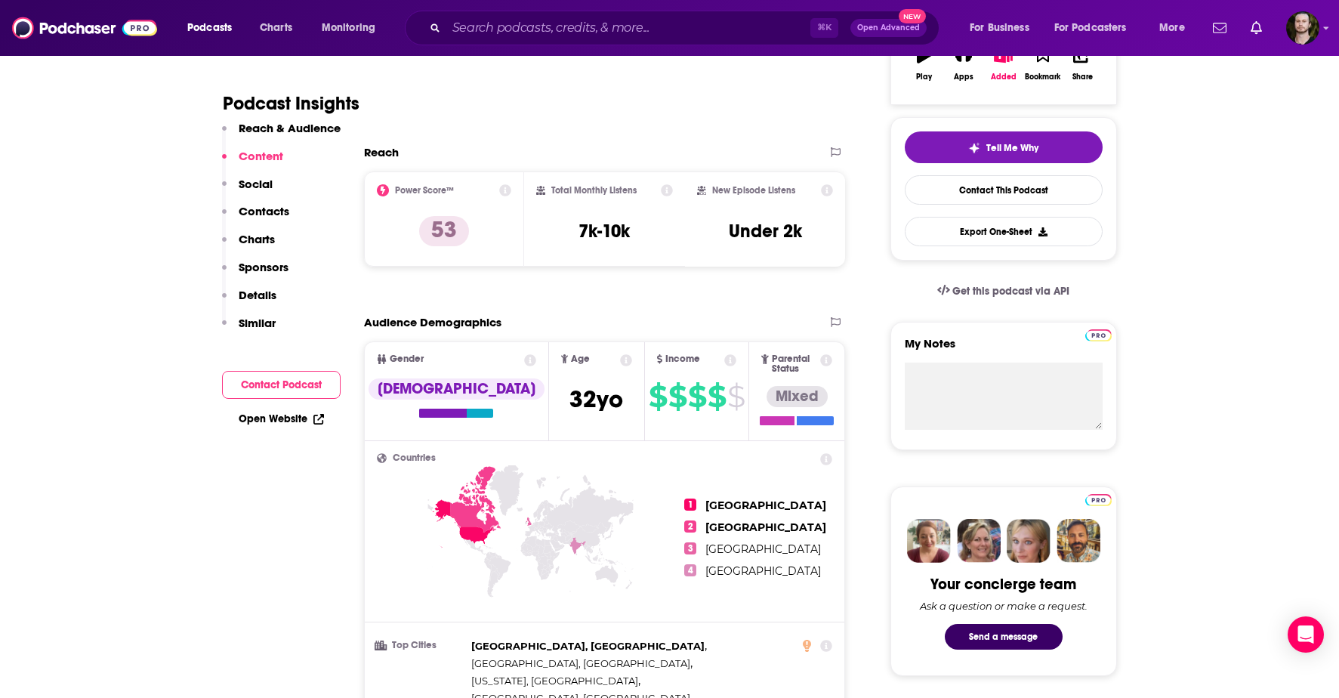
scroll to position [0, 0]
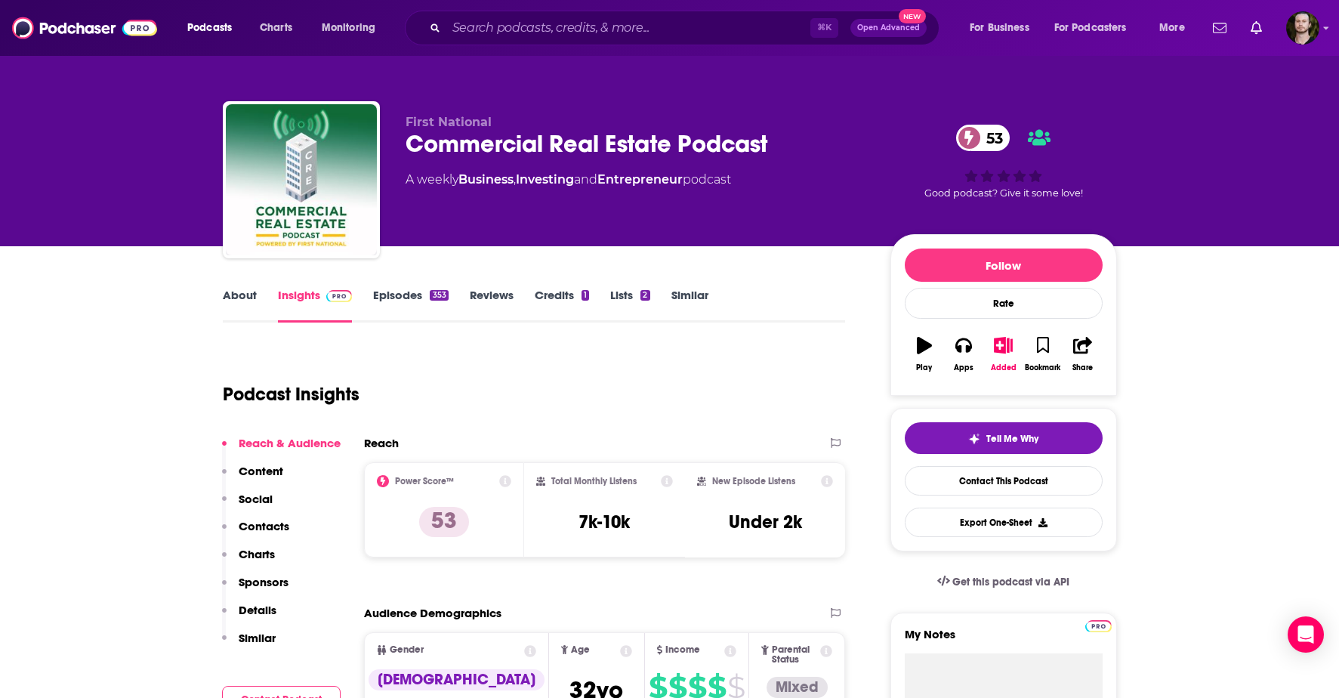
click at [229, 298] on link "About" at bounding box center [240, 305] width 34 height 35
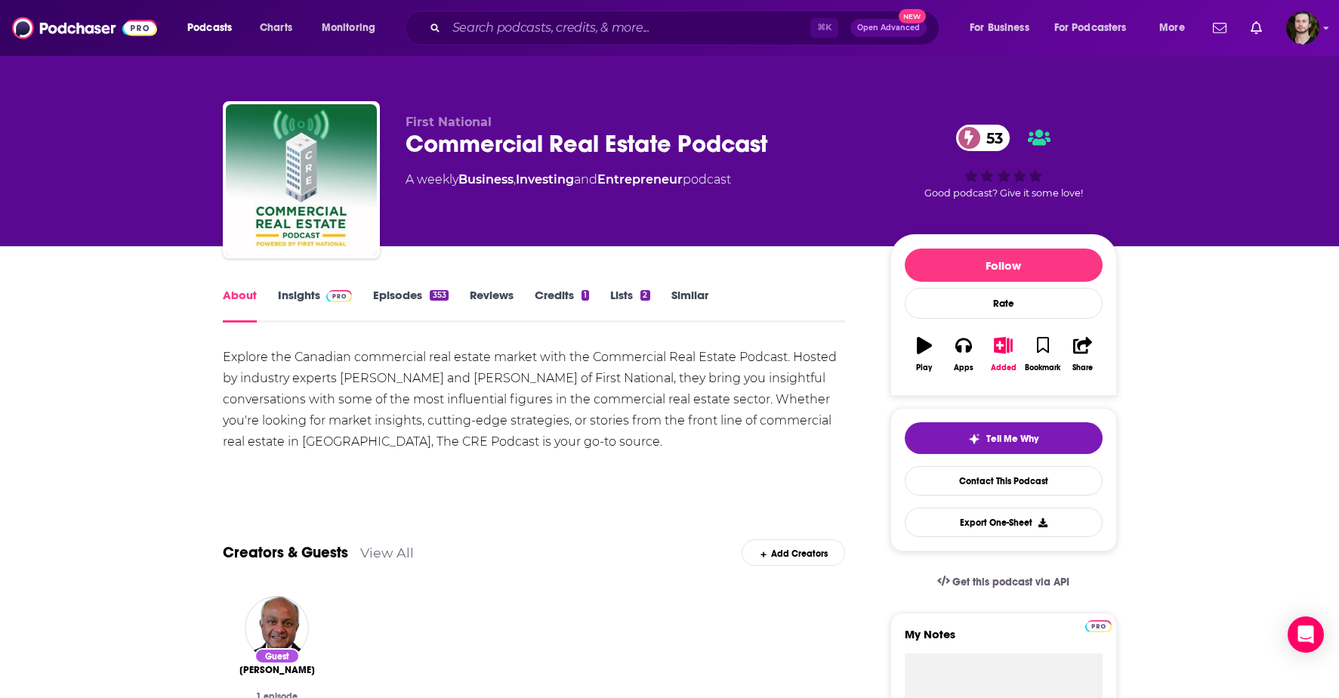
drag, startPoint x: 712, startPoint y: 131, endPoint x: 724, endPoint y: 131, distance: 11.4
click at [712, 131] on div "Commercial Real Estate Podcast 53" at bounding box center [636, 143] width 461 height 29
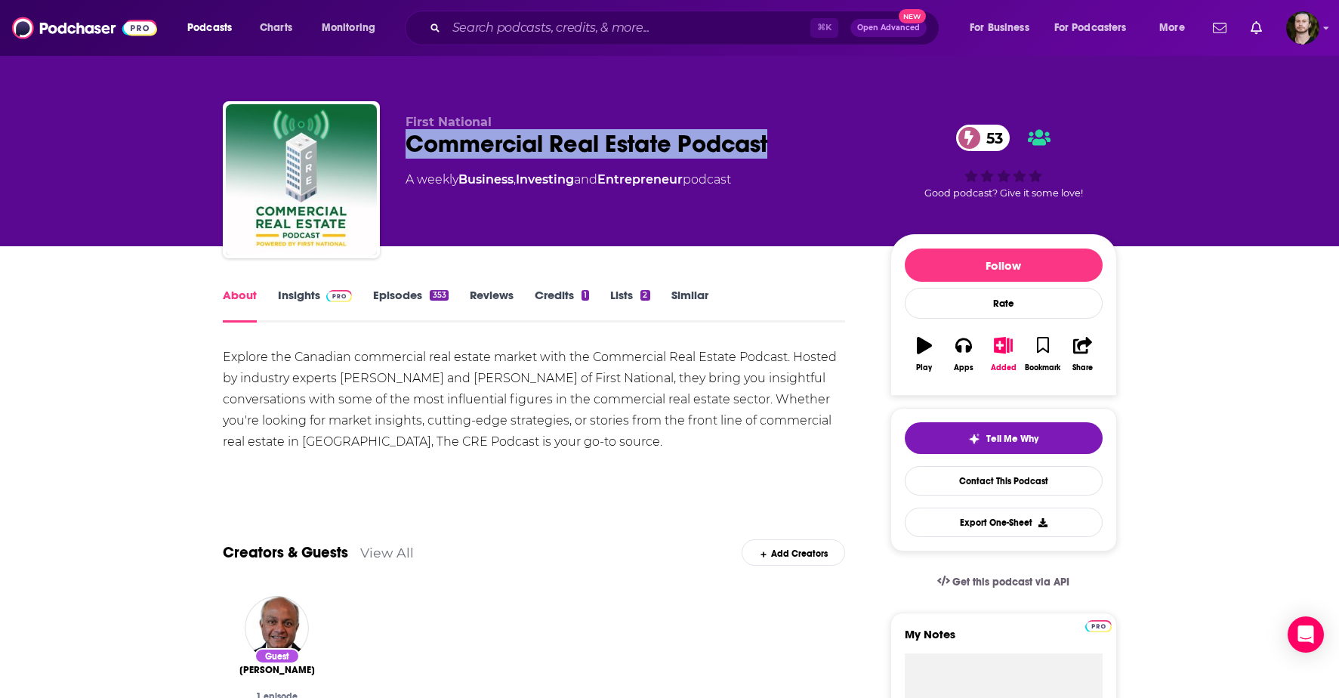
drag, startPoint x: 774, startPoint y: 139, endPoint x: 412, endPoint y: 136, distance: 361.8
click at [409, 137] on div "Commercial Real Estate Podcast 53" at bounding box center [636, 143] width 461 height 29
copy h1 "Commercial Real Estate Podcast"
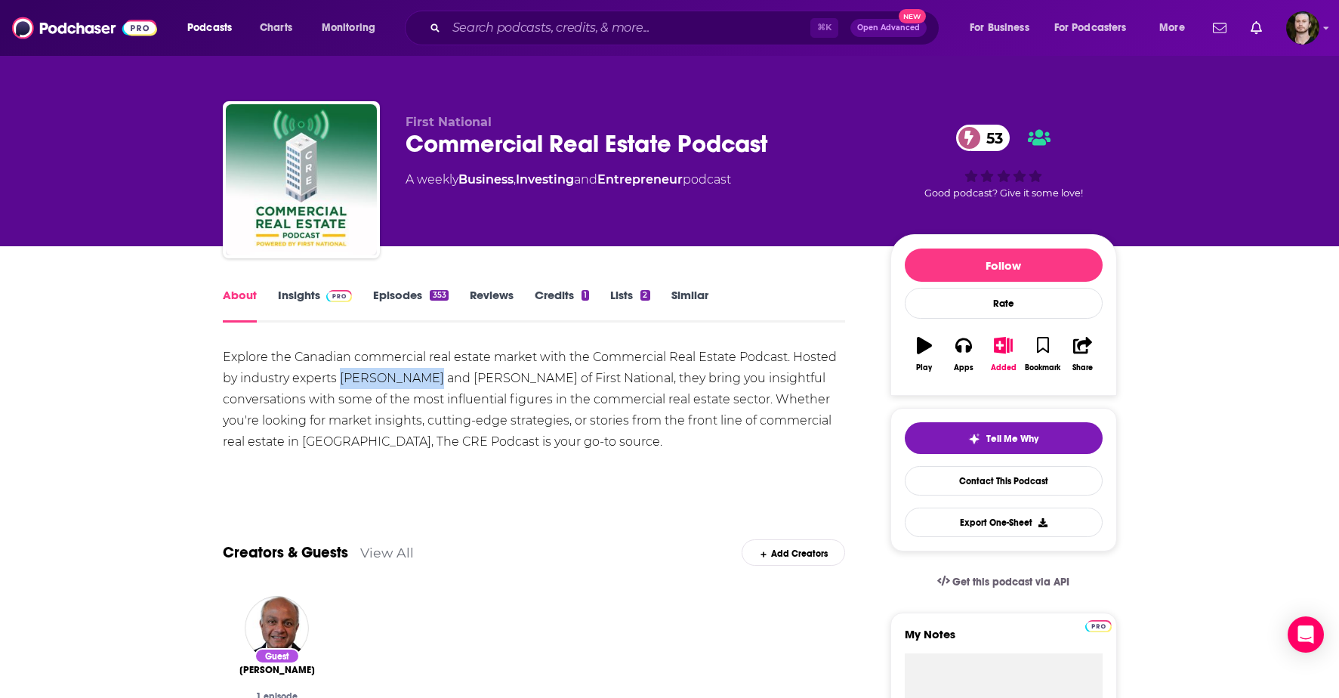
drag, startPoint x: 439, startPoint y: 379, endPoint x: 342, endPoint y: 378, distance: 96.7
click at [342, 378] on div "Explore the Canadian commercial real estate market with the Commercial Real Est…" at bounding box center [534, 400] width 623 height 106
copy div "[PERSON_NAME]"
drag, startPoint x: 562, startPoint y: 378, endPoint x: 472, endPoint y: 378, distance: 89.9
click at [471, 378] on div "Explore the Canadian commercial real estate market with the Commercial Real Est…" at bounding box center [534, 400] width 623 height 106
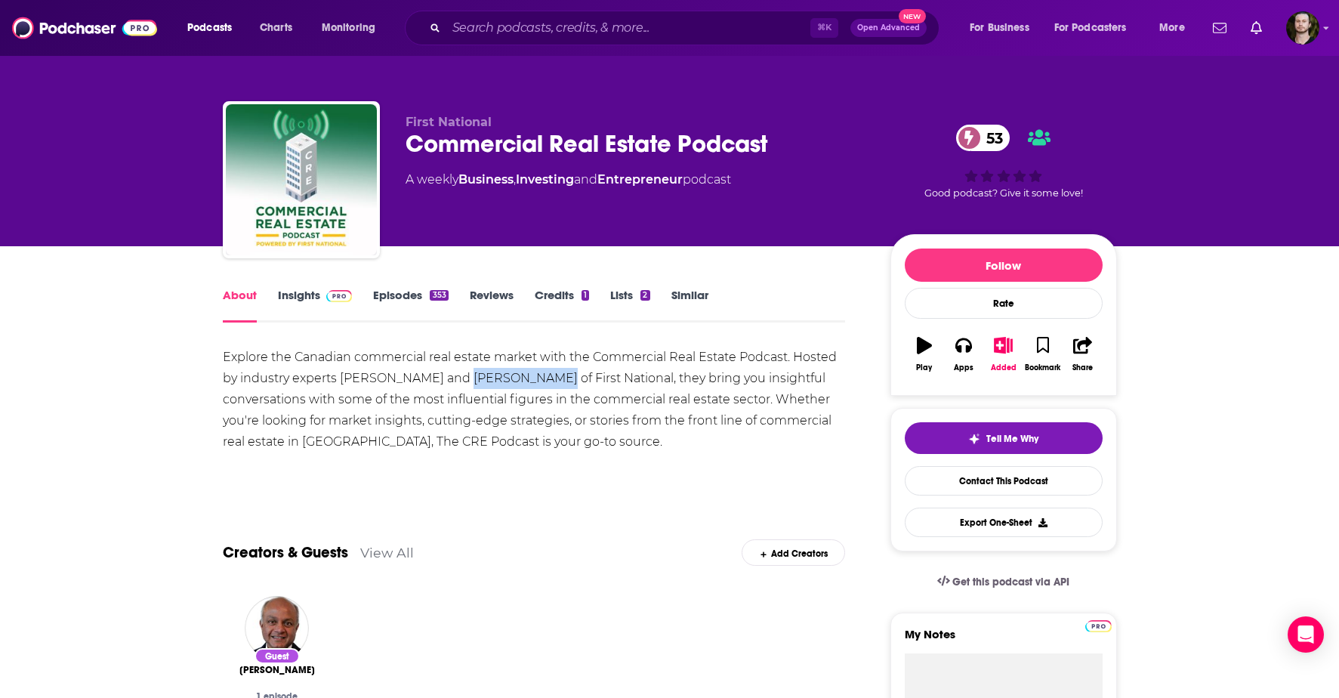
copy div "[PERSON_NAME]"
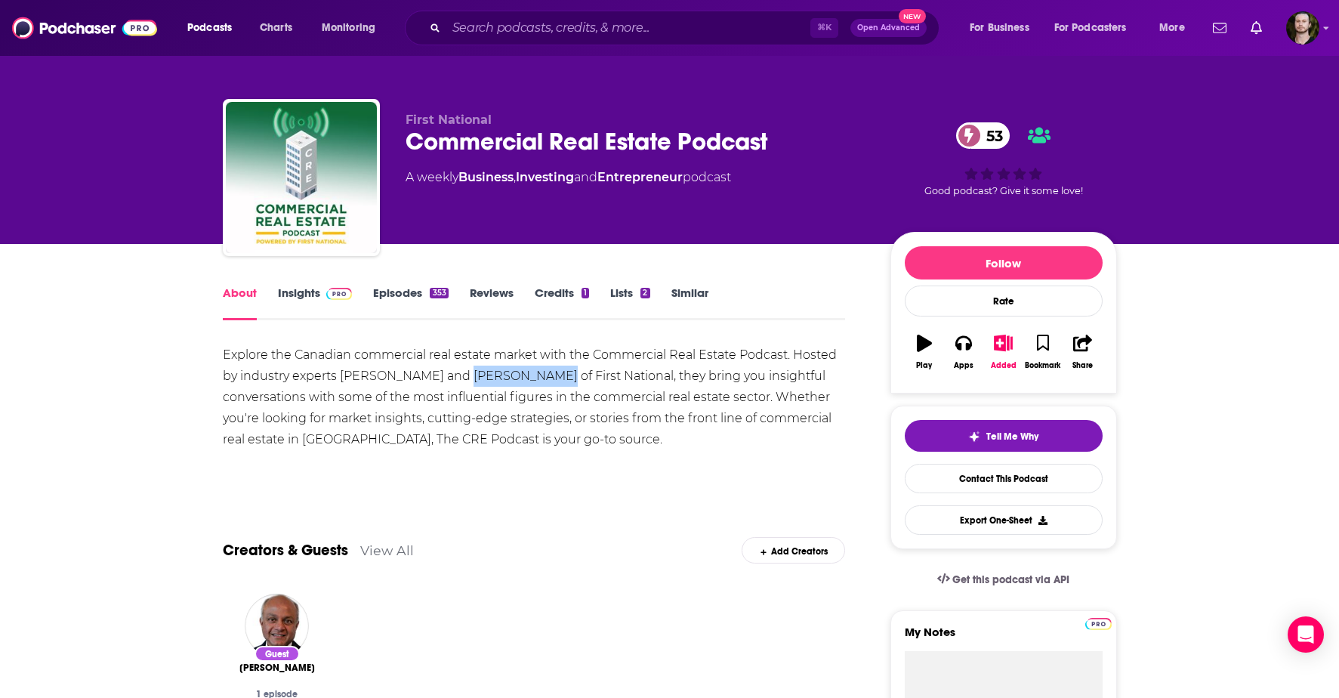
scroll to position [19, 0]
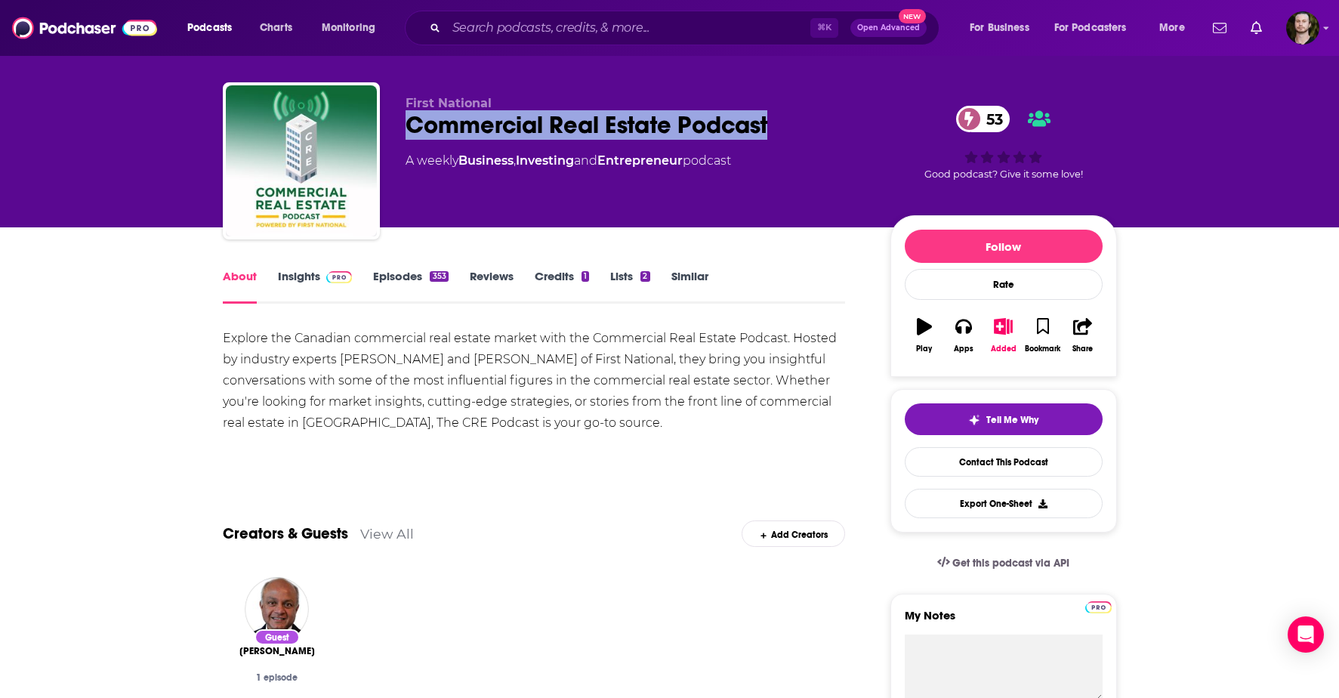
drag, startPoint x: 766, startPoint y: 125, endPoint x: 394, endPoint y: 127, distance: 371.7
click at [394, 127] on div "First National Commercial Real Estate Podcast 53 A weekly Business , Investing …" at bounding box center [670, 163] width 894 height 163
copy h1 "Commercial Real Estate Podcast"
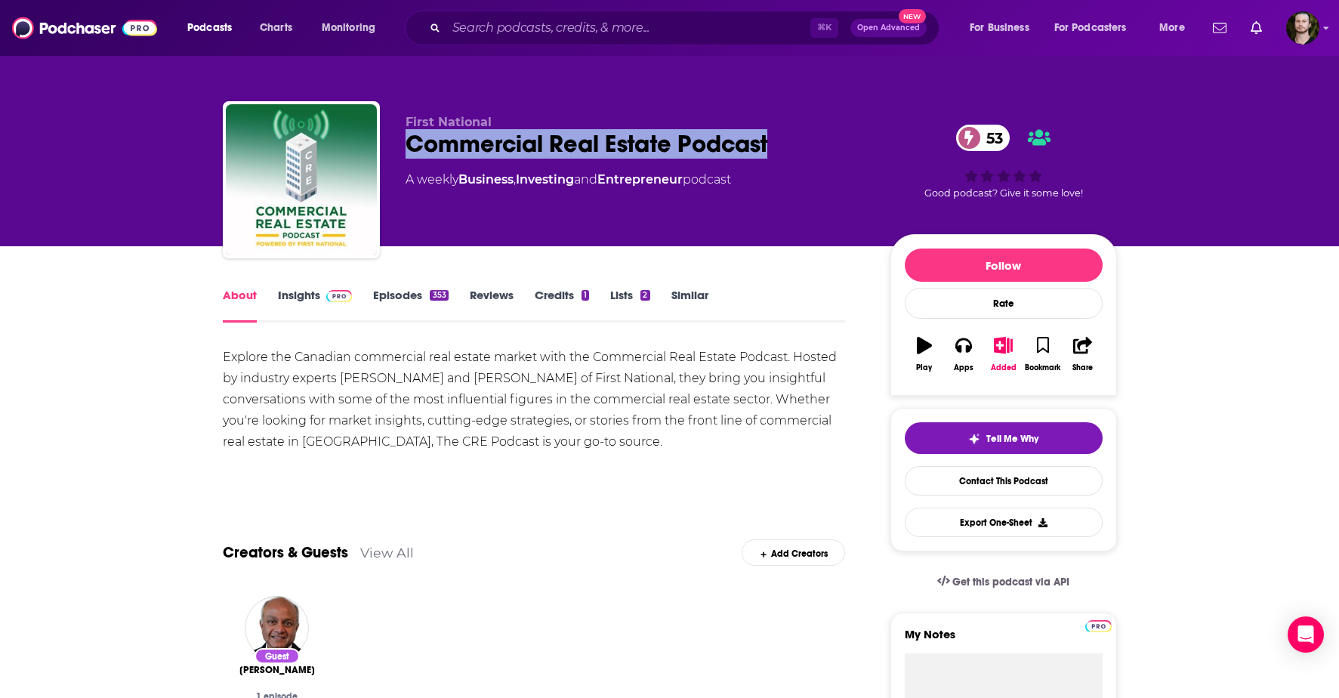
click at [294, 295] on link "Insights" at bounding box center [315, 305] width 75 height 35
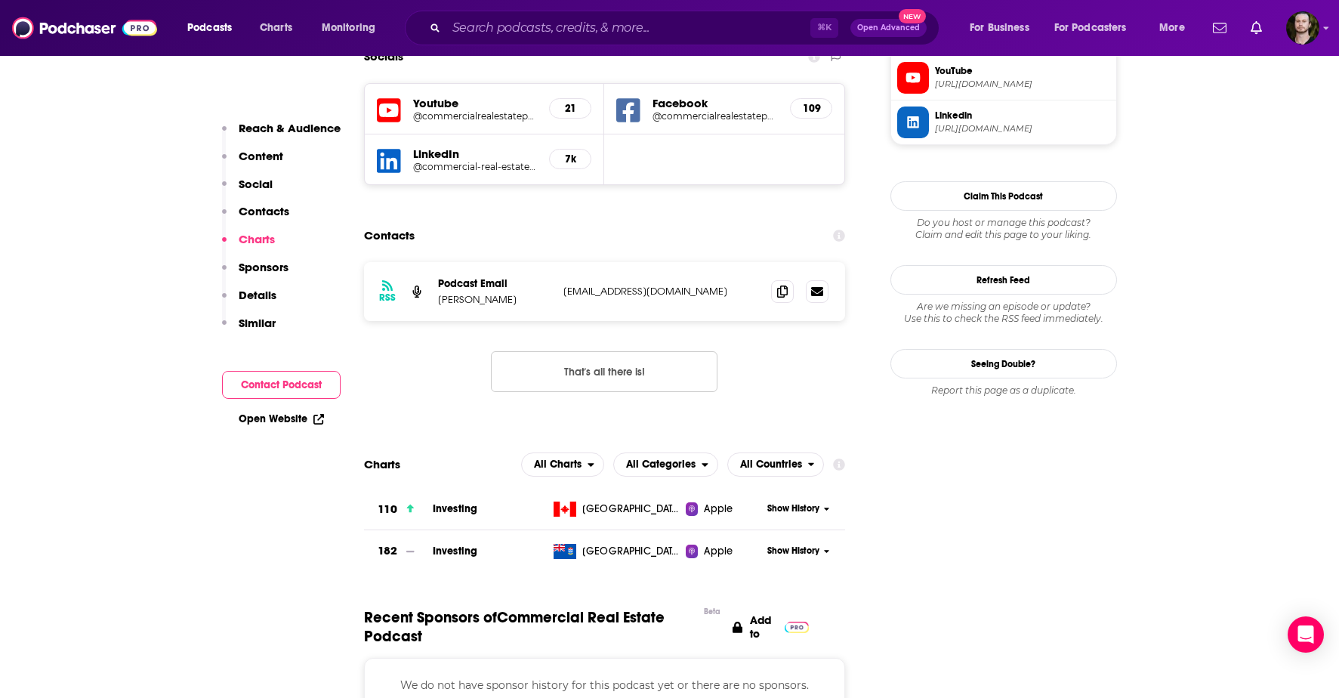
scroll to position [1380, 0]
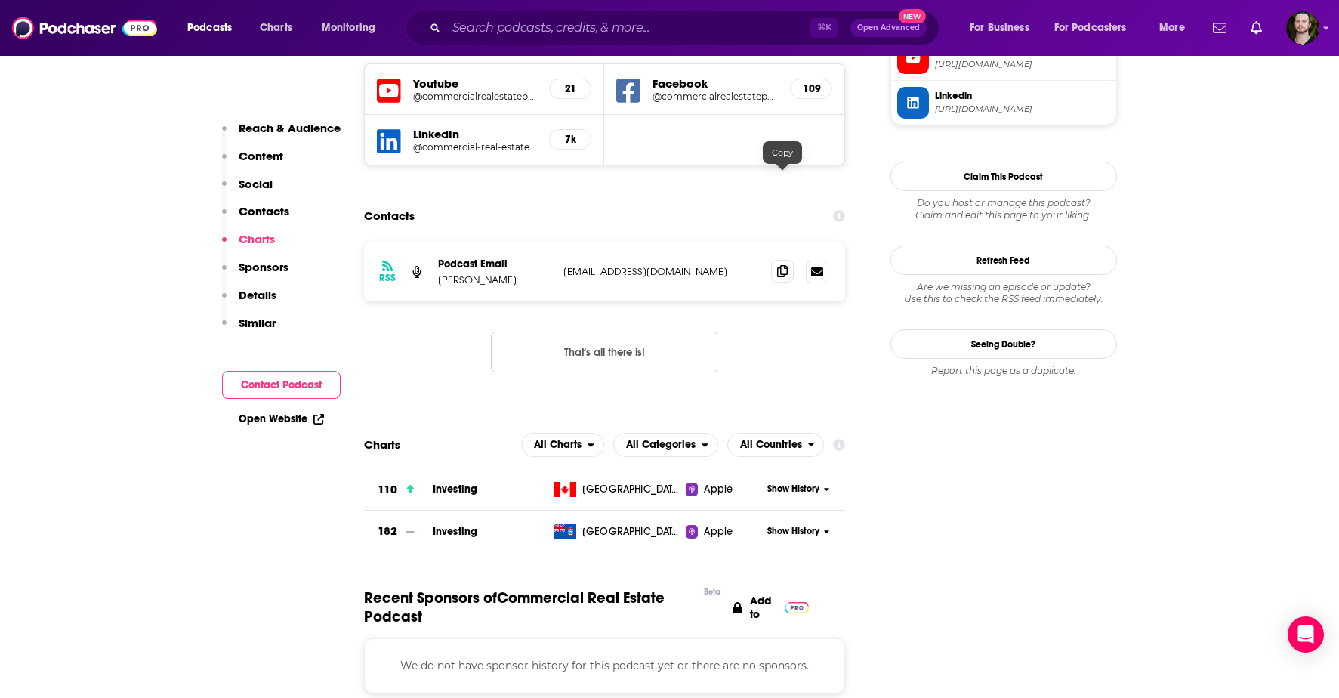
click at [785, 265] on icon at bounding box center [782, 271] width 11 height 12
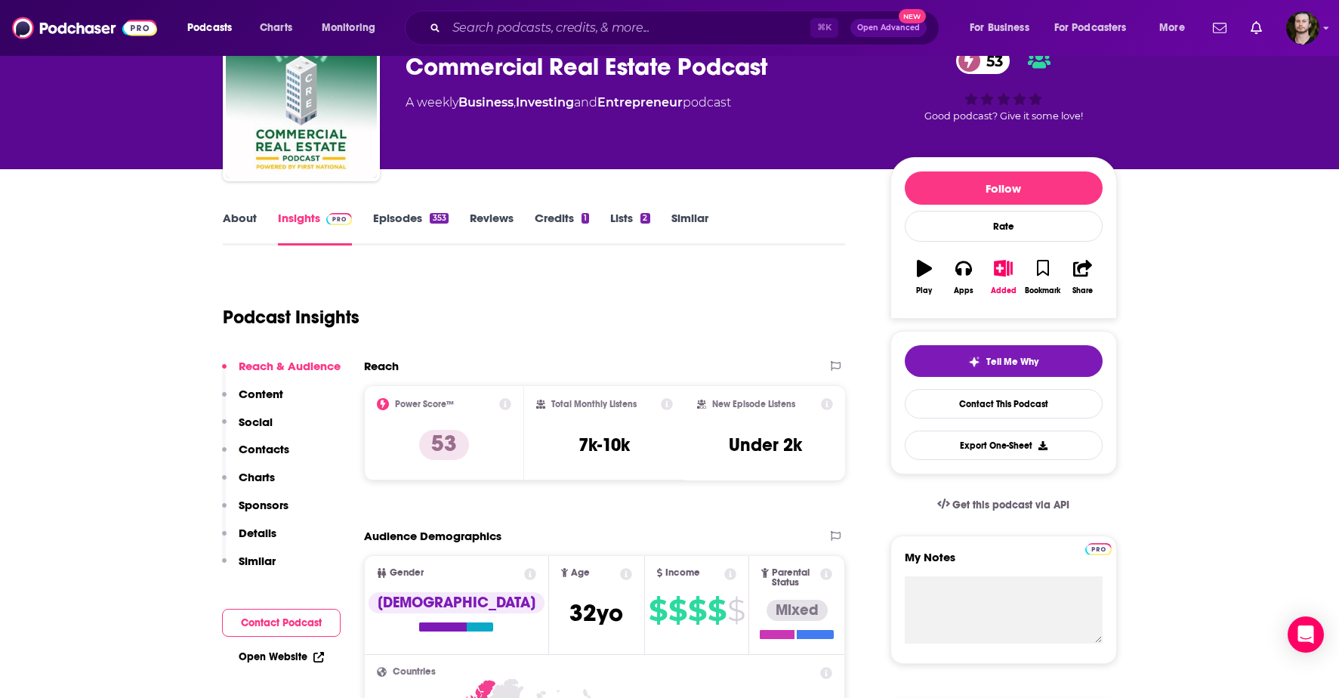
scroll to position [76, 0]
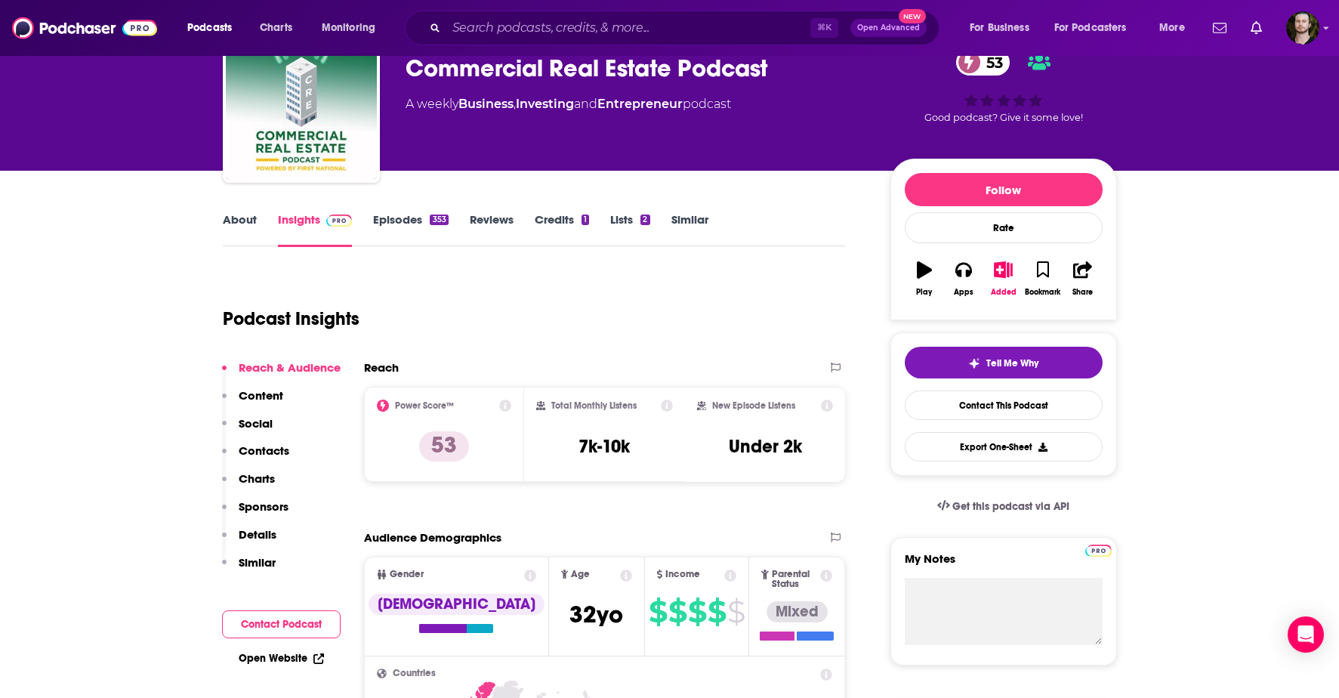
click at [238, 220] on link "About" at bounding box center [240, 229] width 34 height 35
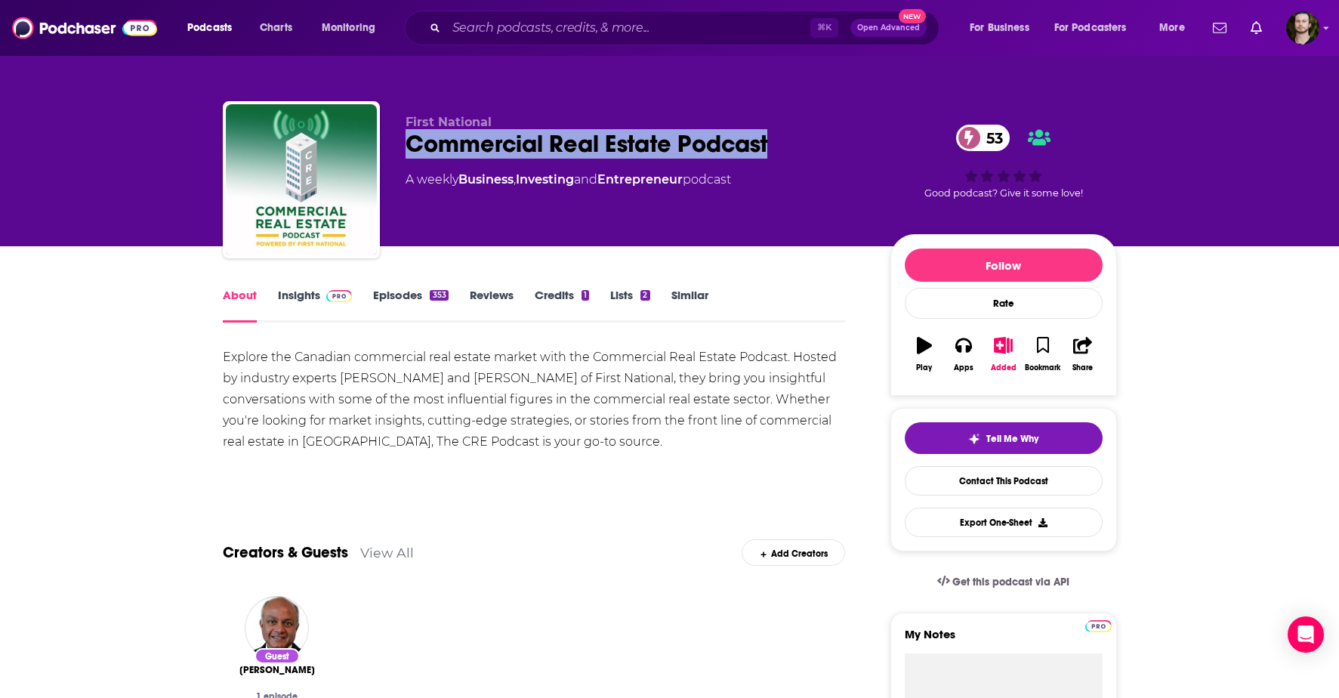
drag, startPoint x: 795, startPoint y: 144, endPoint x: 403, endPoint y: 144, distance: 392.1
click at [403, 144] on div "First National Commercial Real Estate Podcast 53 A weekly Business , Investing …" at bounding box center [670, 182] width 894 height 163
copy h1 "Commercial Real Estate Podcast"
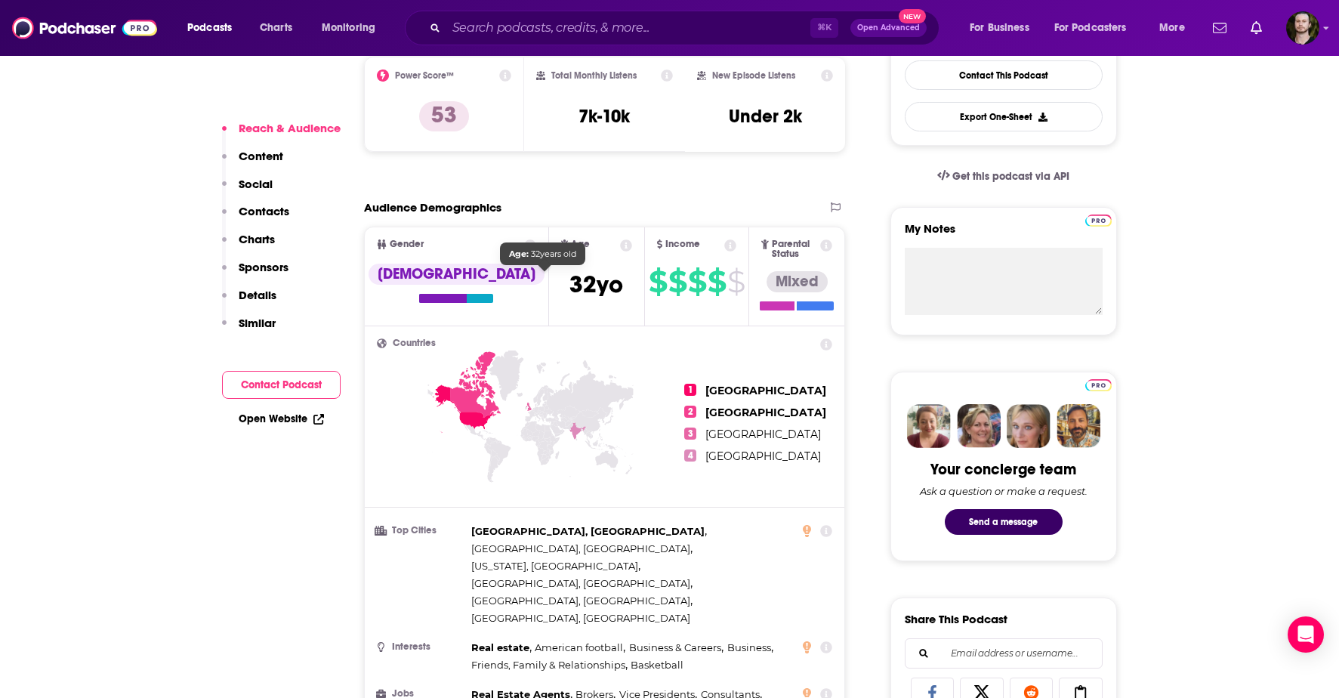
scroll to position [418, 0]
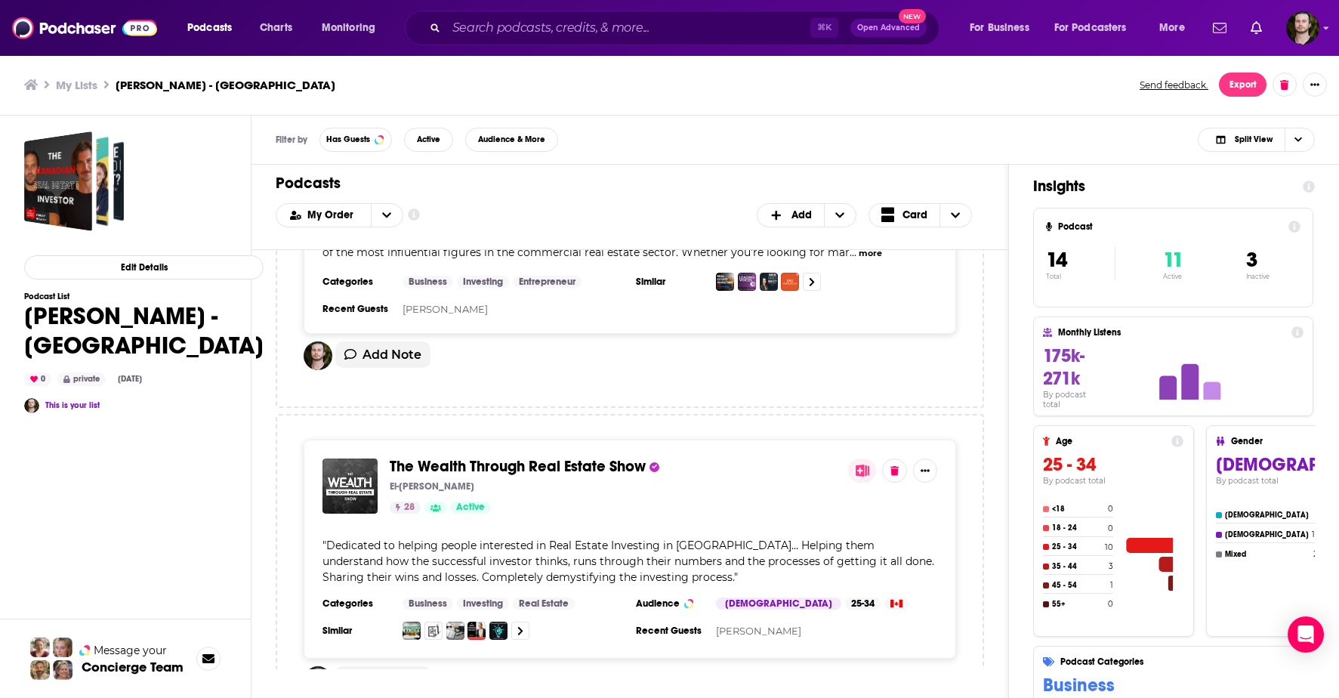
scroll to position [2540, 0]
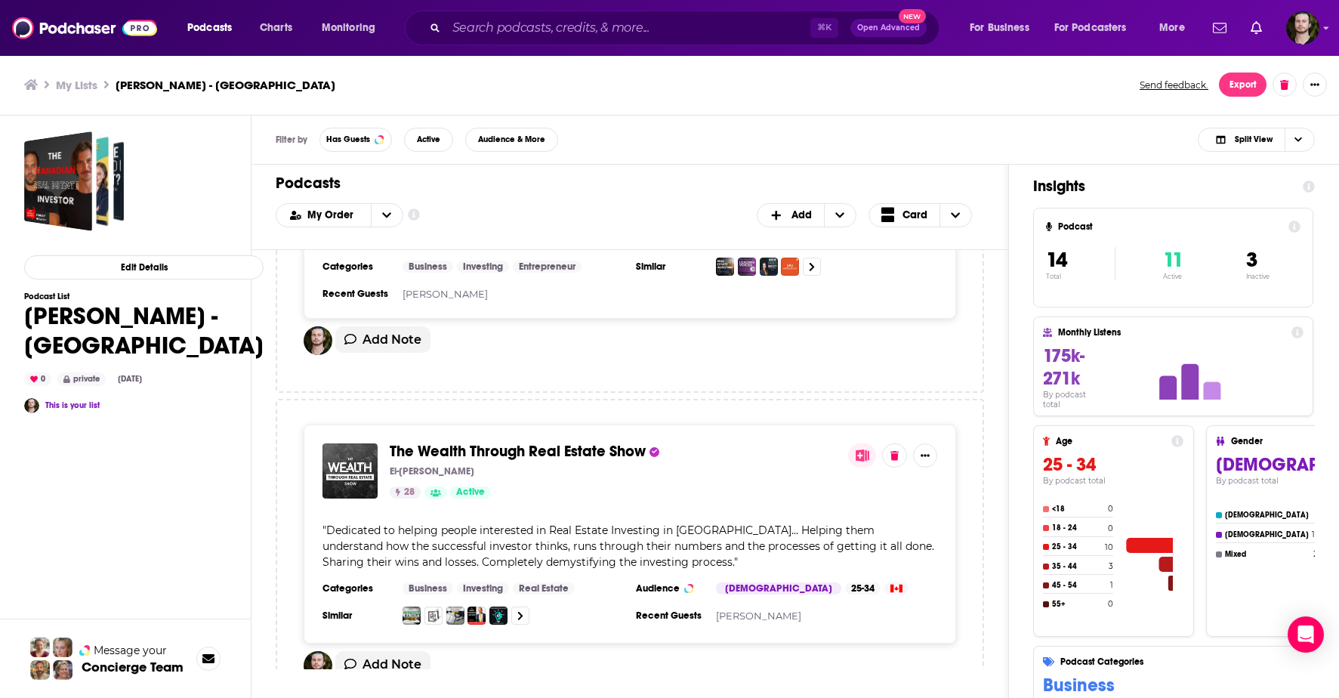
click at [499, 443] on div "The Wealth Through Real Estate Show El-[PERSON_NAME] 28 Active" at bounding box center [613, 470] width 446 height 55
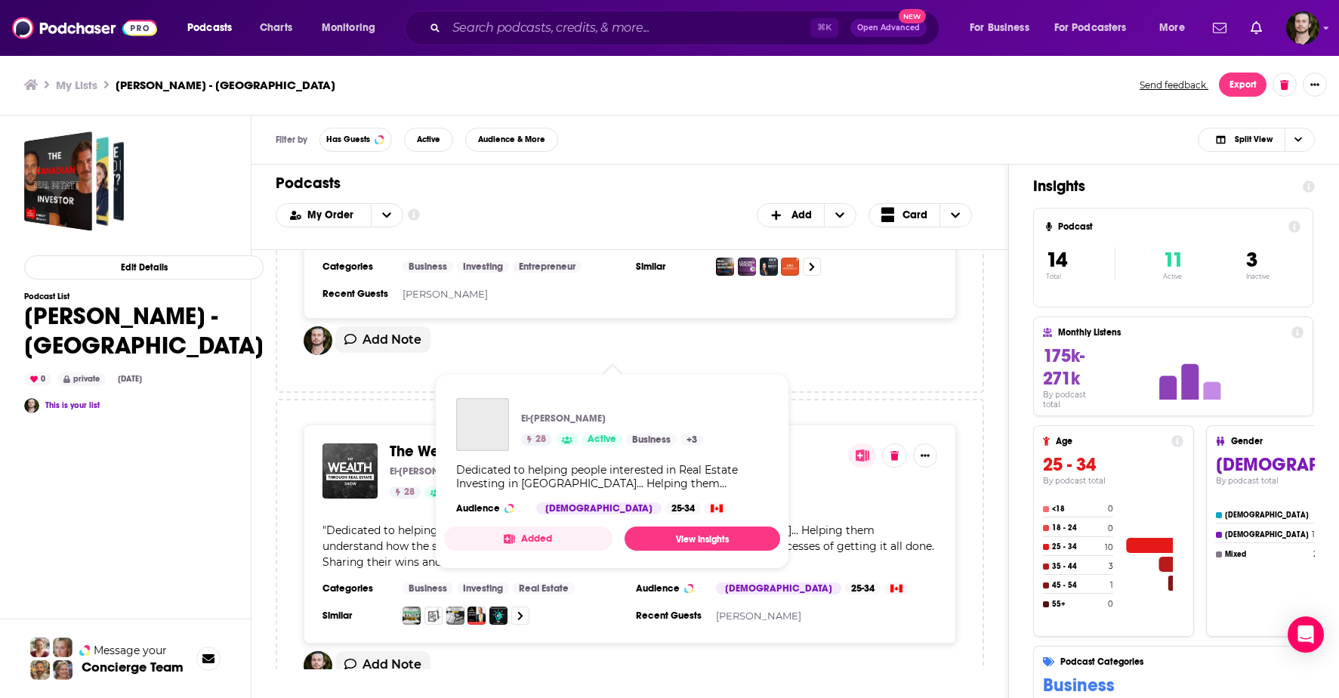
click at [497, 442] on span "The Wealth Through Real Estate Show" at bounding box center [518, 451] width 256 height 19
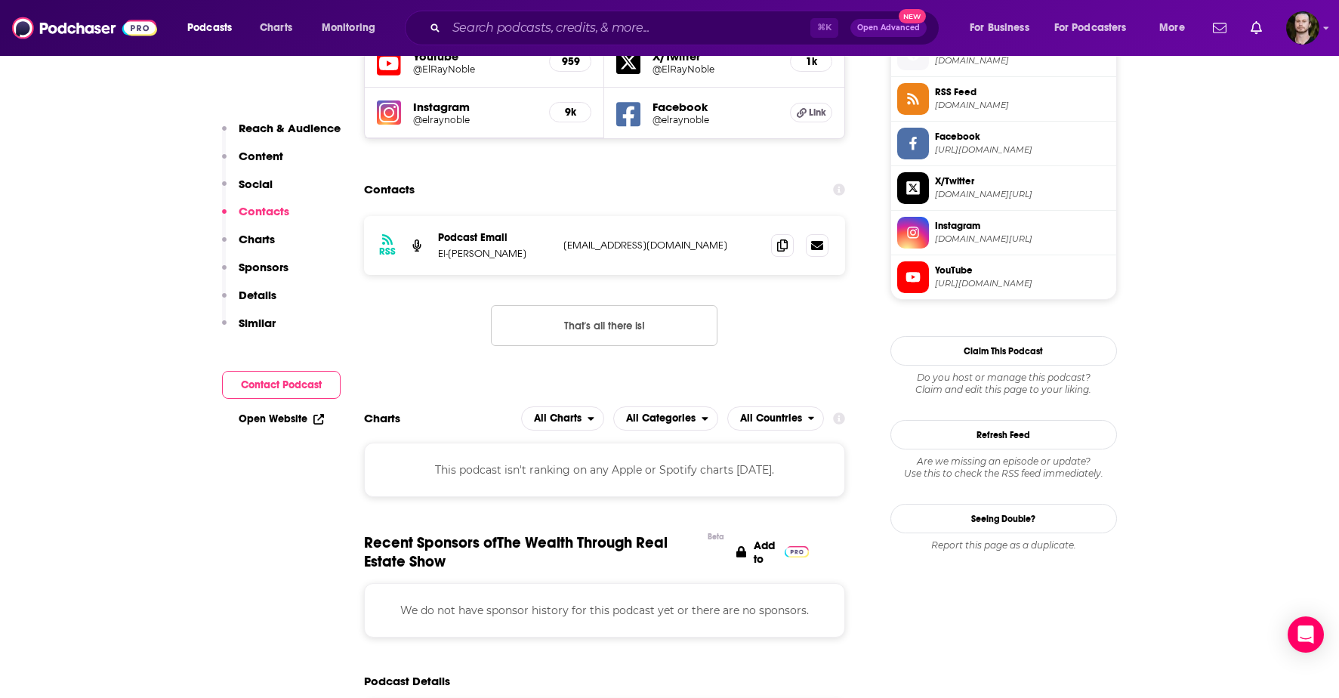
scroll to position [1125, 0]
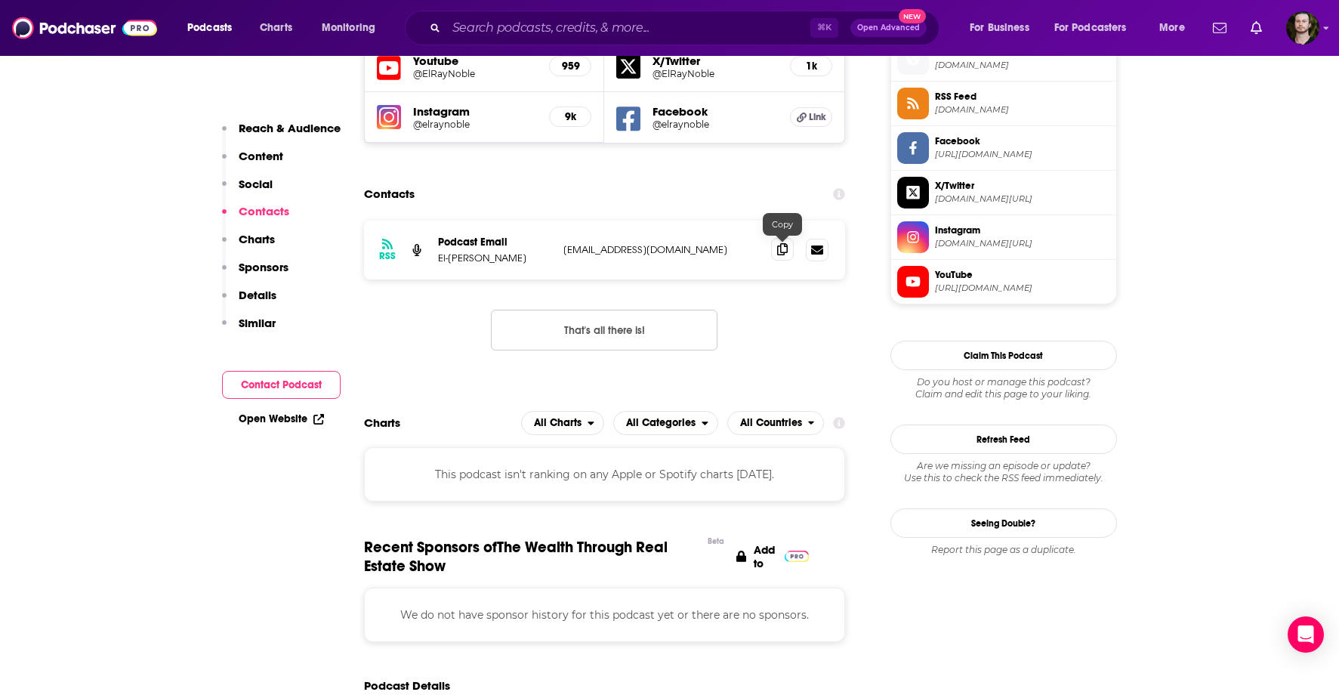
click at [774, 252] on span at bounding box center [782, 249] width 23 height 23
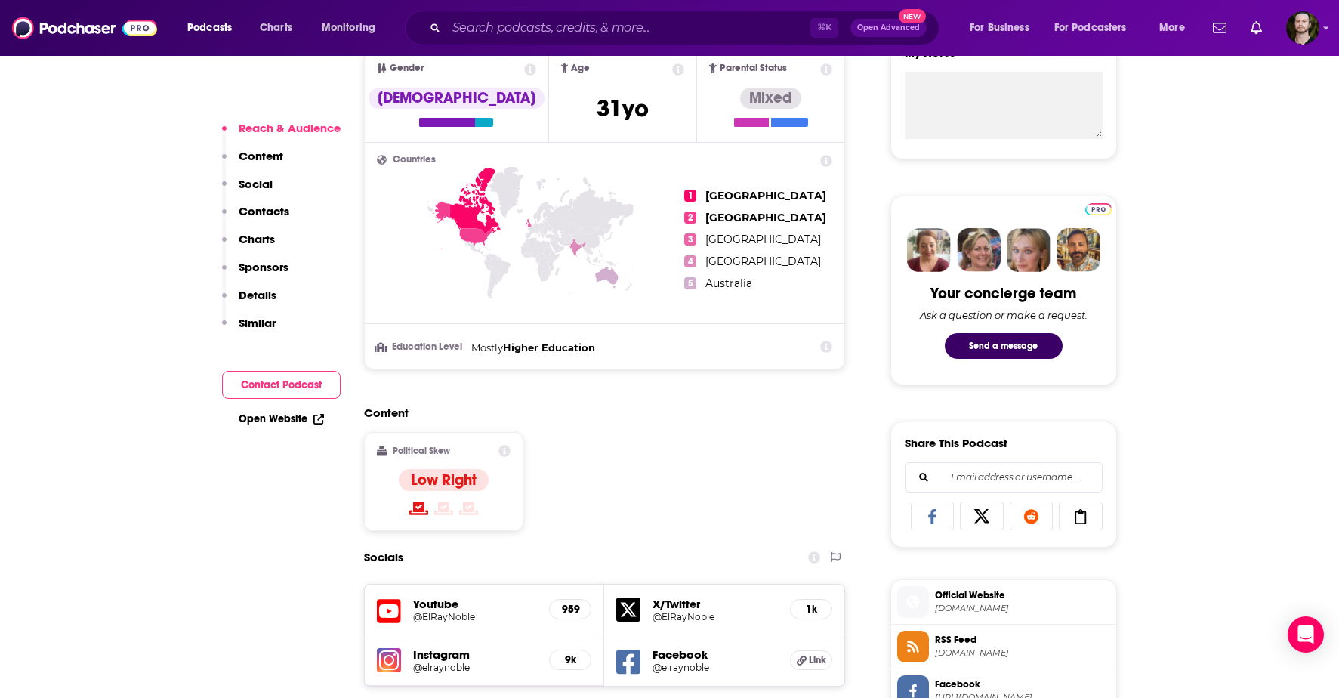
scroll to position [388, 0]
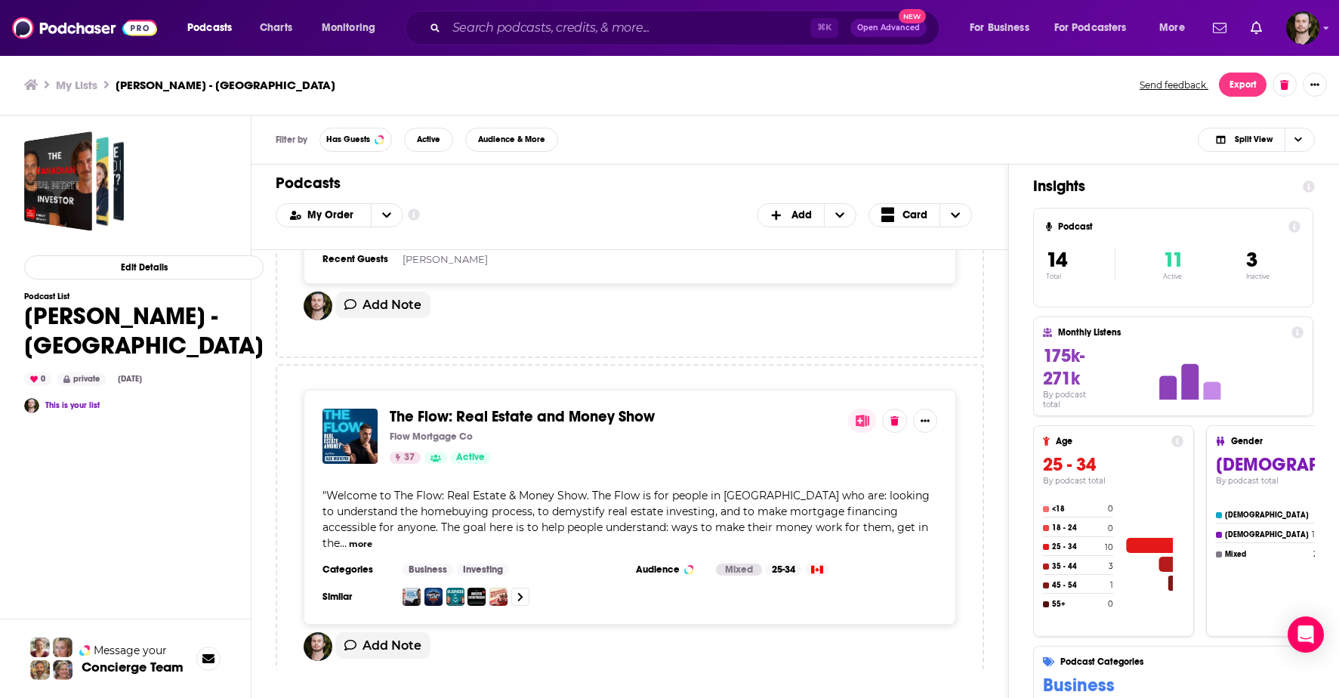
scroll to position [2934, 0]
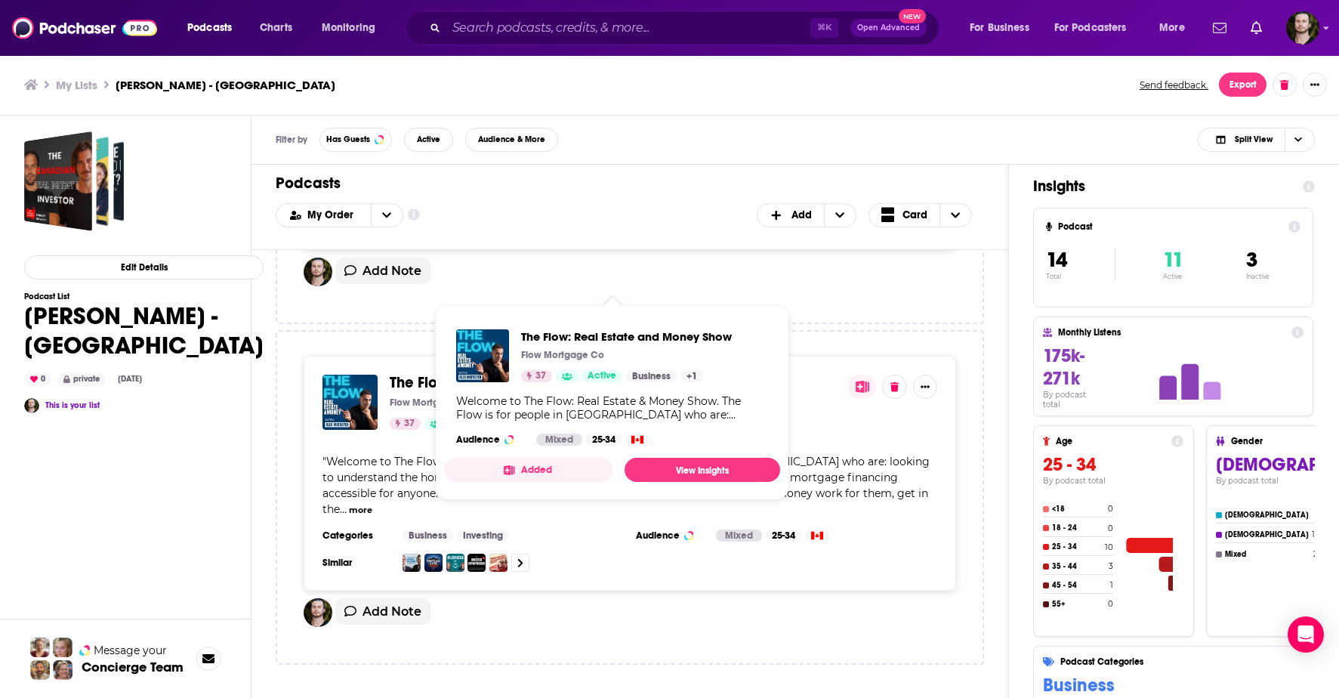
click at [563, 373] on span "The Flow: Real Estate and Money Show" at bounding box center [522, 382] width 265 height 19
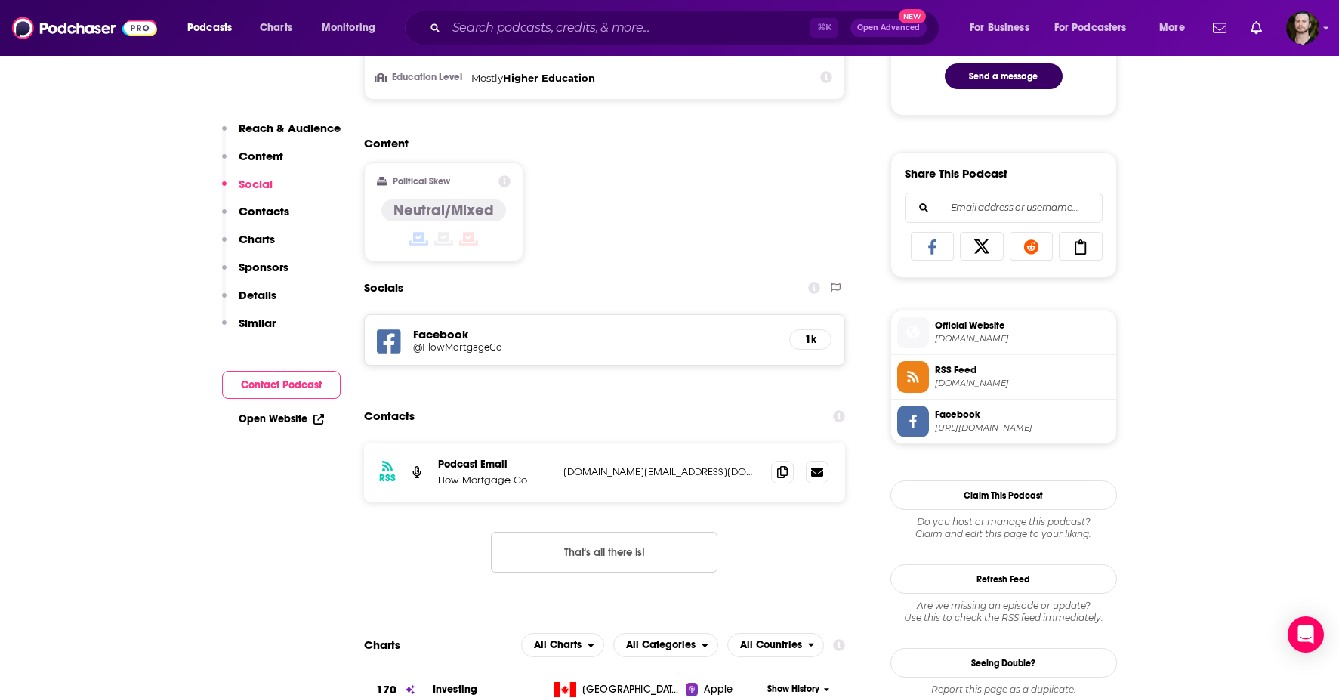
scroll to position [856, 0]
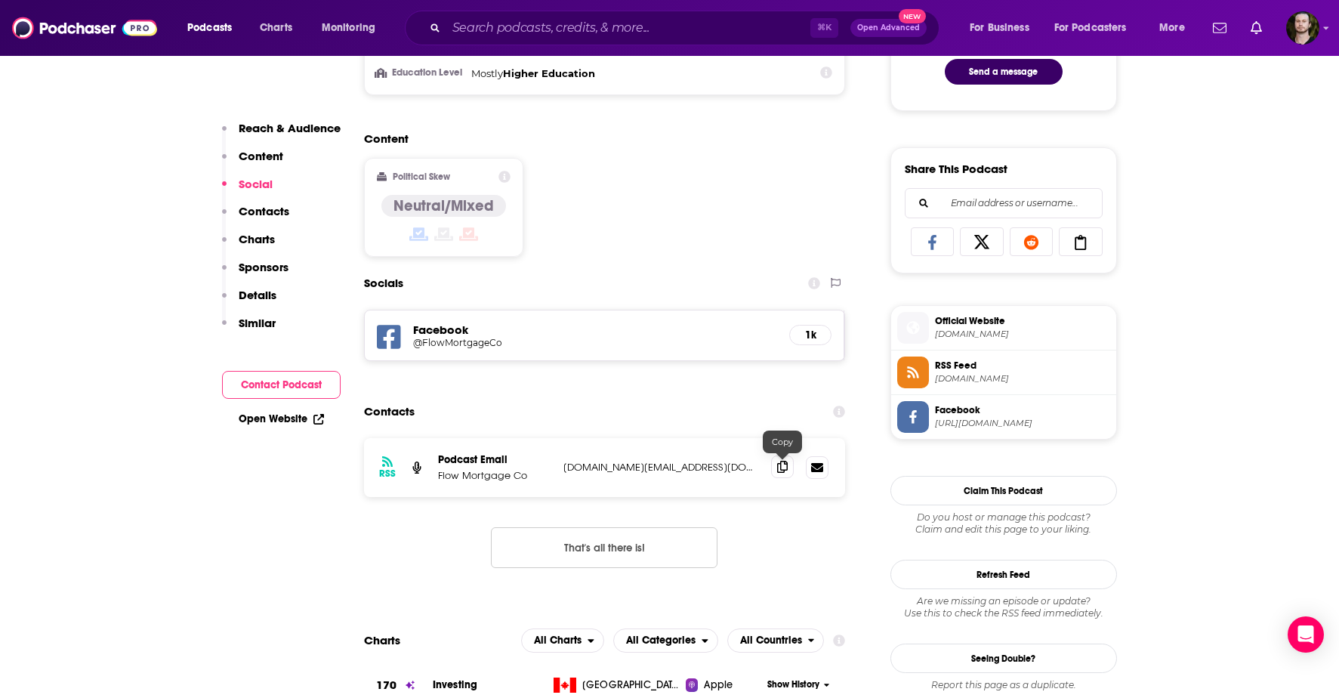
click at [787, 468] on icon at bounding box center [782, 467] width 11 height 12
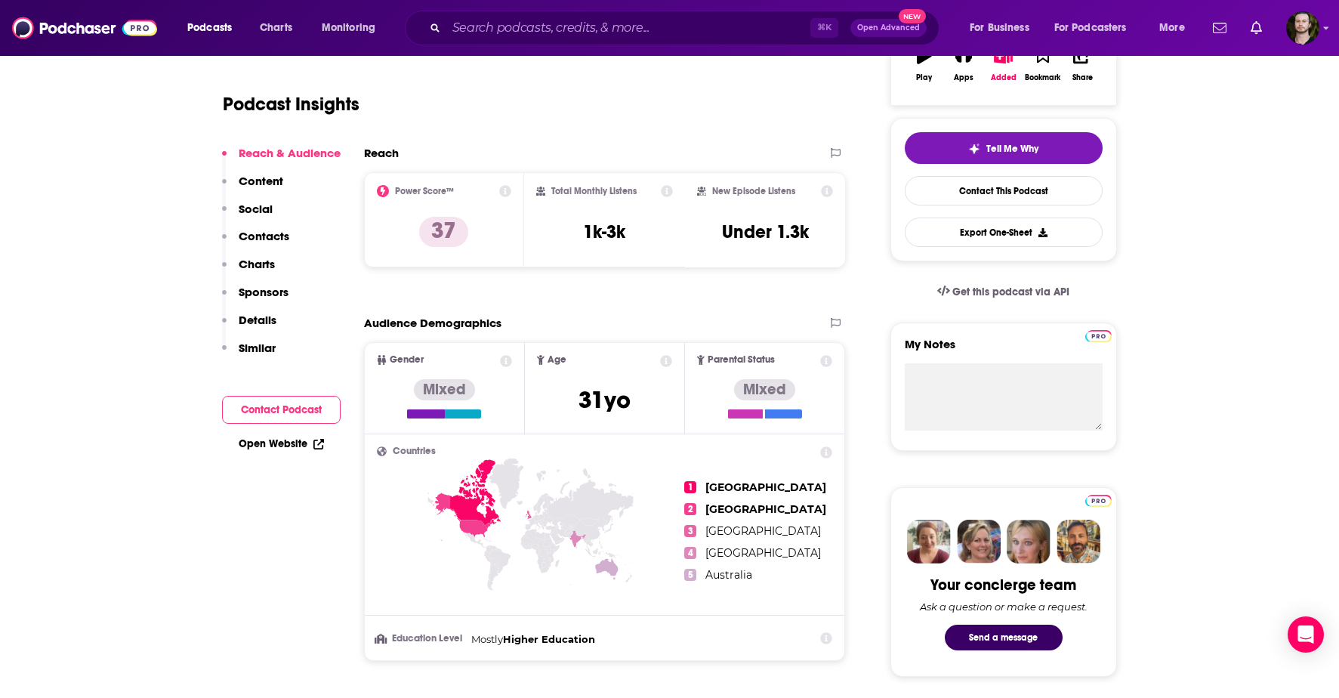
scroll to position [0, 0]
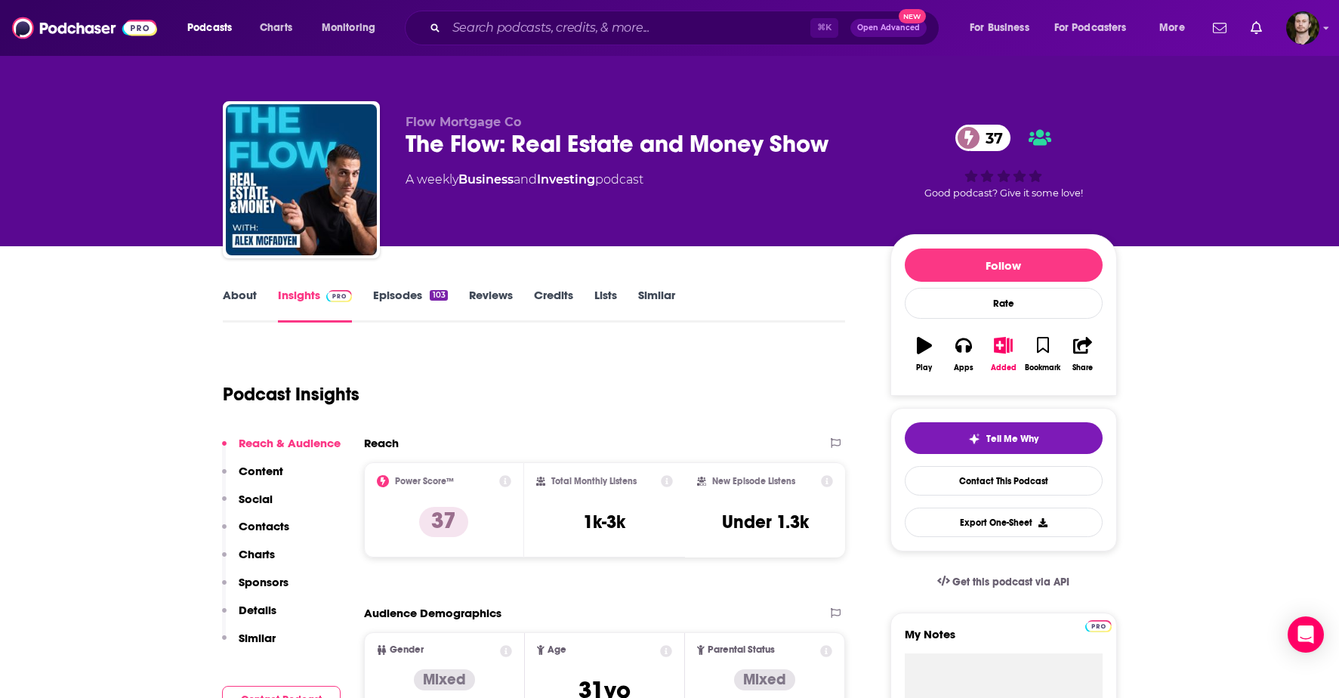
click at [236, 294] on link "About" at bounding box center [240, 305] width 34 height 35
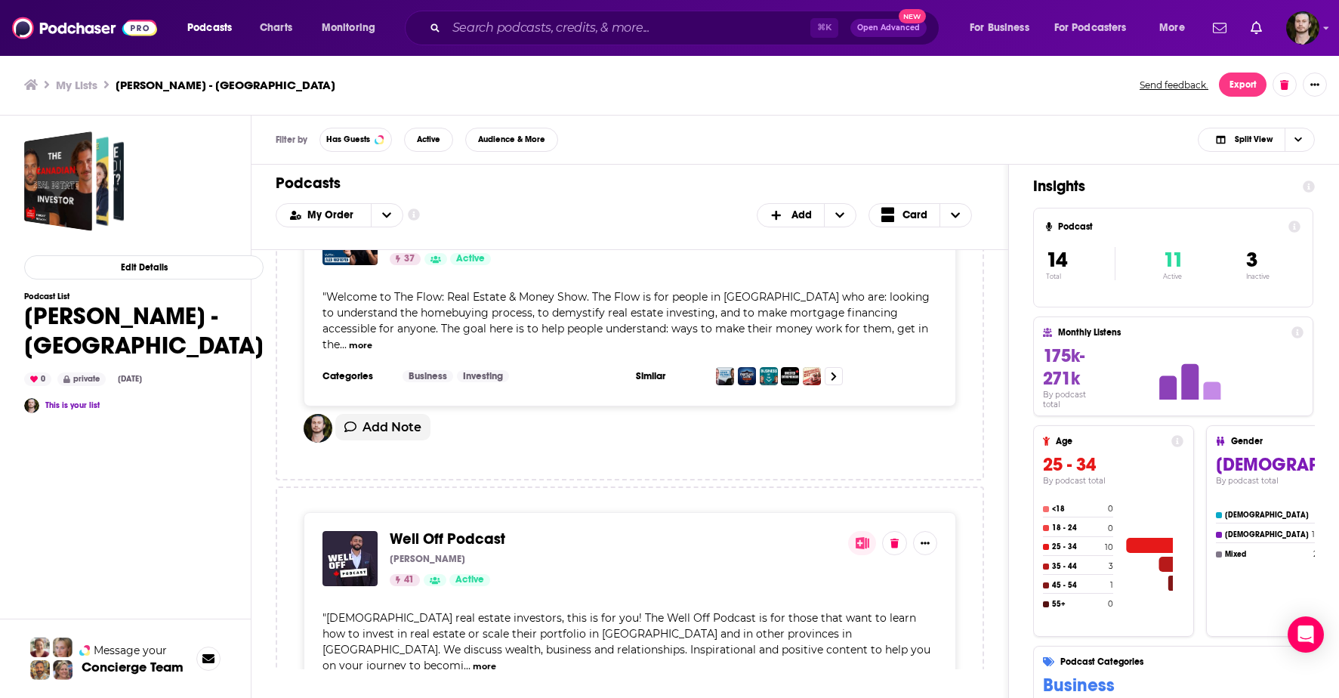
scroll to position [3171, 0]
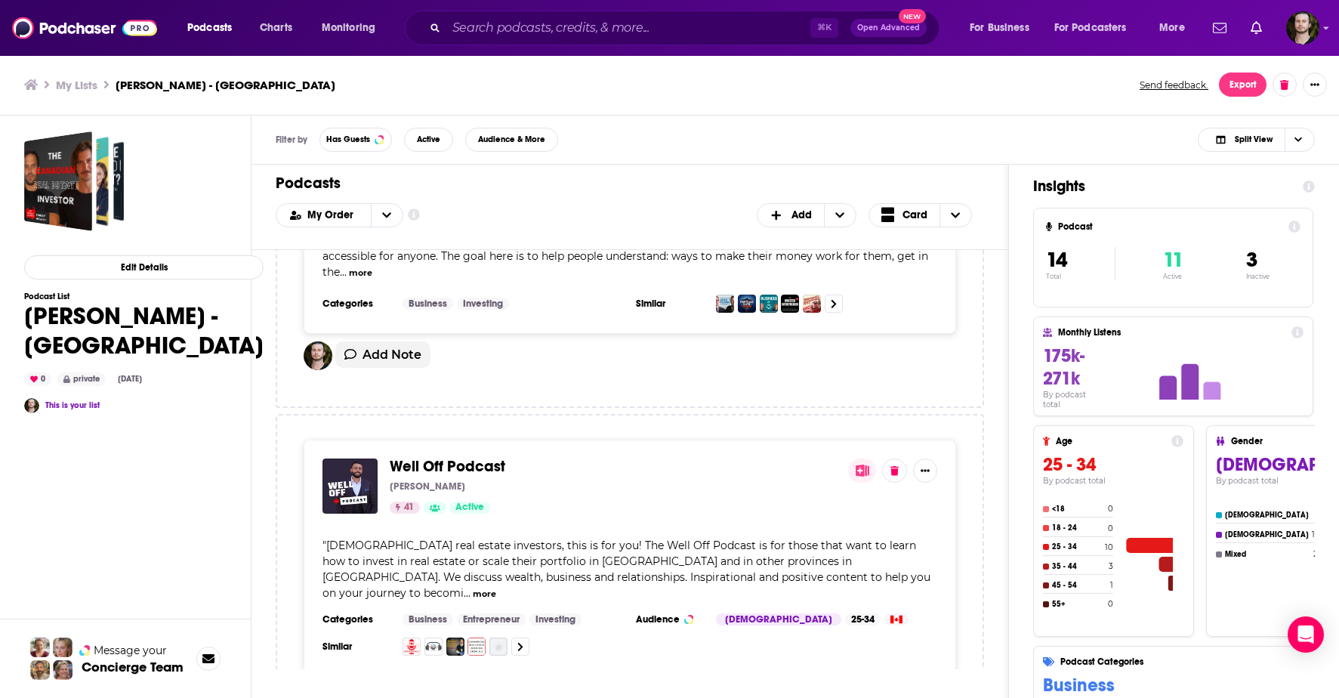
click at [483, 457] on span "Well Off Podcast" at bounding box center [448, 466] width 116 height 19
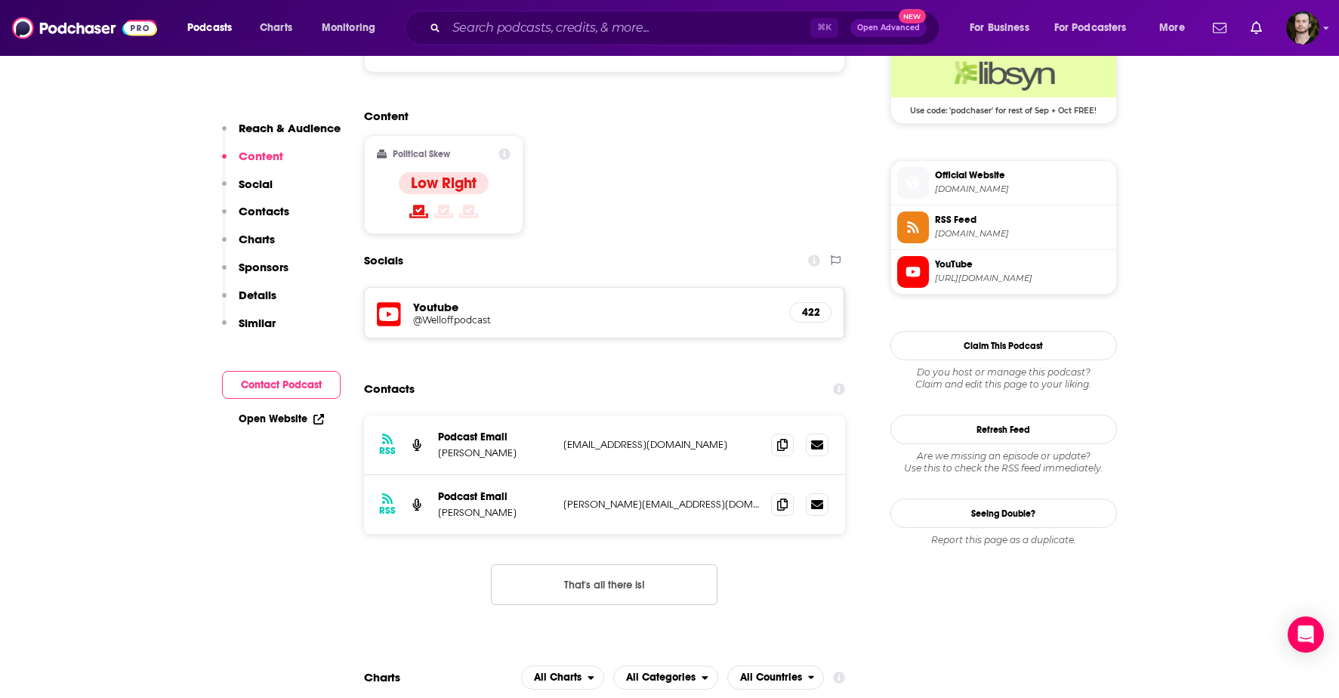
scroll to position [1166, 0]
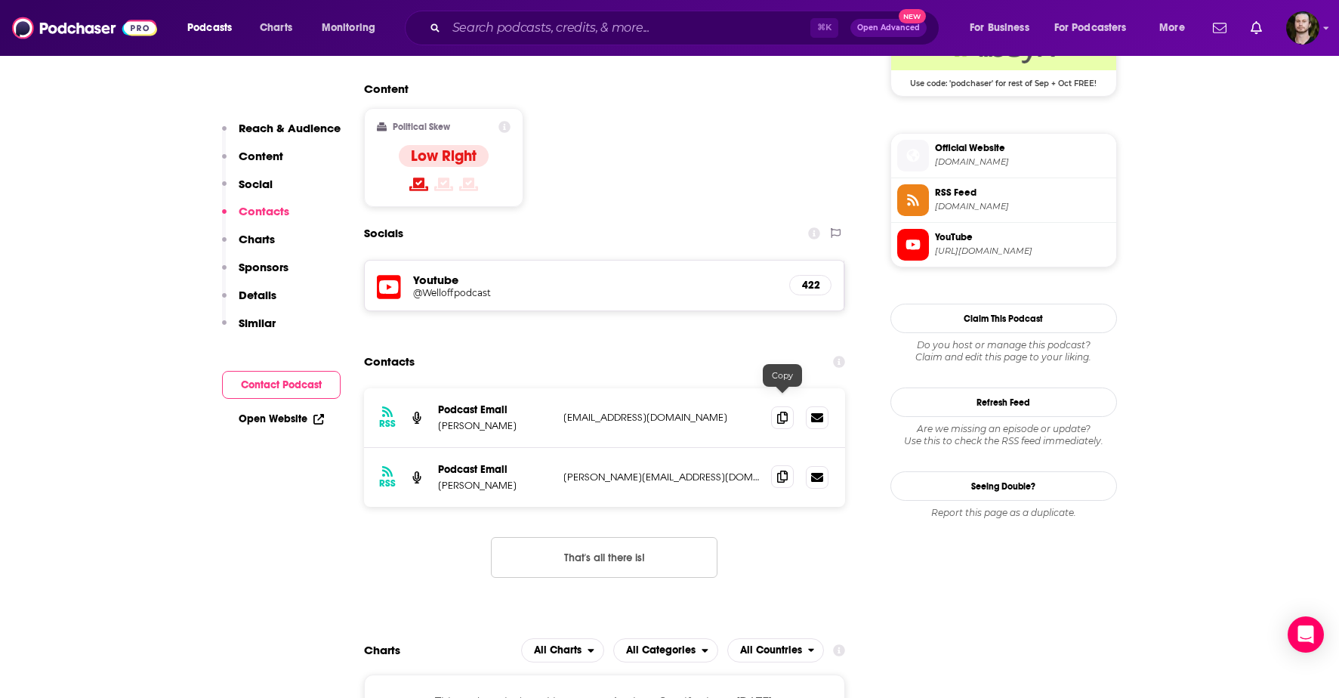
click at [781, 471] on icon at bounding box center [782, 477] width 11 height 12
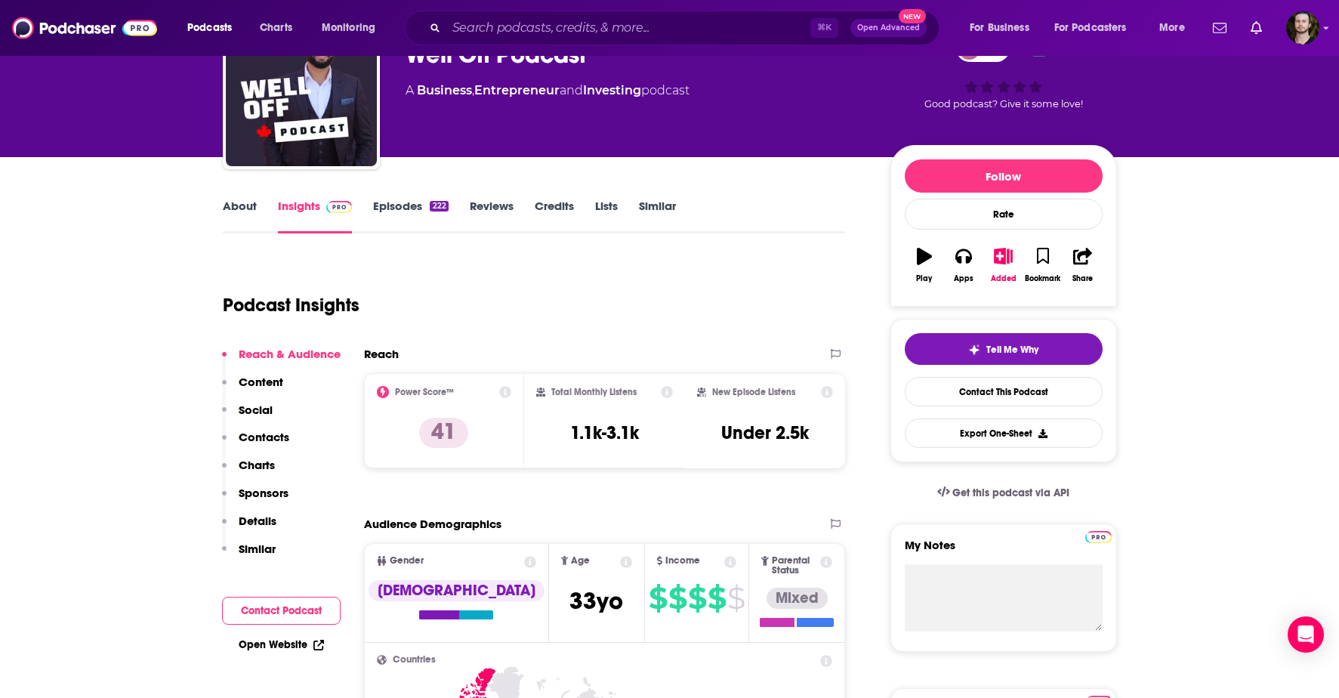
scroll to position [48, 0]
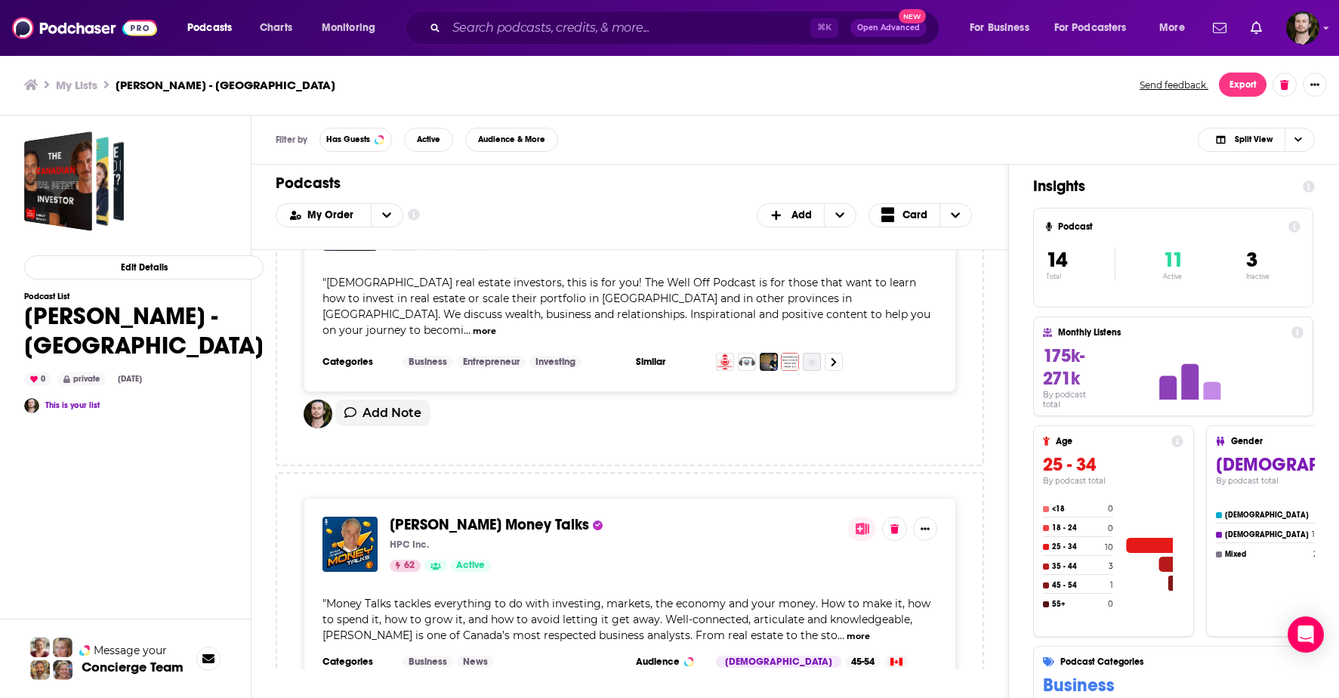
scroll to position [3428, 0]
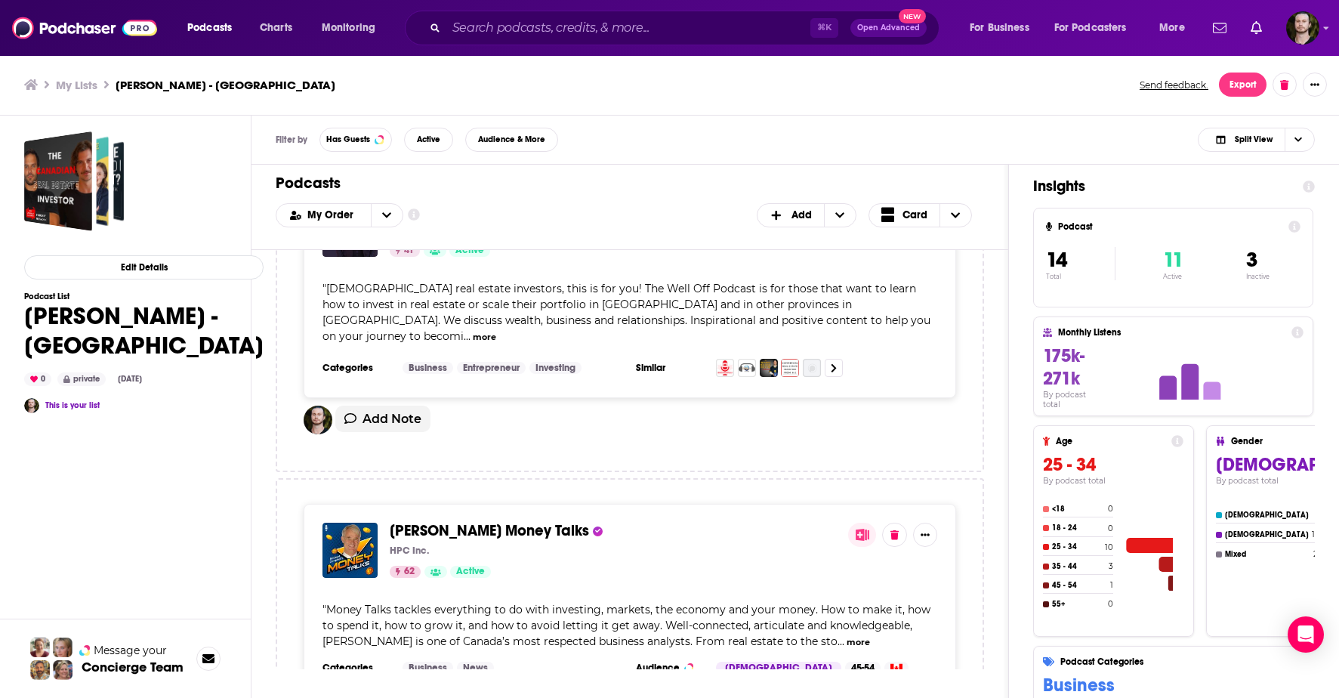
click at [566, 521] on span "[PERSON_NAME] Money Talks" at bounding box center [489, 530] width 199 height 19
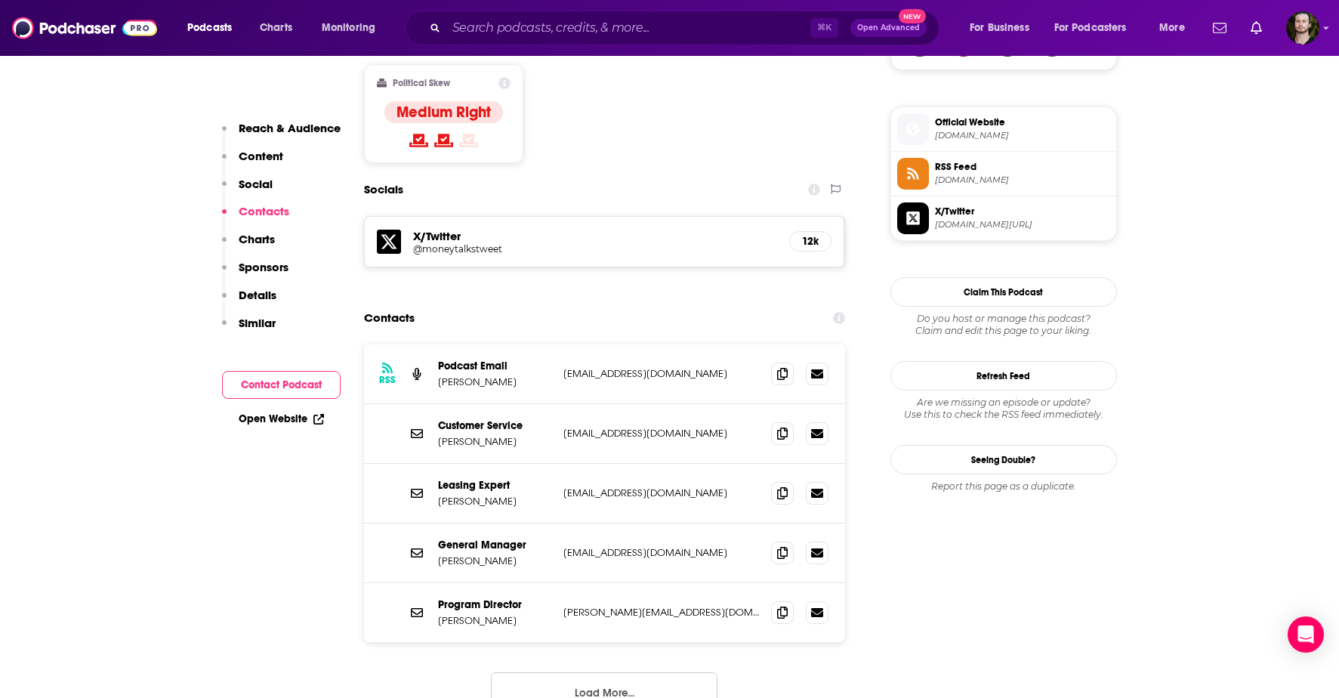
scroll to position [1182, 0]
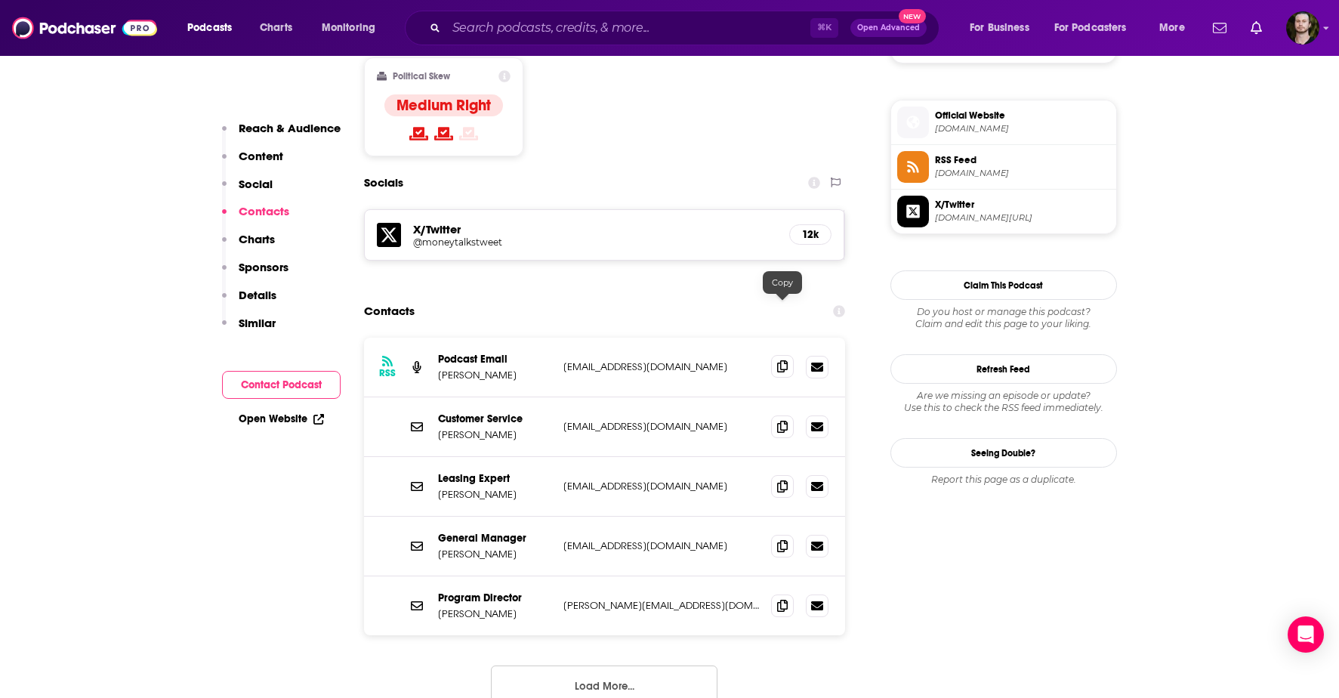
click at [781, 360] on icon at bounding box center [782, 366] width 11 height 12
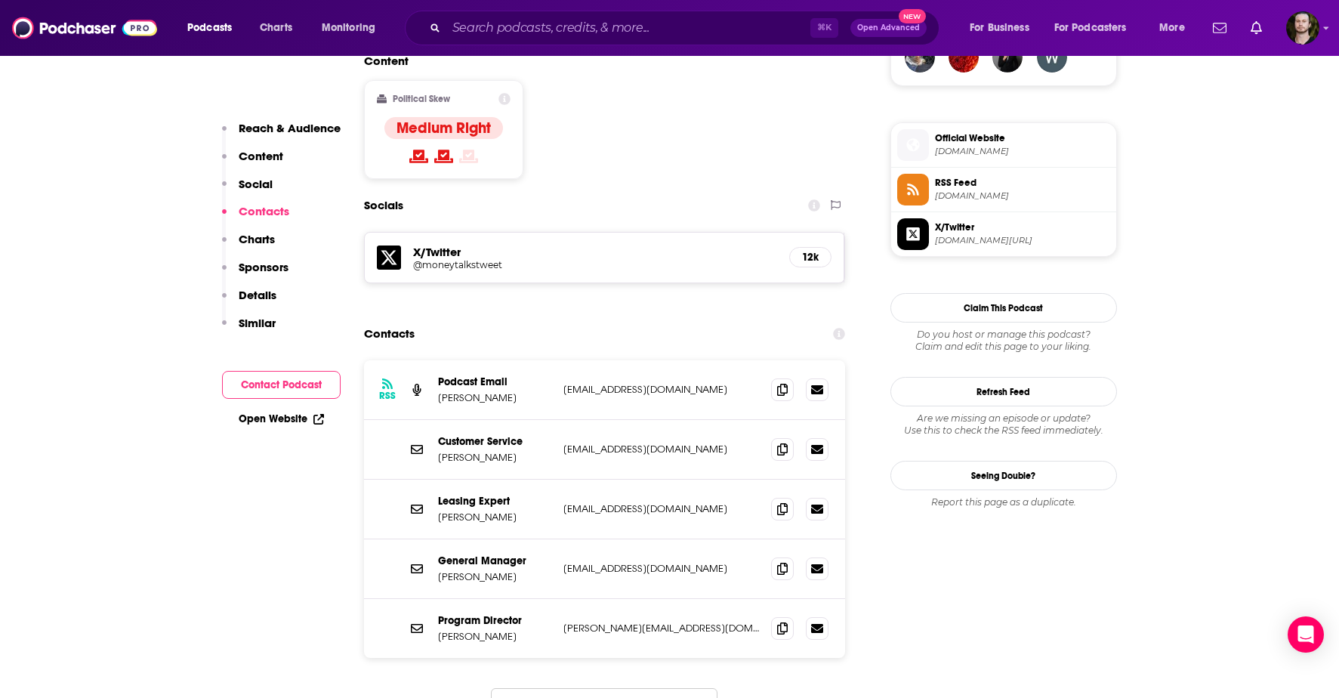
scroll to position [1162, 0]
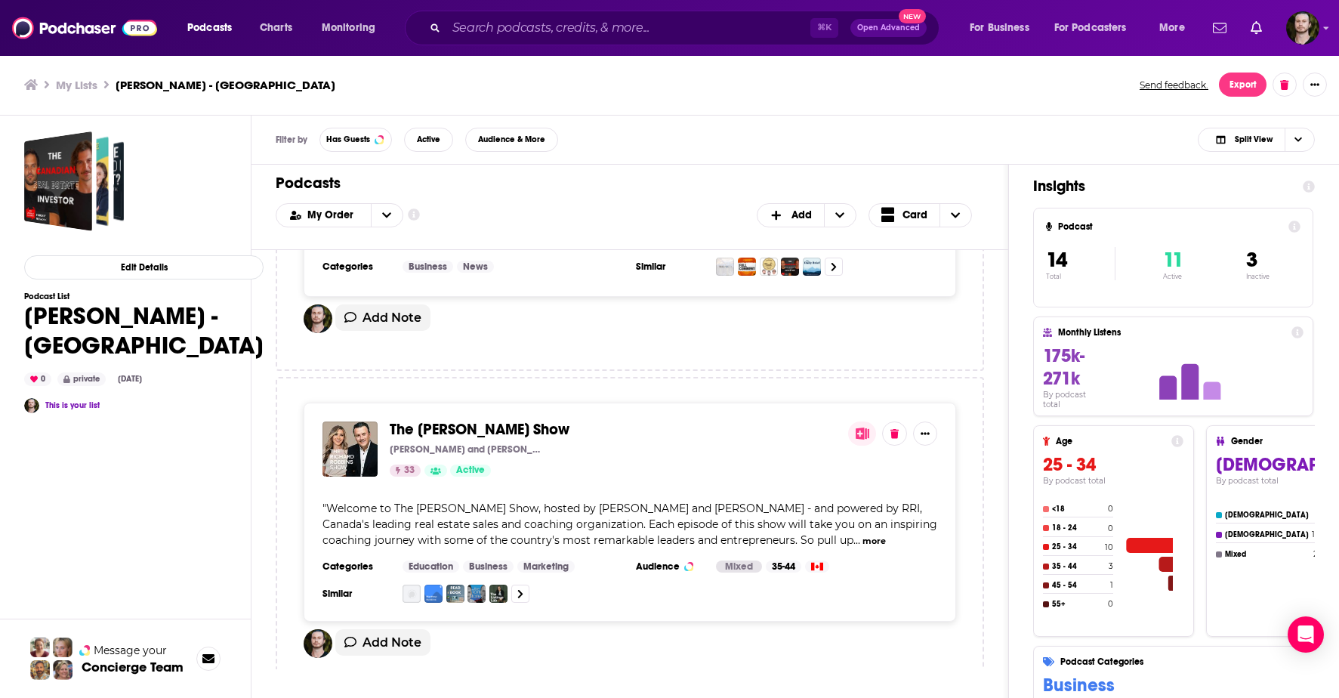
scroll to position [3830, 0]
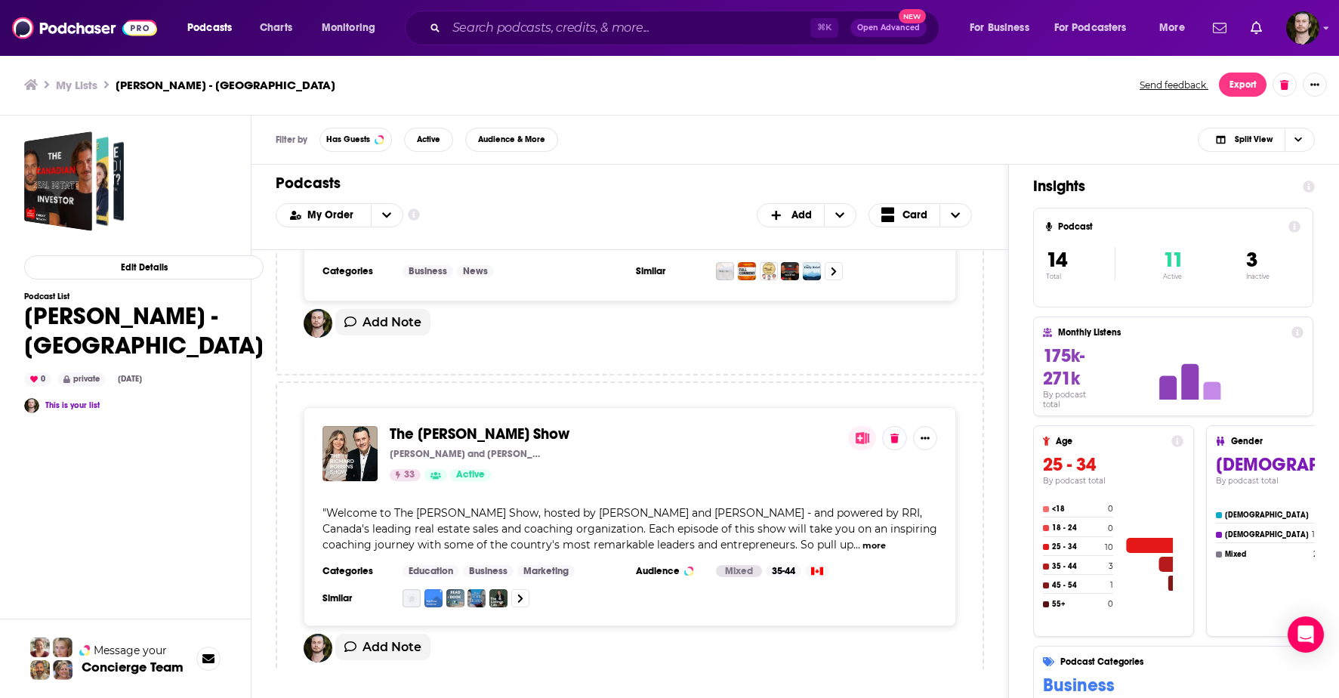
click at [522, 425] on span "The [PERSON_NAME] Show" at bounding box center [480, 434] width 180 height 19
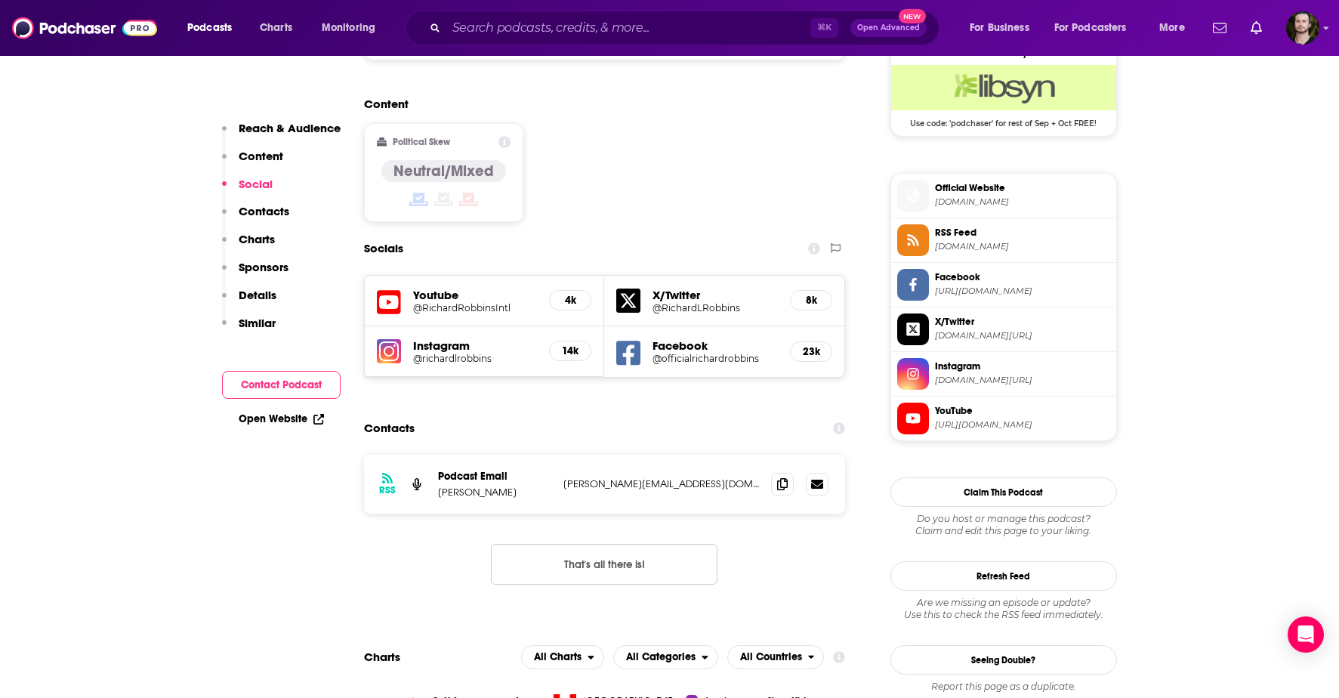
scroll to position [1157, 0]
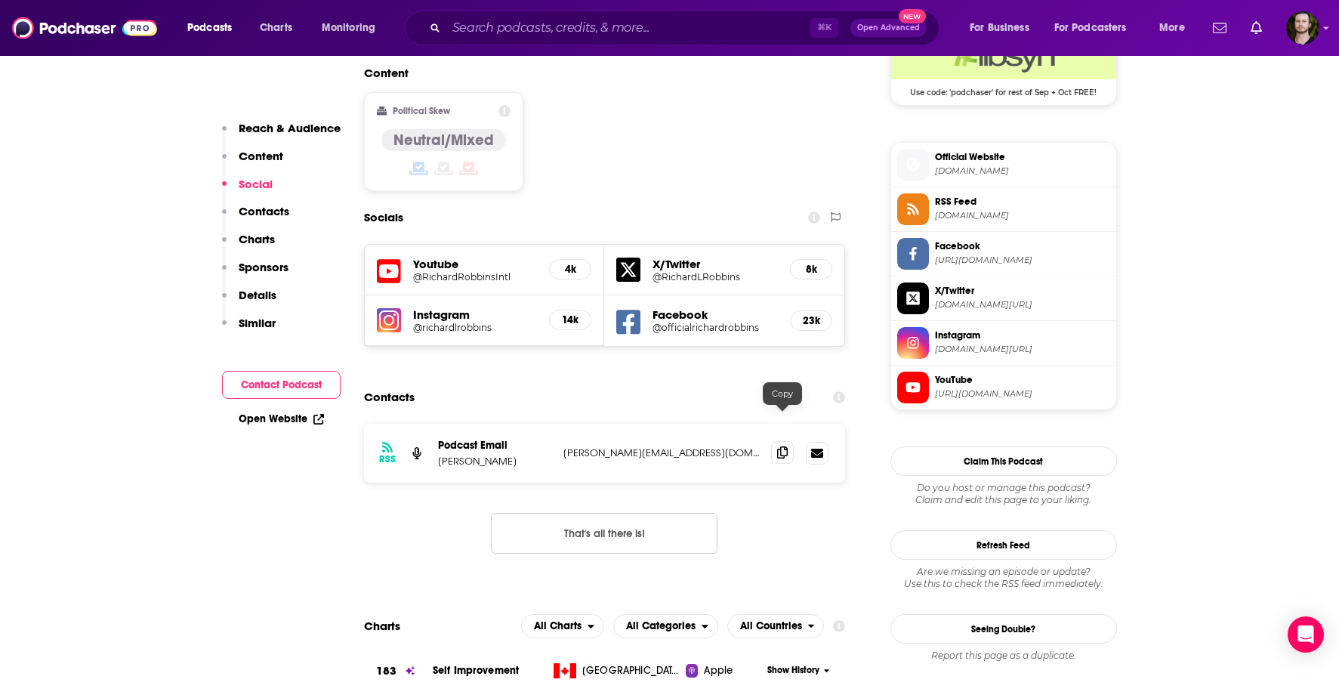
drag, startPoint x: 786, startPoint y: 419, endPoint x: 777, endPoint y: 418, distance: 9.1
click at [786, 446] on icon at bounding box center [782, 452] width 11 height 12
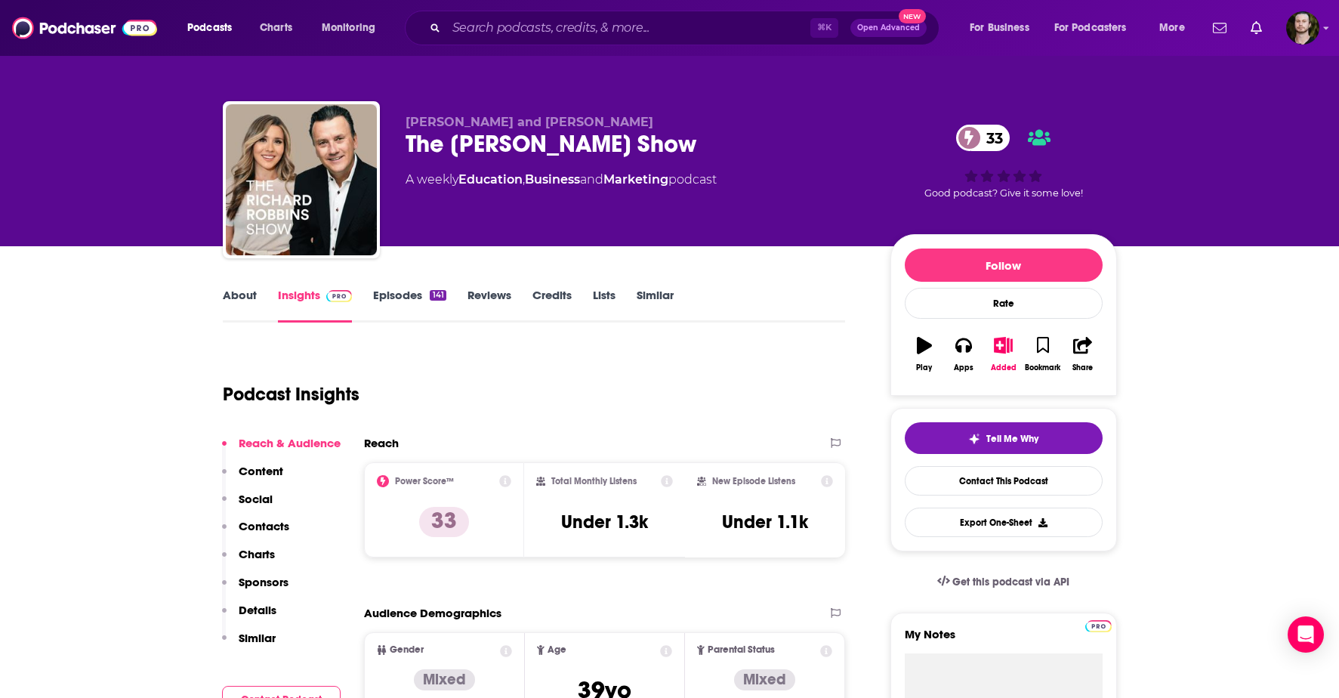
scroll to position [9, 0]
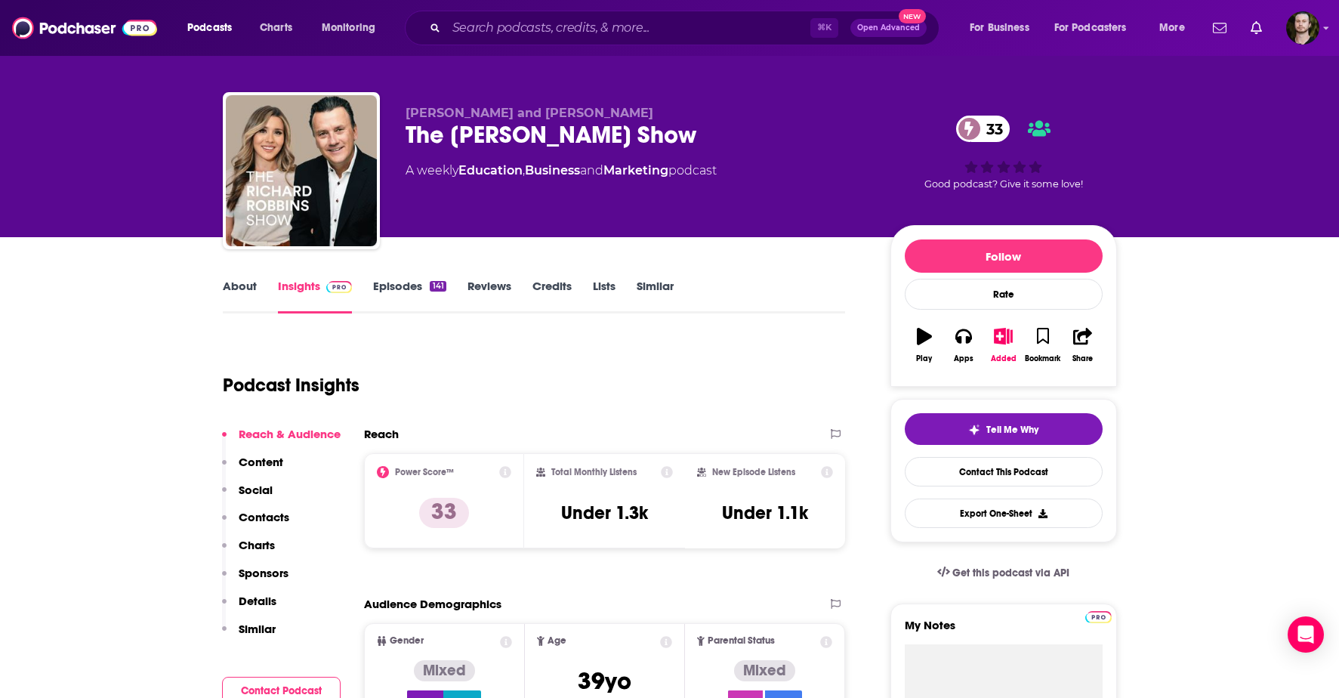
drag, startPoint x: 669, startPoint y: 135, endPoint x: 423, endPoint y: 137, distance: 246.3
click at [406, 135] on div "The [PERSON_NAME] Show 33" at bounding box center [636, 134] width 461 height 29
copy h2 "The [PERSON_NAME] Show"
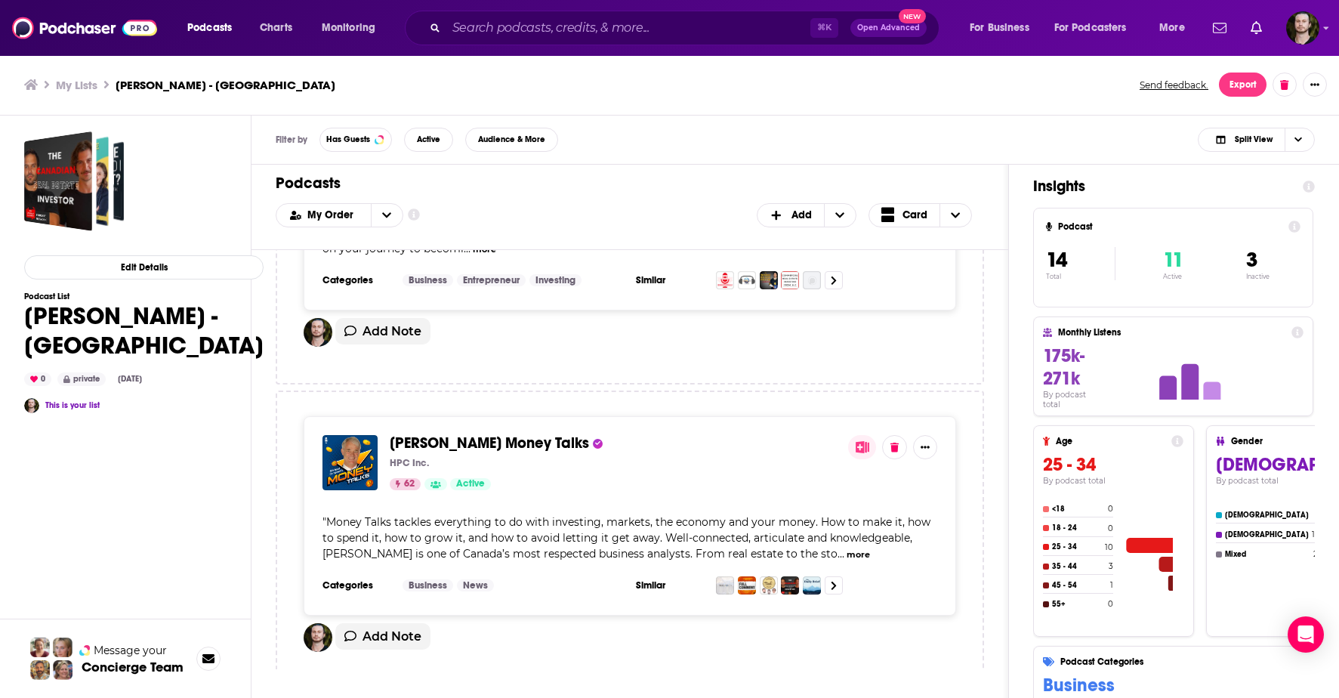
scroll to position [4038, 0]
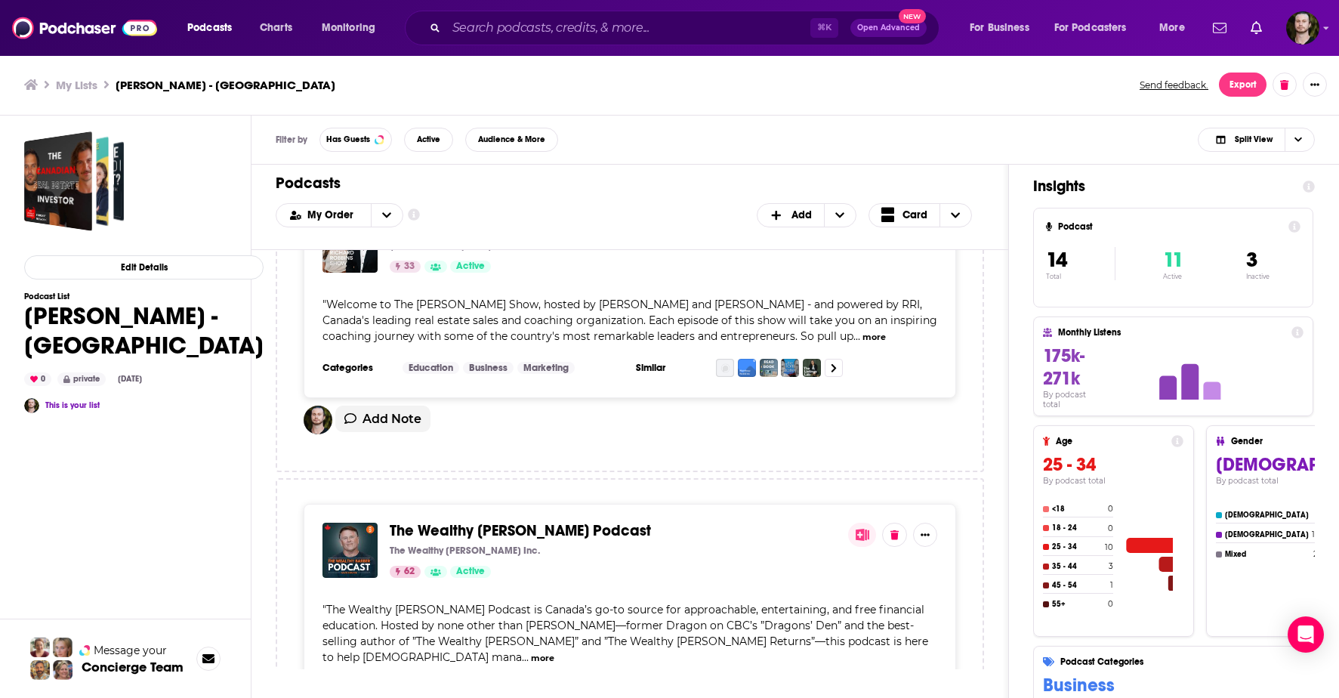
click at [546, 521] on span "The Wealthy [PERSON_NAME] Podcast" at bounding box center [520, 530] width 261 height 19
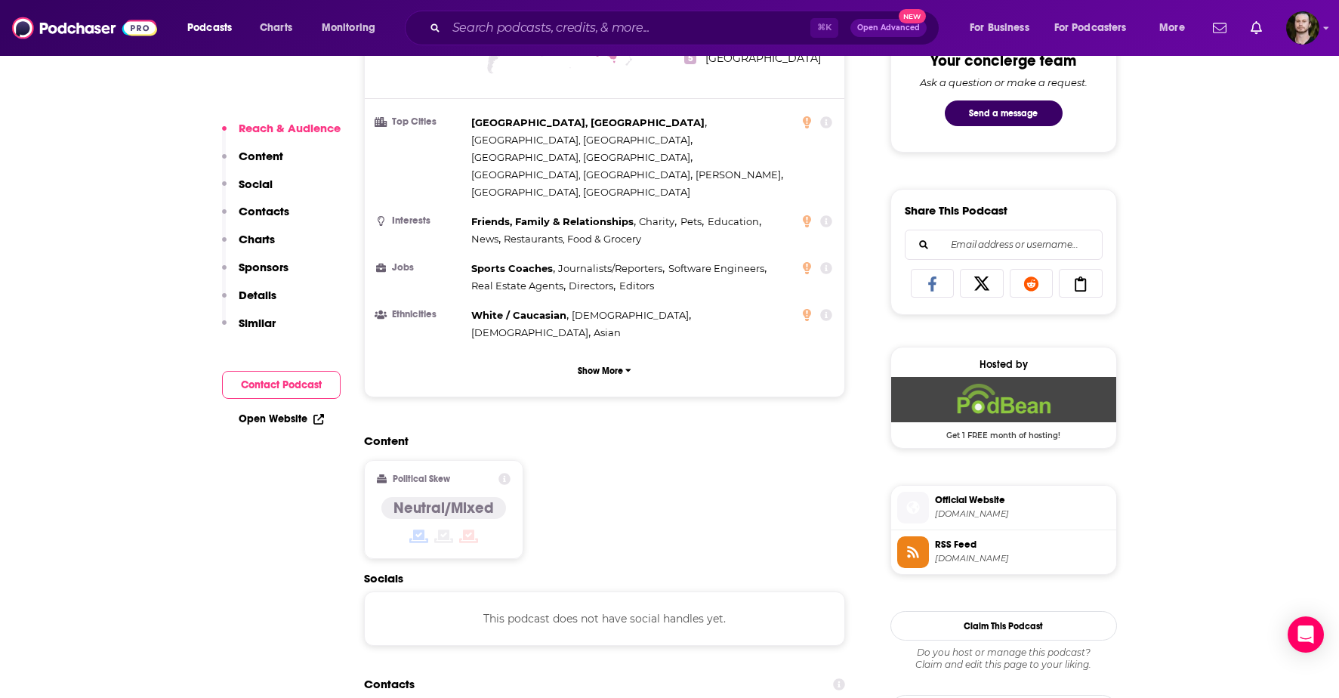
scroll to position [1066, 0]
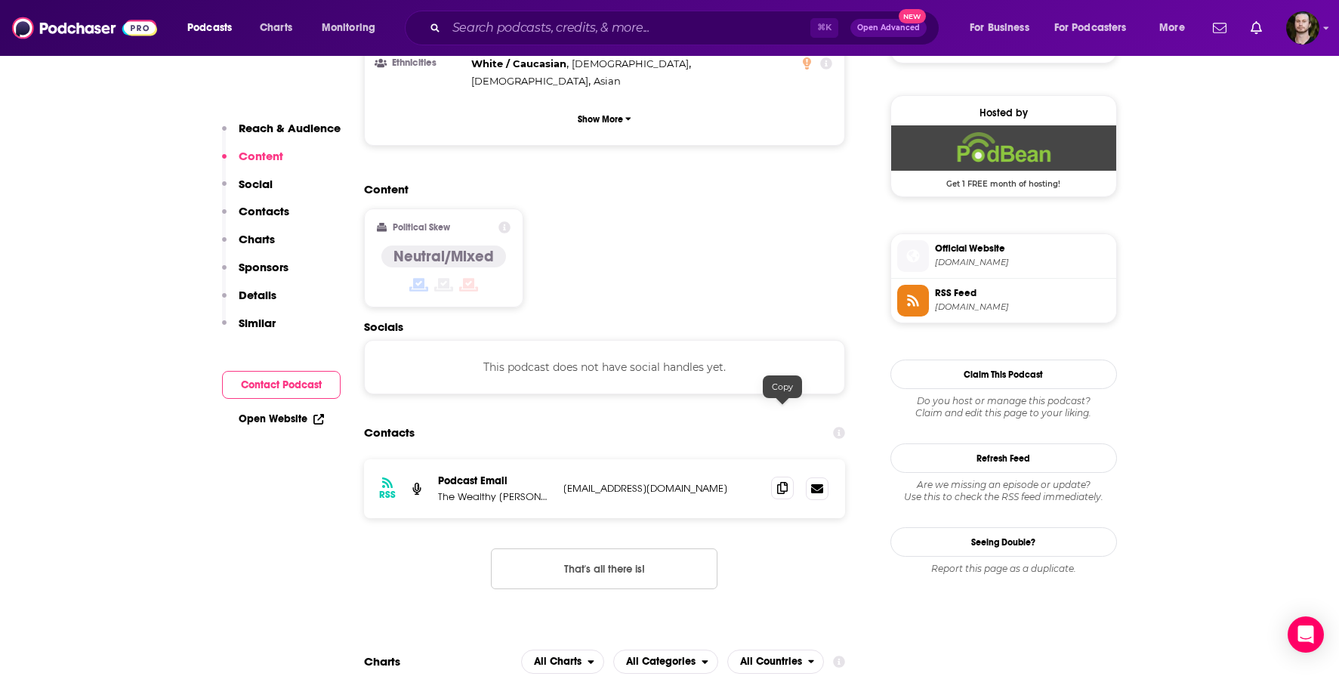
click at [778, 482] on icon at bounding box center [782, 488] width 11 height 12
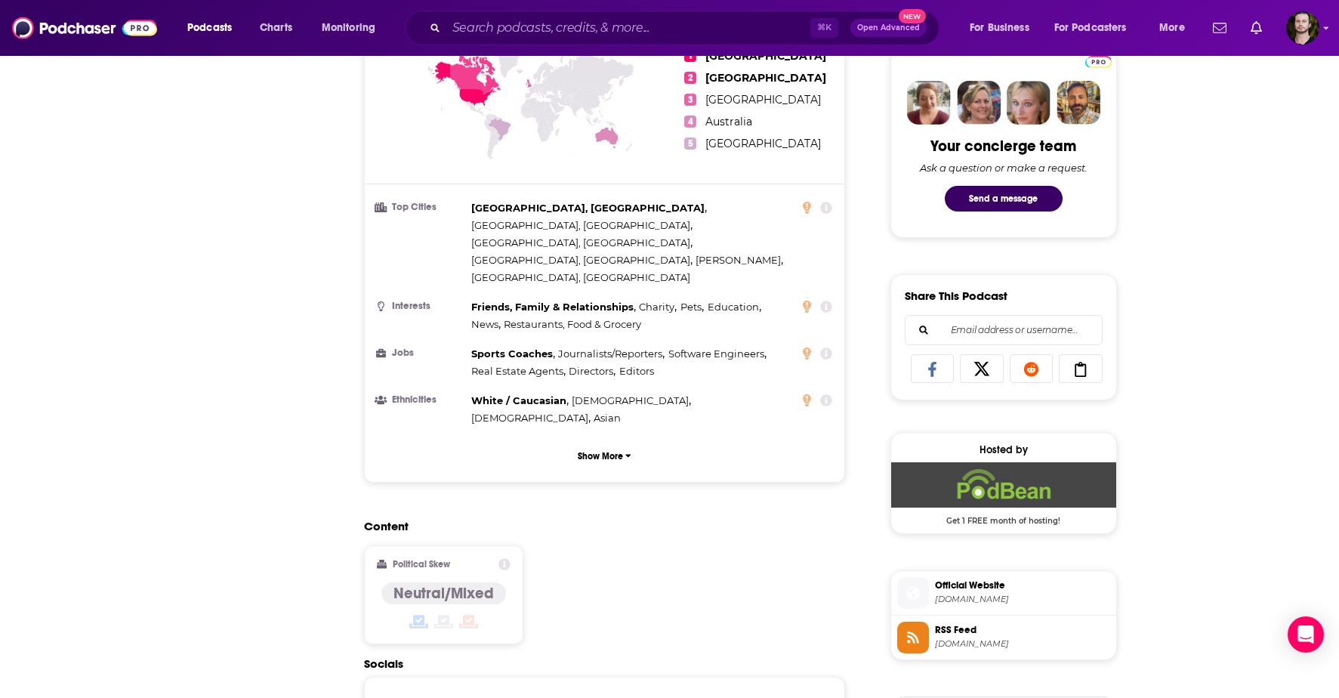
scroll to position [0, 0]
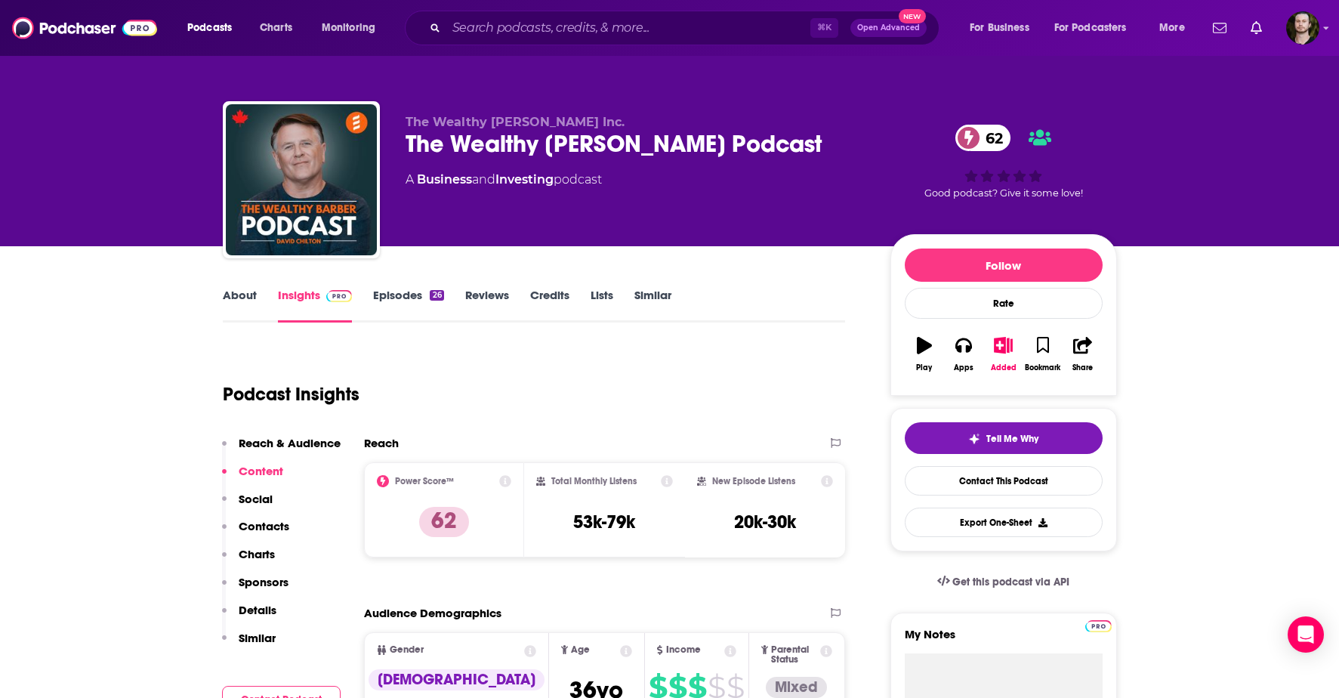
click at [238, 294] on link "About" at bounding box center [240, 305] width 34 height 35
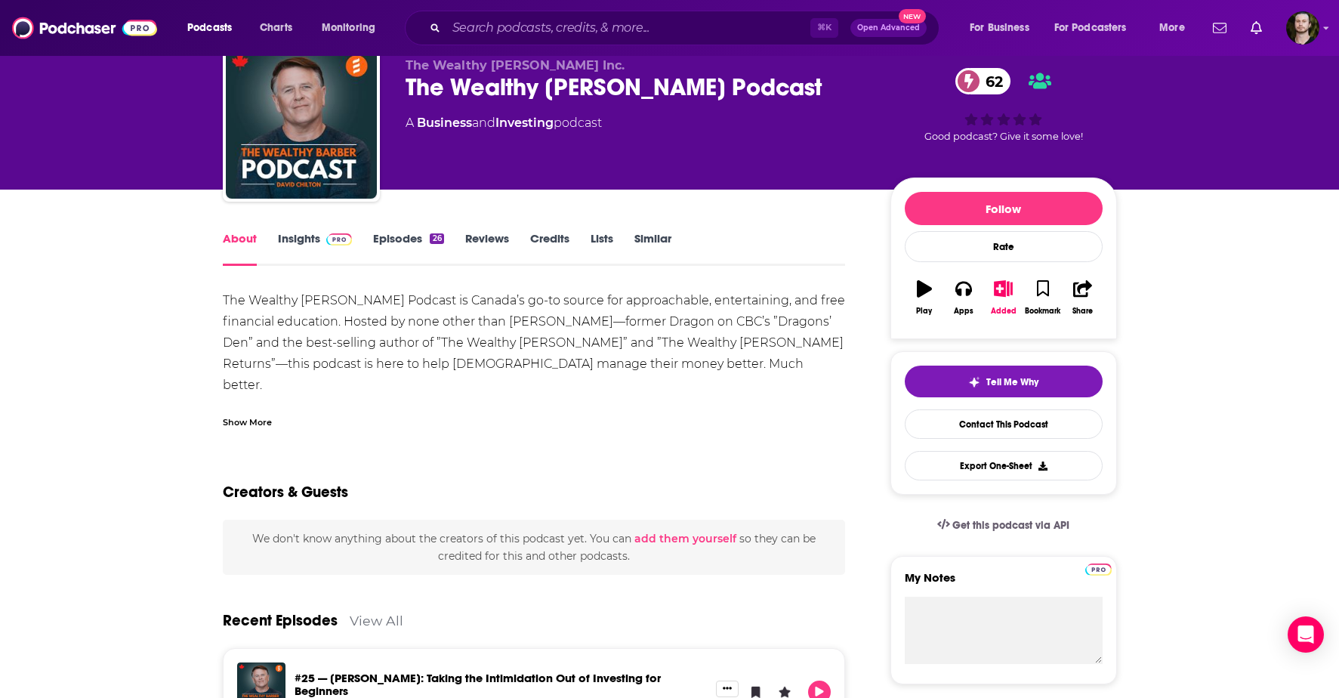
scroll to position [66, 0]
